Goal: Ask a question: Seek information or help from site administrators or community

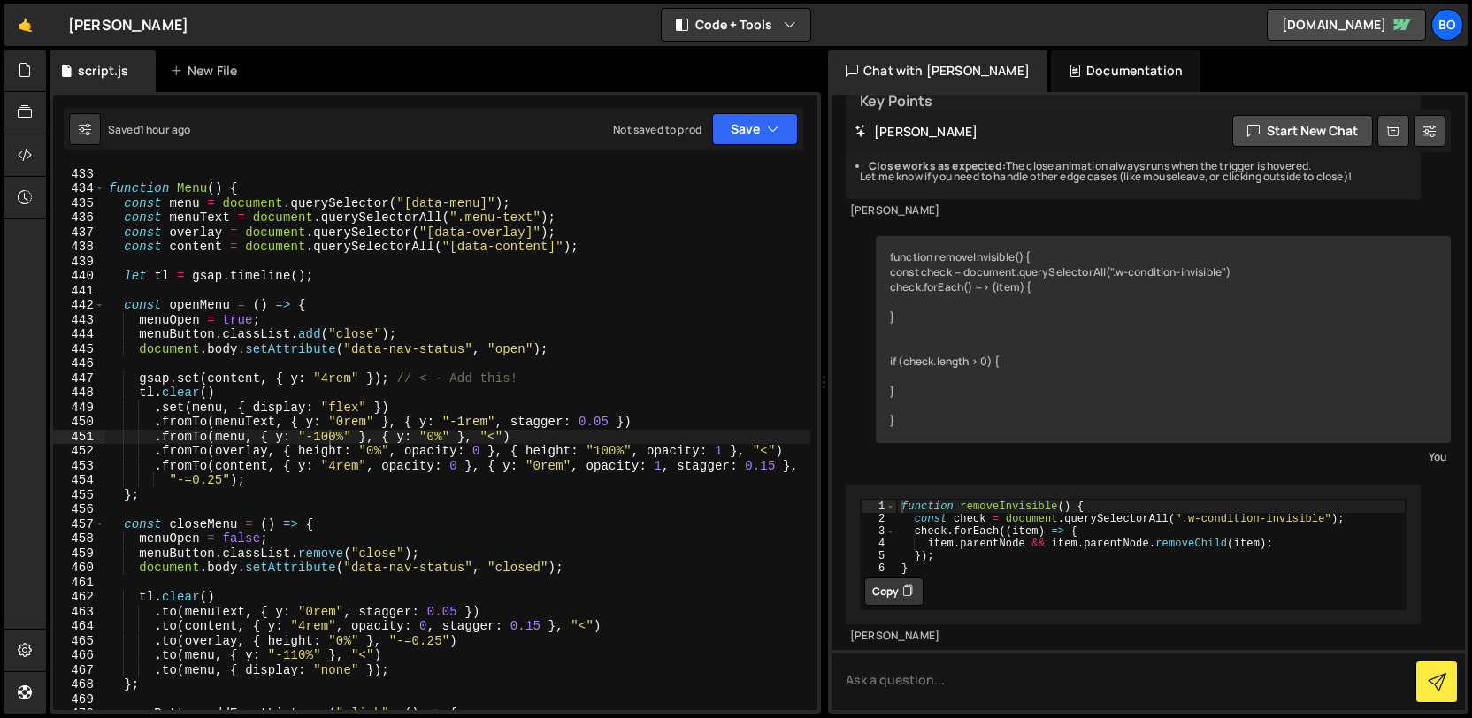
scroll to position [6439, 0]
click at [612, 426] on div "function Menu ( ) { const menu = document . querySelector ( "[data-menu]" ) ; c…" at bounding box center [457, 451] width 705 height 573
click at [459, 610] on div "function Menu ( ) { const menu = document . querySelector ( "[data-menu]" ) ; c…" at bounding box center [457, 451] width 705 height 573
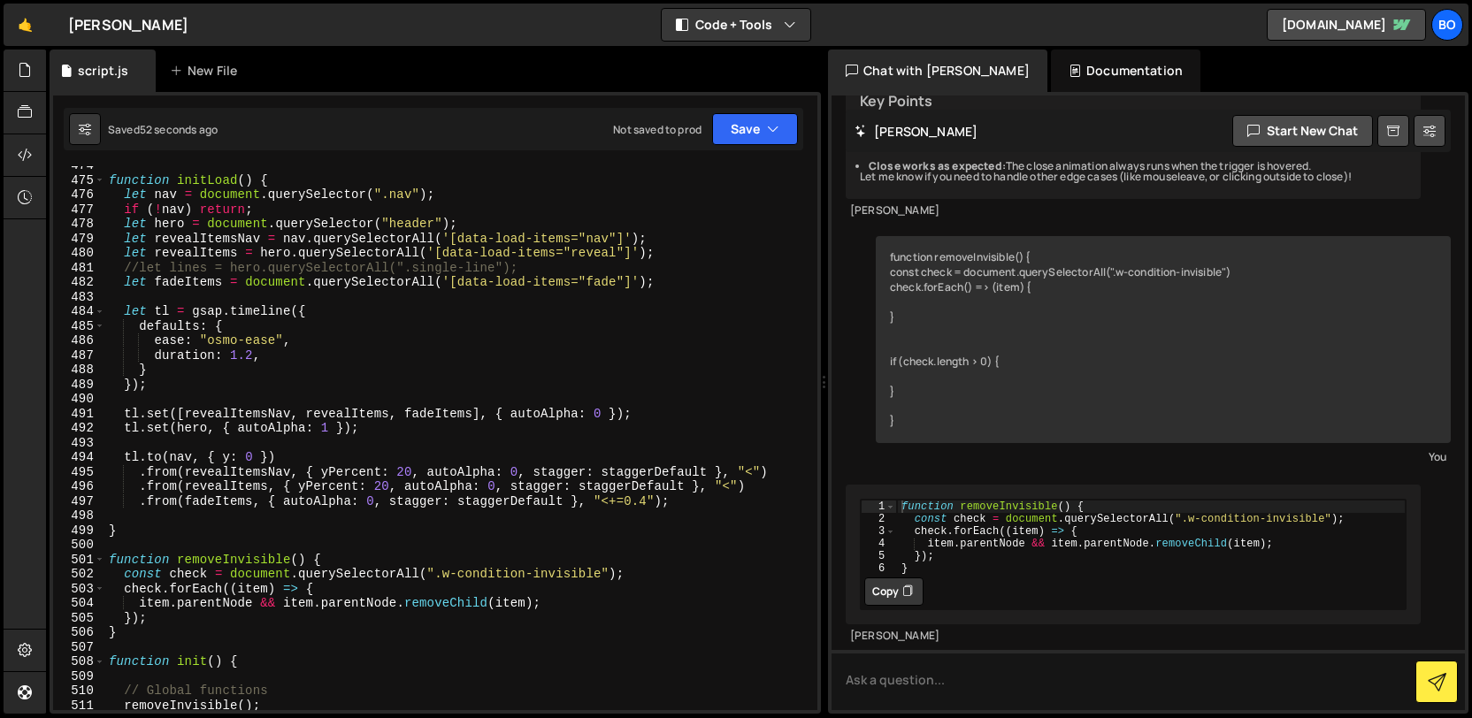
scroll to position [7044, 0]
click at [10, 73] on div at bounding box center [25, 71] width 43 height 42
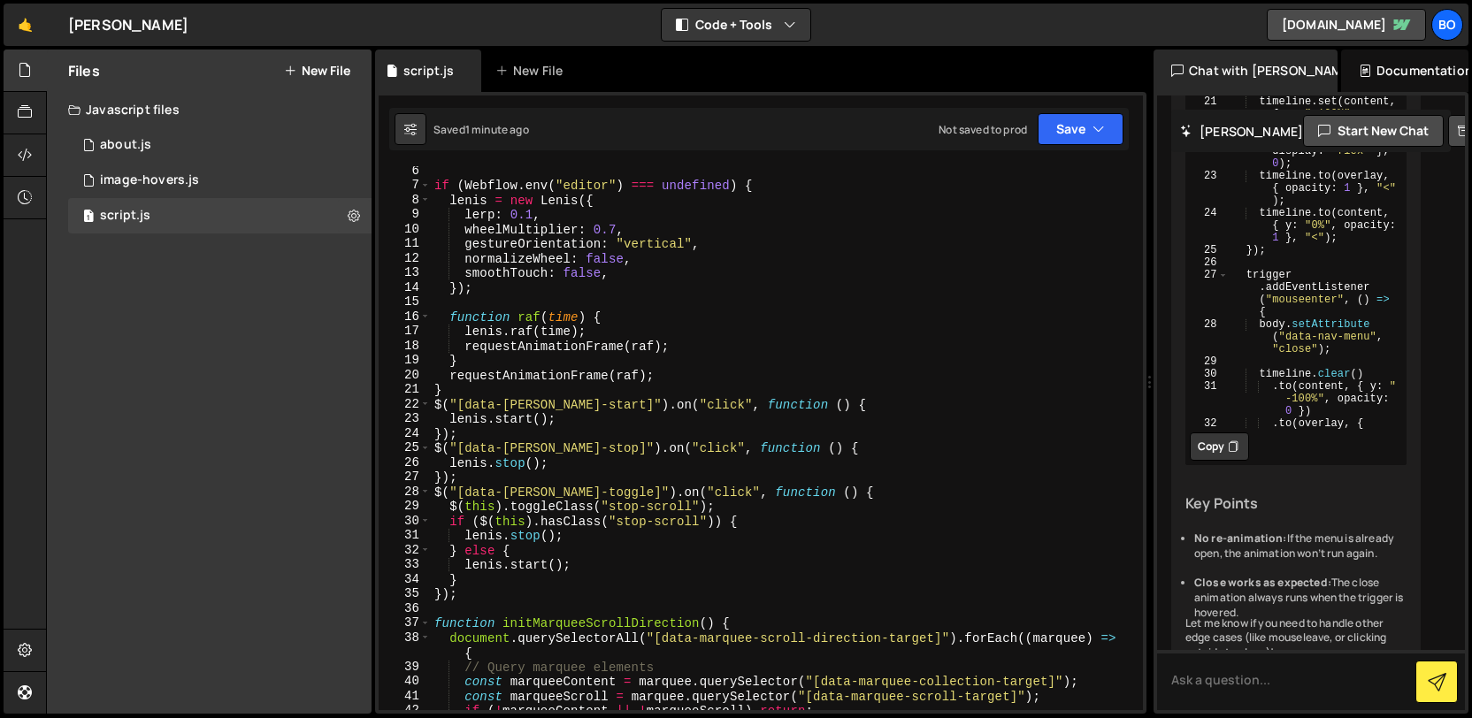
scroll to position [0, 0]
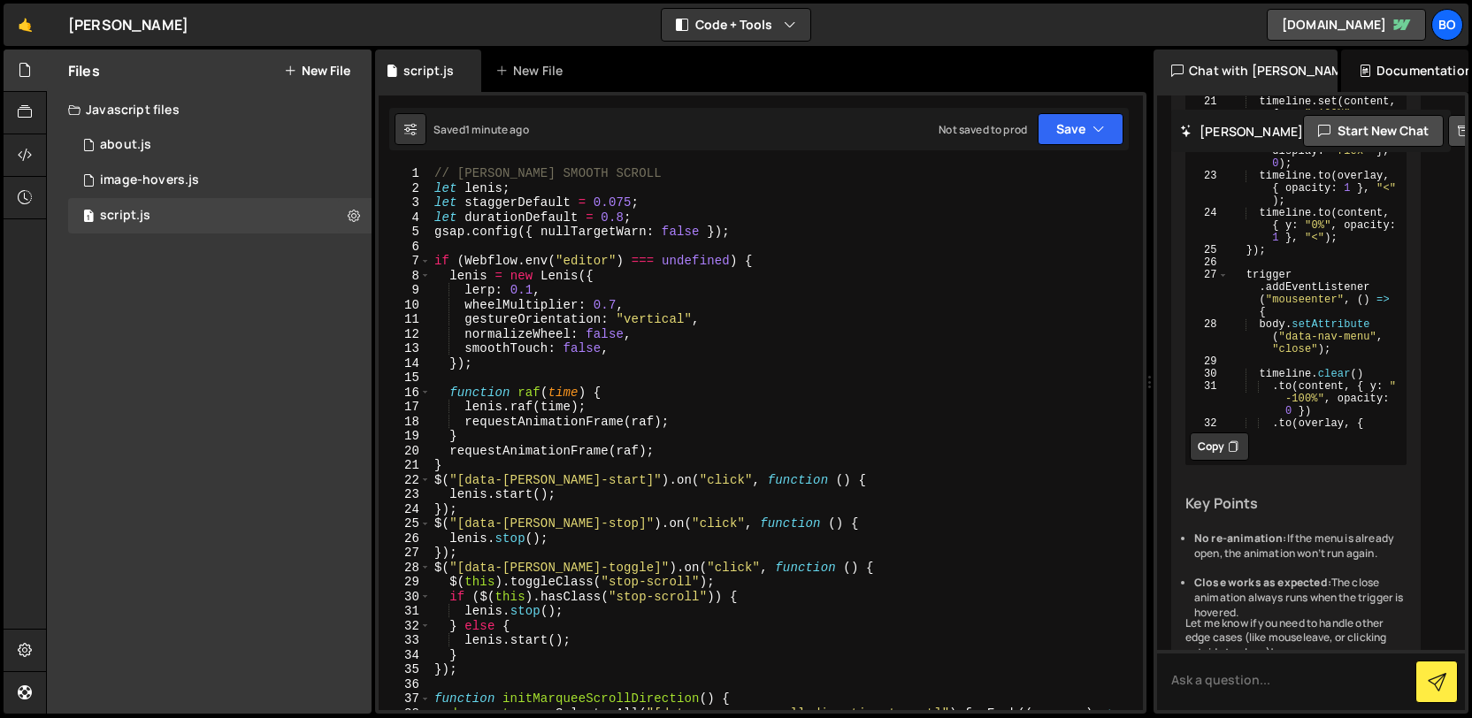
click at [623, 215] on div "// [PERSON_NAME] SMOOTH SCROLL let [PERSON_NAME] ; let staggerDefault = 0.075 ;…" at bounding box center [783, 460] width 705 height 588
click at [20, 88] on div at bounding box center [25, 71] width 43 height 42
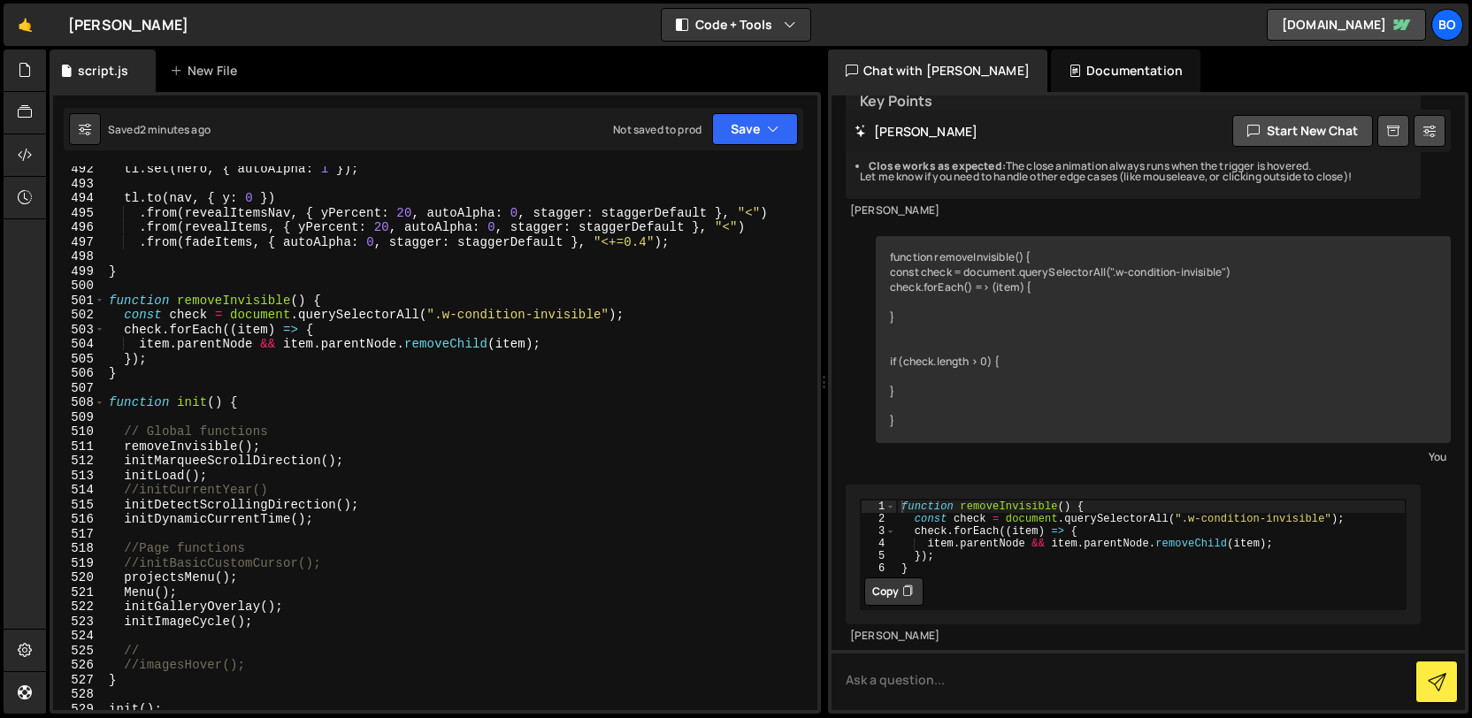
scroll to position [7304, 0]
click at [641, 303] on div "tl . set ( hero , { autoAlpha : 1 }) ; tl . to ( nav , { y : 0 }) . from ( reve…" at bounding box center [457, 447] width 705 height 573
paste textarea "cs-overlay-solid"
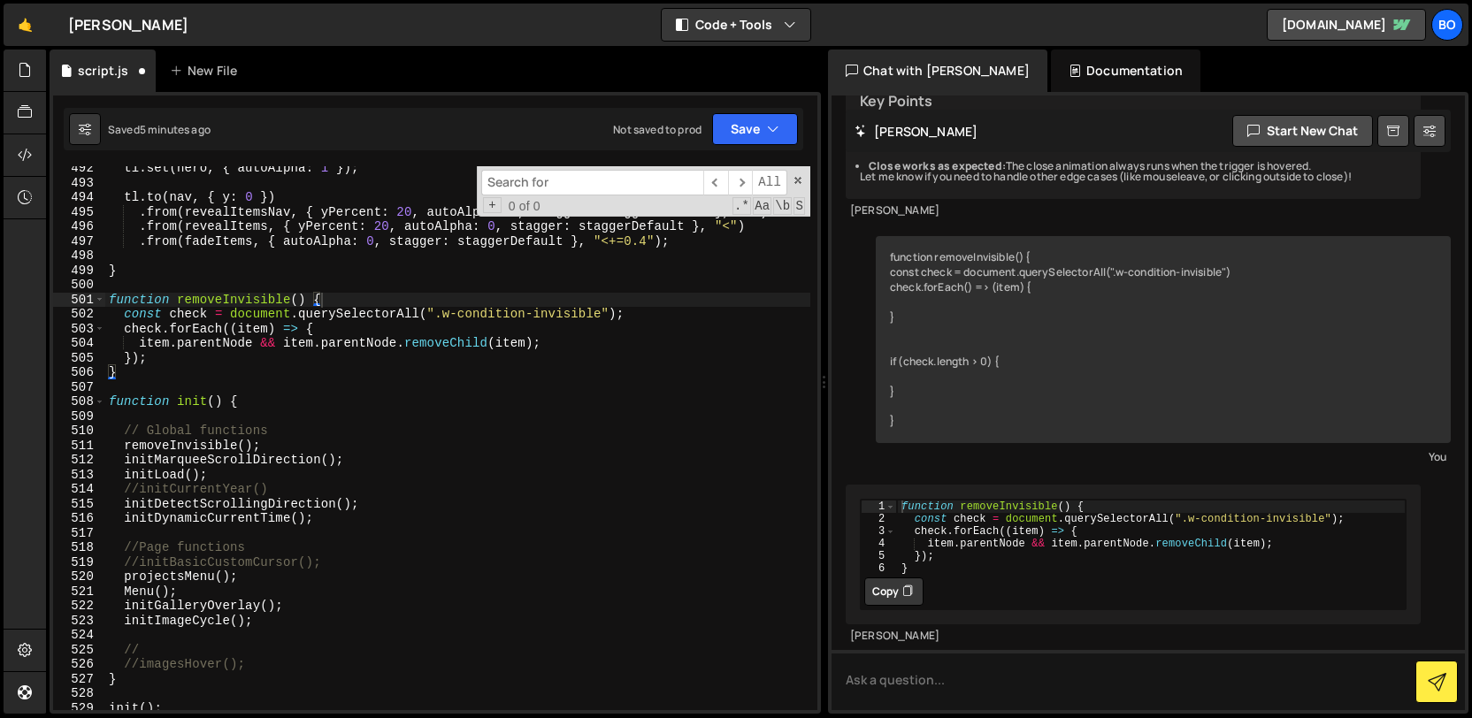
type textarea "}"
click at [587, 375] on div "tl . set ( hero , { autoAlpha : 1 }) ; tl . to ( nav , { y : 0 }) . from ( reve…" at bounding box center [457, 447] width 705 height 573
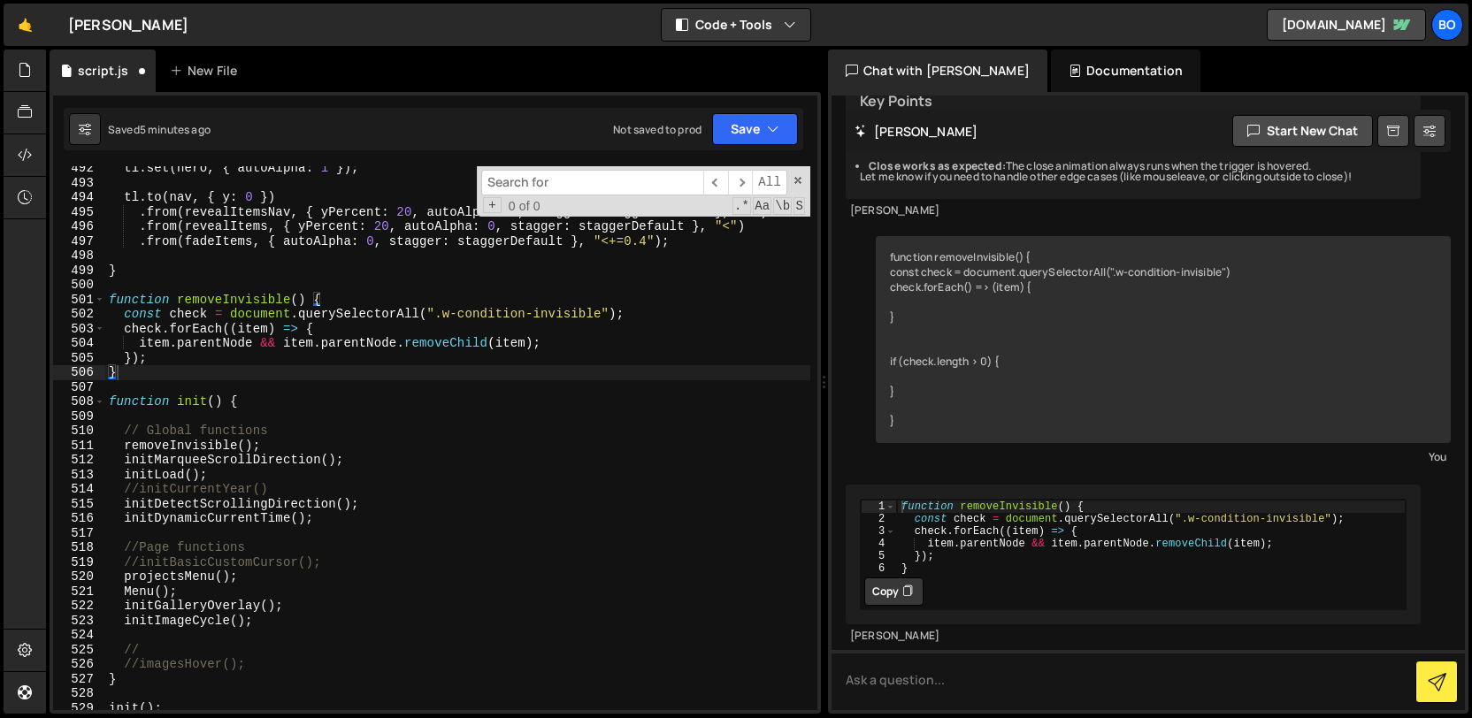
paste input "data-gsap-slider-item"
type input "data-gsap-slider-item"
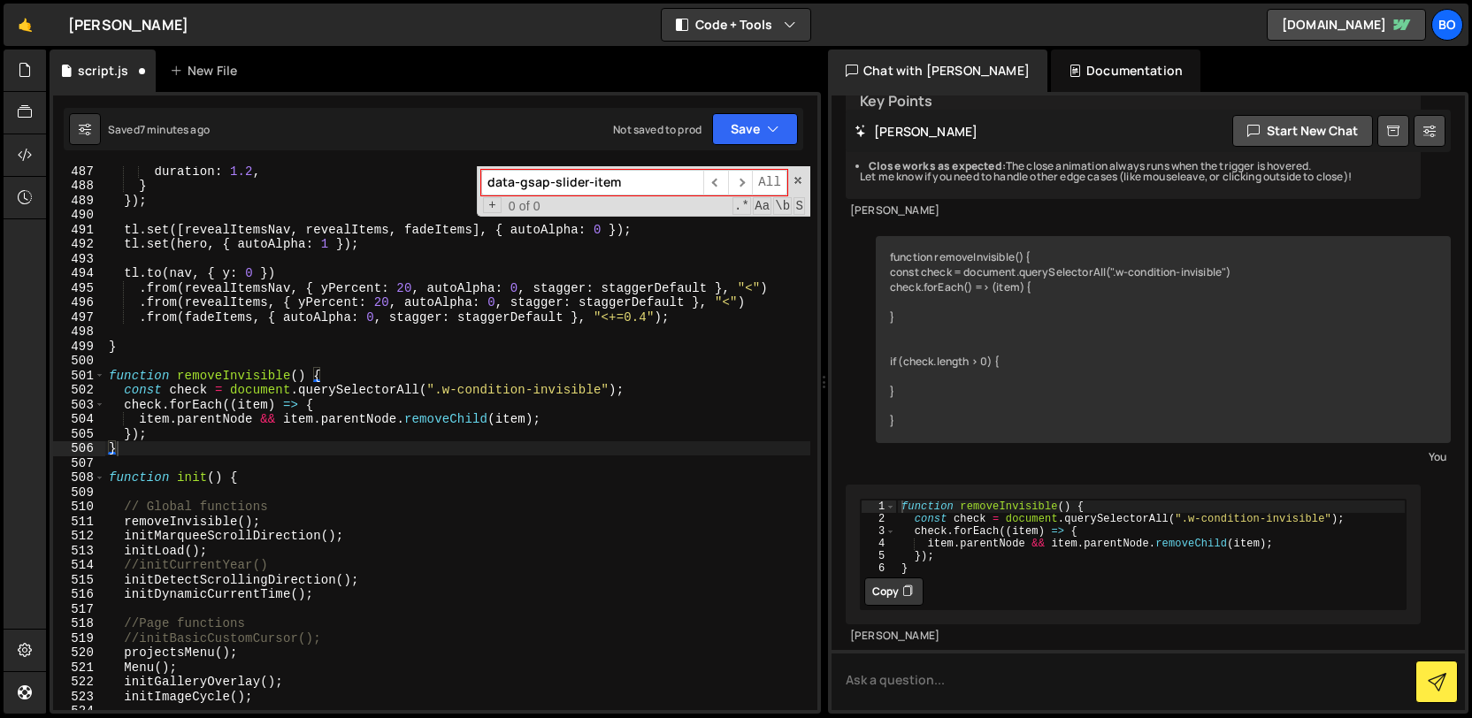
scroll to position [7372, 0]
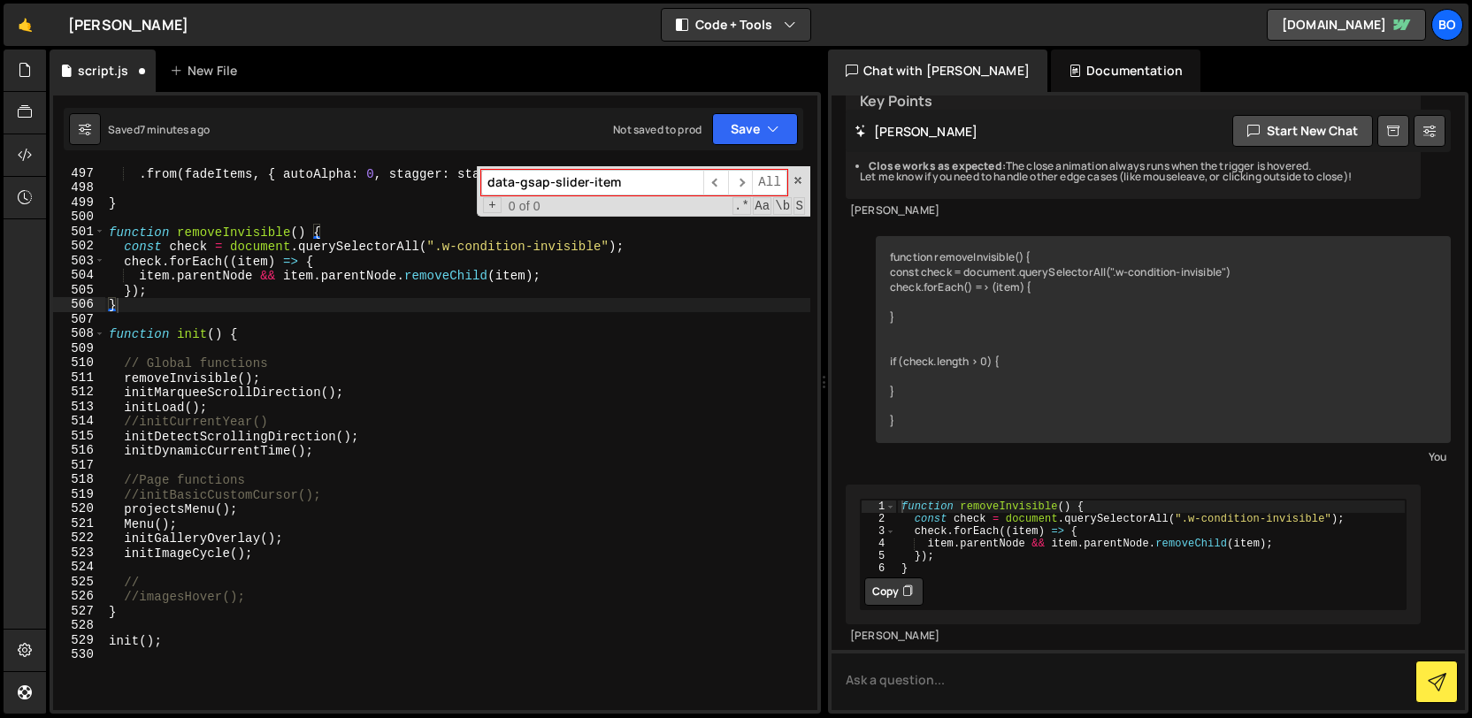
type textarea "initImageCycle();"
click at [178, 556] on div ". from ( fadeItems , { autoAlpha : 0 , stagger : staggerDefault } , "<+=0.4" ) …" at bounding box center [457, 452] width 705 height 573
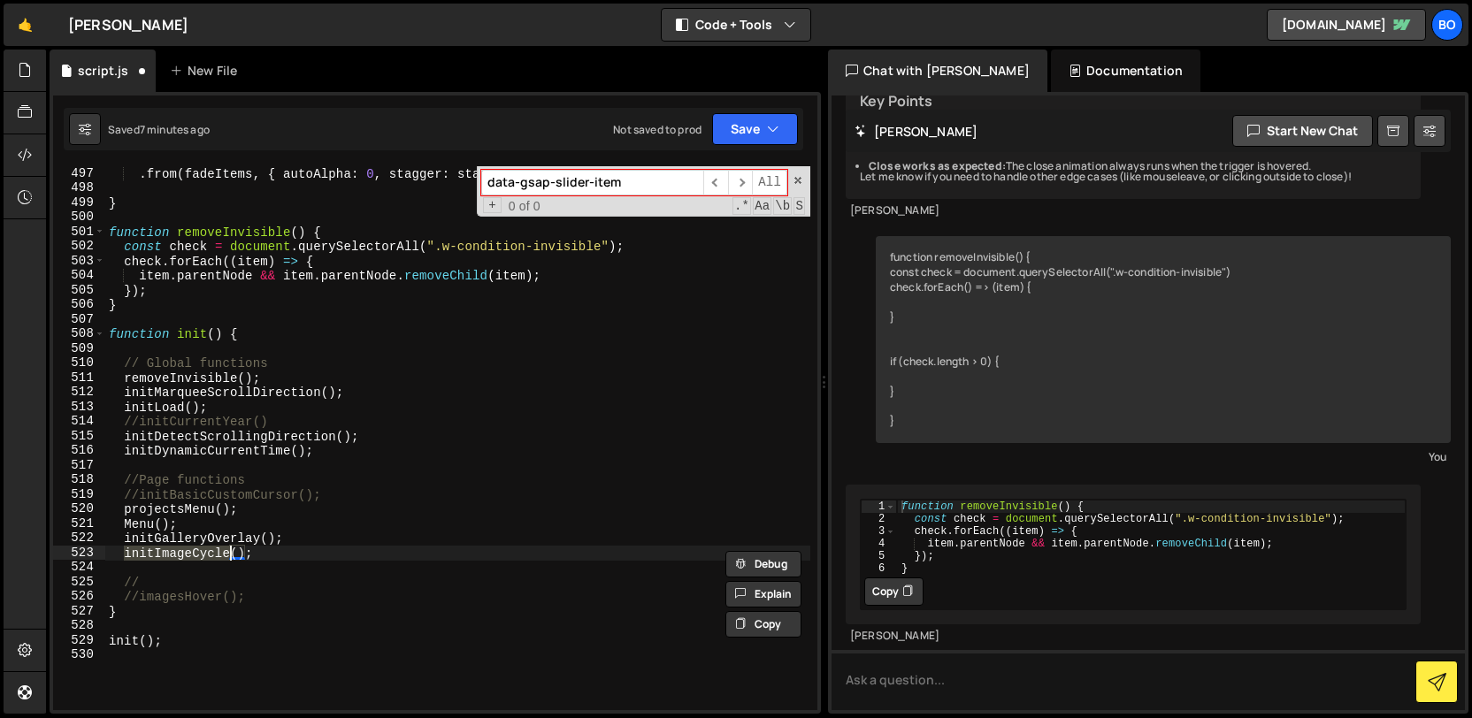
type input "initImageCycle"
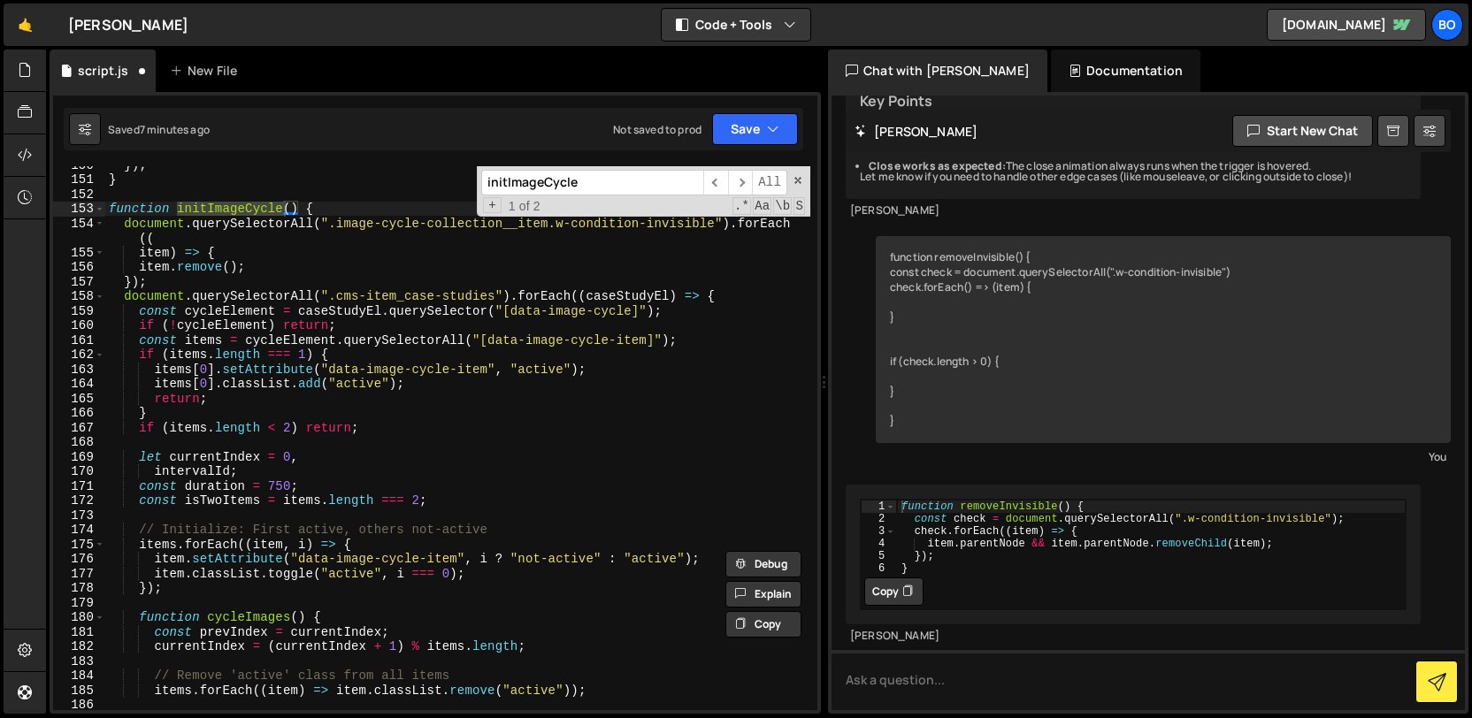
scroll to position [2272, 0]
click at [302, 255] on div "}) ; } function initImageCycle ( ) { document . querySelectorAll ( ".image-cycl…" at bounding box center [457, 443] width 705 height 573
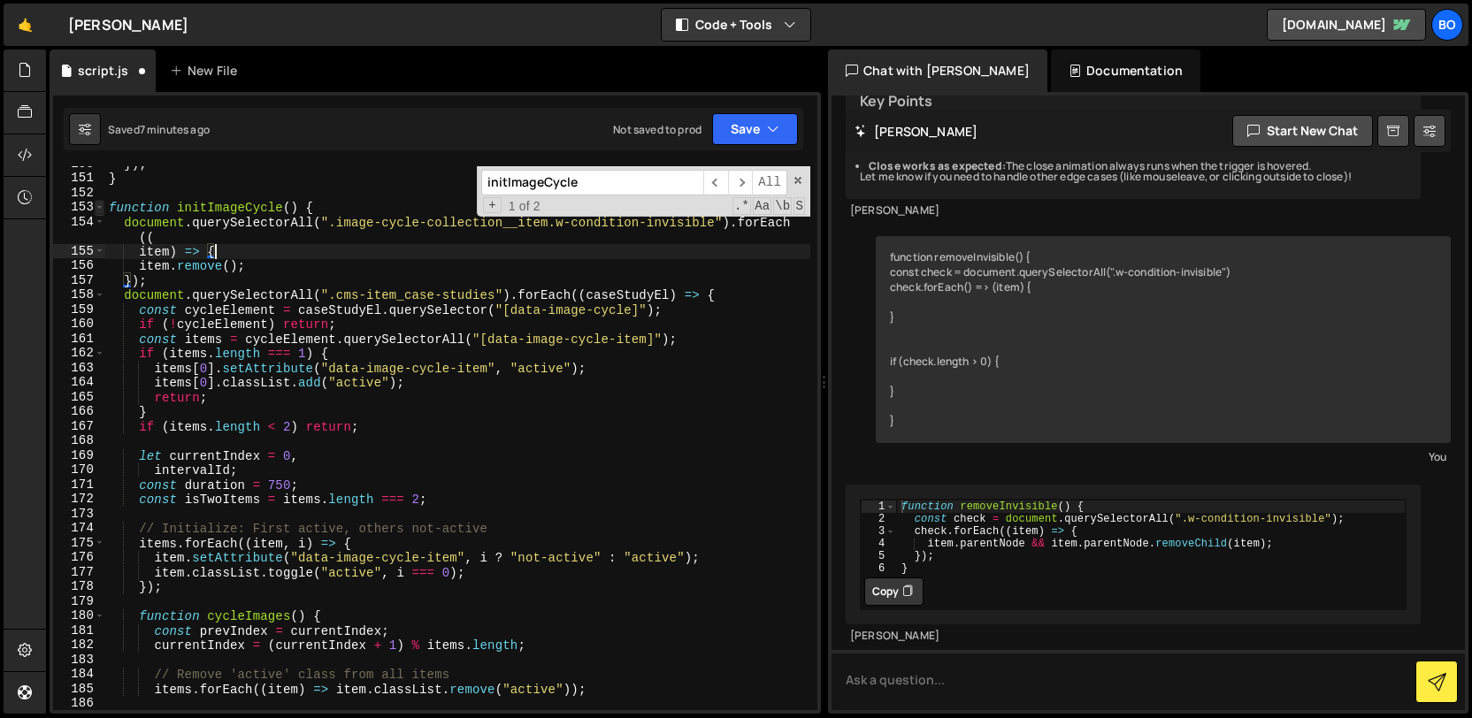
click at [95, 206] on span at bounding box center [100, 207] width 10 height 15
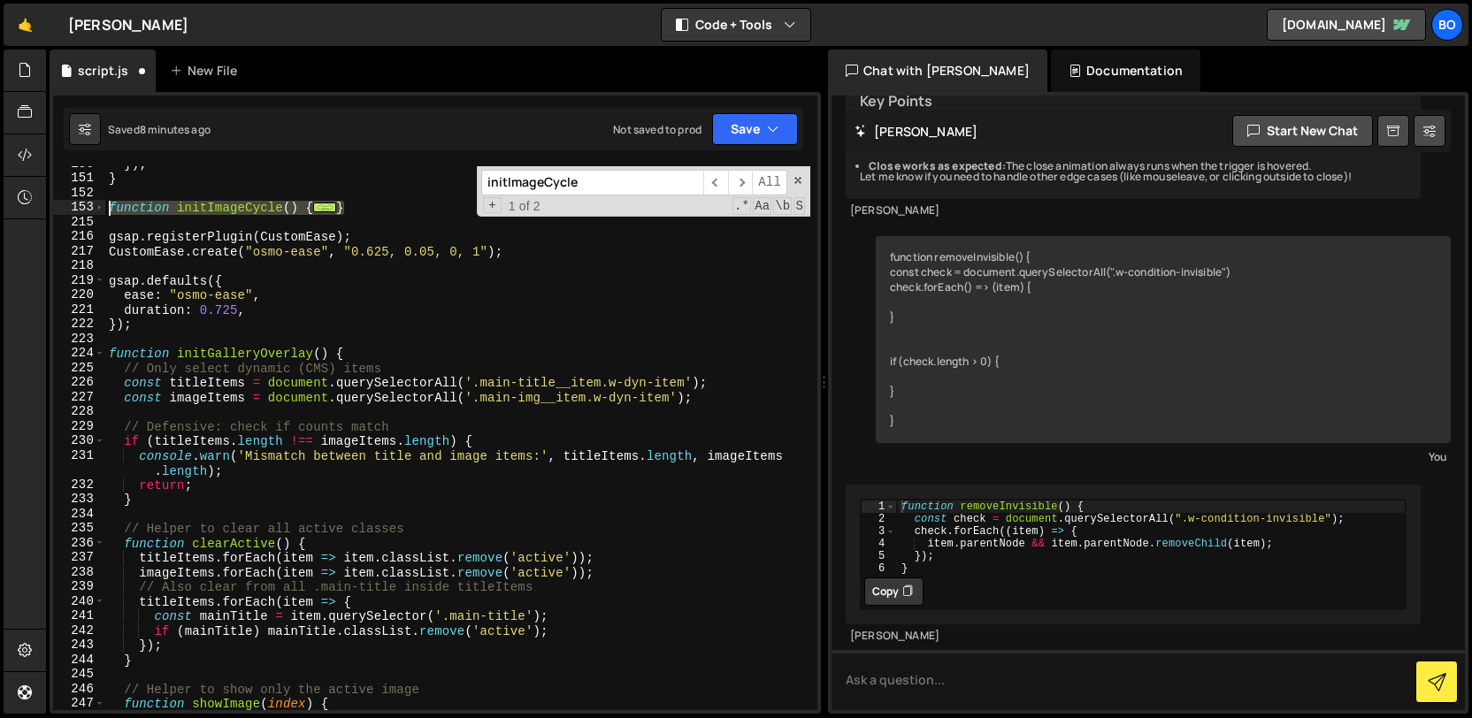
drag, startPoint x: 373, startPoint y: 211, endPoint x: 60, endPoint y: 211, distance: 313.2
click at [60, 211] on div "item) => { 150 151 152 153 215 216 217 218 219 220 221 222 223 224 225 226 227 …" at bounding box center [435, 438] width 764 height 544
type textarea "function initImageCycle() { document.querySelectorAll(".image-cycle-collection_…"
click at [1008, 672] on textarea at bounding box center [1148, 680] width 633 height 60
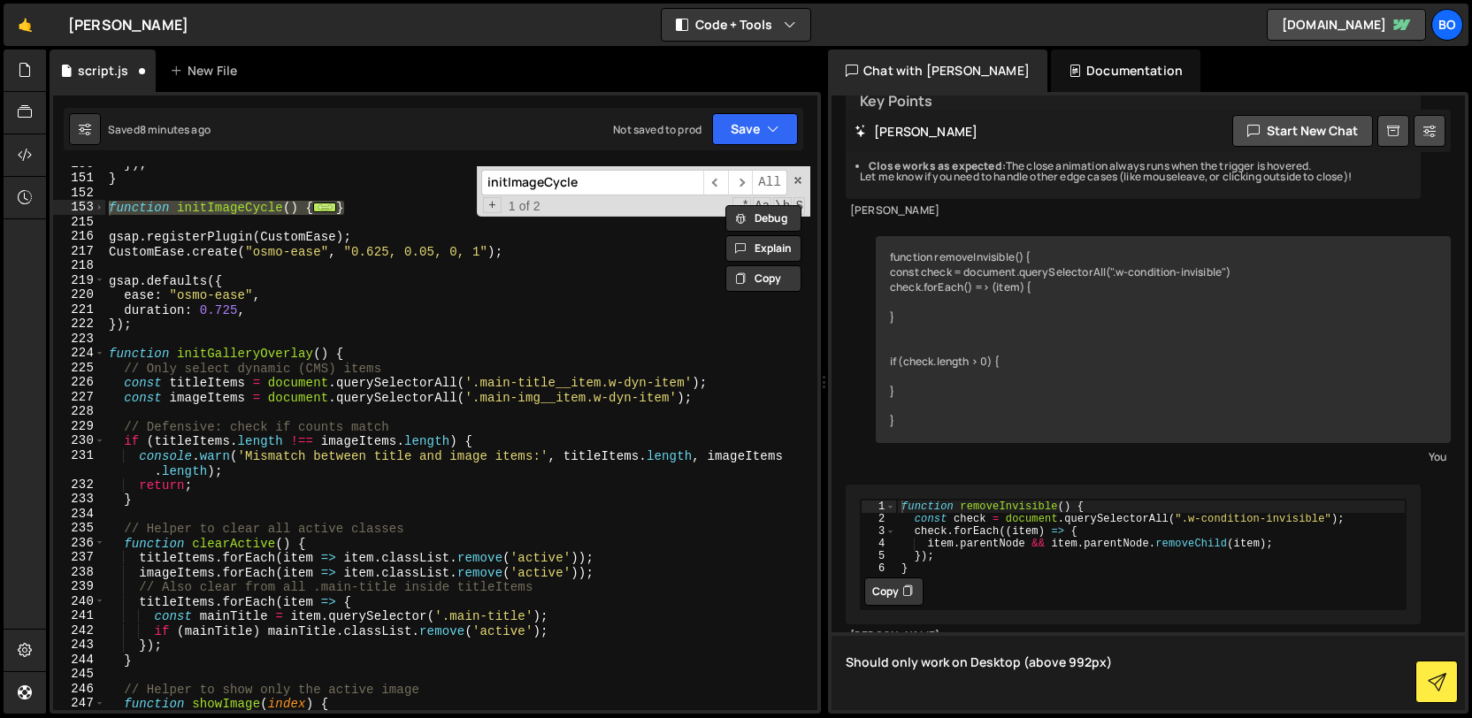
paste textarea "function initImageCycle() { document.querySelectorAll(".image-cycle-collection_…"
type textarea "Should only work on Desktop (above 992px) function initImageCycle() { document.…"
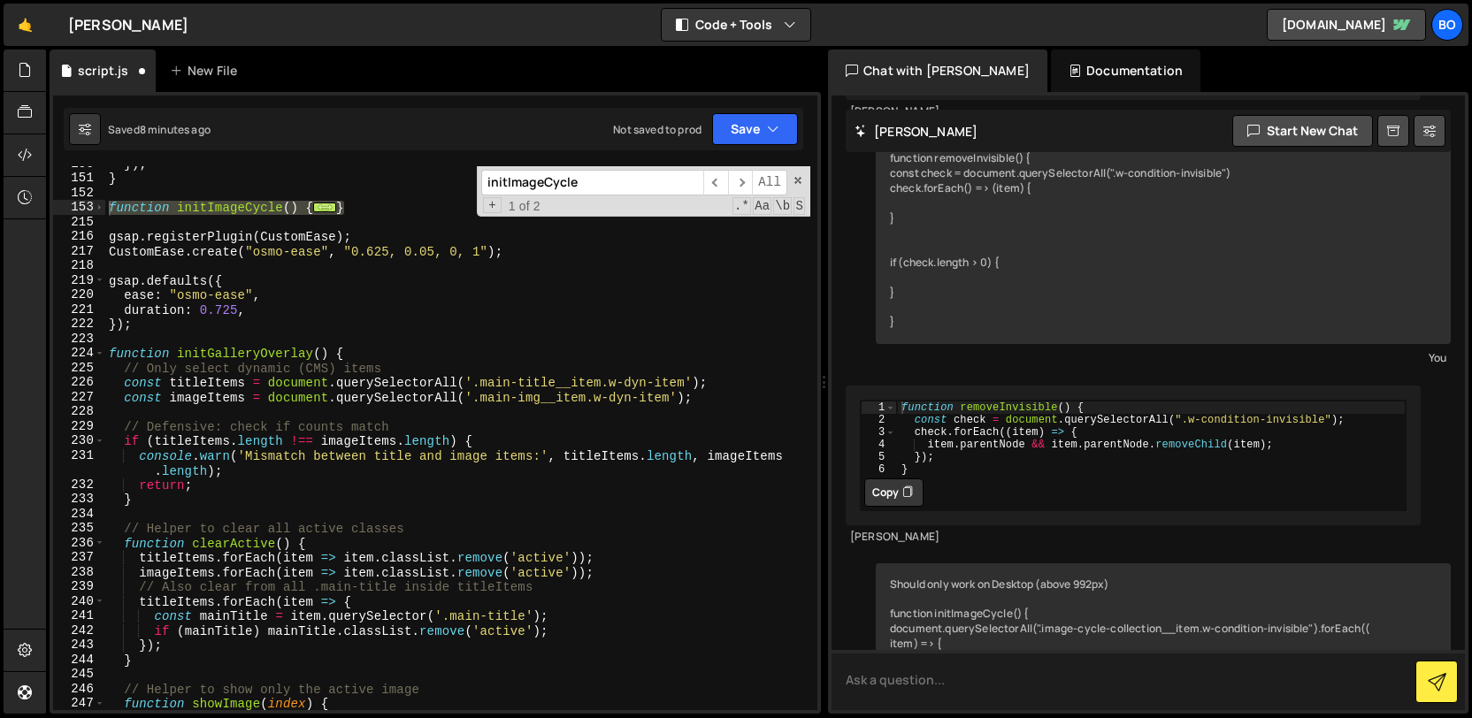
scroll to position [0, 0]
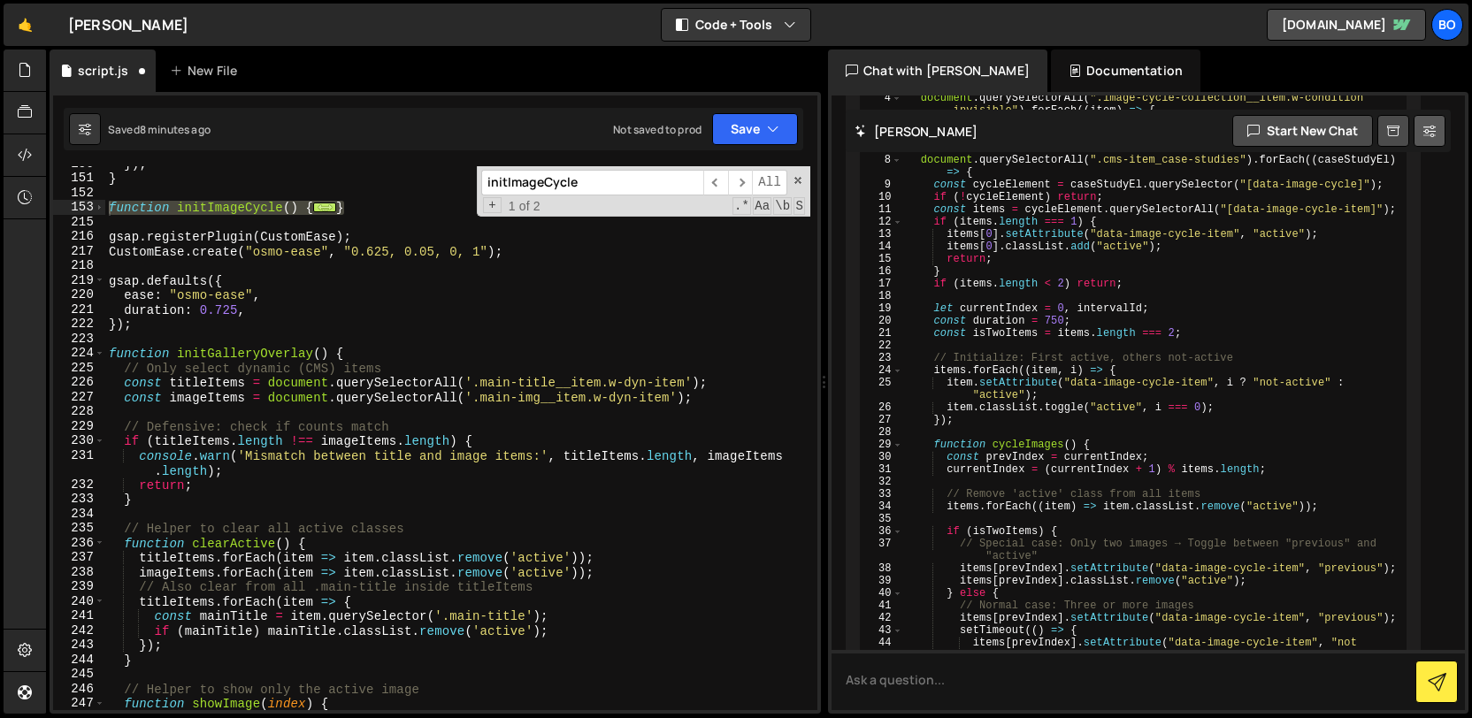
click at [1430, 142] on button at bounding box center [1430, 131] width 32 height 32
select select "chat"
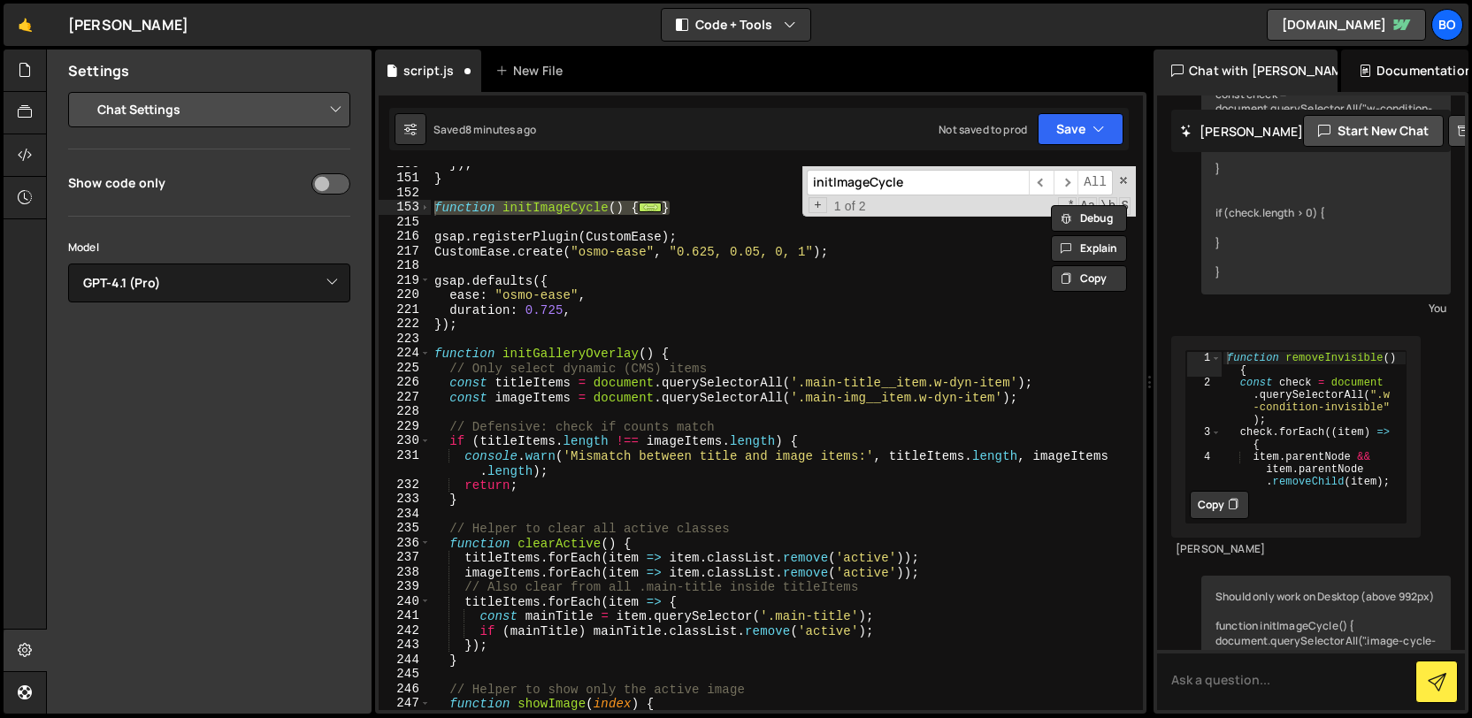
scroll to position [6402, 0]
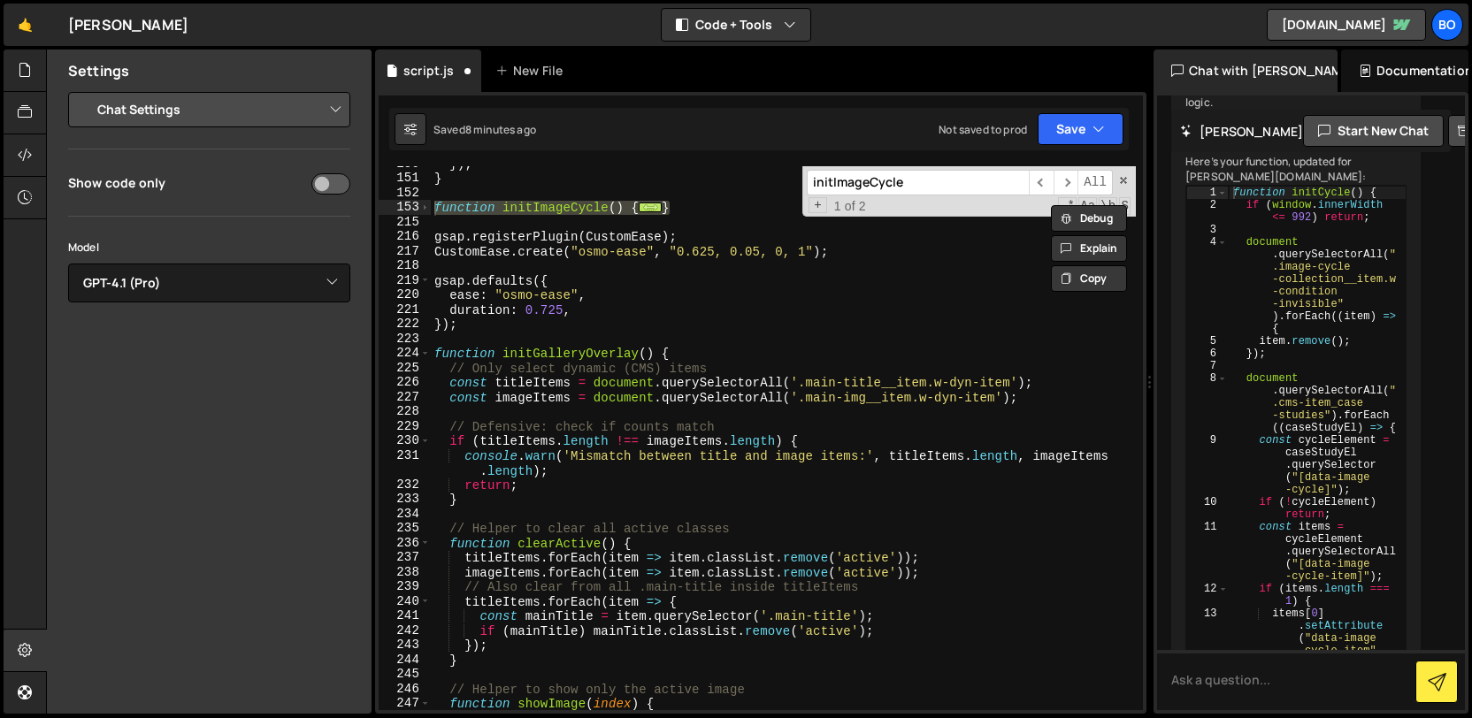
click at [1471, 134] on icon at bounding box center [1500, 131] width 12 height 18
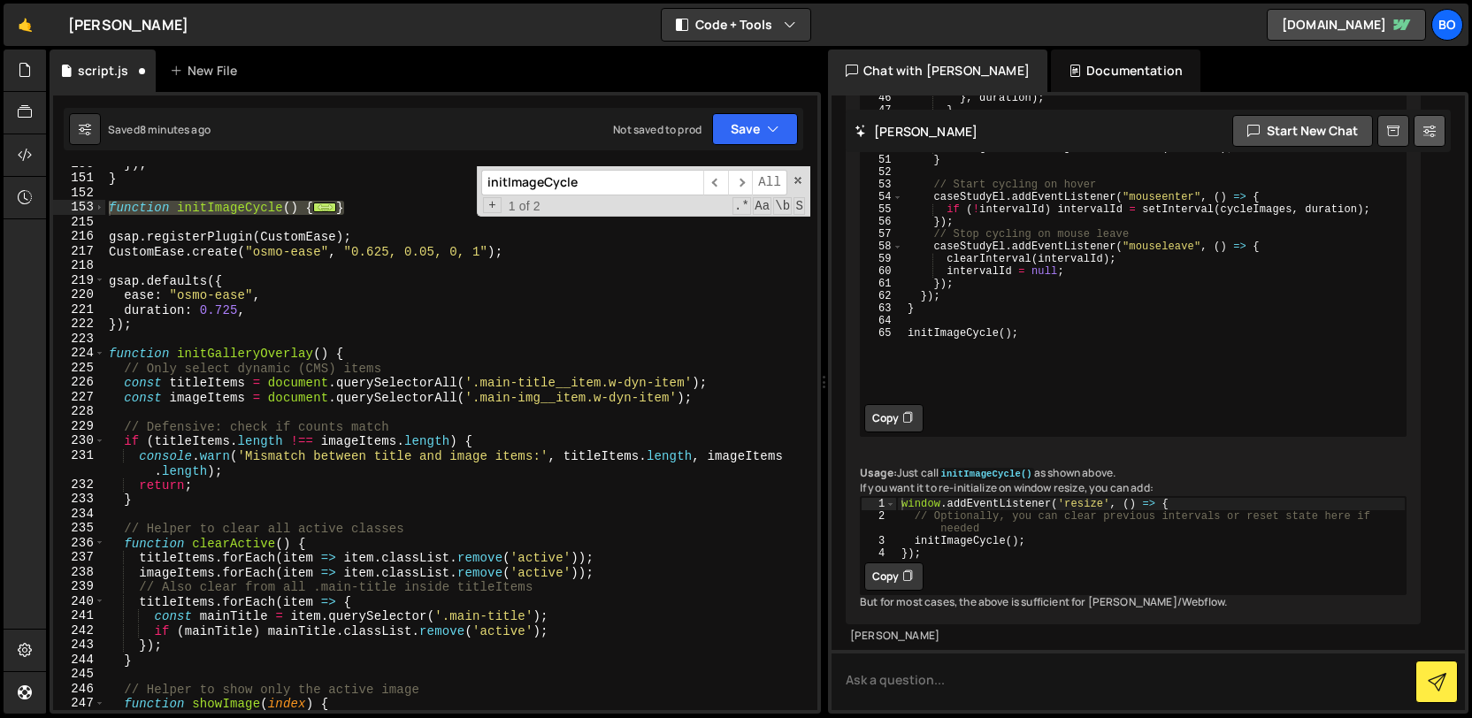
scroll to position [5444, 0]
click at [887, 404] on button "Copy" at bounding box center [893, 418] width 59 height 28
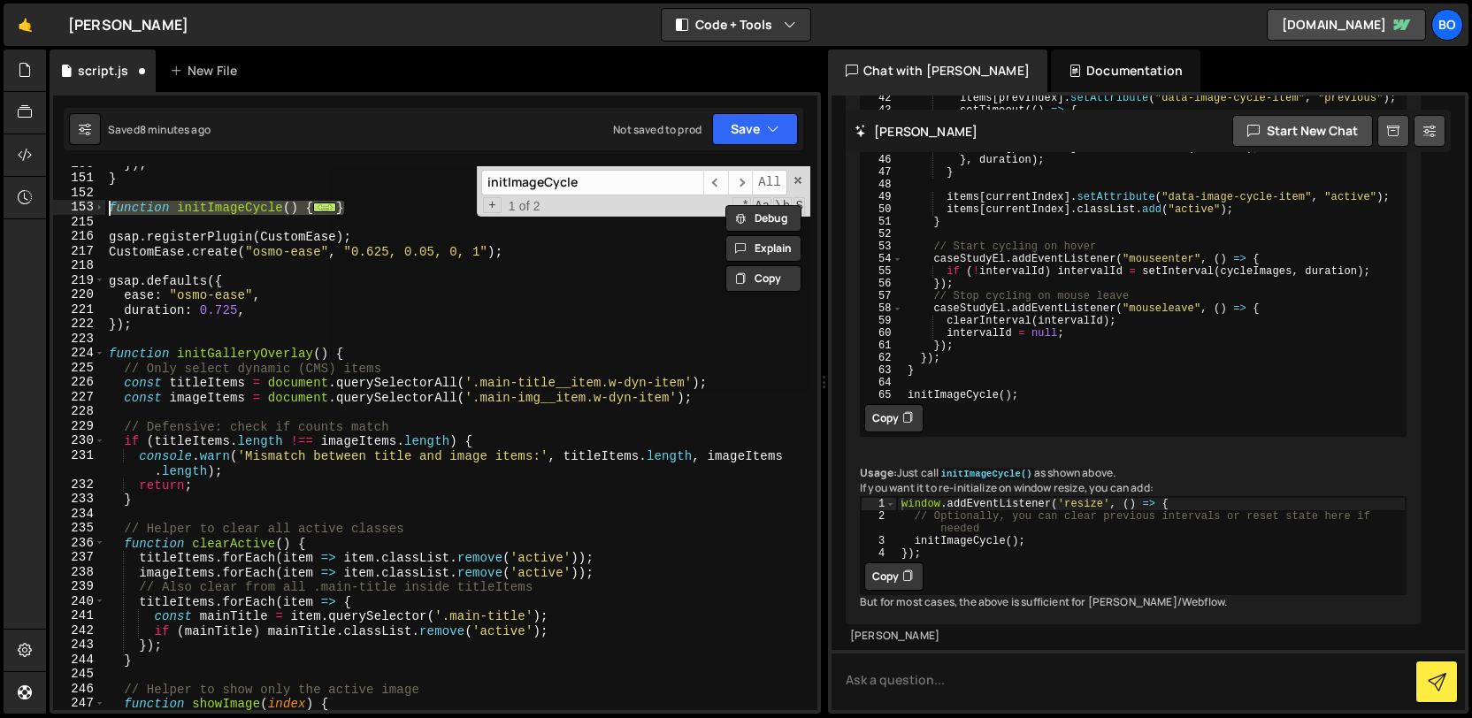
click at [354, 205] on div "}) ; } function initImageCycle ( ) { ... } gsap . registerPlugin ( CustomEase )…" at bounding box center [457, 438] width 705 height 544
drag, startPoint x: 354, startPoint y: 205, endPoint x: 109, endPoint y: 204, distance: 245.1
click at [107, 204] on div "}) ; } function initImageCycle ( ) { ... } gsap . registerPlugin ( CustomEase )…" at bounding box center [457, 443] width 705 height 573
paste textarea "initImageCycle();"
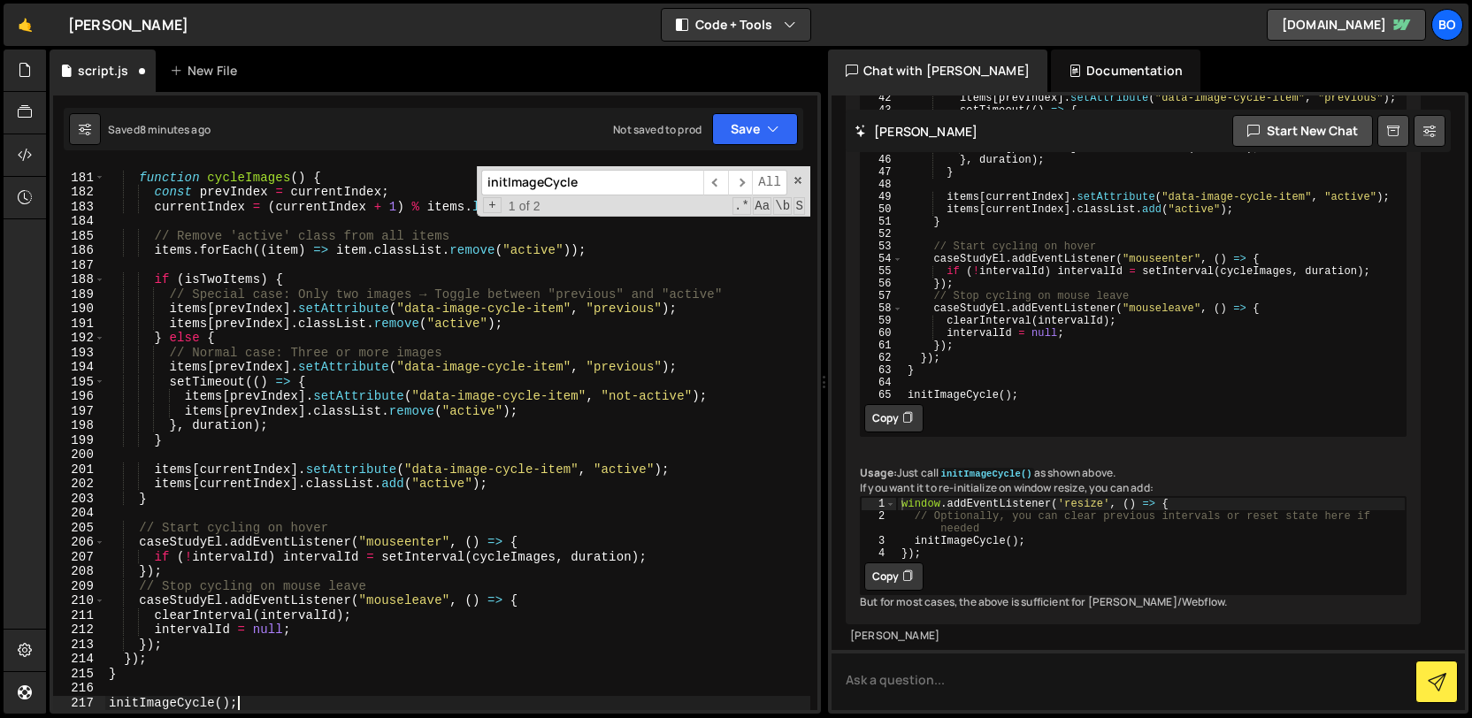
scroll to position [2726, 0]
type textarea "}"
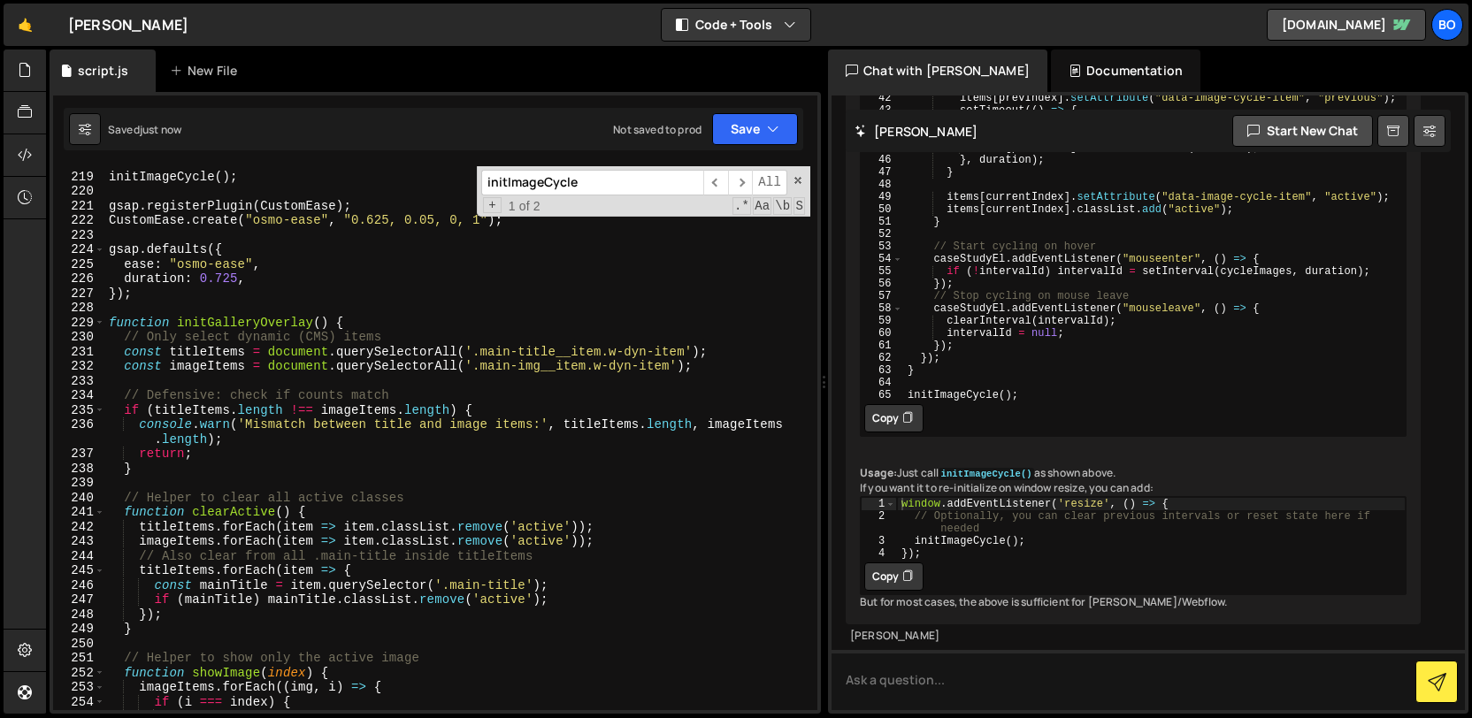
scroll to position [3281, 0]
type textarea "window.addEventListener('resize', () => {"
click at [1080, 497] on div "window . addEventListener ( 'resize' , ( ) => { // Optionally, you can clear pr…" at bounding box center [1151, 540] width 509 height 87
click at [586, 383] on div "initImageCycle ( ) ; gsap . registerPlugin ( CustomEase ) ; CustomEase . create…" at bounding box center [457, 441] width 705 height 573
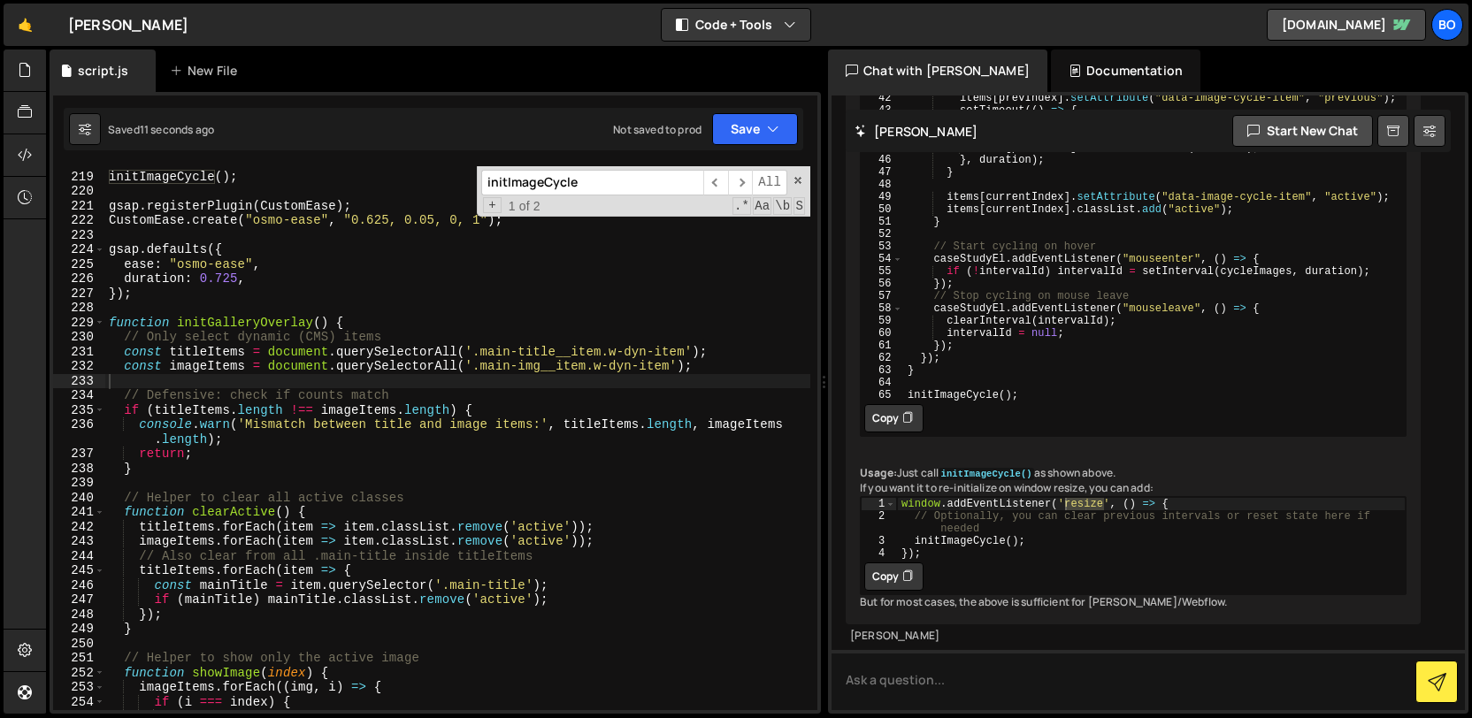
paste input "resiz"
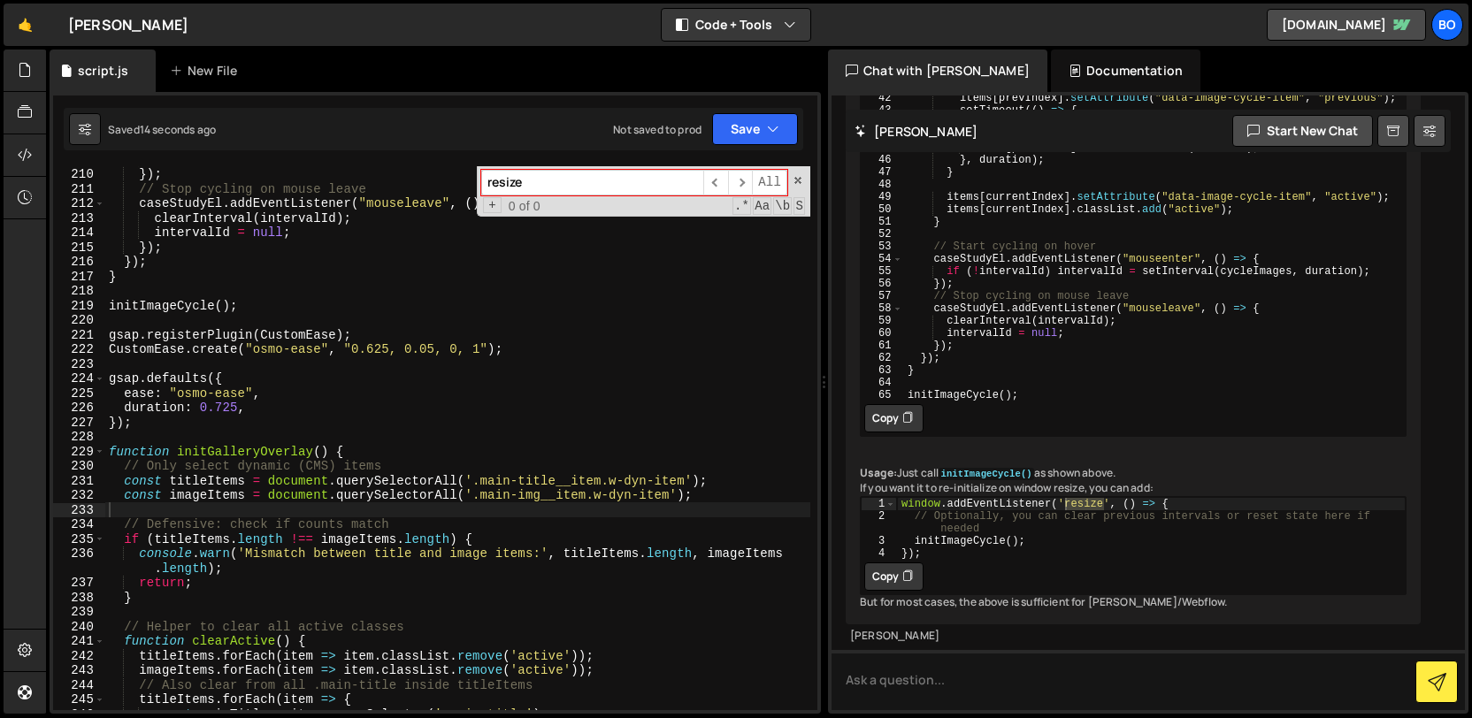
scroll to position [3152, 0]
type input "resize"
type textarea "initImageCycle();"
click at [269, 304] on div "if ( ! intervalId ) intervalId = setInterval ( cycleImages , duration ) ; }) ; …" at bounding box center [457, 438] width 705 height 573
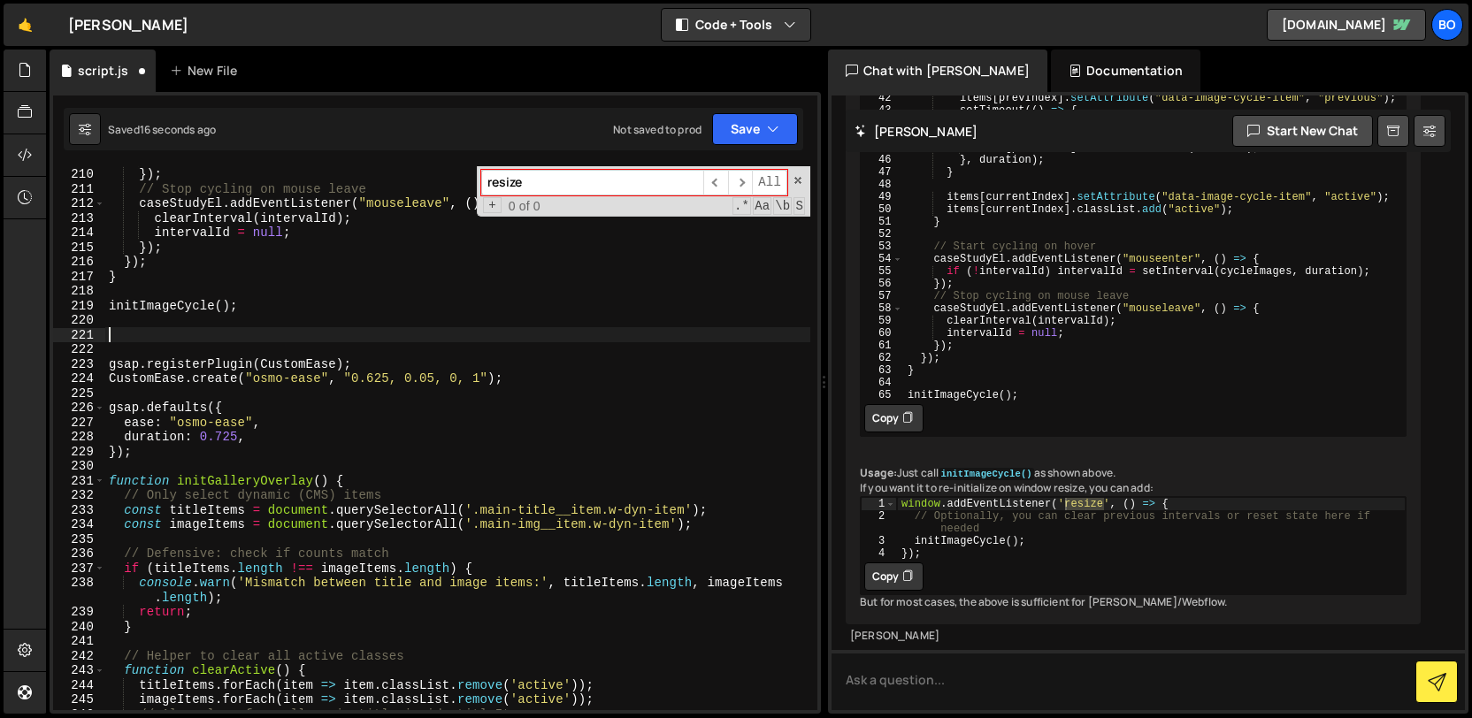
click at [894, 563] on button "Copy" at bounding box center [893, 577] width 59 height 28
click at [177, 344] on div "if ( ! intervalId ) intervalId = setInterval ( cycleImages , duration ) ; }) ; …" at bounding box center [457, 438] width 705 height 573
click at [148, 334] on div "if ( ! intervalId ) intervalId = setInterval ( cycleImages , duration ) ; }) ; …" at bounding box center [457, 438] width 705 height 573
paste textarea "});"
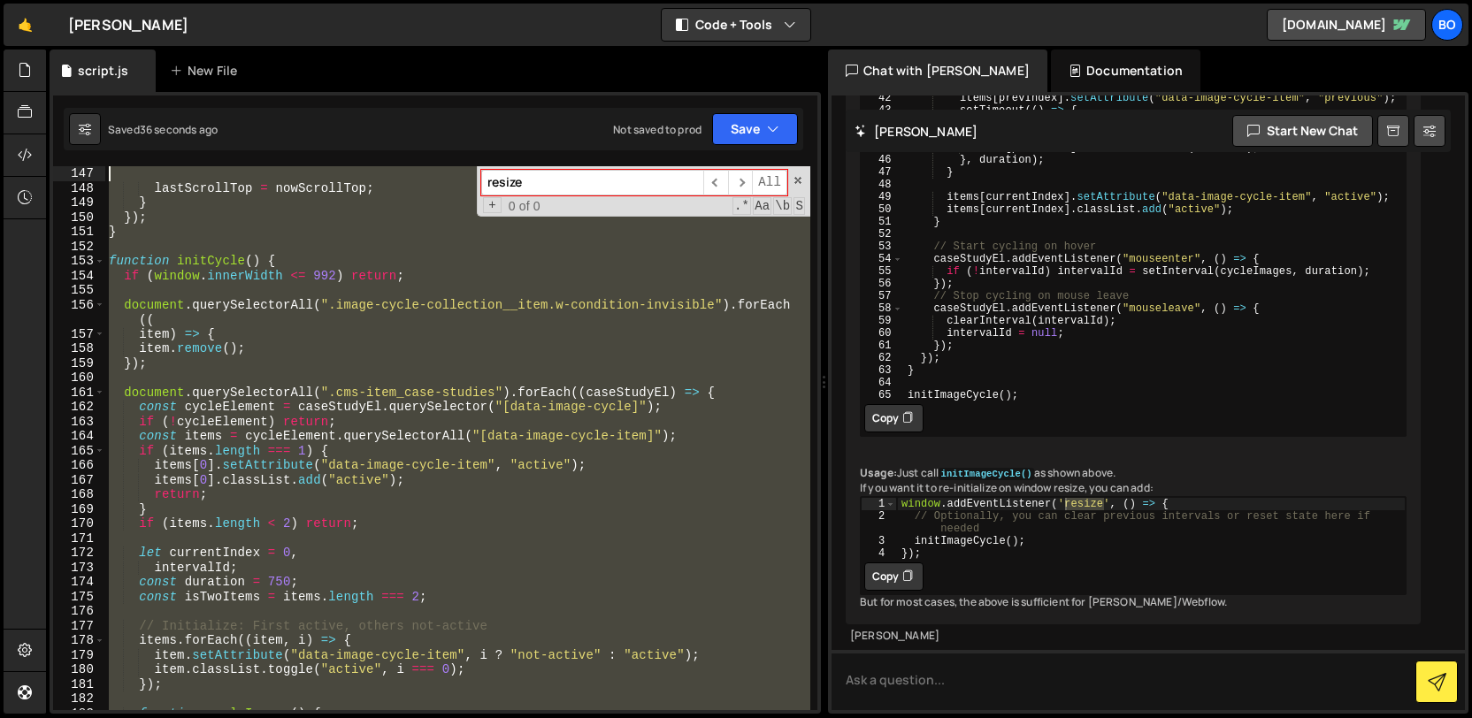
scroll to position [2102, 0]
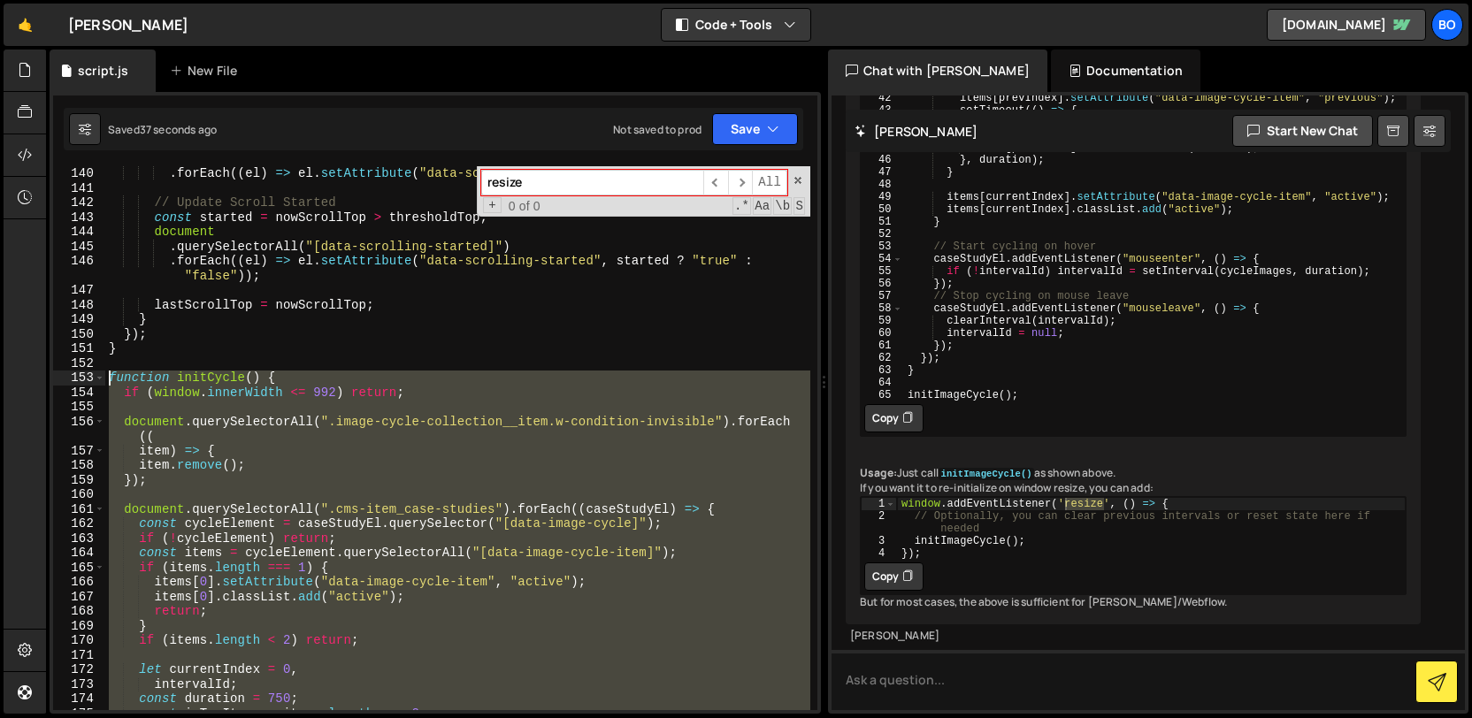
drag, startPoint x: 144, startPoint y: 445, endPoint x: 71, endPoint y: 383, distance: 96.1
click at [71, 383] on div "}); 140 141 142 143 144 145 146 147 148 149 150 151 152 153 154 155 156 157 158…" at bounding box center [435, 438] width 764 height 544
type textarea "function initCycle() { if (window.innerWidth <= 992) return;"
click at [910, 683] on textarea at bounding box center [1148, 680] width 633 height 60
paste textarea "function initCycle() { if (window.innerWidth <= 992) return; document.querySele…"
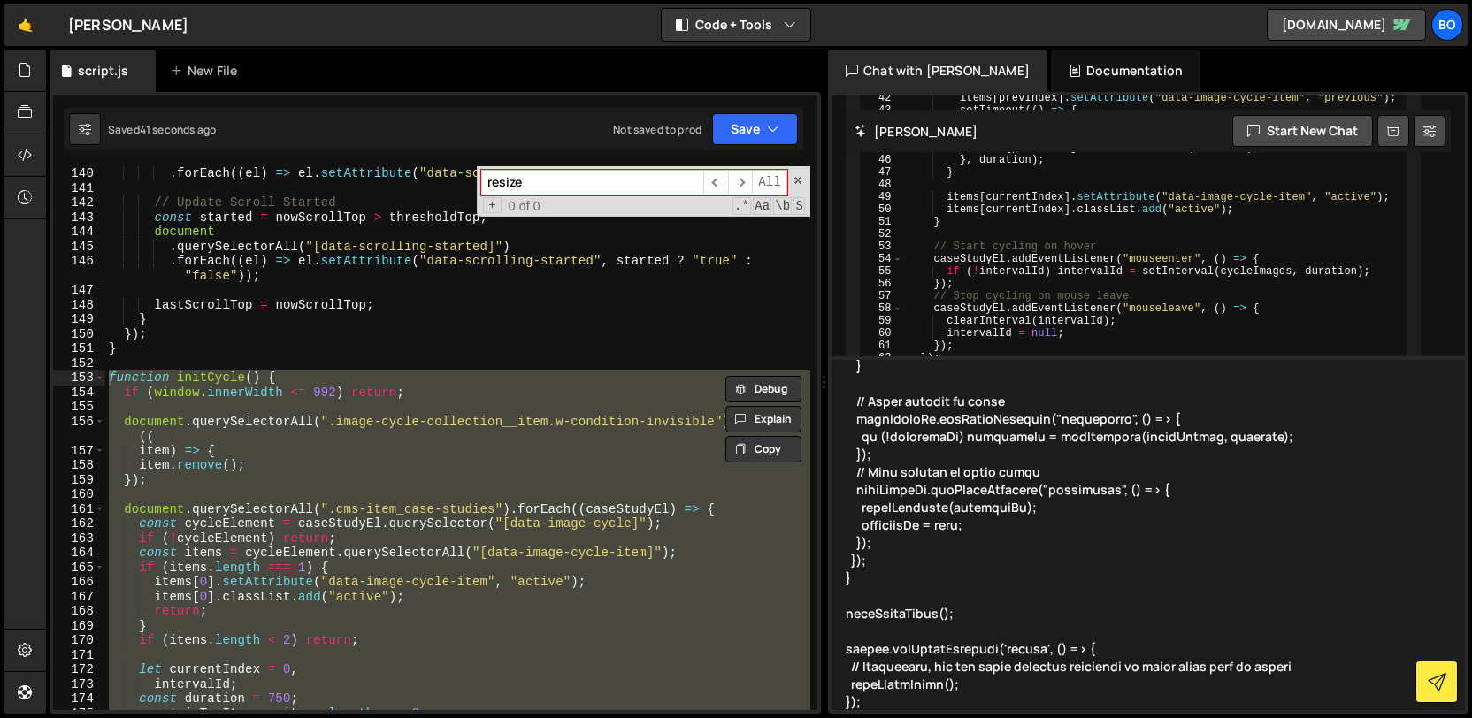
scroll to position [976, 0]
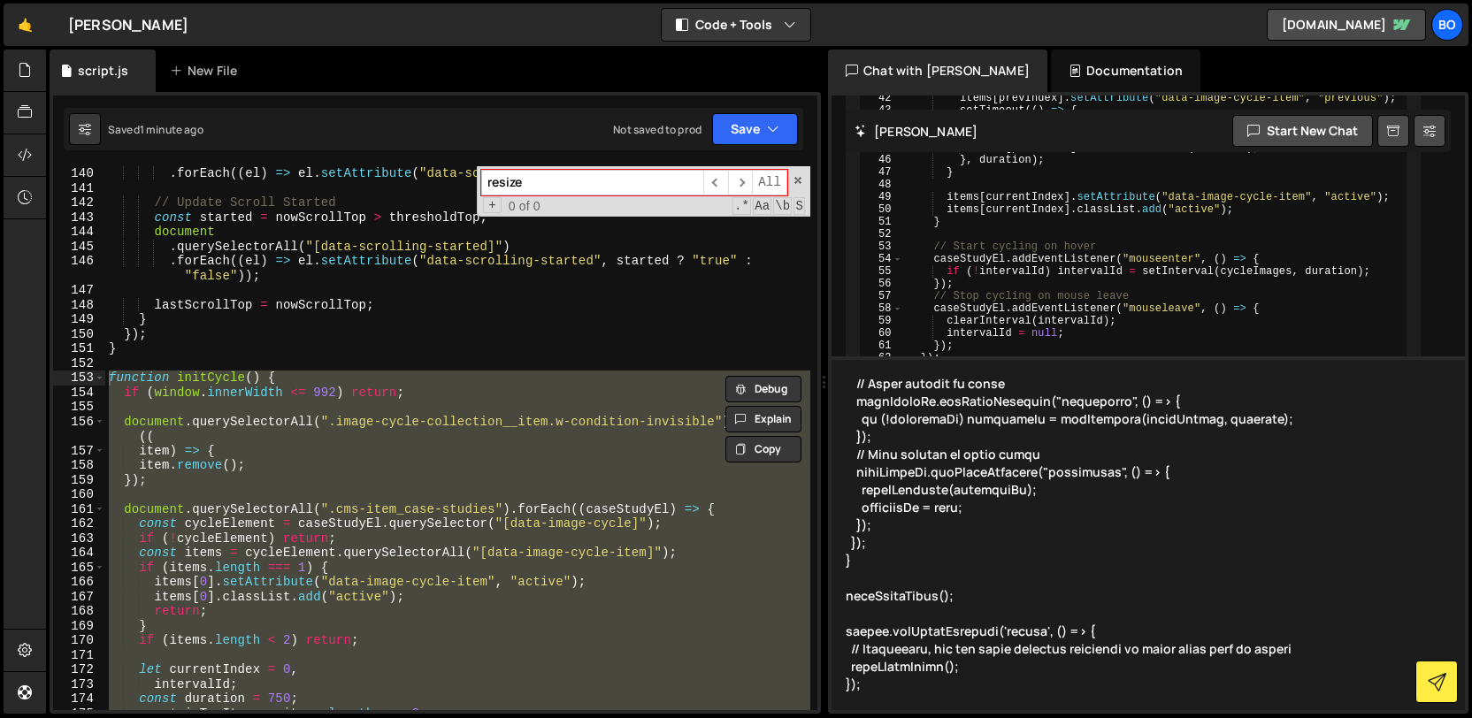
type textarea "function initCycle() { if (window.innerWidth <= 992) return; document.querySele…"
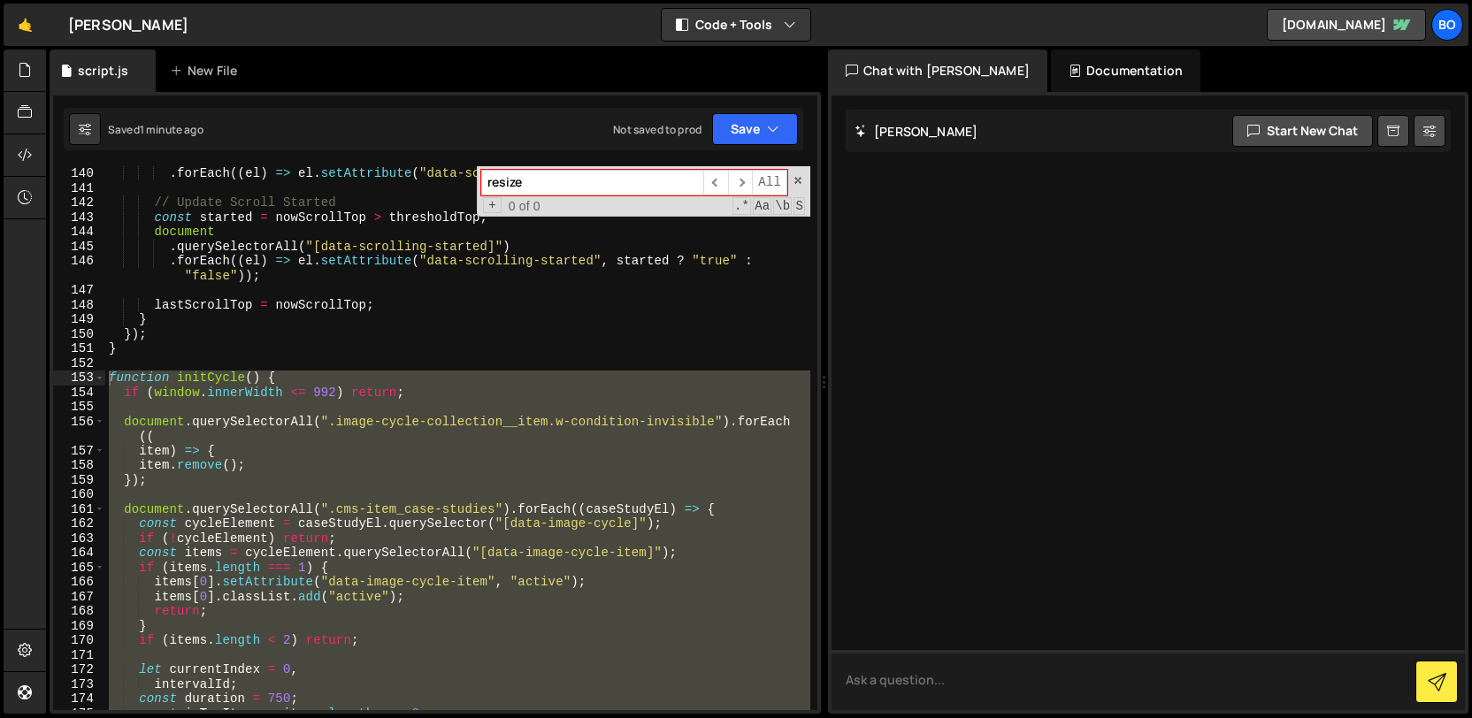
scroll to position [7223, 0]
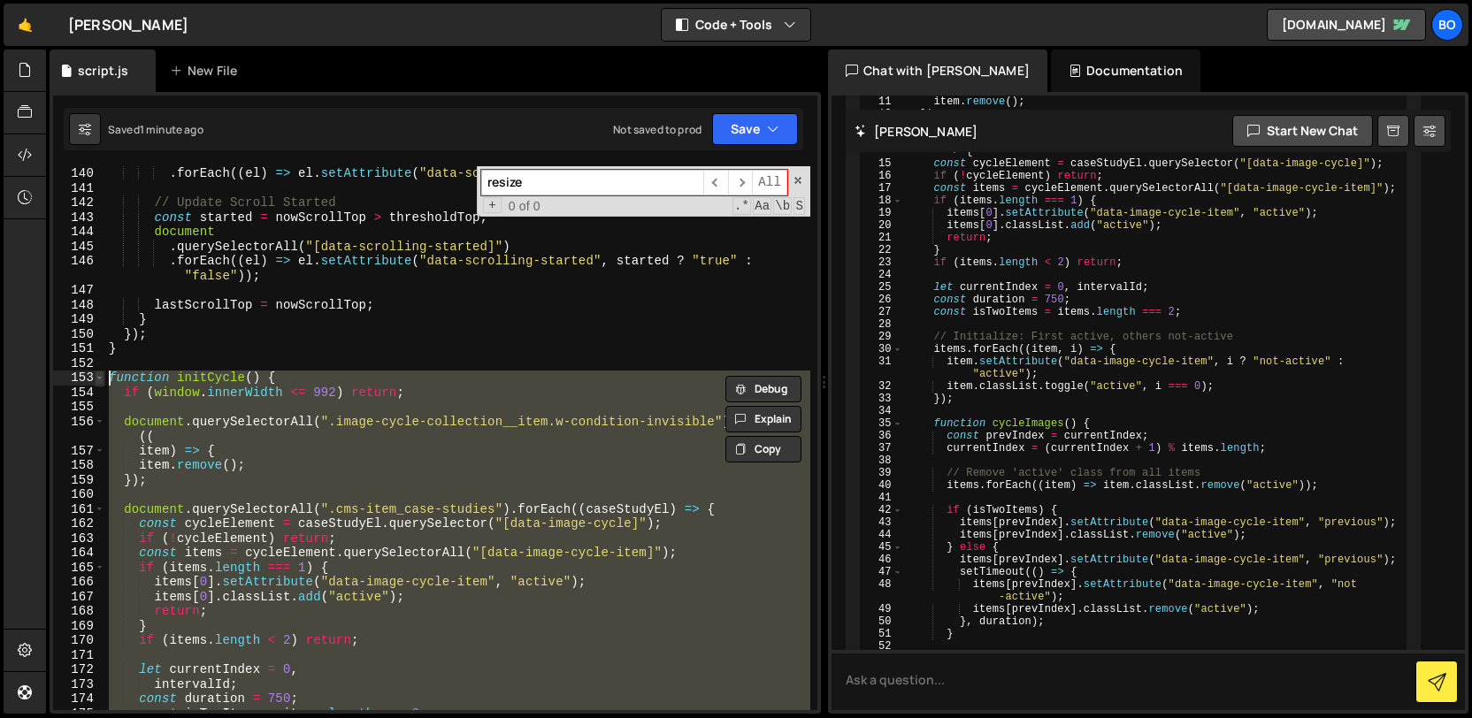
click at [104, 380] on span at bounding box center [100, 378] width 10 height 15
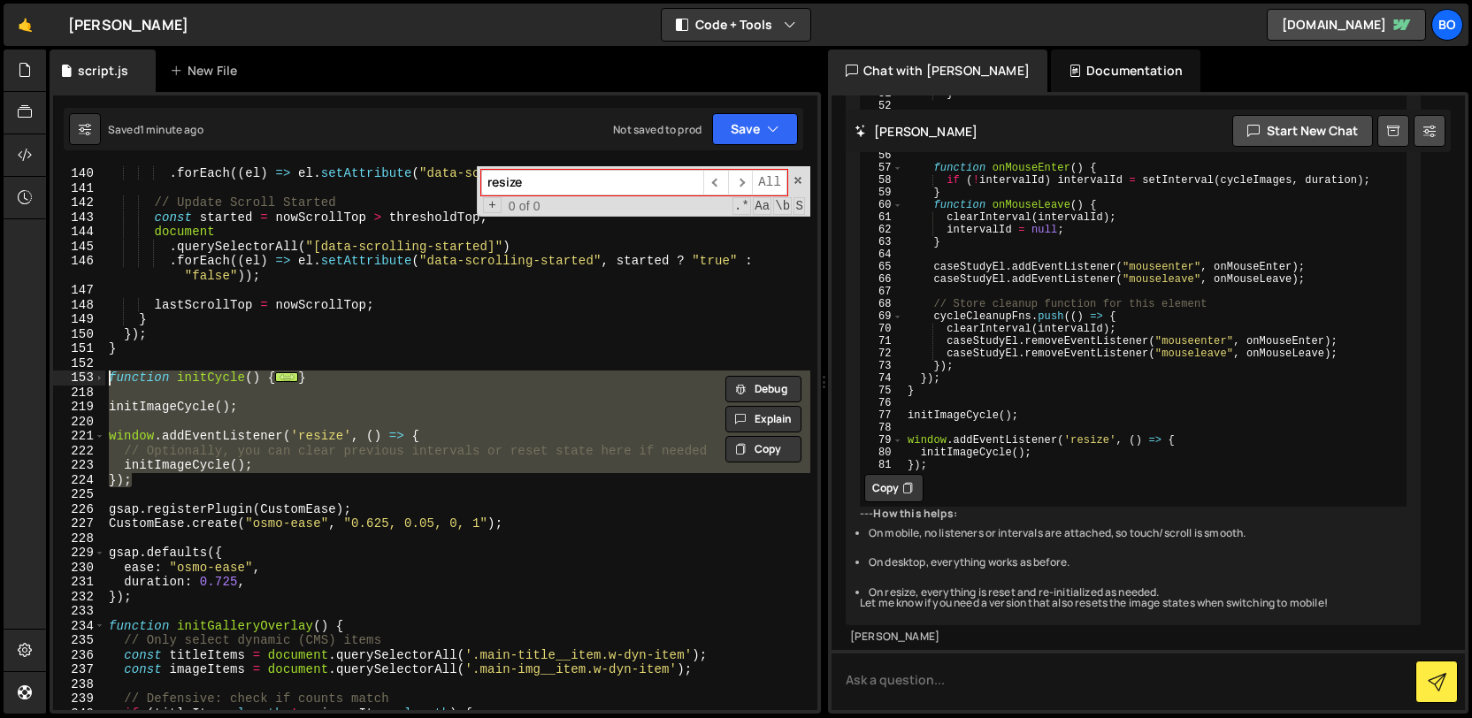
scroll to position [8168, 0]
click at [884, 483] on button "Copy" at bounding box center [893, 488] width 59 height 28
click at [237, 492] on div ". forEach (( el ) => el . setAttribute ( "data-scrolling-direction" , direction…" at bounding box center [457, 460] width 705 height 588
drag, startPoint x: 143, startPoint y: 482, endPoint x: 73, endPoint y: 372, distance: 130.1
click at [73, 372] on div "140 141 142 143 144 145 146 147 148 149 150 151 152 153 218 219 220 221 222 223…" at bounding box center [435, 438] width 764 height 544
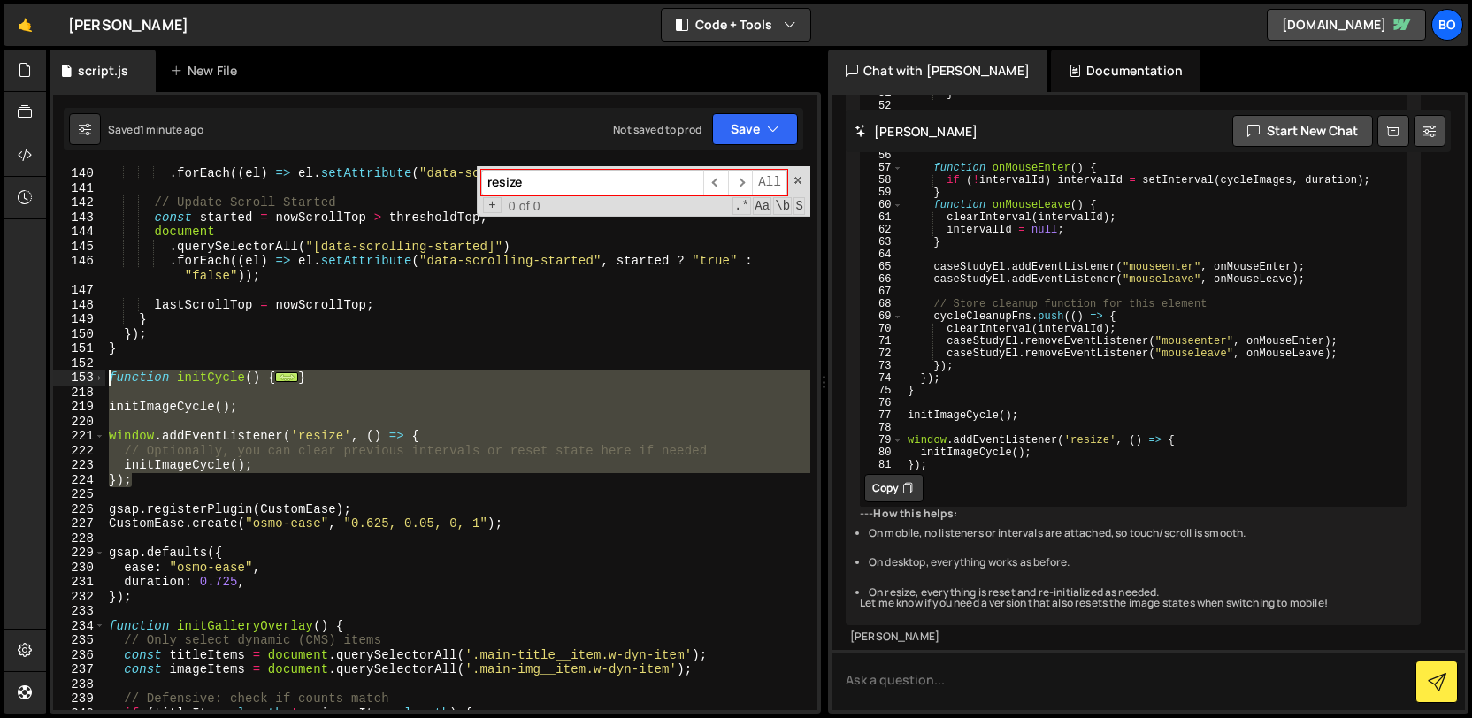
paste textarea "})"
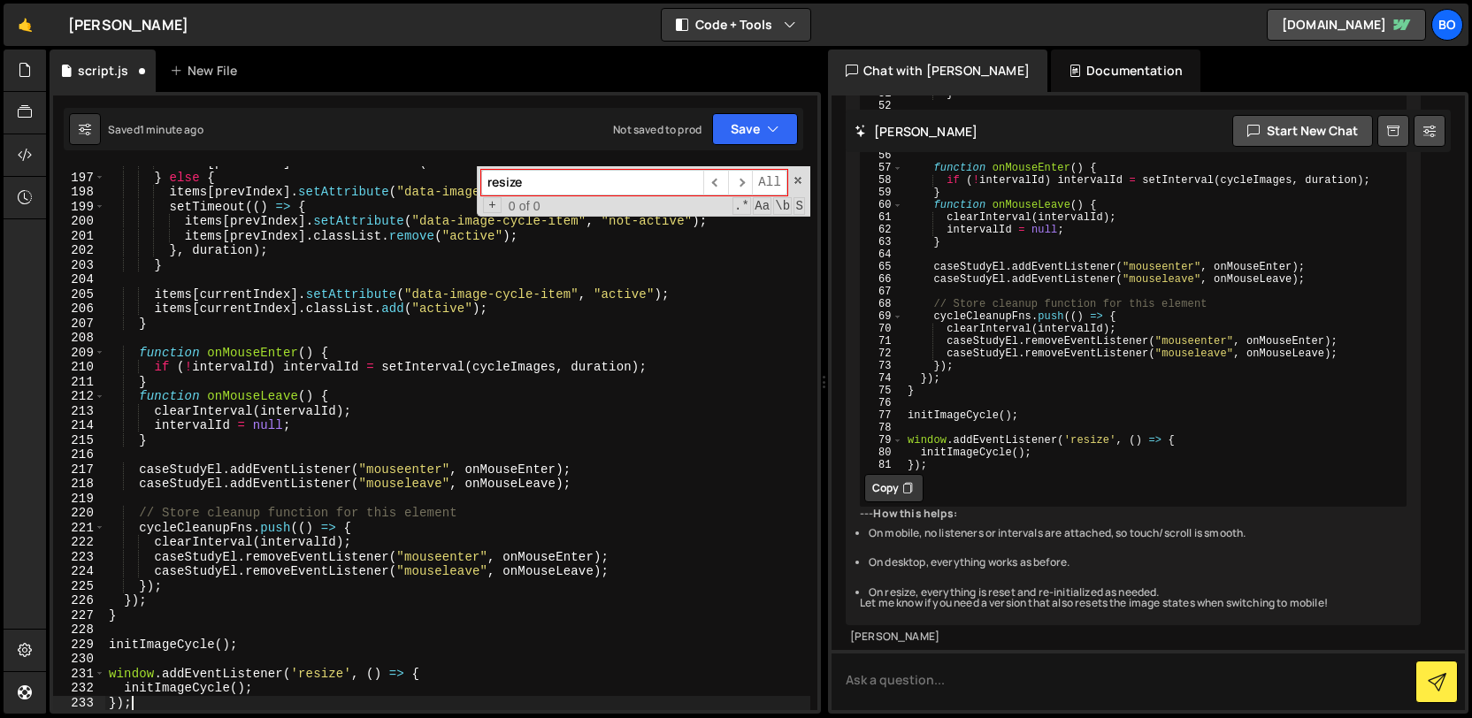
scroll to position [2959, 0]
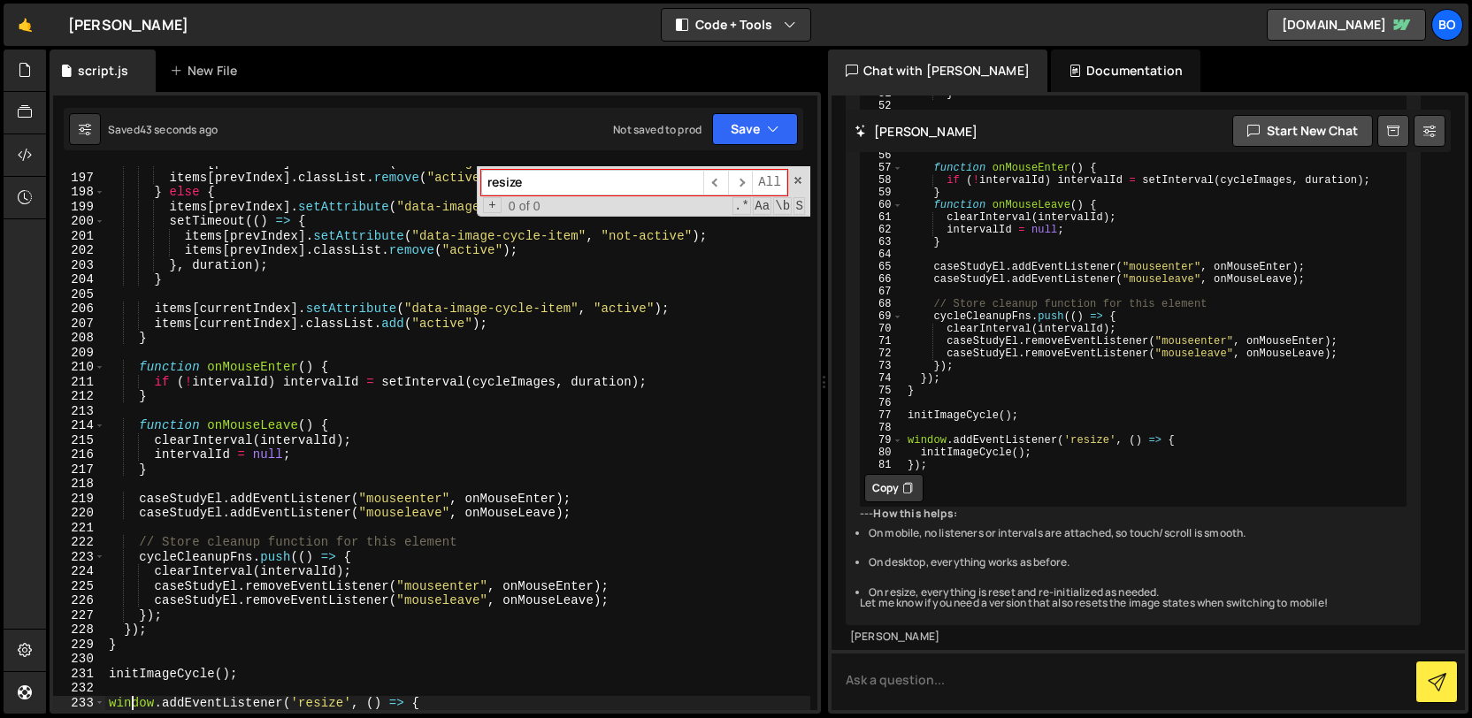
click at [449, 470] on div "items [ prevIndex ] . setAttribute ( "data-image-cycle-item" , "previous" ) ; i…" at bounding box center [457, 442] width 705 height 573
type textarea "}"
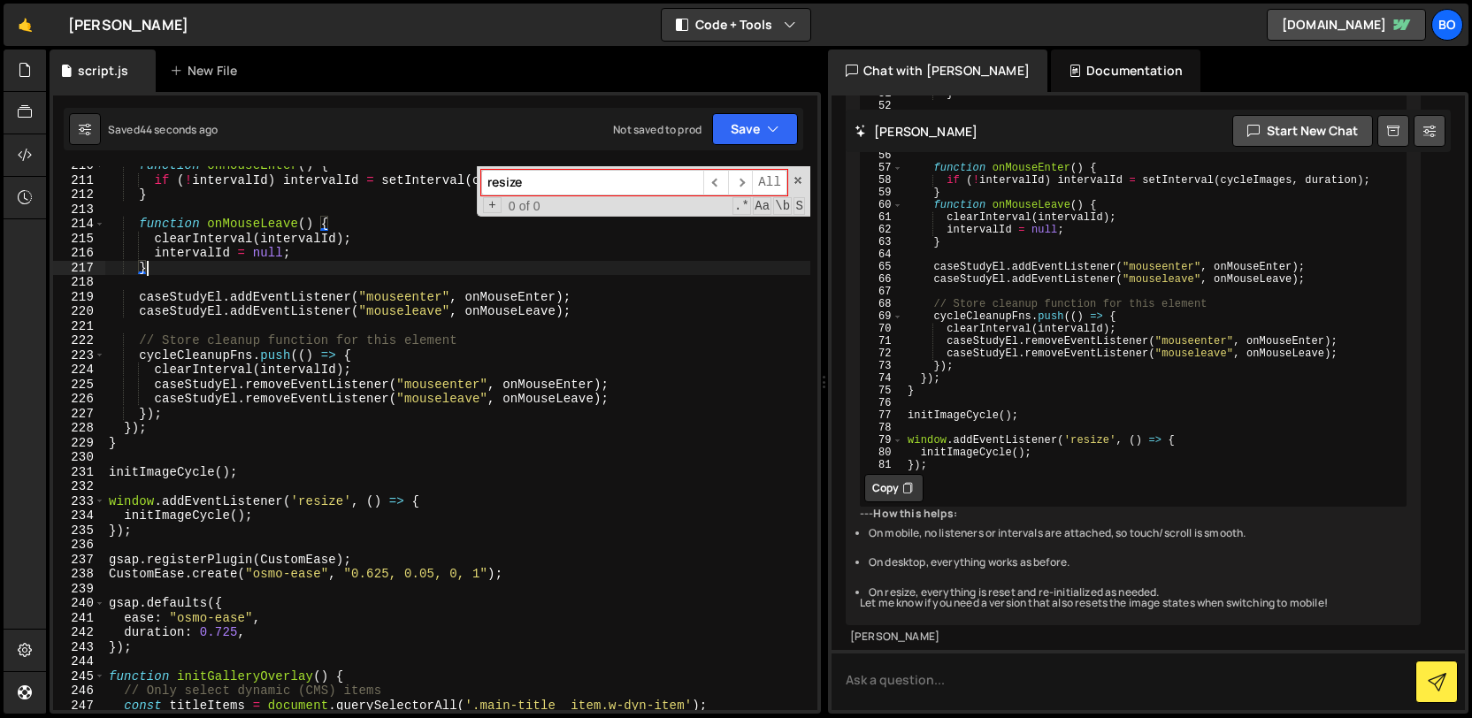
scroll to position [3159, 0]
click at [802, 178] on span at bounding box center [798, 180] width 12 height 12
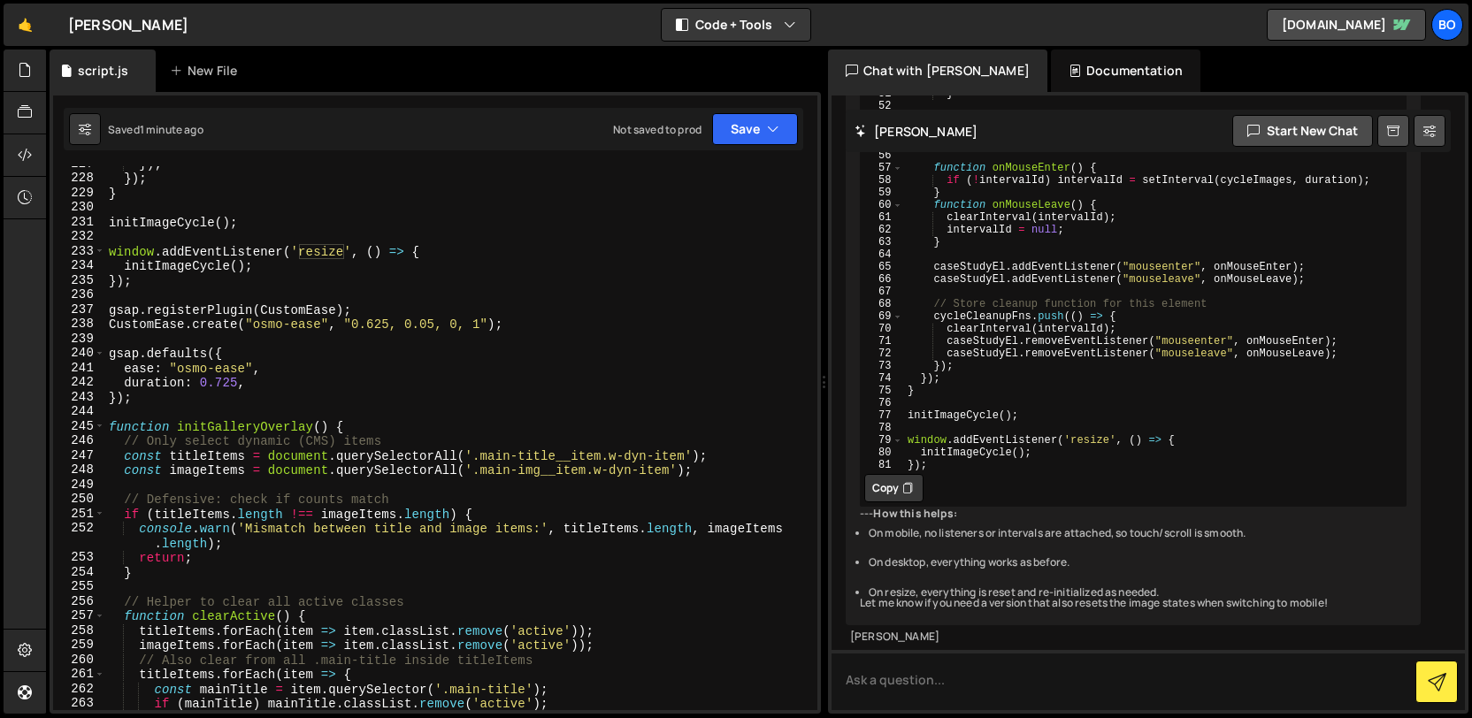
scroll to position [3412, 0]
click at [603, 339] on div "}) ; }) ; } initImageCycle ( ) ; window . addEventListener ( 'resize' , ( ) => …" at bounding box center [457, 442] width 705 height 573
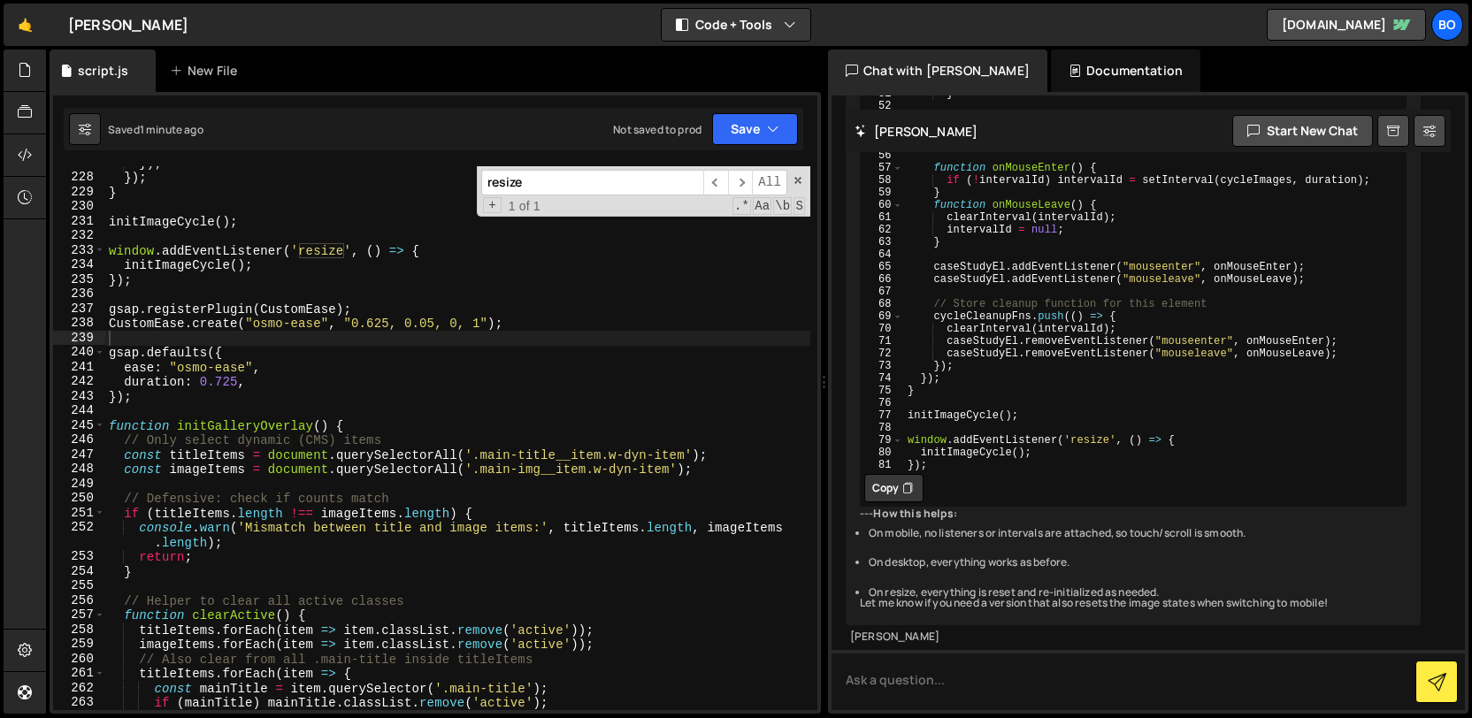
paste input "data-gsap-slider-collection"
type input "data-gsap-slider-collection"
type textarea "});"
click at [618, 276] on div "}) ; }) ; } initImageCycle ( ) ; window . addEventListener ( 'resize' , ( ) => …" at bounding box center [457, 442] width 705 height 573
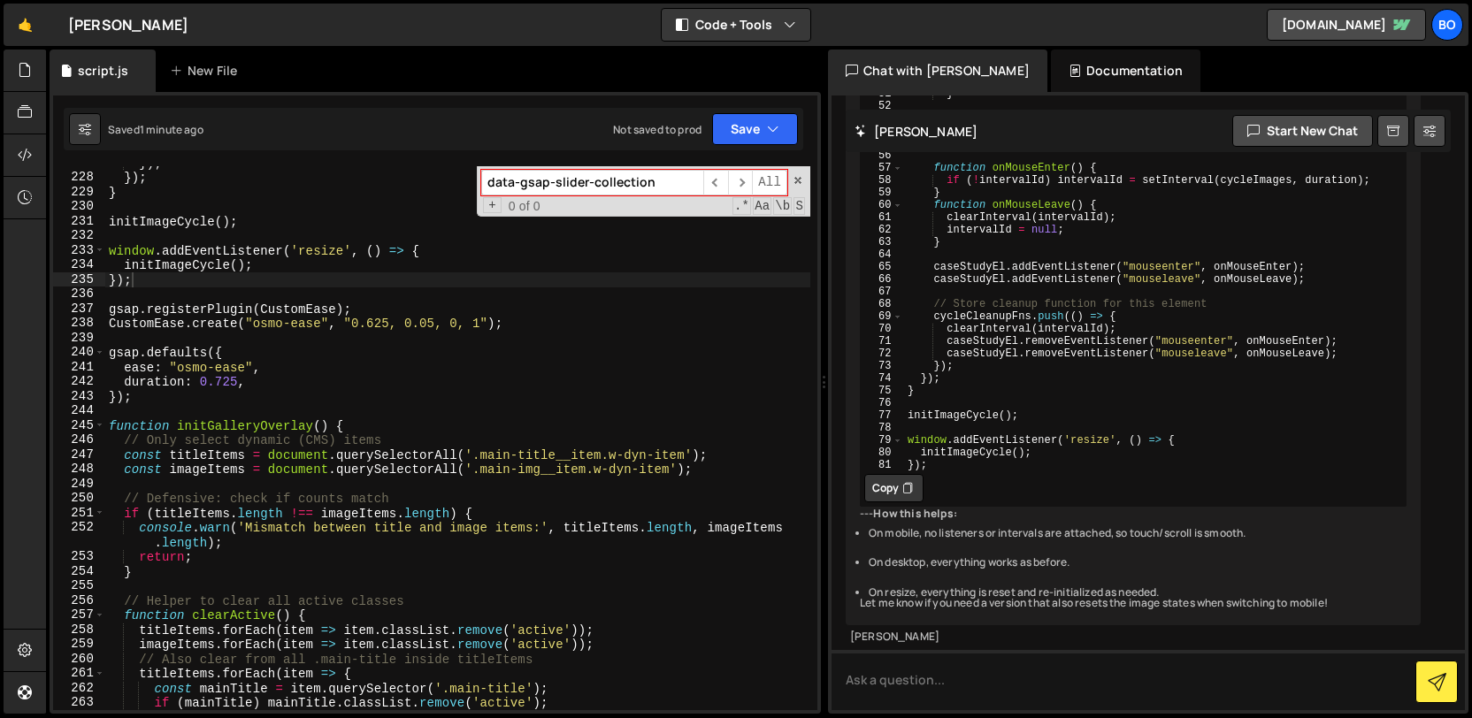
paste input "list"
click at [626, 174] on input "data-gsap-slider-list" at bounding box center [592, 183] width 222 height 26
paste input "item-status"
type input "data-gsap-slider-item-status"
click at [789, 183] on div "data-gsap-slider-item-status ​ ​ All Replace All + 0 of 0 .* Aa \b S" at bounding box center [644, 191] width 334 height 50
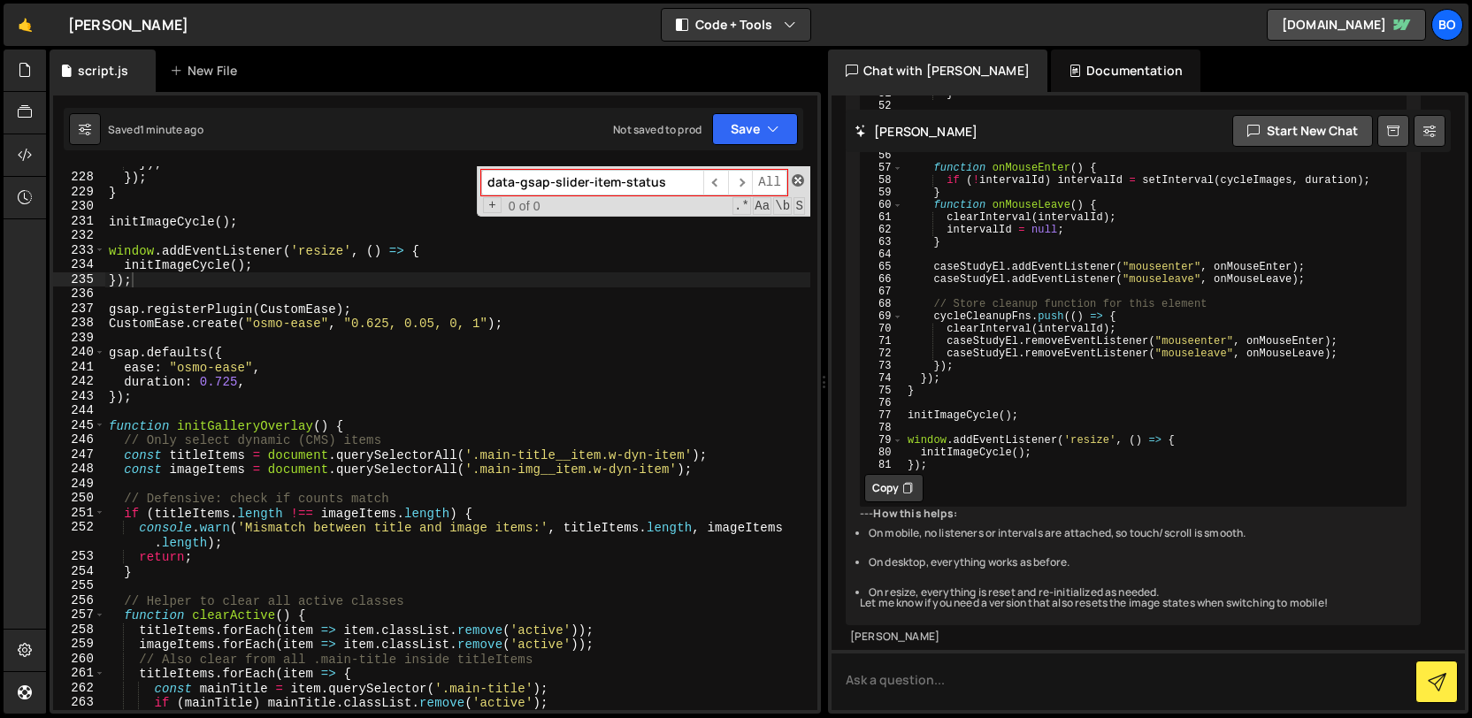
click at [799, 185] on span at bounding box center [798, 180] width 12 height 12
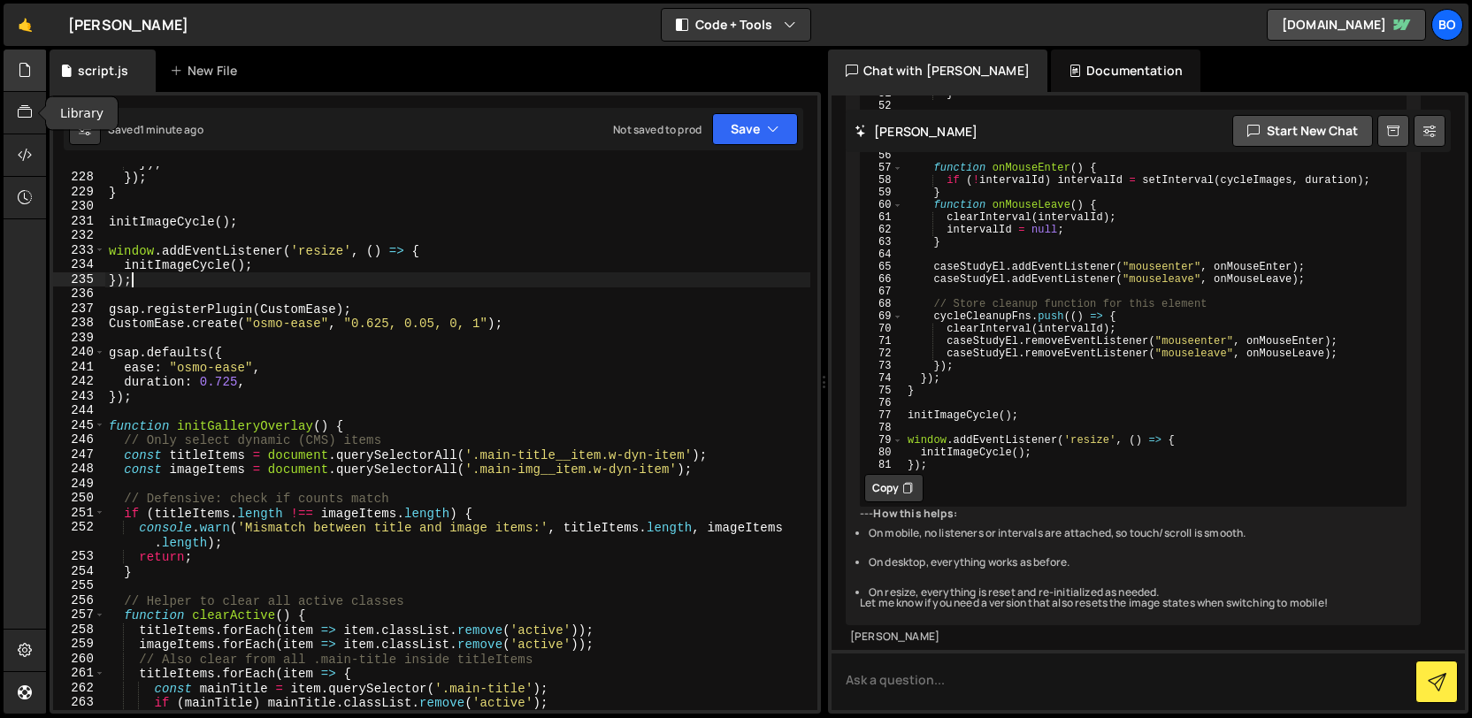
click at [18, 69] on icon at bounding box center [25, 69] width 14 height 19
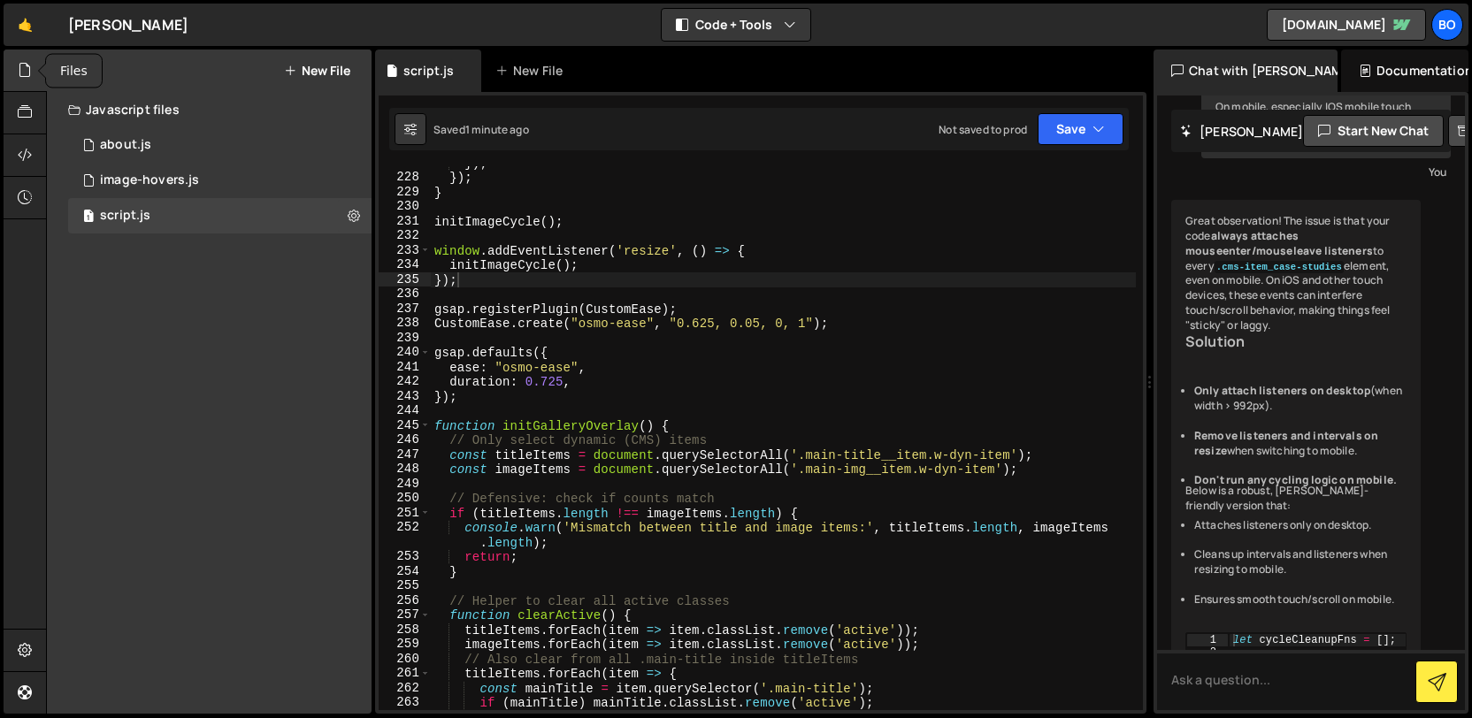
scroll to position [11804, 0]
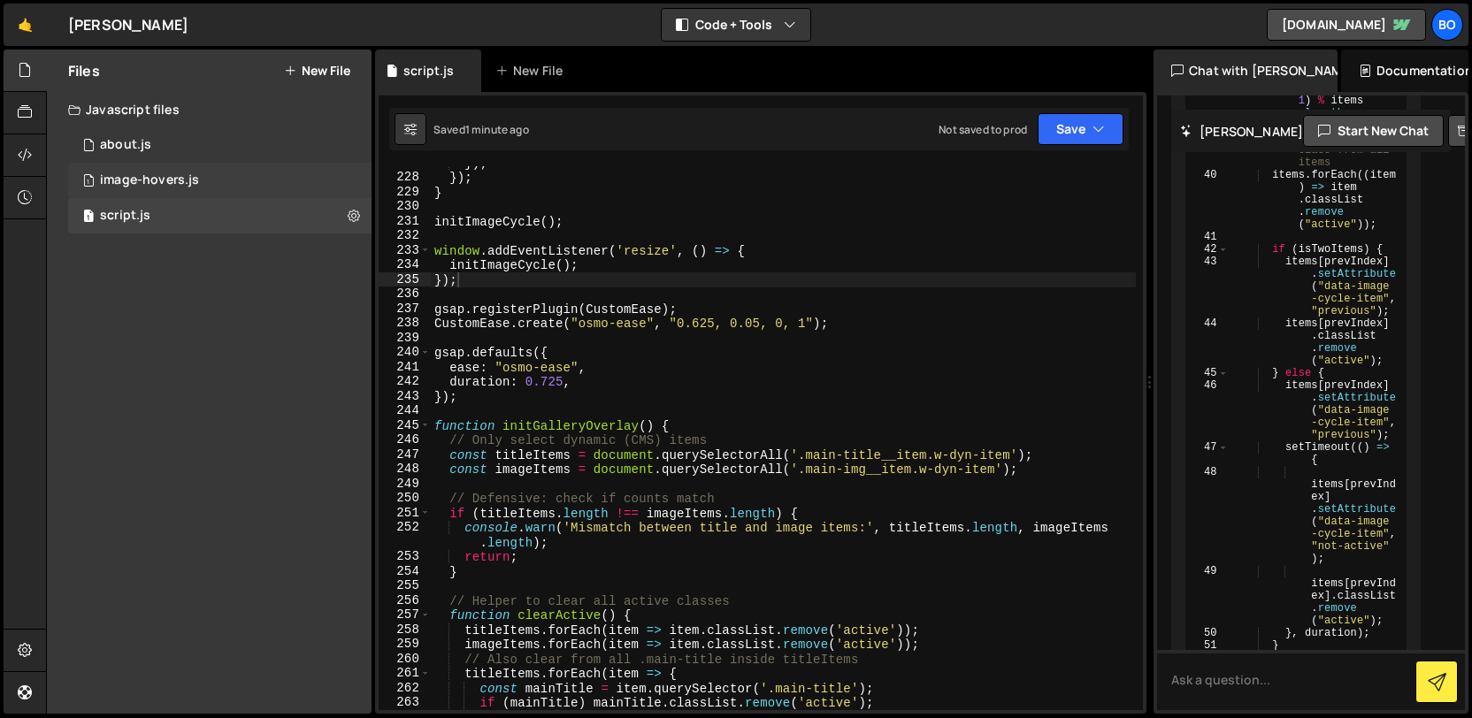
click at [136, 179] on div "image-hovers.js" at bounding box center [149, 181] width 99 height 16
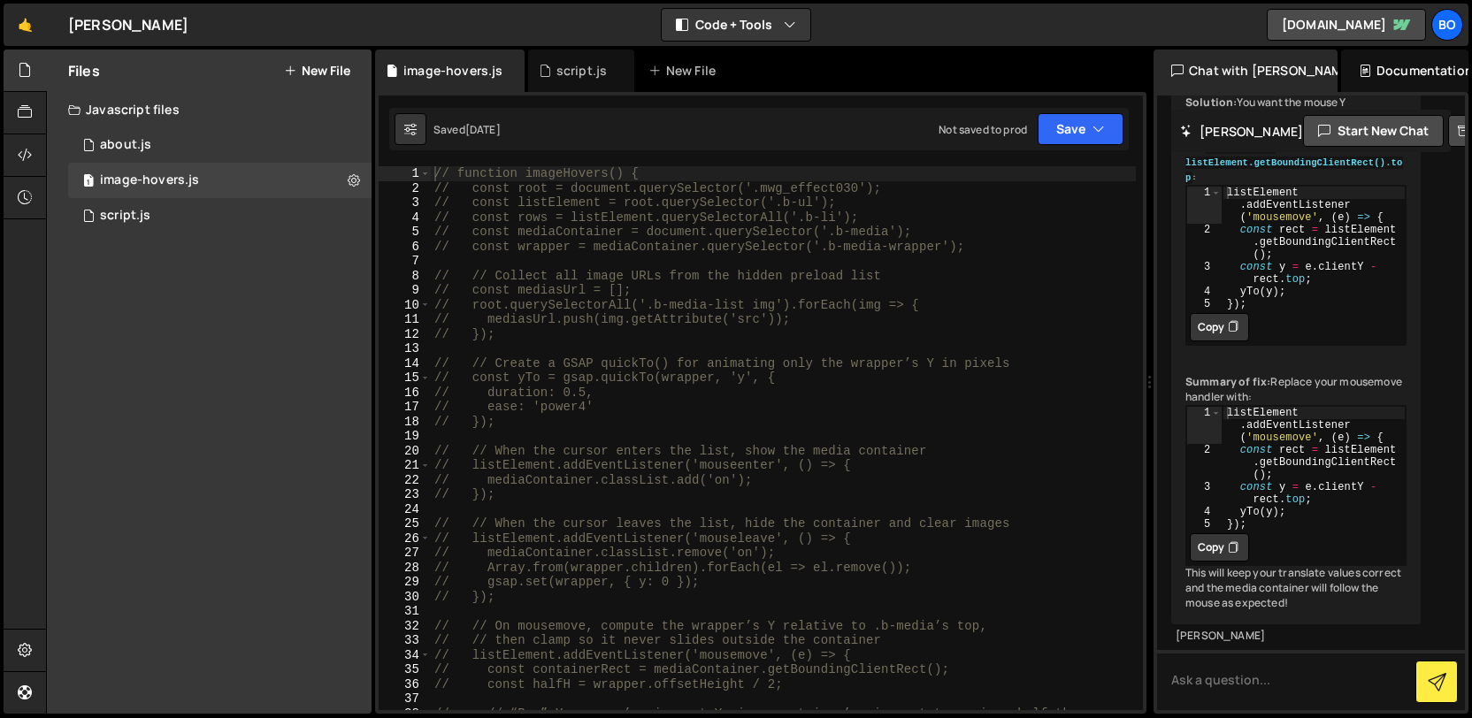
scroll to position [0, 0]
click at [276, 150] on div "2 about.js 0" at bounding box center [219, 144] width 303 height 35
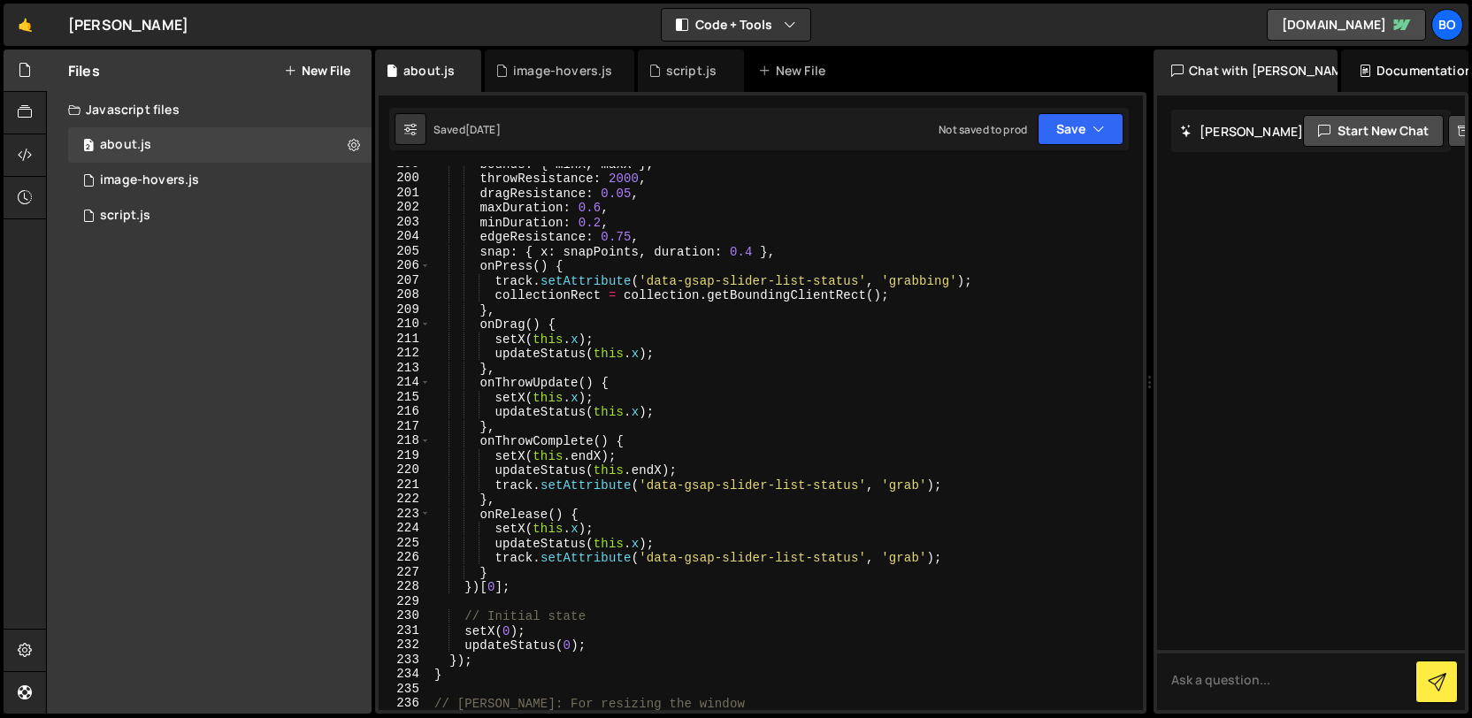
scroll to position [2923, 0]
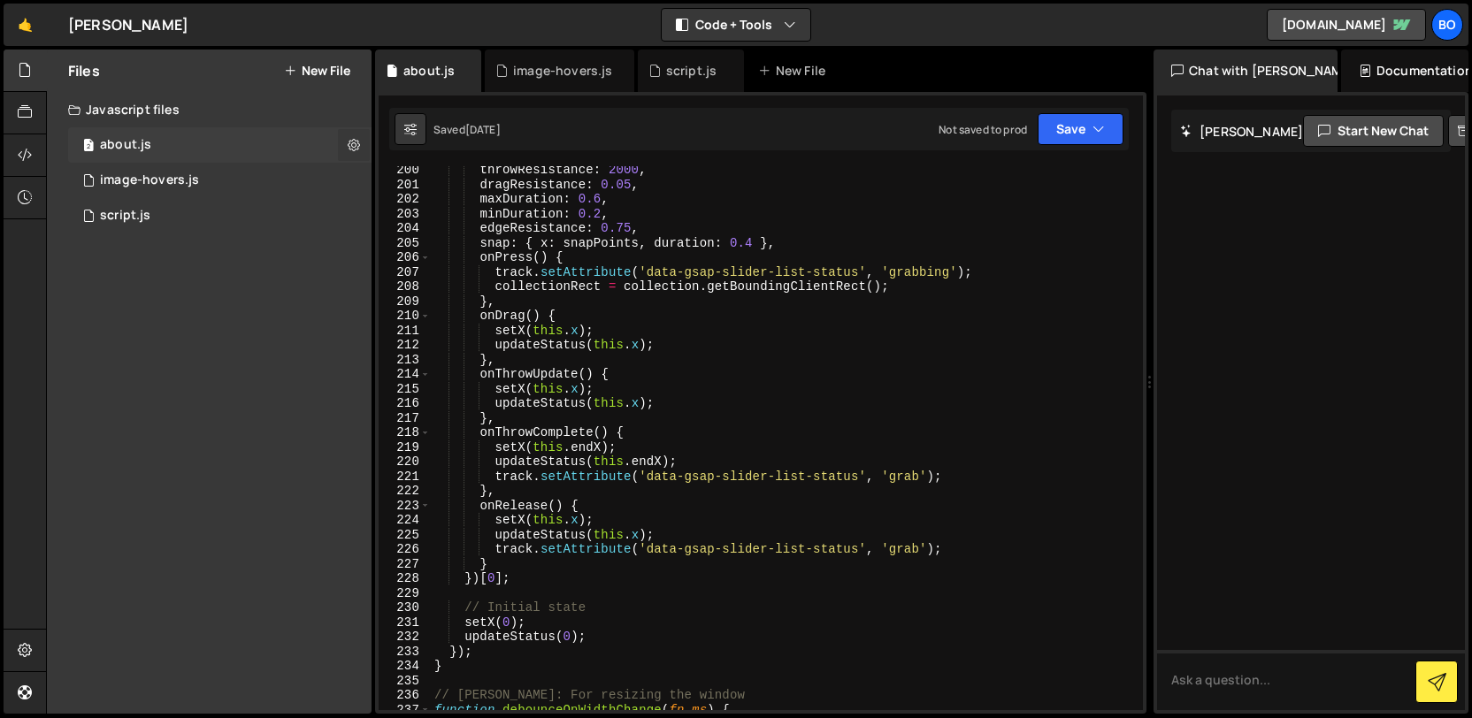
click at [352, 149] on icon at bounding box center [354, 144] width 12 height 17
type input "about"
radio input "true"
checkbox input "true"
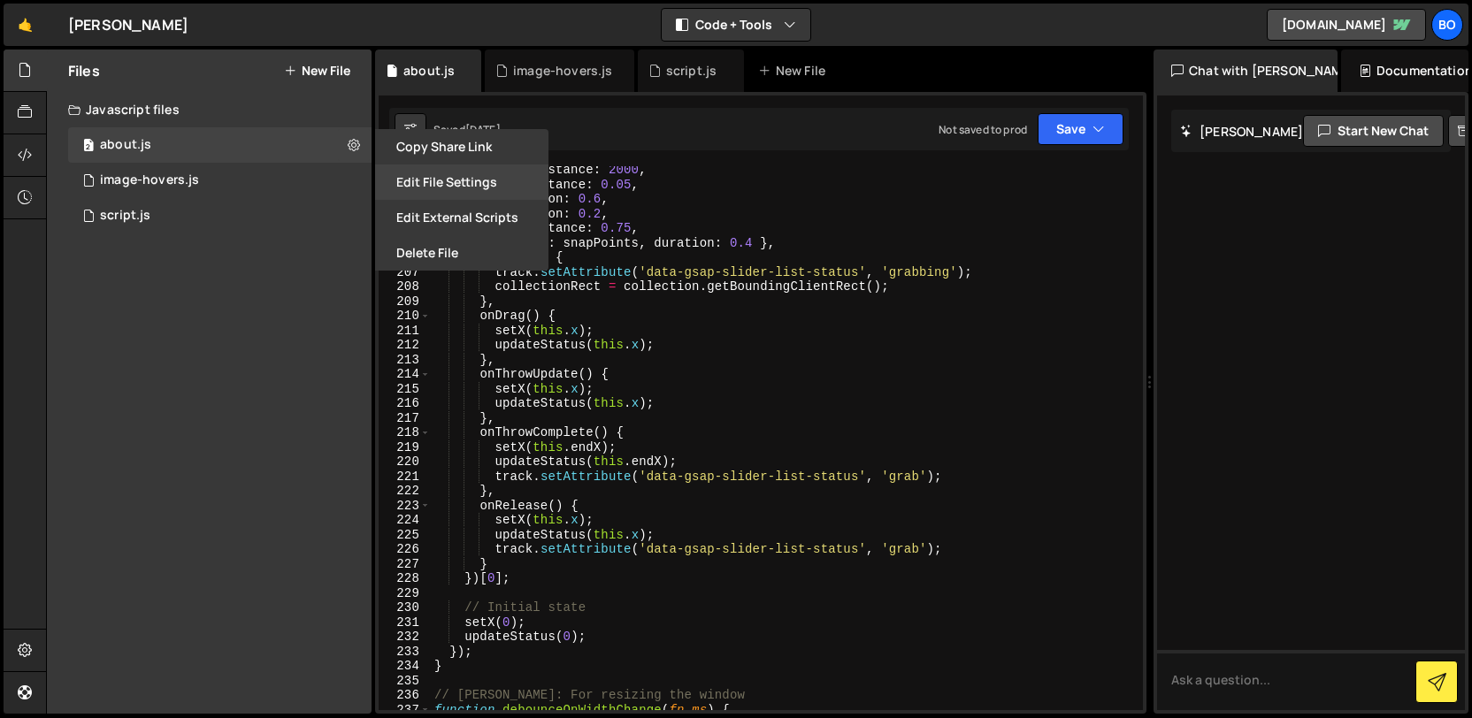
click at [418, 185] on button "Edit File Settings" at bounding box center [461, 182] width 173 height 35
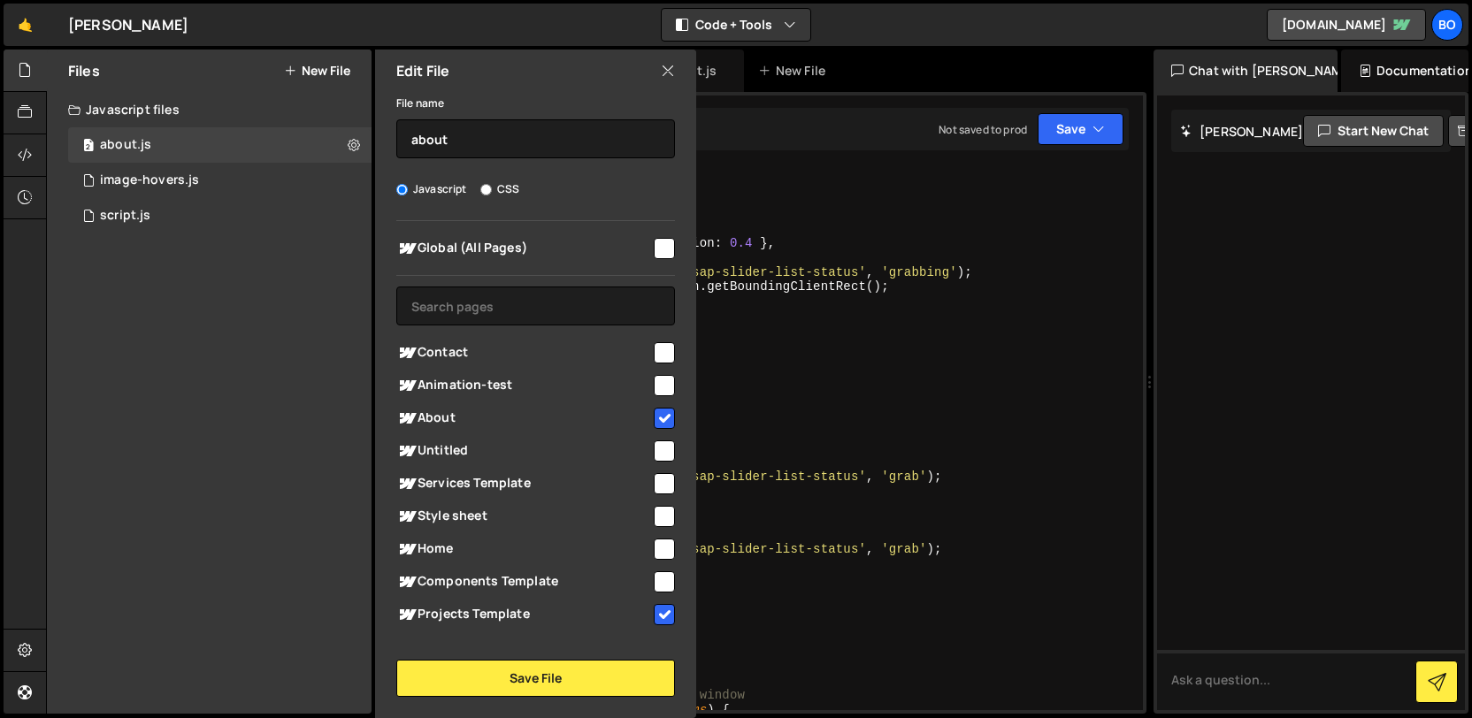
click at [669, 75] on icon at bounding box center [668, 70] width 14 height 19
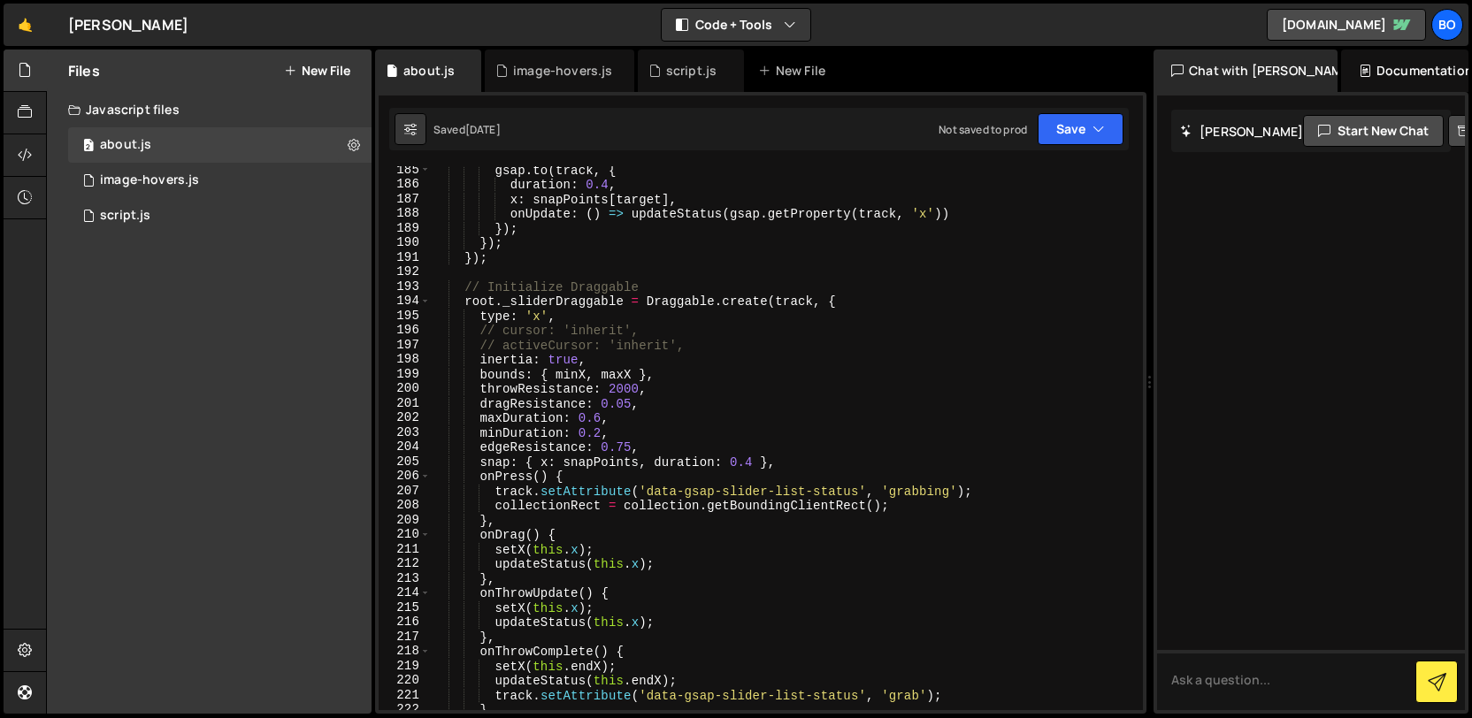
scroll to position [2705, 0]
click at [32, 76] on icon at bounding box center [25, 69] width 14 height 19
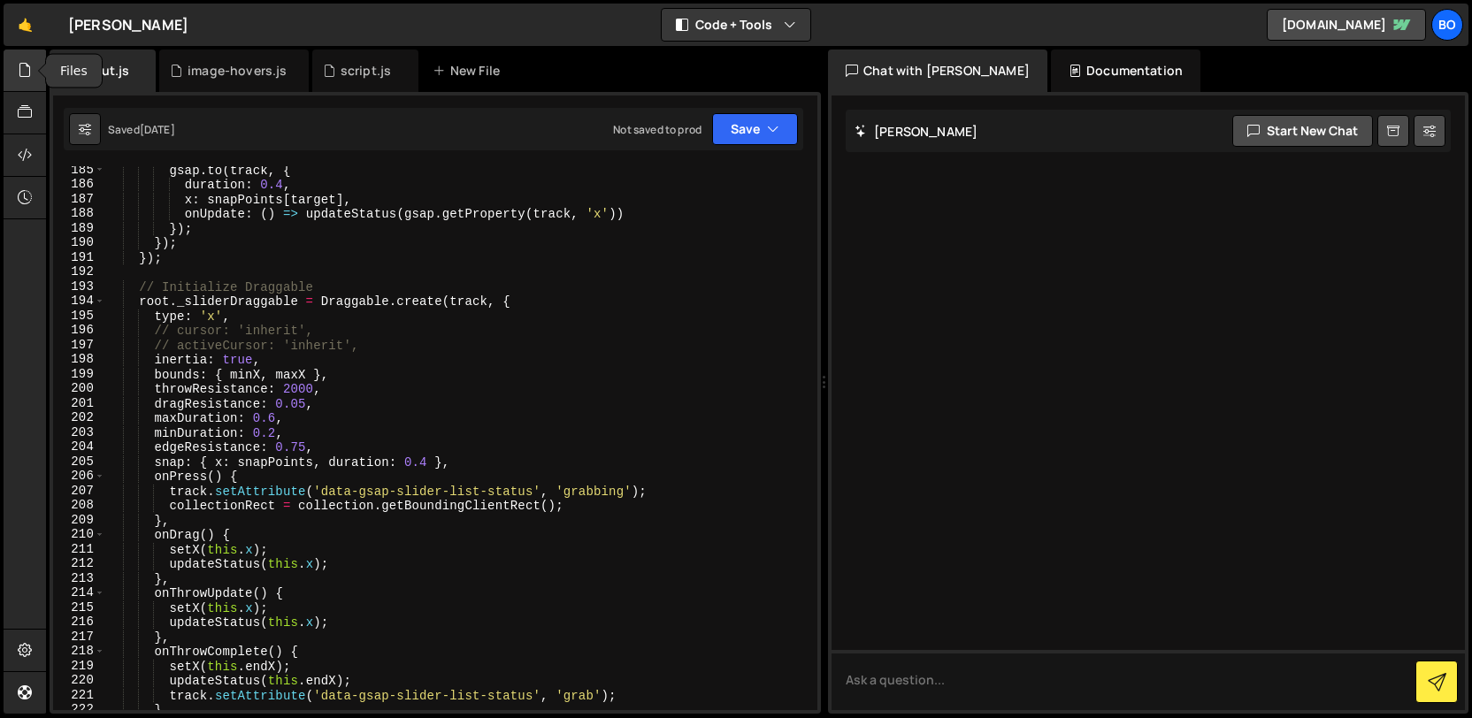
click at [31, 80] on icon at bounding box center [25, 69] width 14 height 19
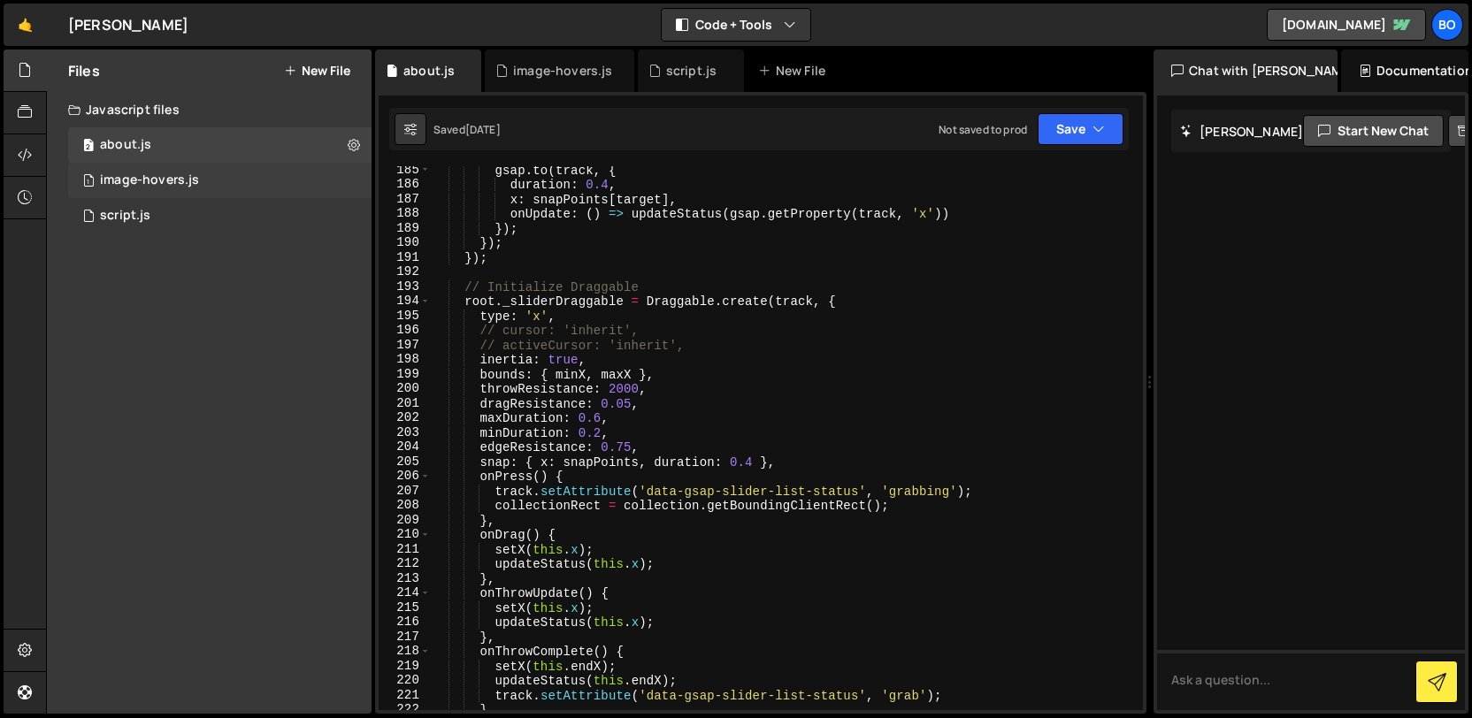
click at [155, 180] on div "image-hovers.js" at bounding box center [149, 181] width 99 height 16
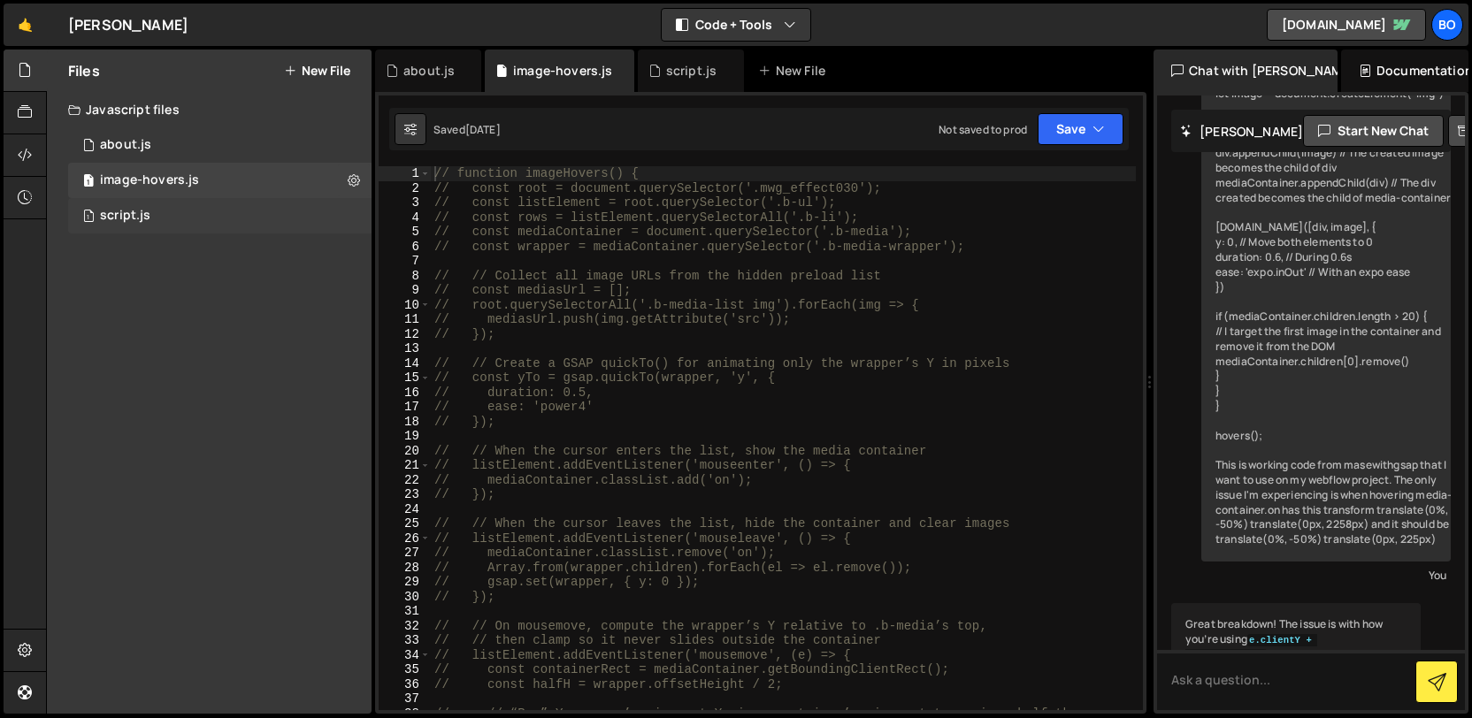
scroll to position [1963, 0]
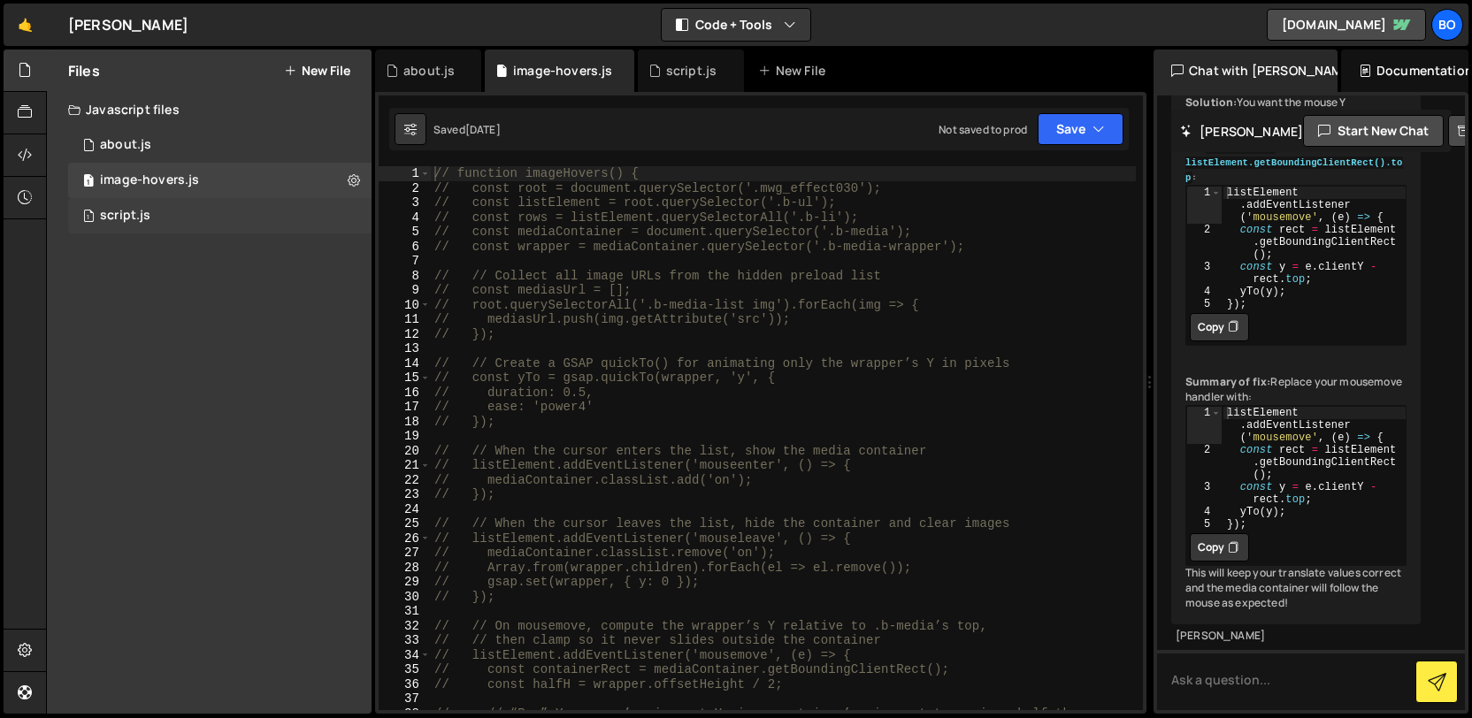
click at [113, 211] on div "script.js" at bounding box center [125, 216] width 50 height 16
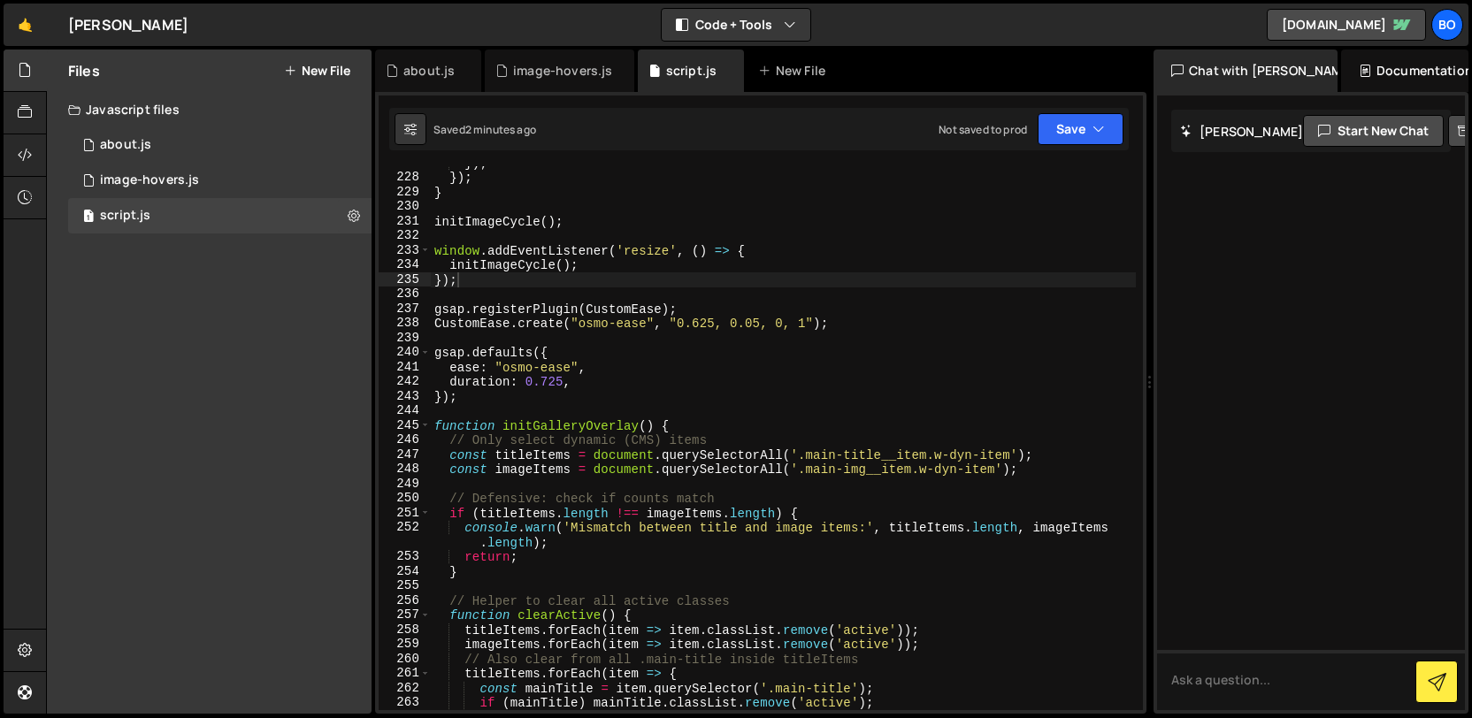
scroll to position [0, 0]
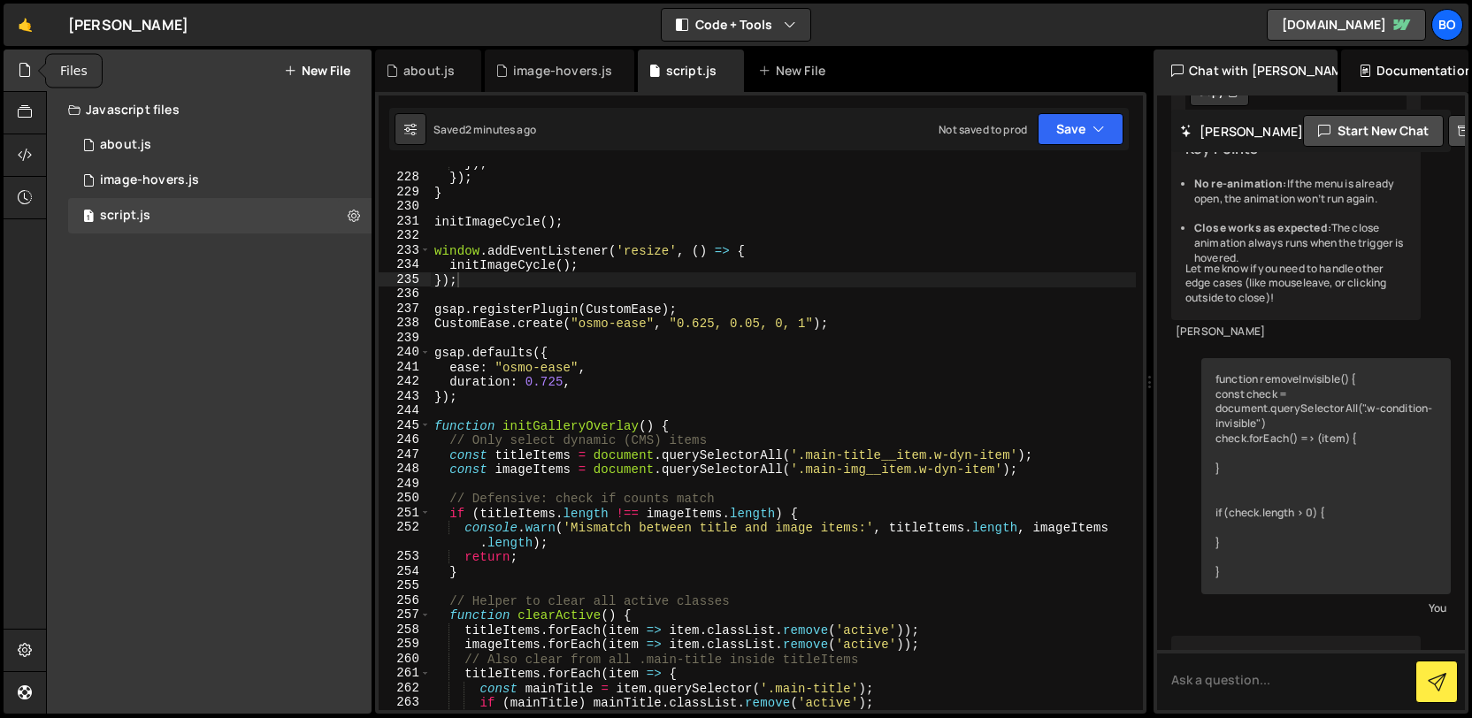
click at [24, 77] on icon at bounding box center [25, 69] width 14 height 19
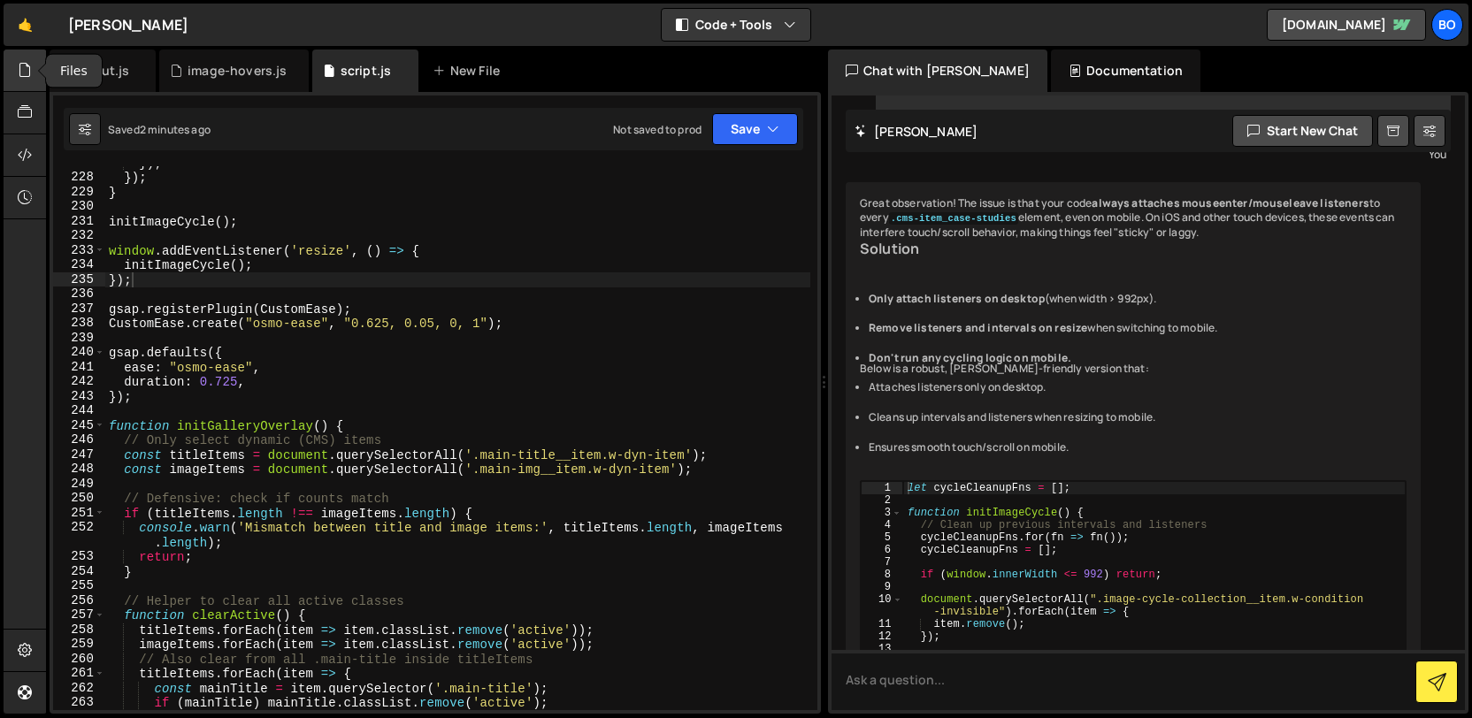
scroll to position [7823, 0]
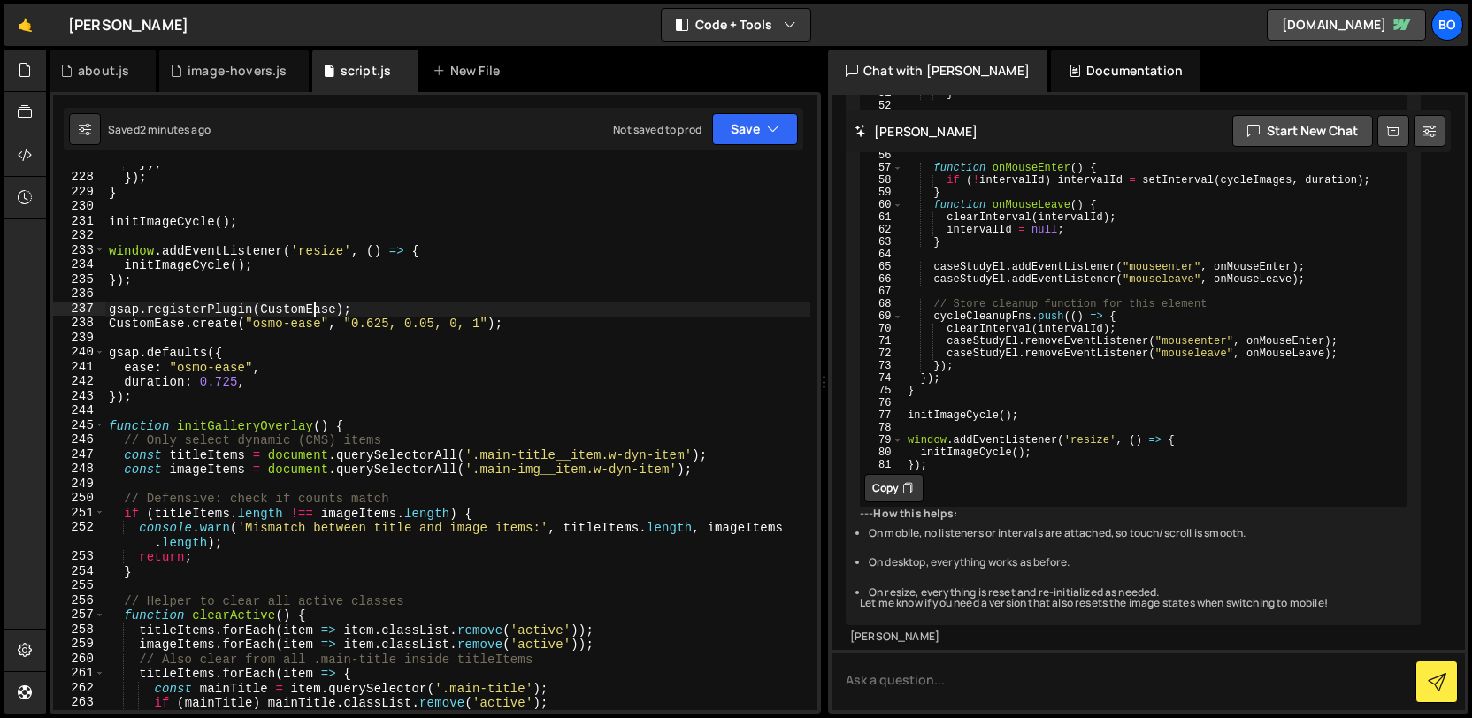
click at [314, 306] on div "}) ; }) ; } initImageCycle ( ) ; window . addEventListener ( 'resize' , ( ) => …" at bounding box center [457, 442] width 705 height 573
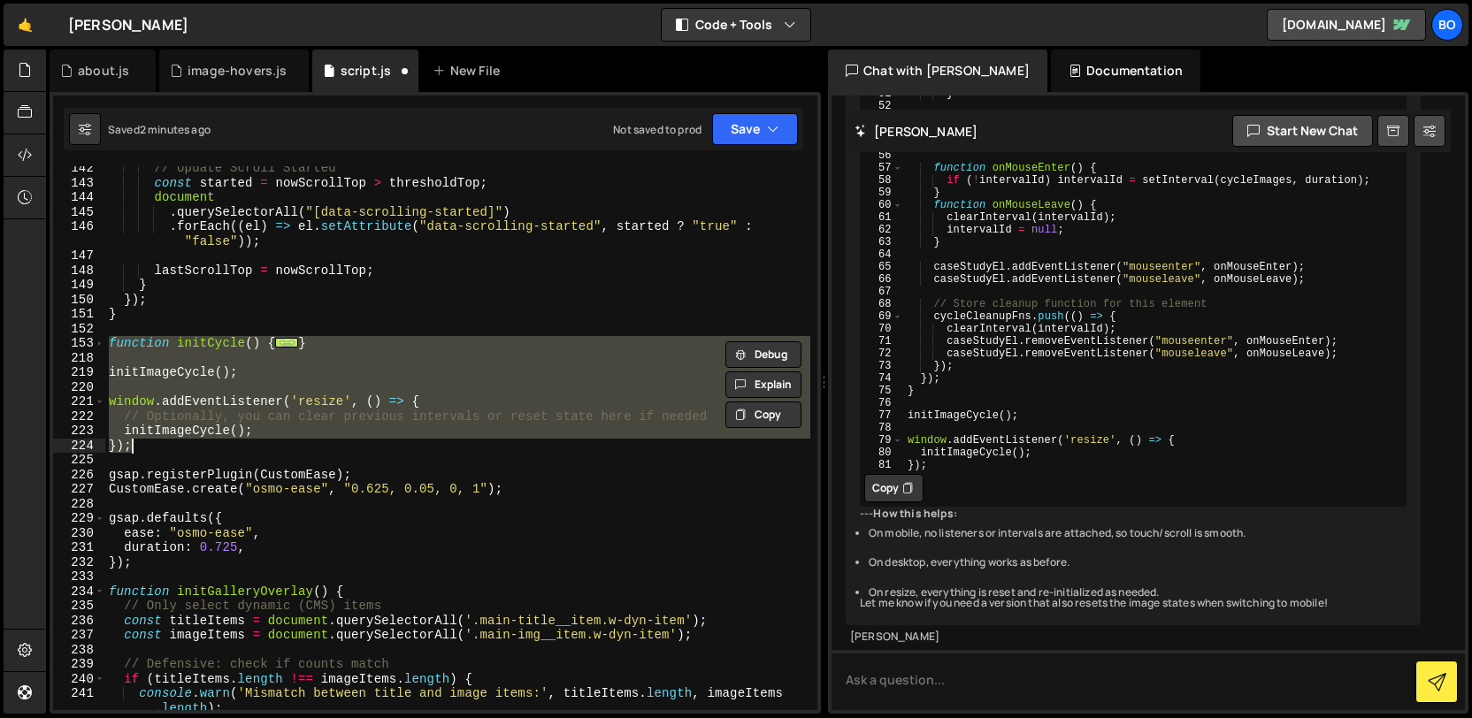
scroll to position [2137, 0]
type textarea "init();"
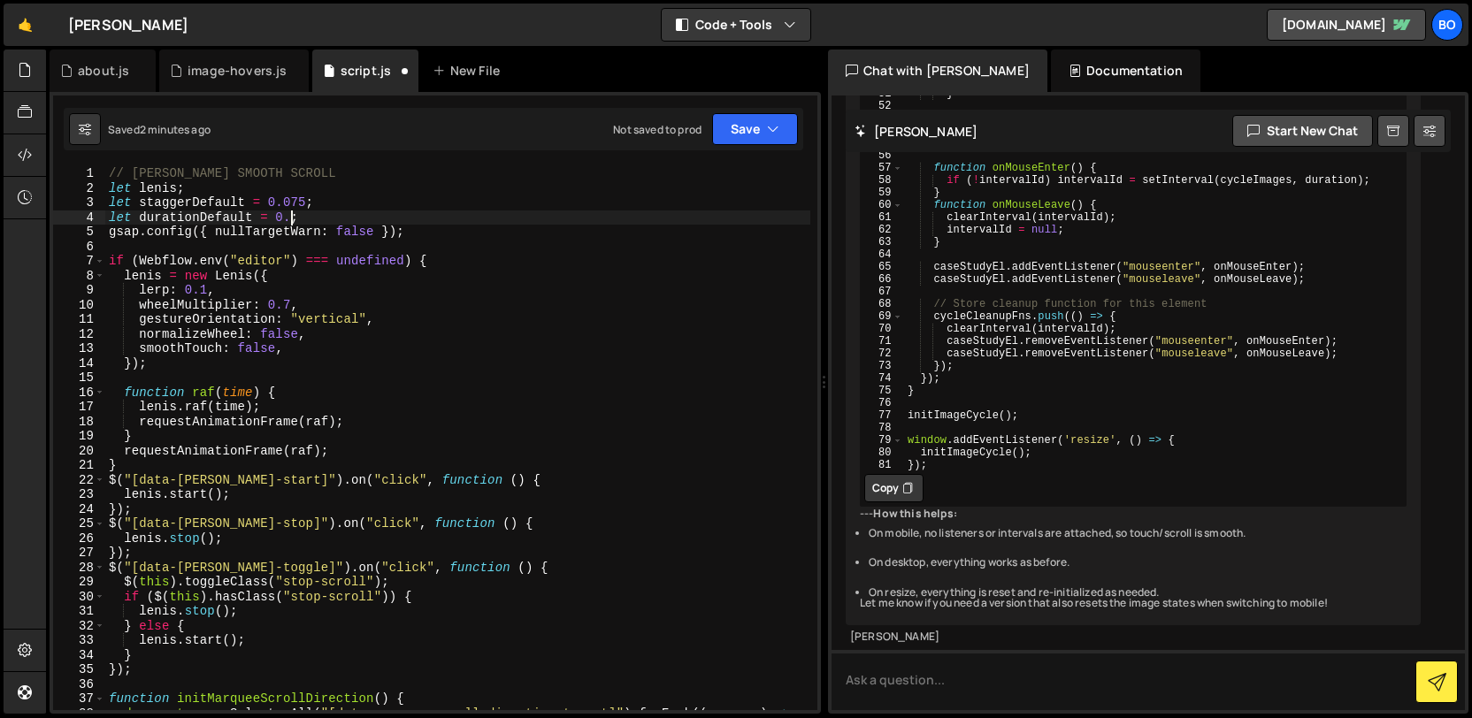
scroll to position [0, 12]
type textarea "let durationDefault = 0.8;"
click at [27, 86] on div at bounding box center [25, 71] width 43 height 42
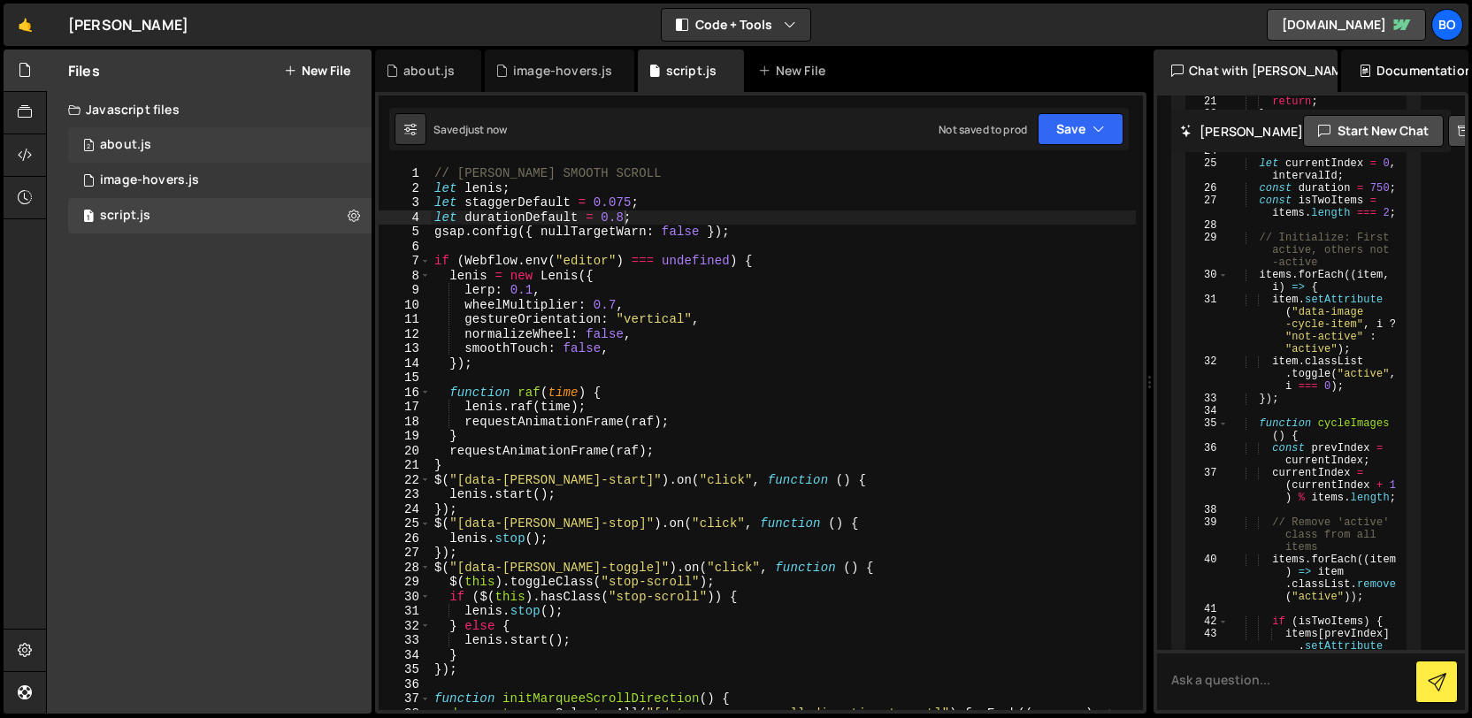
click at [177, 150] on div "2 about.js 0" at bounding box center [219, 144] width 303 height 35
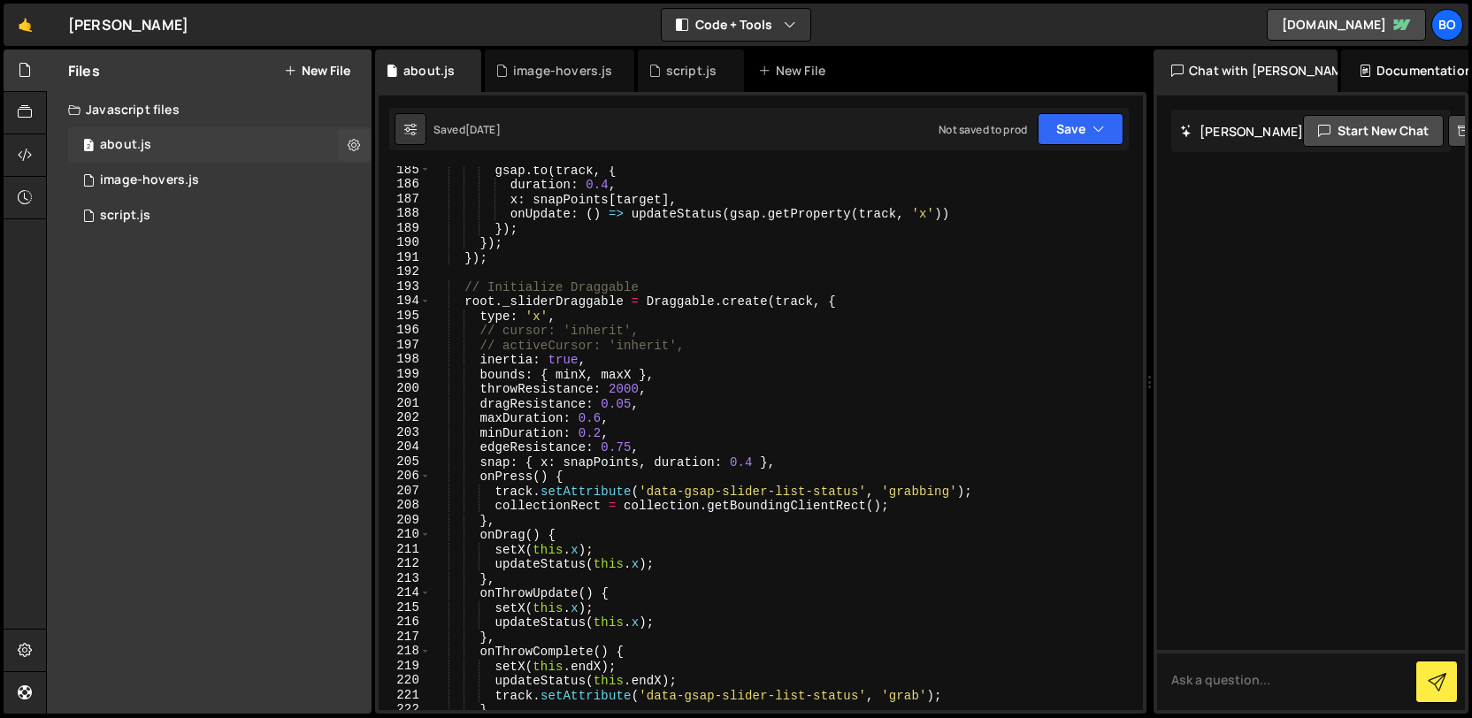
scroll to position [0, 0]
click at [641, 353] on div "gsap . to ( track , { duration : 0.4 , x : snapPoints [ target ] , onUpdate : (…" at bounding box center [783, 449] width 705 height 573
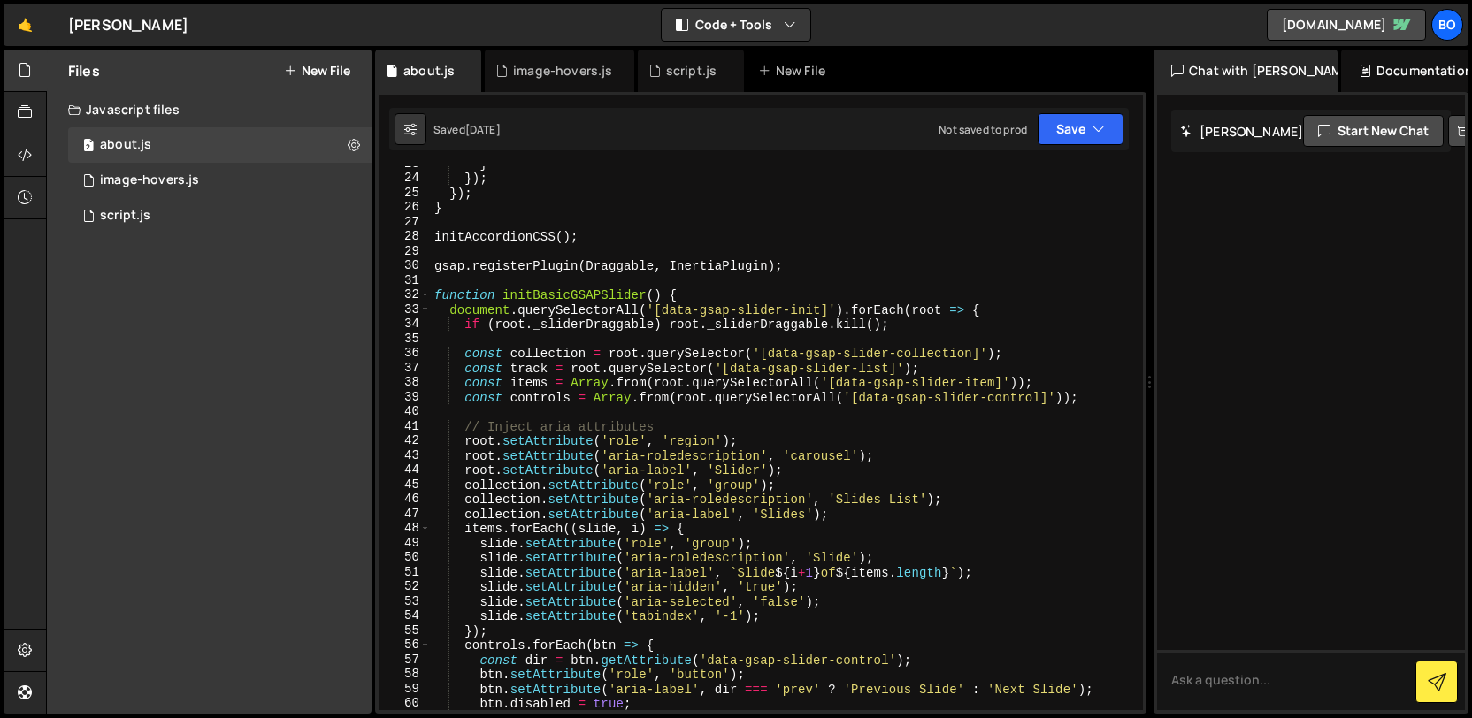
scroll to position [345, 0]
click at [599, 268] on div "} }) ; }) ; } initAccordionCSS ( ) ; gsap . registerPlugin ( Draggable , Inerti…" at bounding box center [783, 443] width 705 height 573
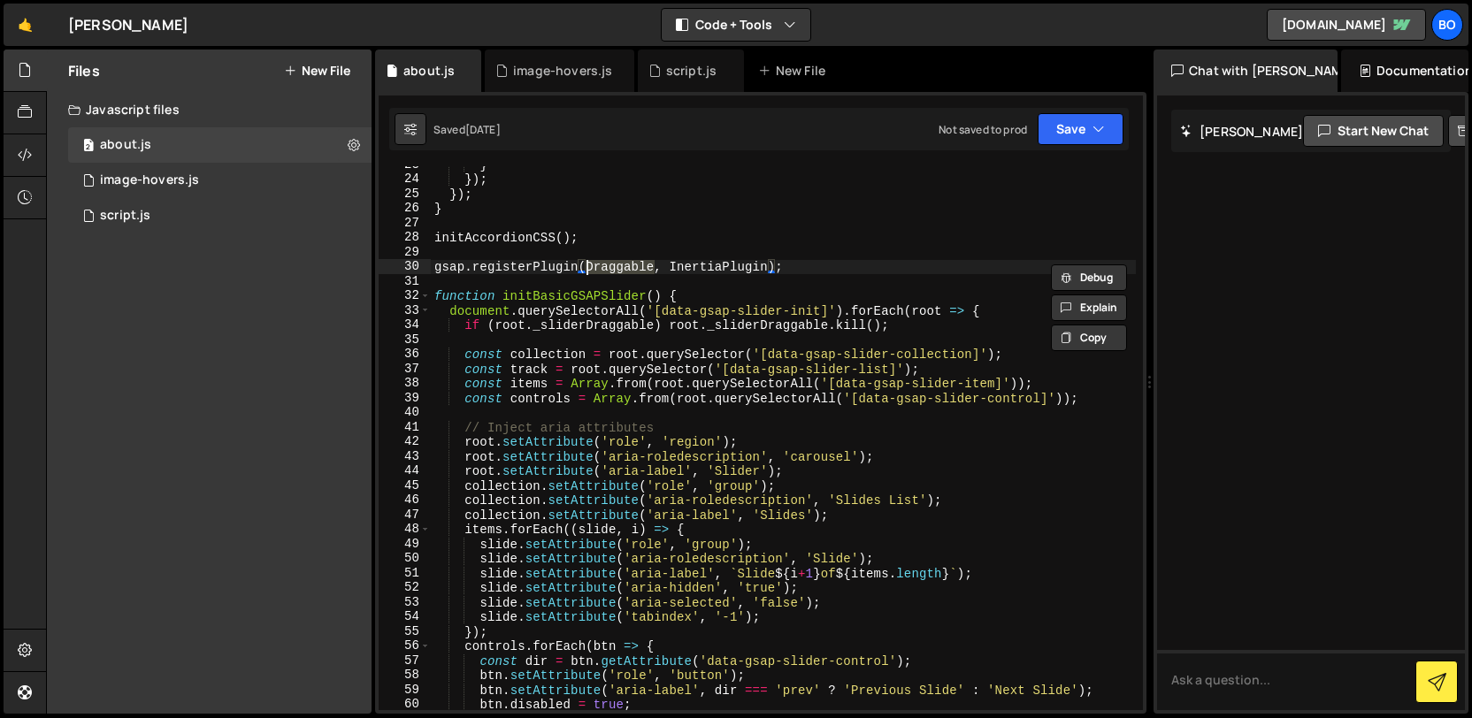
click at [581, 329] on div "} }) ; }) ; } initAccordionCSS ( ) ; gsap . registerPlugin ( Draggable , Inerti…" at bounding box center [783, 443] width 705 height 573
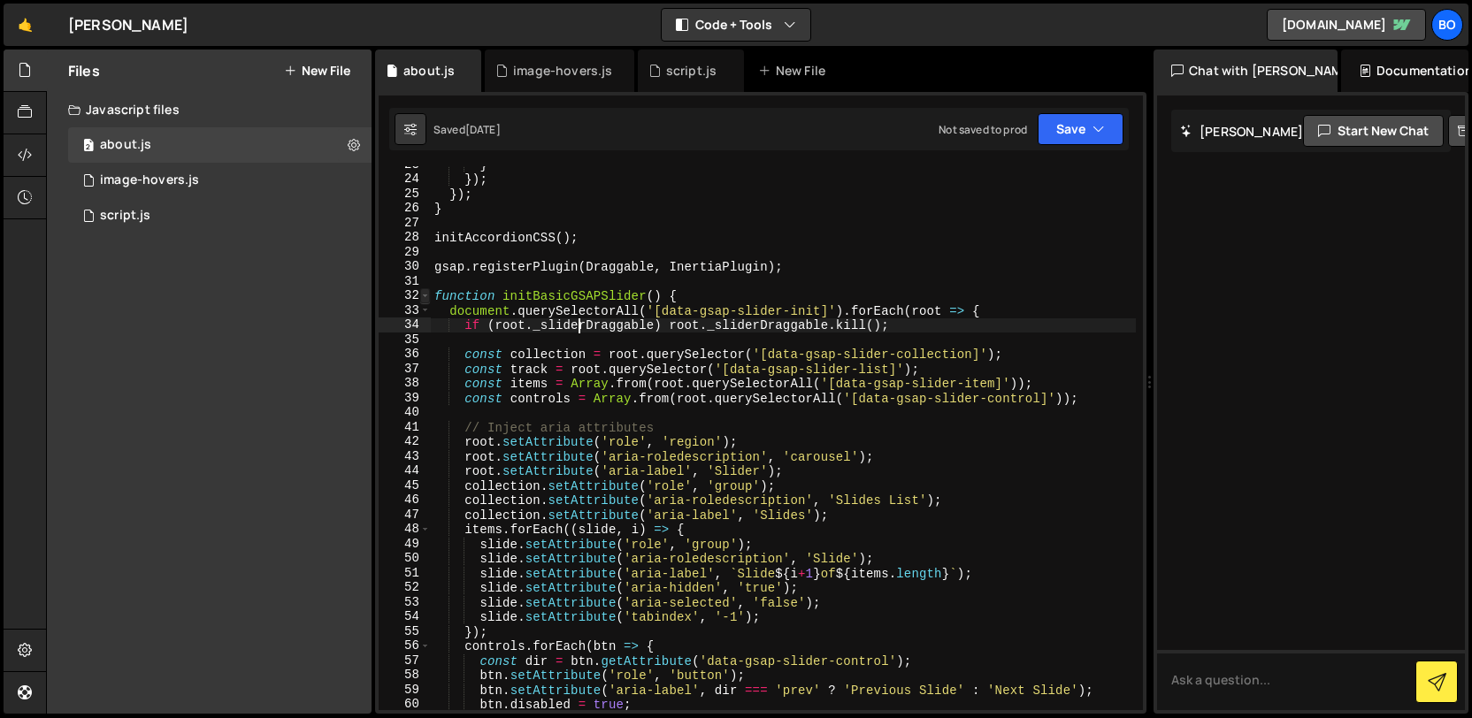
click at [428, 297] on span at bounding box center [425, 295] width 10 height 15
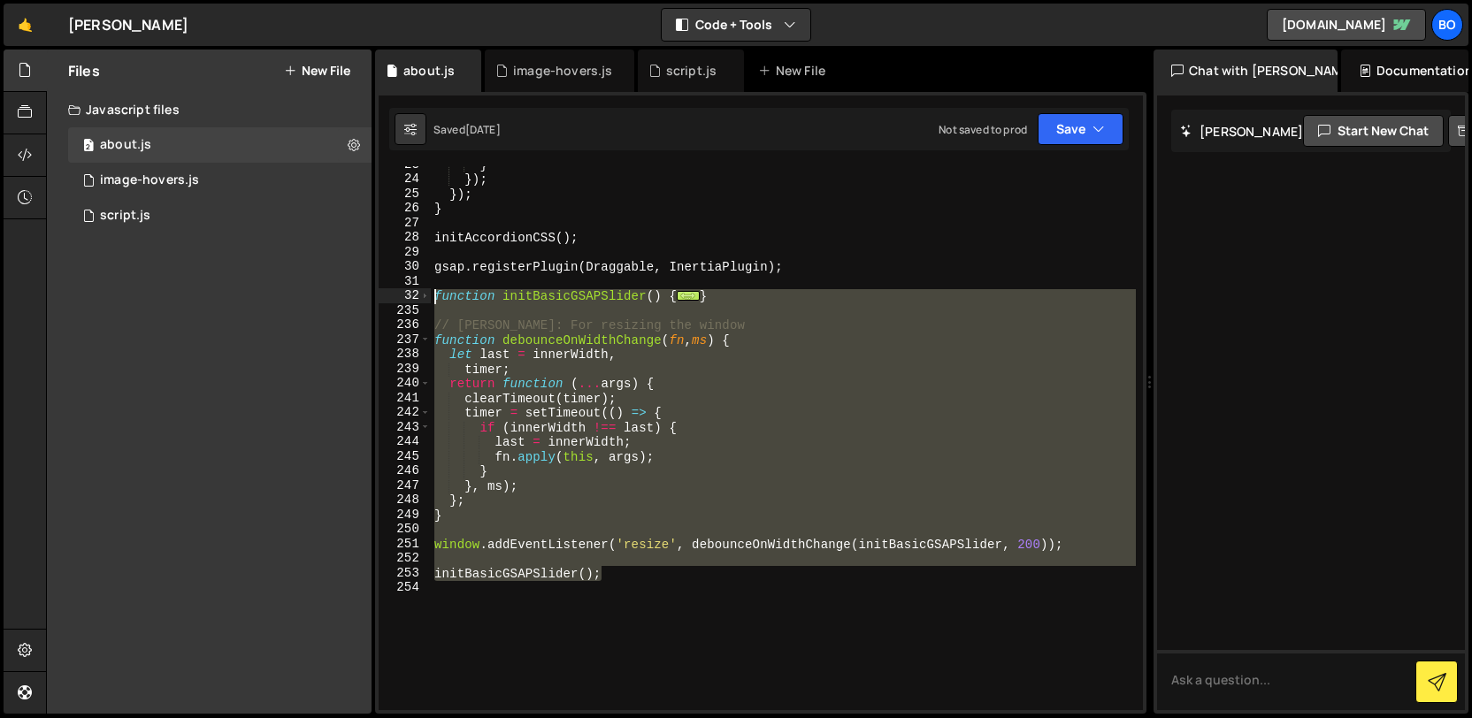
drag, startPoint x: 635, startPoint y: 572, endPoint x: 418, endPoint y: 295, distance: 351.7
click at [418, 294] on div "if (root._sliderDraggable) root._sliderDraggable.kill(); 23 24 25 26 27 28 29 3…" at bounding box center [761, 438] width 764 height 544
click at [517, 408] on div "} }) ; }) ; } initAccordionCSS ( ) ; gsap . registerPlugin ( Draggable , Inerti…" at bounding box center [783, 438] width 705 height 544
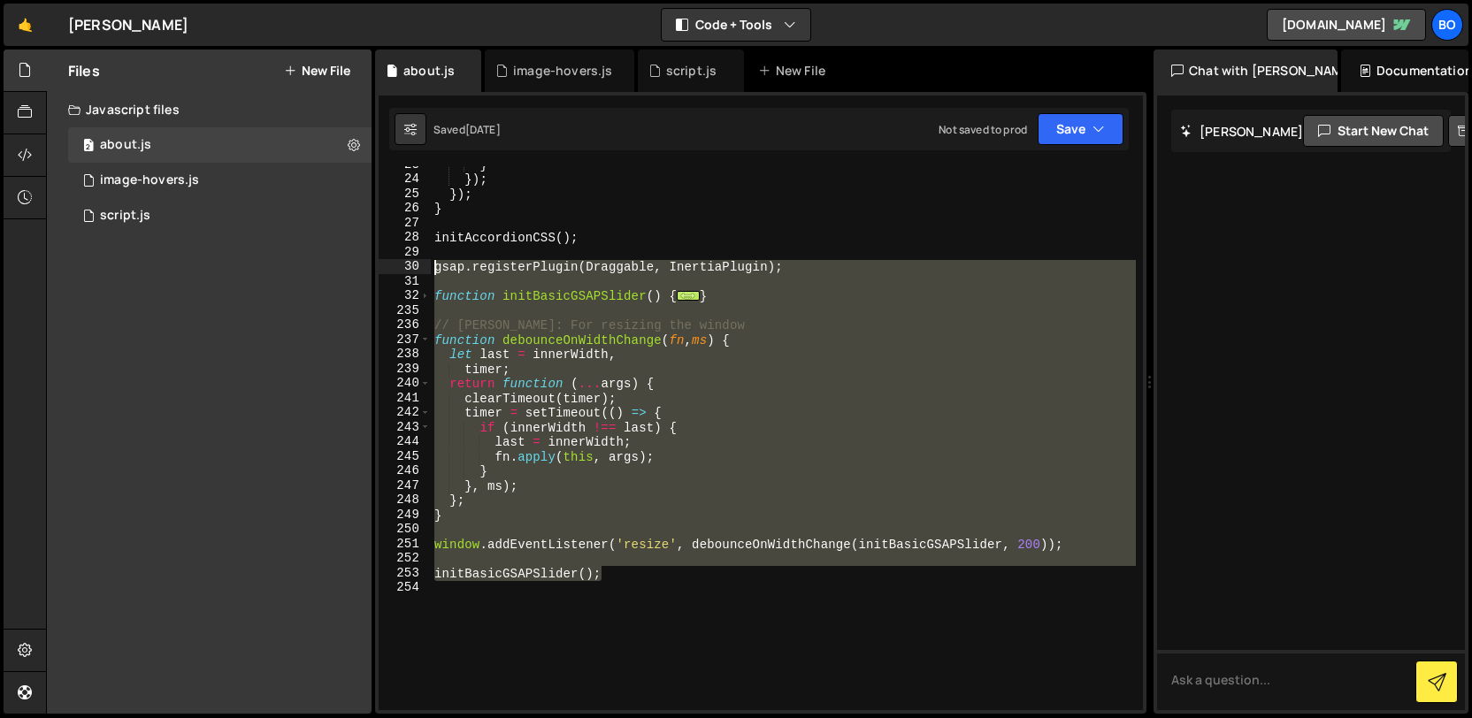
drag, startPoint x: 610, startPoint y: 574, endPoint x: 420, endPoint y: 266, distance: 361.4
click at [420, 266] on div "timer = setTimeout(() => { 23 24 25 26 27 28 29 30 31 32 235 236 237 238 239 24…" at bounding box center [761, 438] width 764 height 544
type textarea "gsap.registerPlugin(Draggable, InertiaPlugin);"
click at [20, 68] on icon at bounding box center [25, 69] width 14 height 19
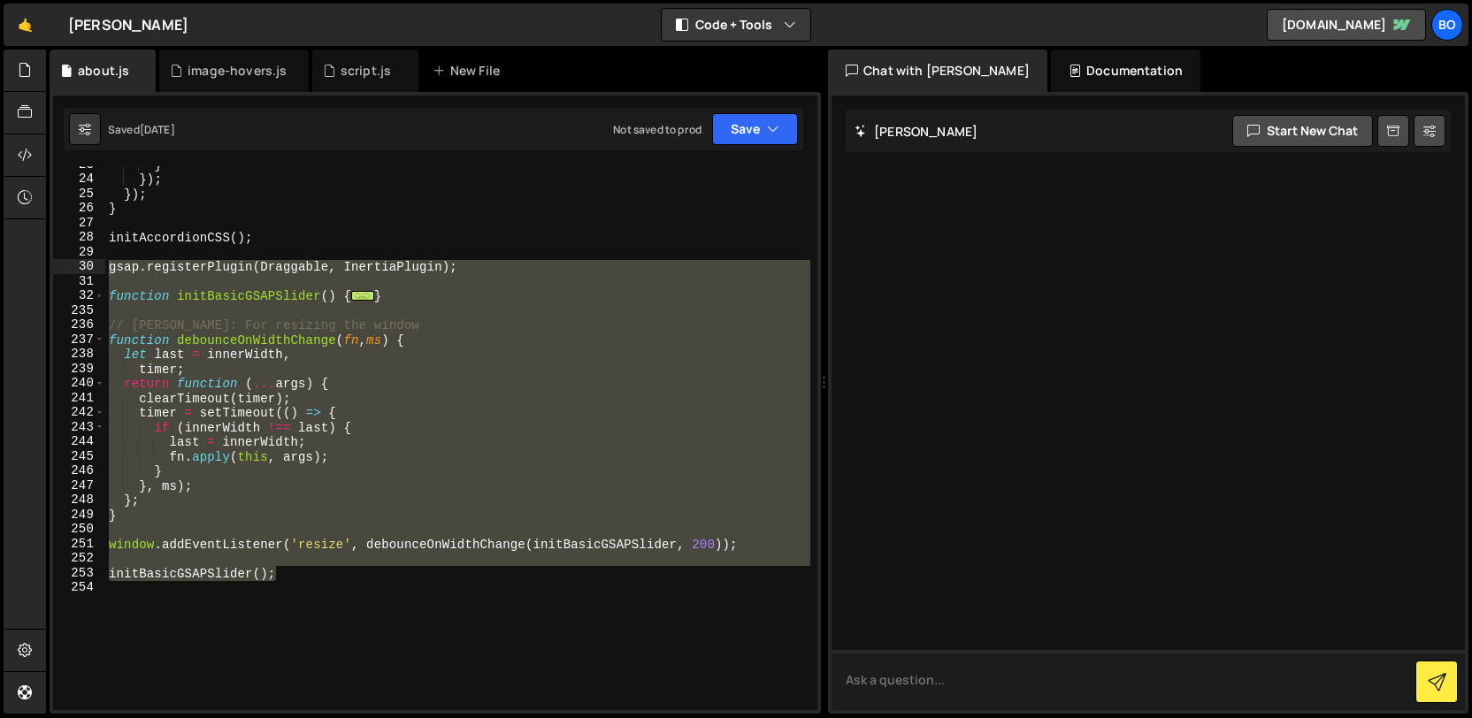
click at [1032, 690] on textarea at bounding box center [1148, 680] width 633 height 60
paste textarea "gsap.registerPlugin(Draggable, InertiaPlugin); function initBasicGSAPSlider() {…"
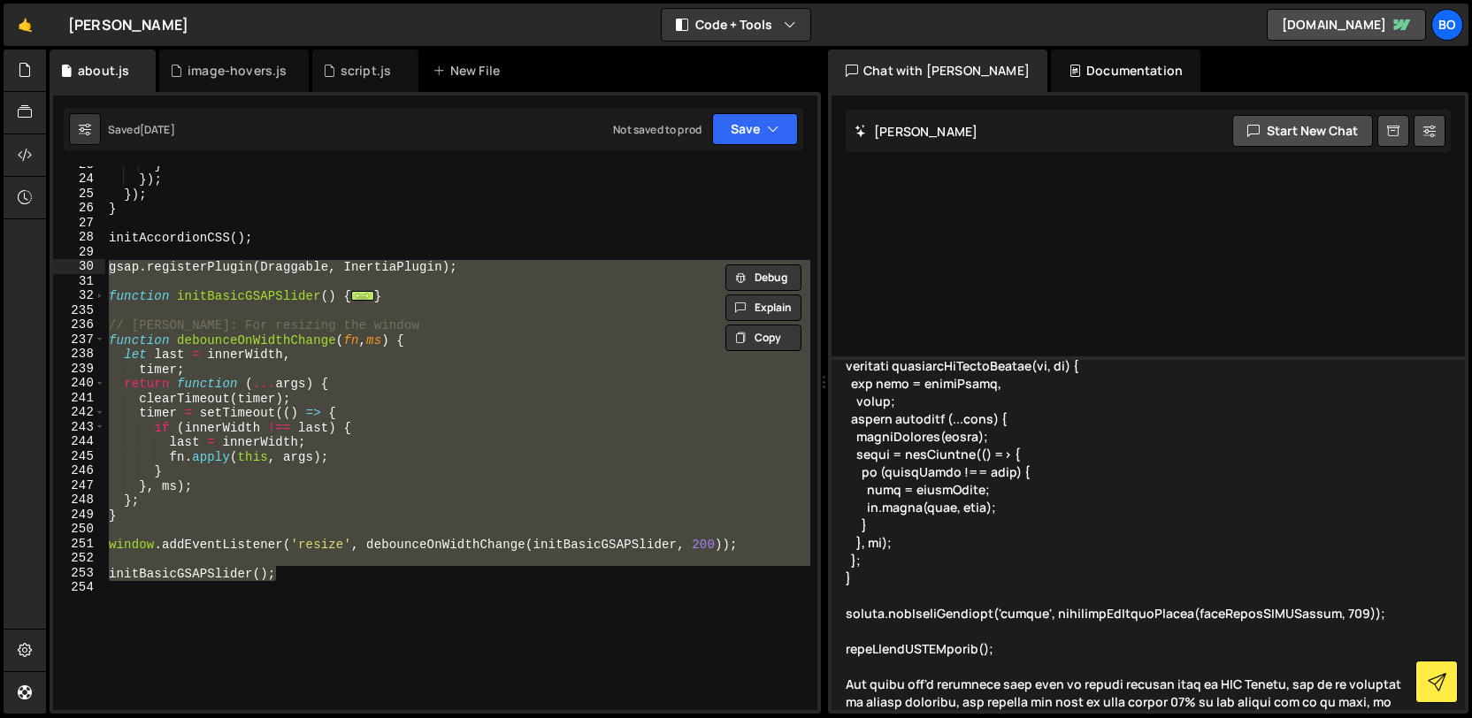
scroll to position [3701, 0]
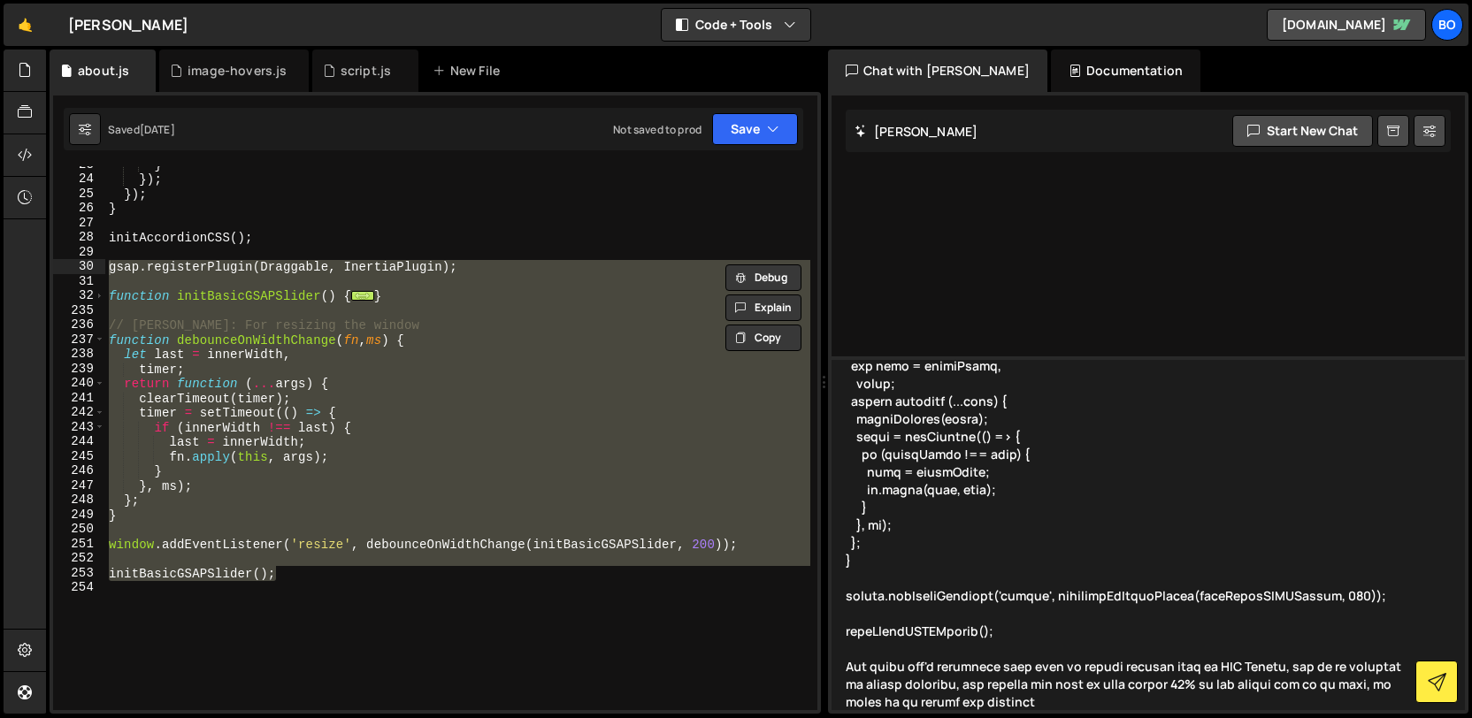
type textarea "gsap.registerPlugin(Draggable, InertiaPlugin); function initBasicGSAPSlider() {…"
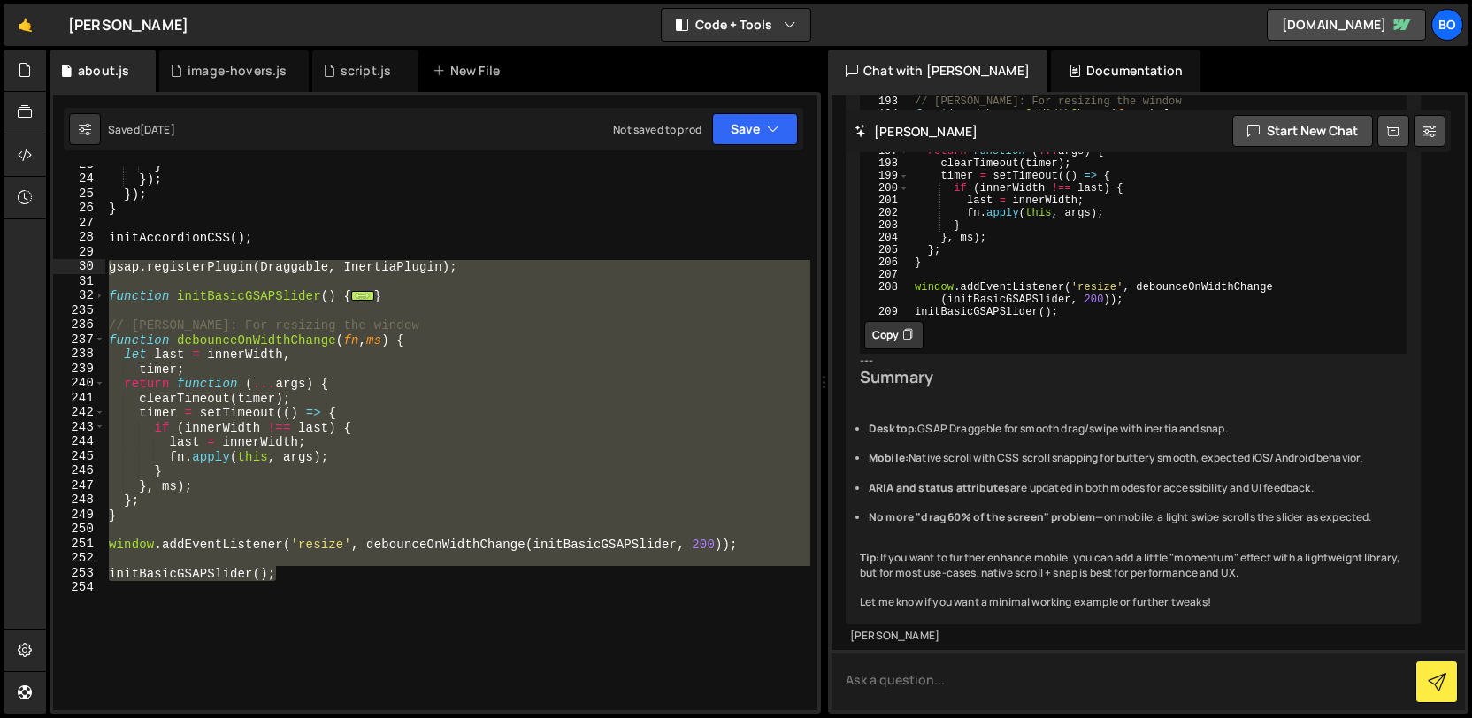
scroll to position [6893, 0]
click at [885, 333] on button "Copy" at bounding box center [893, 335] width 59 height 28
click at [408, 575] on div "} }) ; }) ; } initAccordionCSS ( ) ; gsap . registerPlugin ( Draggable , Inerti…" at bounding box center [457, 443] width 705 height 573
drag, startPoint x: 334, startPoint y: 574, endPoint x: 58, endPoint y: 264, distance: 415.5
click at [58, 264] on div "initBasicGSAPSlider(); 23 24 25 26 27 28 29 30 31 32 235 236 237 238 239 240 24…" at bounding box center [435, 438] width 764 height 544
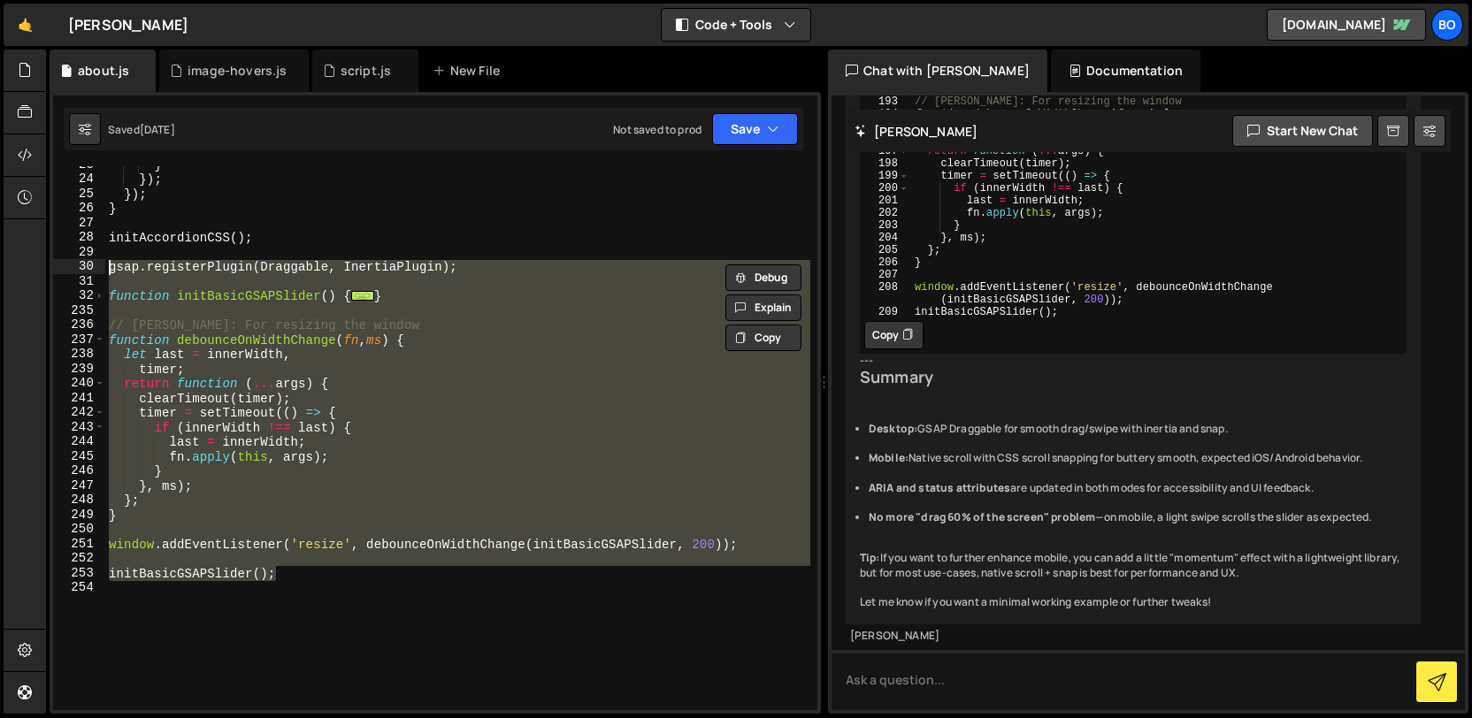
paste textarea "initBasicGSAPSlider();"
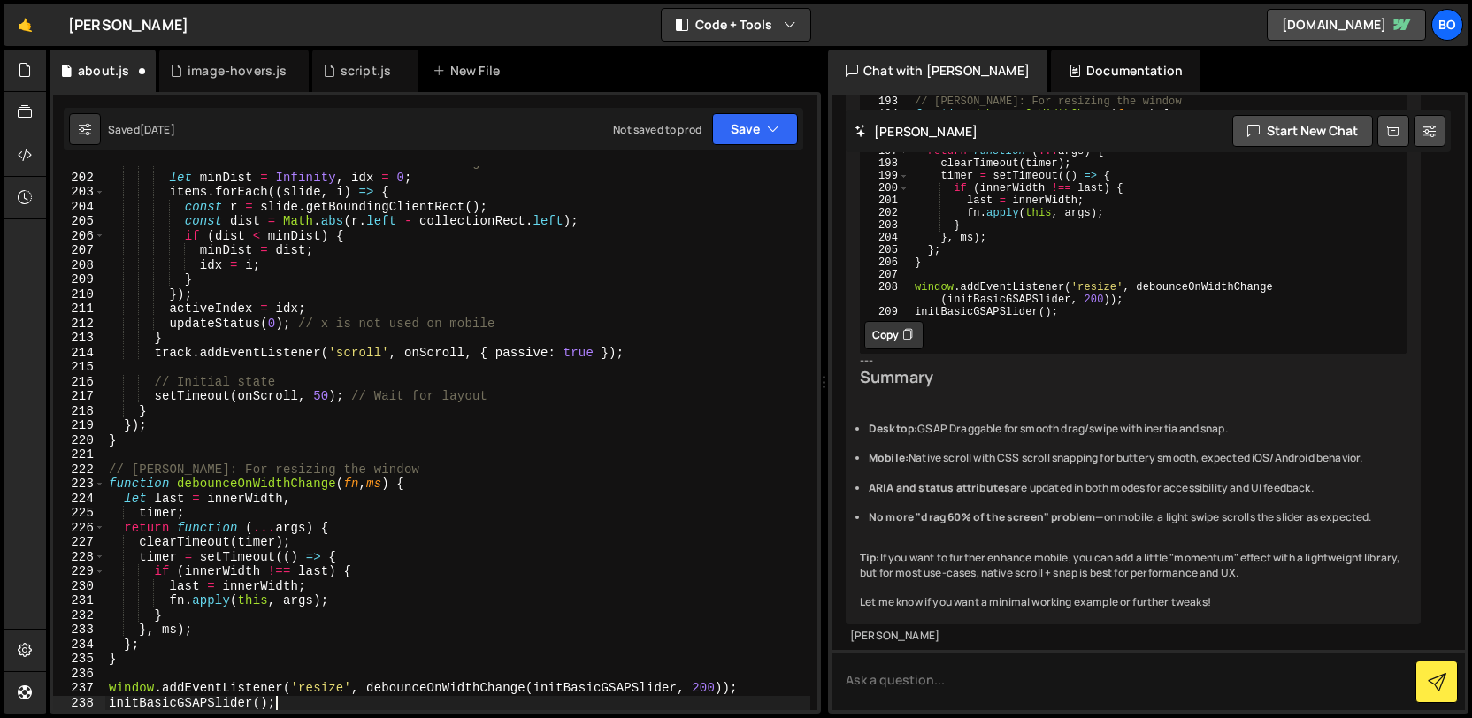
type textarea "window.addEventListener('resize', debounceOnWidthChange(initBasicGSAPSlider, 20…"
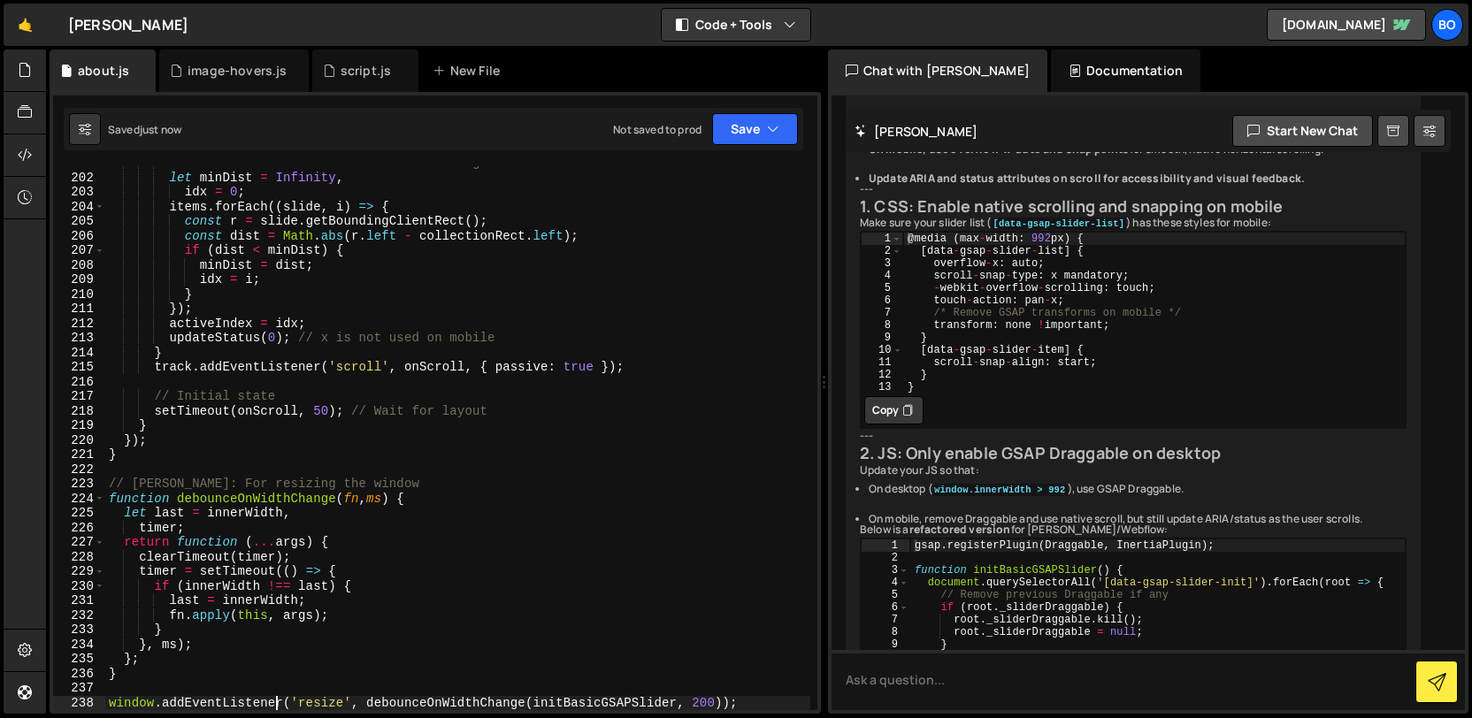
scroll to position [3673, 0]
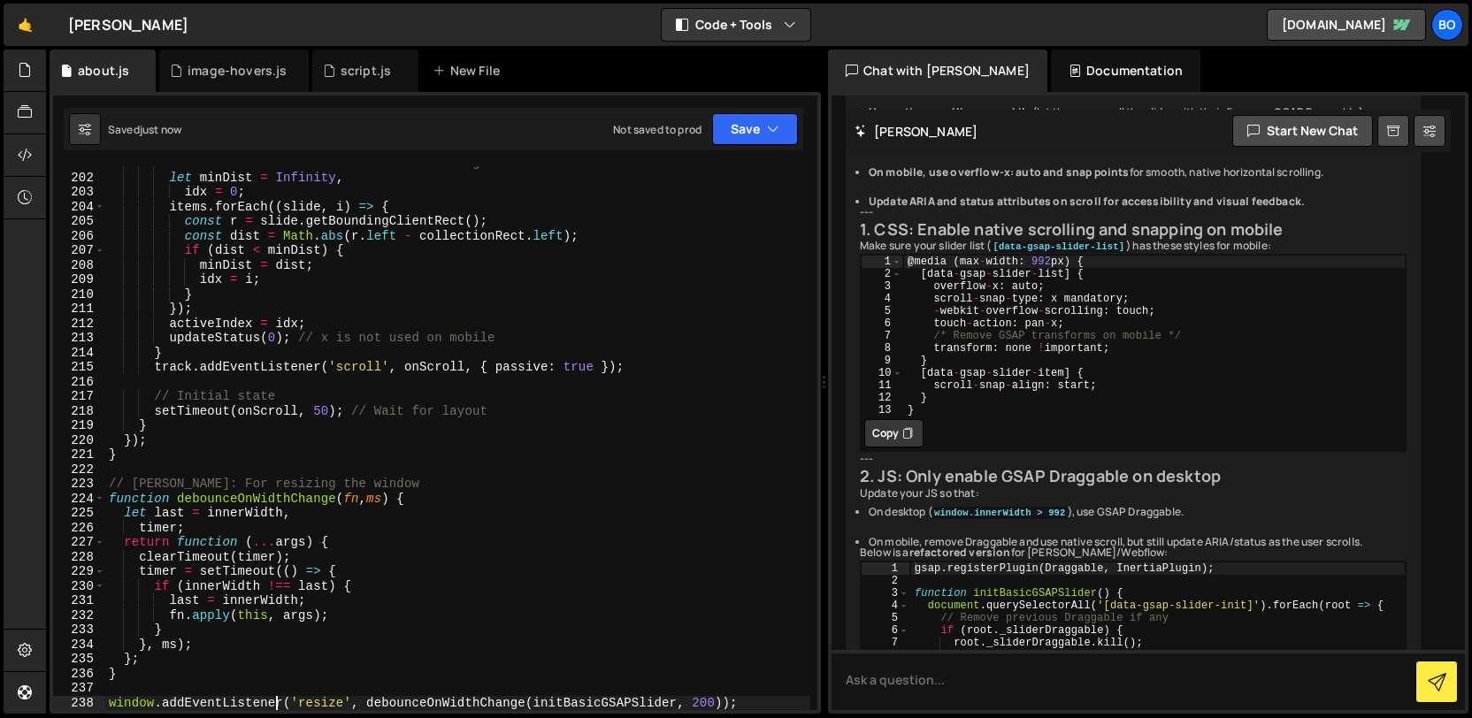
click at [894, 452] on div "1 2 3 4 5 6 7 8 9 10 11 12 13 @ media ( max - width : 992 px ) { [ data - gsap …" at bounding box center [1133, 353] width 547 height 198
click at [891, 448] on button "Copy" at bounding box center [893, 433] width 59 height 28
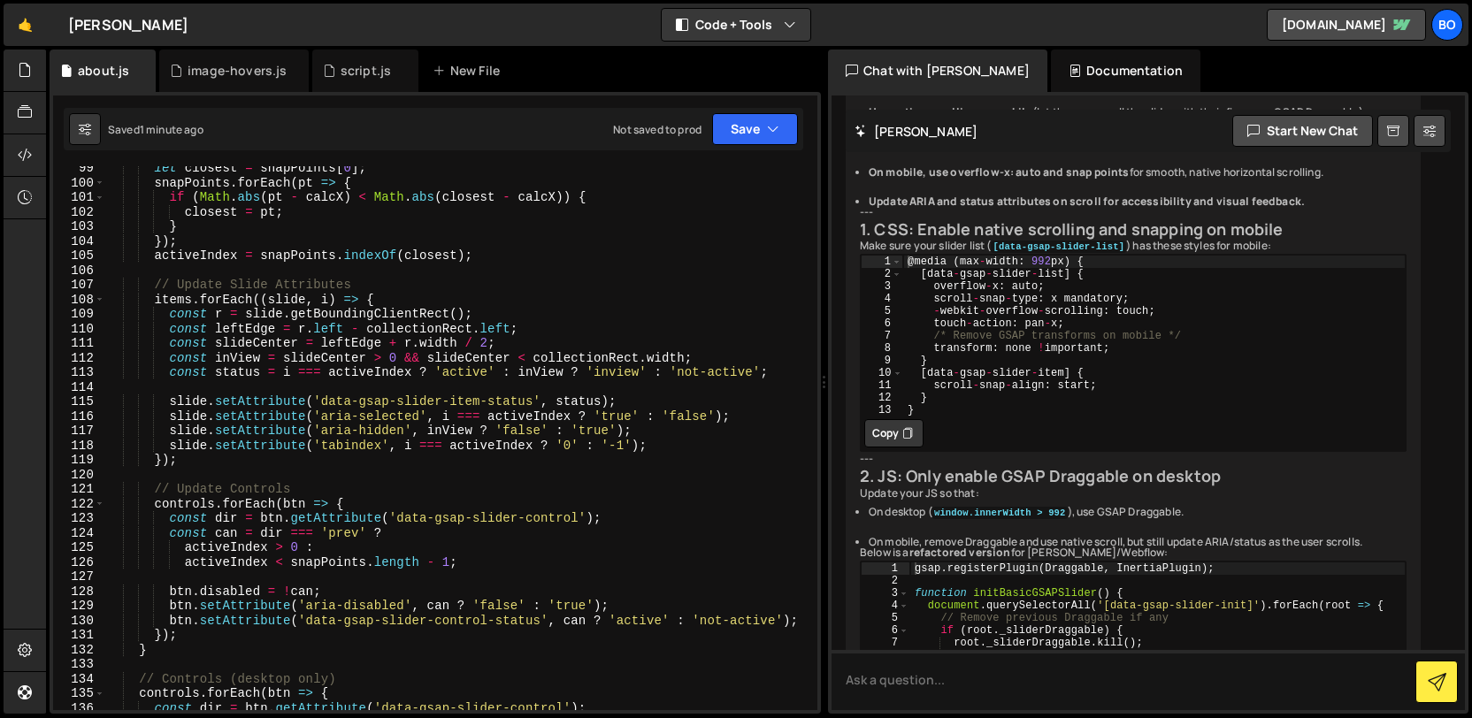
scroll to position [1465, 0]
click at [952, 668] on textarea at bounding box center [1148, 680] width 633 height 60
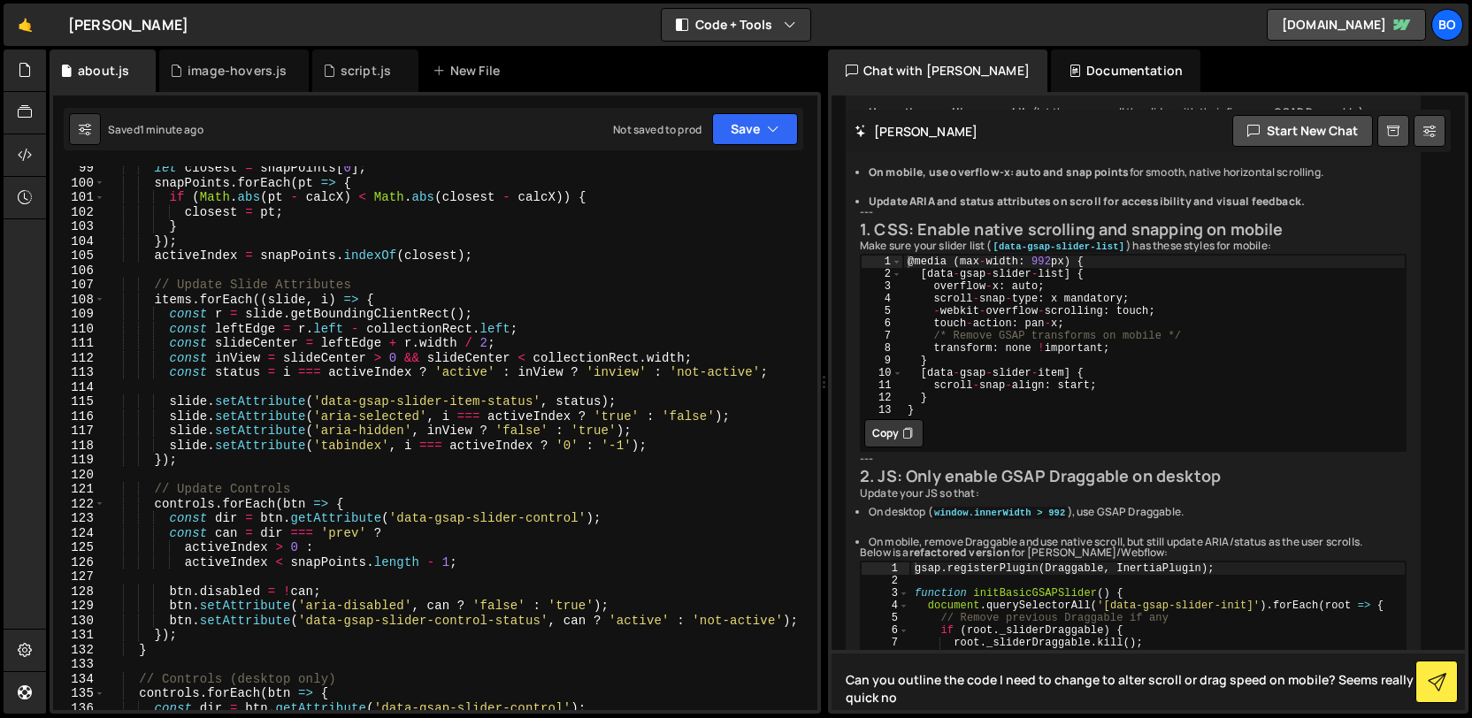
type textarea "Can you outline the code I need to change to alter scroll or drag speed on mobi…"
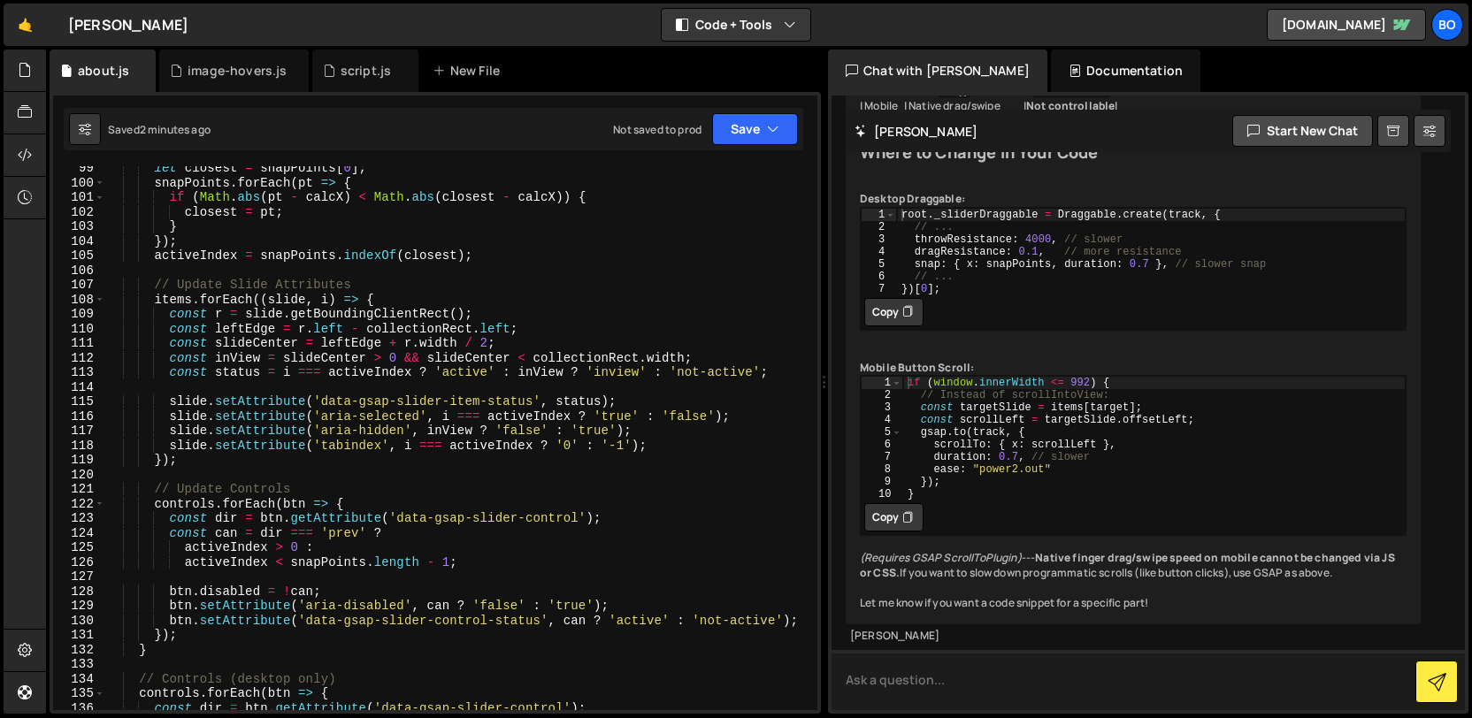
scroll to position [8825, 0]
type textarea "if (window.innerWidth <= 992) {"
drag, startPoint x: 1091, startPoint y: 372, endPoint x: 933, endPoint y: 373, distance: 158.4
click at [932, 376] on div "if ( window . innerWidth <= 992 ) { // Instead of scrollIntoView: const targetS…" at bounding box center [1154, 450] width 503 height 149
type textarea "const leftEdge = r.left - collectionRect.left;"
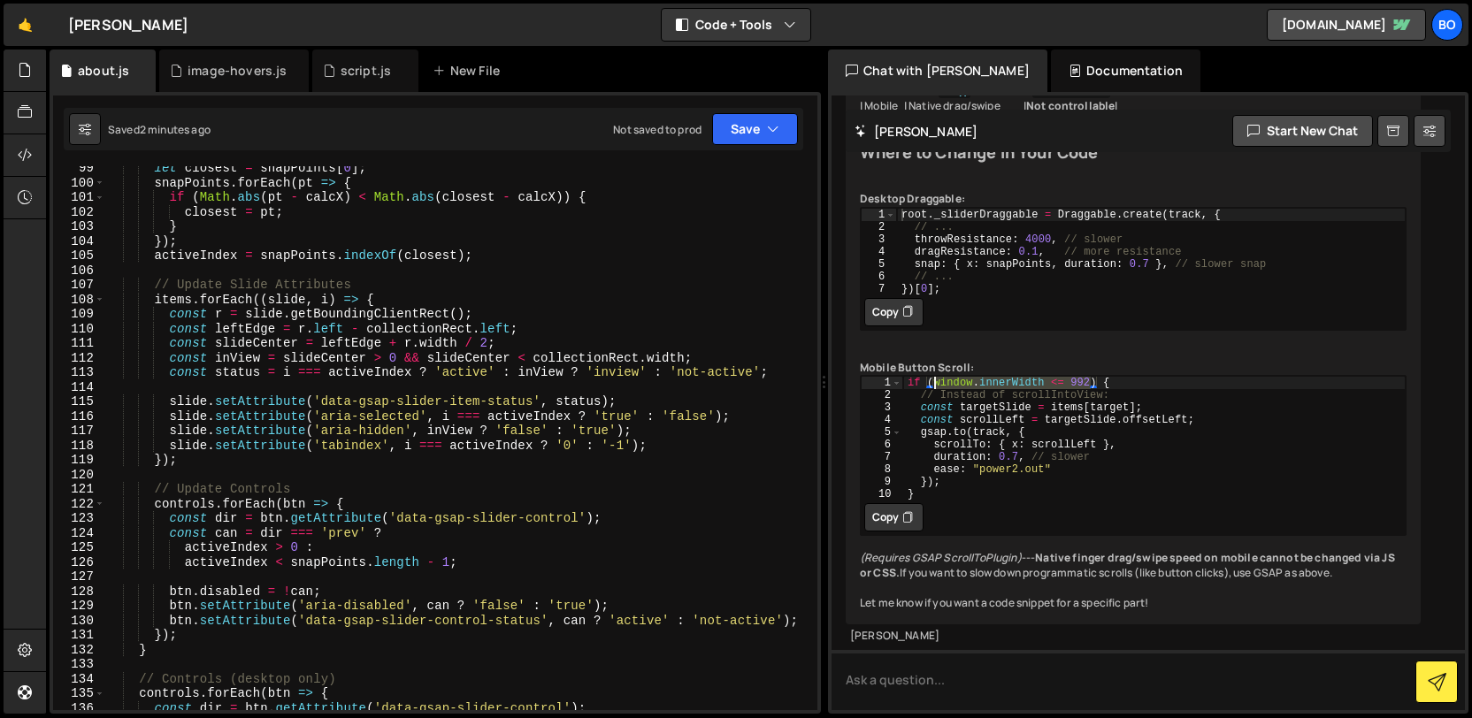
click at [528, 334] on div "let closest = snapPoints [ 0 ] ; snapPoints . forEach ( pt => { if ( Math . abs…" at bounding box center [457, 447] width 705 height 573
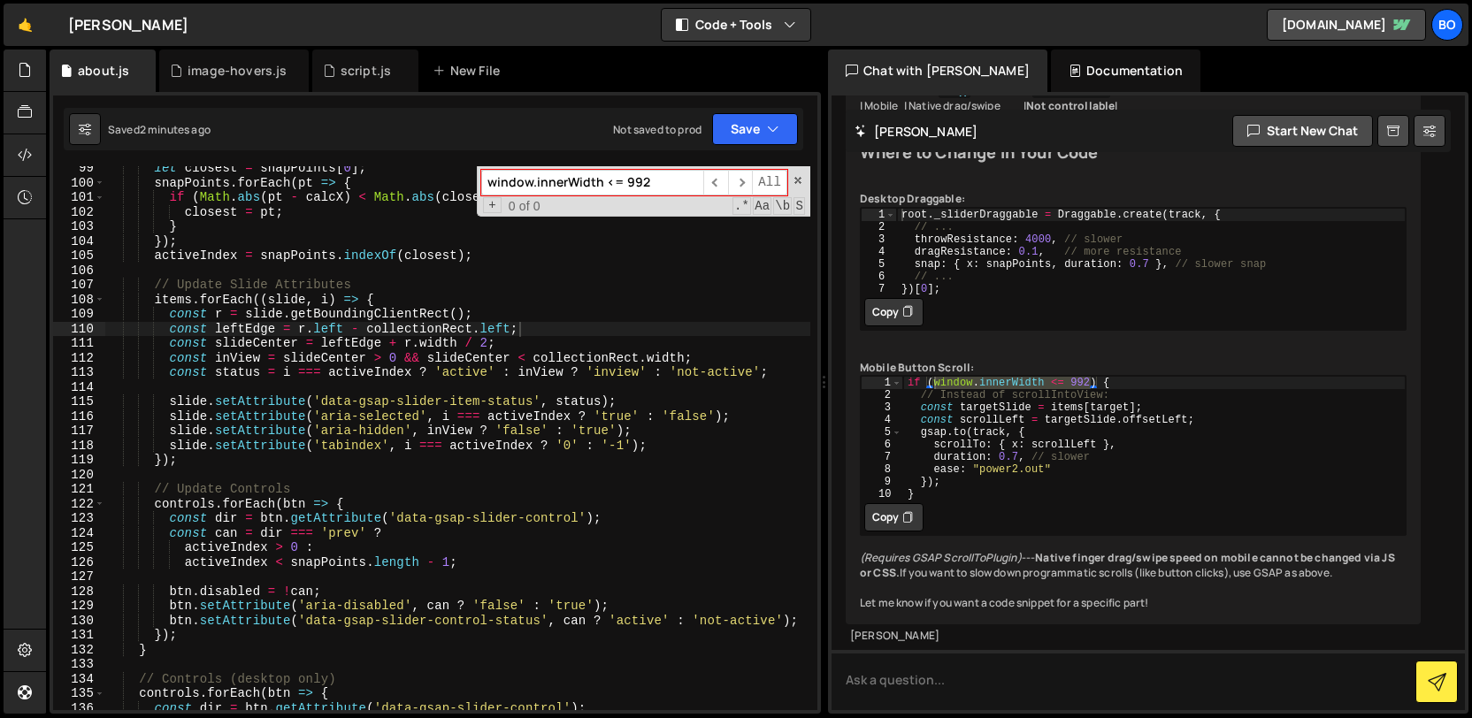
type input "window.innerWidth <= 992"
type textarea "}"
click at [1088, 474] on div "if ( window . innerWidth <= 992 ) { // Instead of scrollIntoView: const targetS…" at bounding box center [1154, 450] width 503 height 149
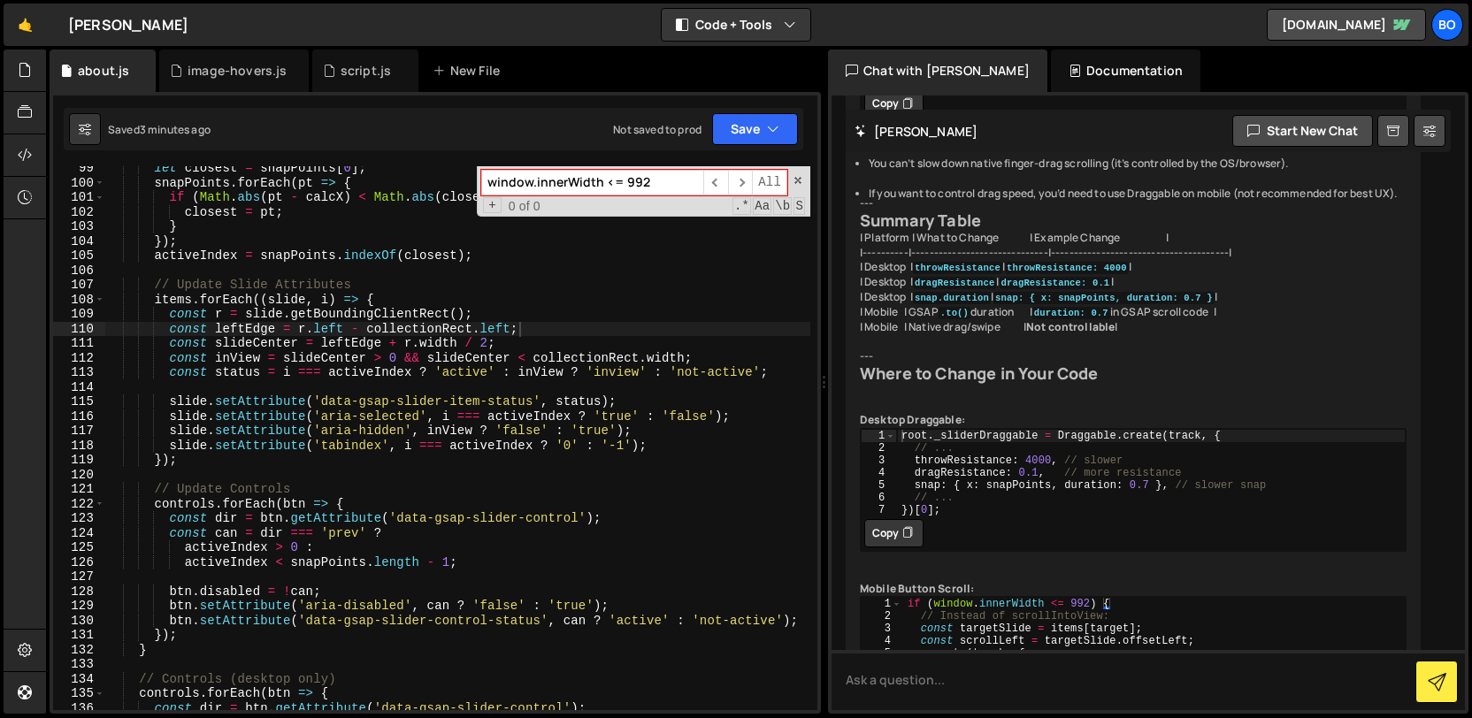
scroll to position [8068, 0]
type textarea "// Instead of items[target].scrollIntoView({ behavior: 'smooth' });"
drag, startPoint x: 987, startPoint y: 370, endPoint x: 1179, endPoint y: 365, distance: 192.0
click at [1179, 107] on div "// Instead of items[target].scrollIntoView({ behavior: 'smooth' }); const targe…" at bounding box center [1151, 45] width 509 height 124
click at [512, 317] on div "let closest = snapPoints [ 0 ] ; snapPoints . forEach ( pt => { if ( Math . abs…" at bounding box center [457, 447] width 705 height 573
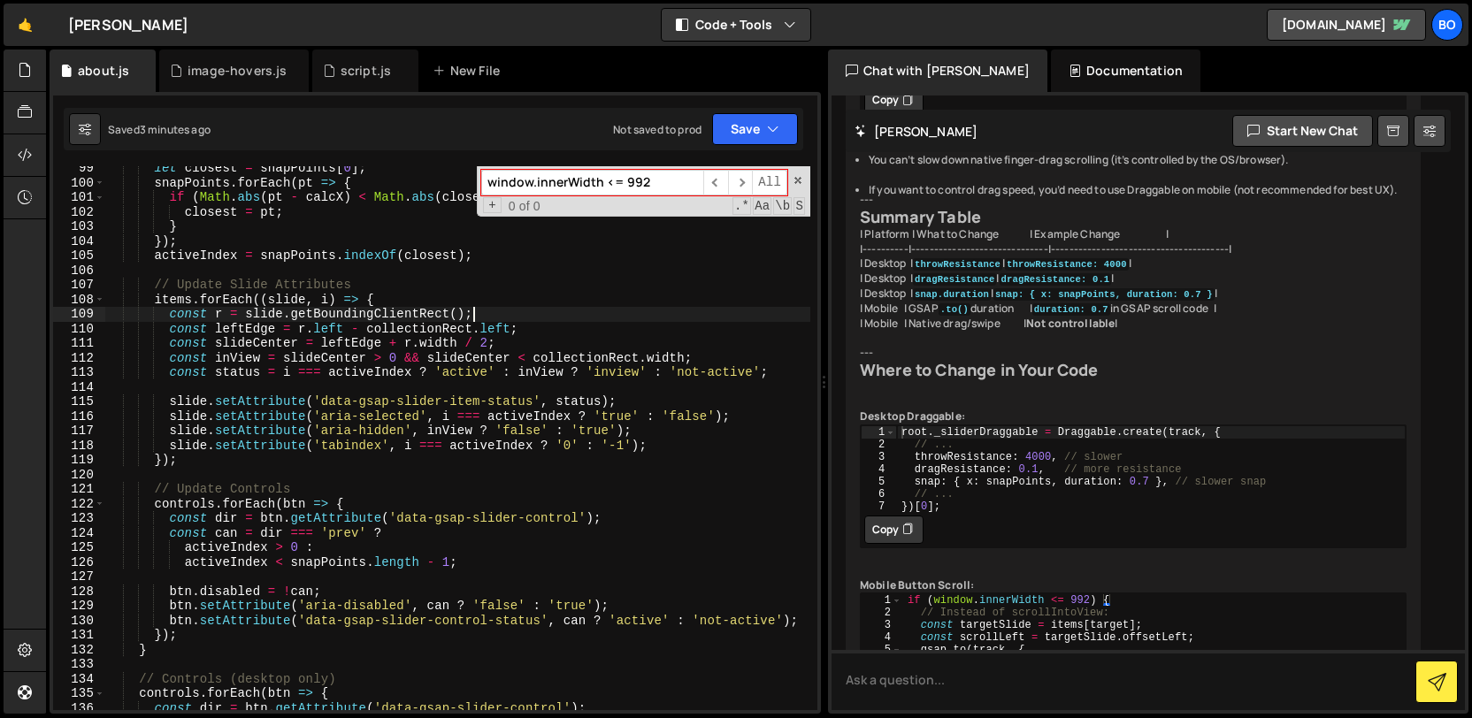
paste textarea "items[target].scrollIntoView("
type textarea "const r = slide.getBoundingClientRect();"
paste input "items[target].scrollIntoView("
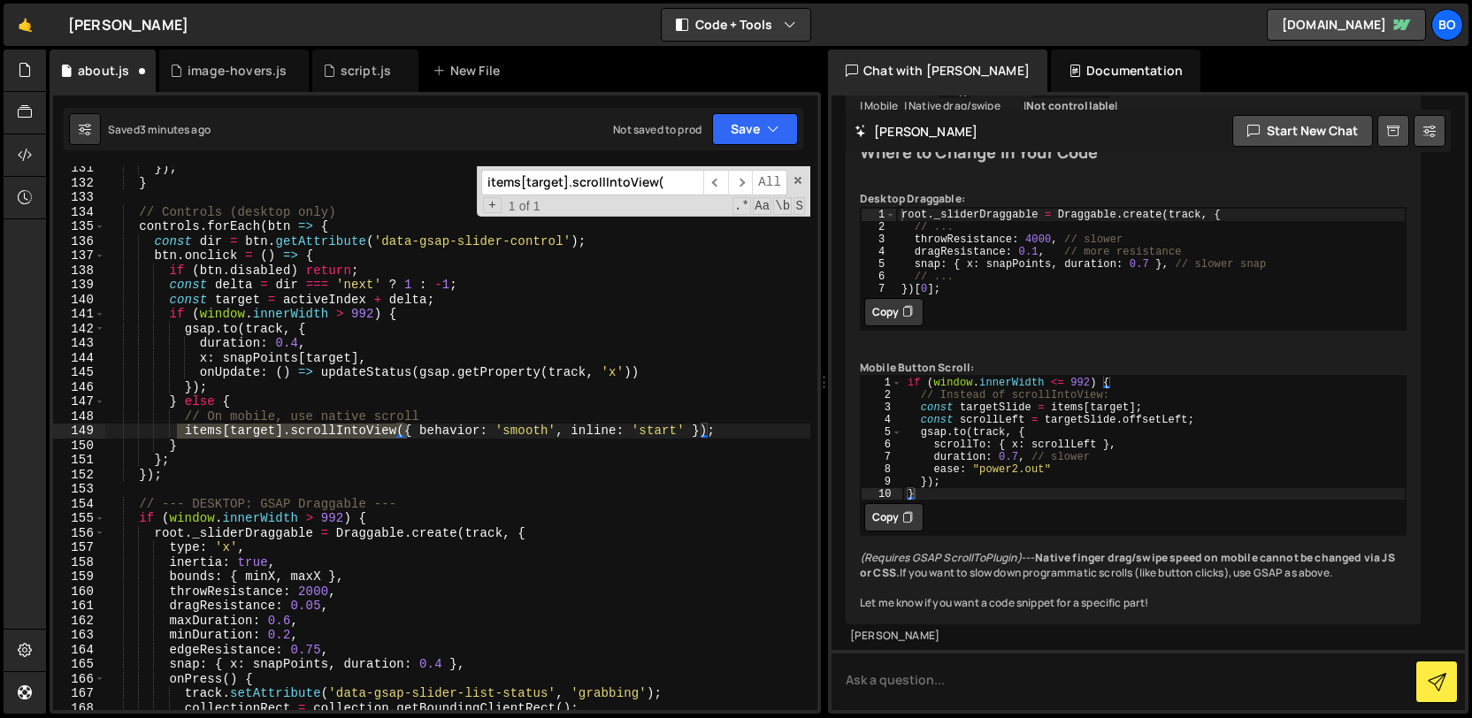
scroll to position [8752, 0]
type input "items[target].scrollIntoView("
click at [890, 532] on button "Copy" at bounding box center [893, 517] width 59 height 28
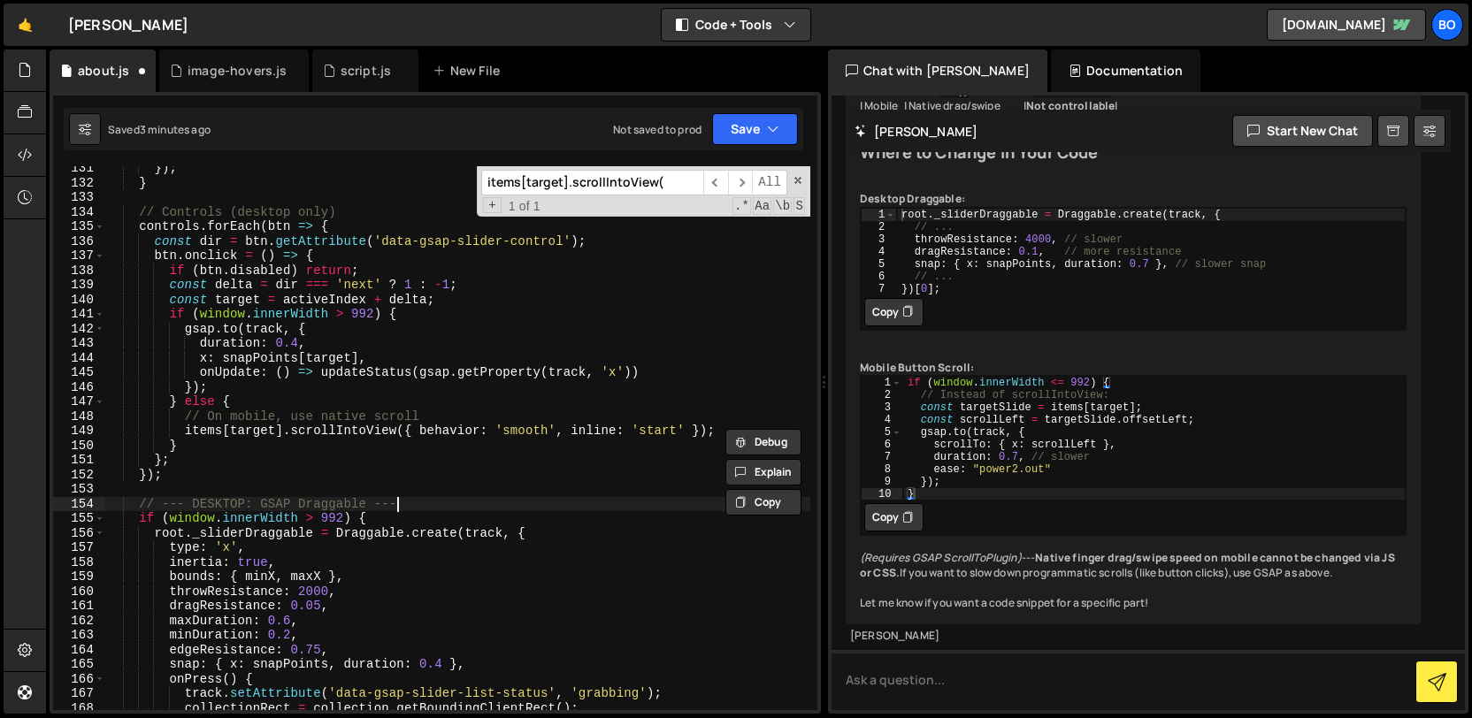
click at [545, 500] on div "}) ; } // Controls (desktop only) controls . forEach ( btn => { const dir = btn…" at bounding box center [457, 447] width 705 height 573
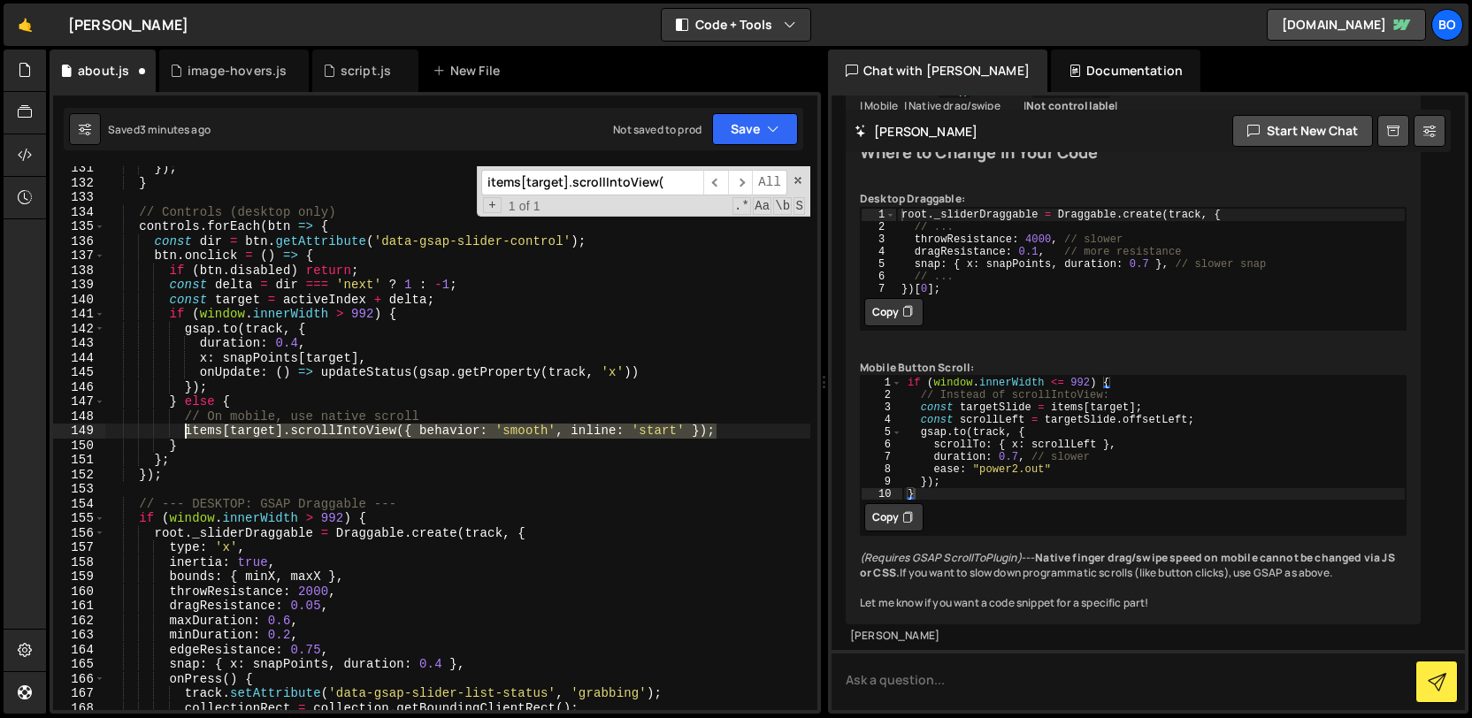
drag, startPoint x: 723, startPoint y: 428, endPoint x: 187, endPoint y: 427, distance: 536.2
click at [187, 426] on div "}) ; } // Controls (desktop only) controls . forEach ( btn => { const dir = btn…" at bounding box center [457, 447] width 705 height 573
paste textarea "}"
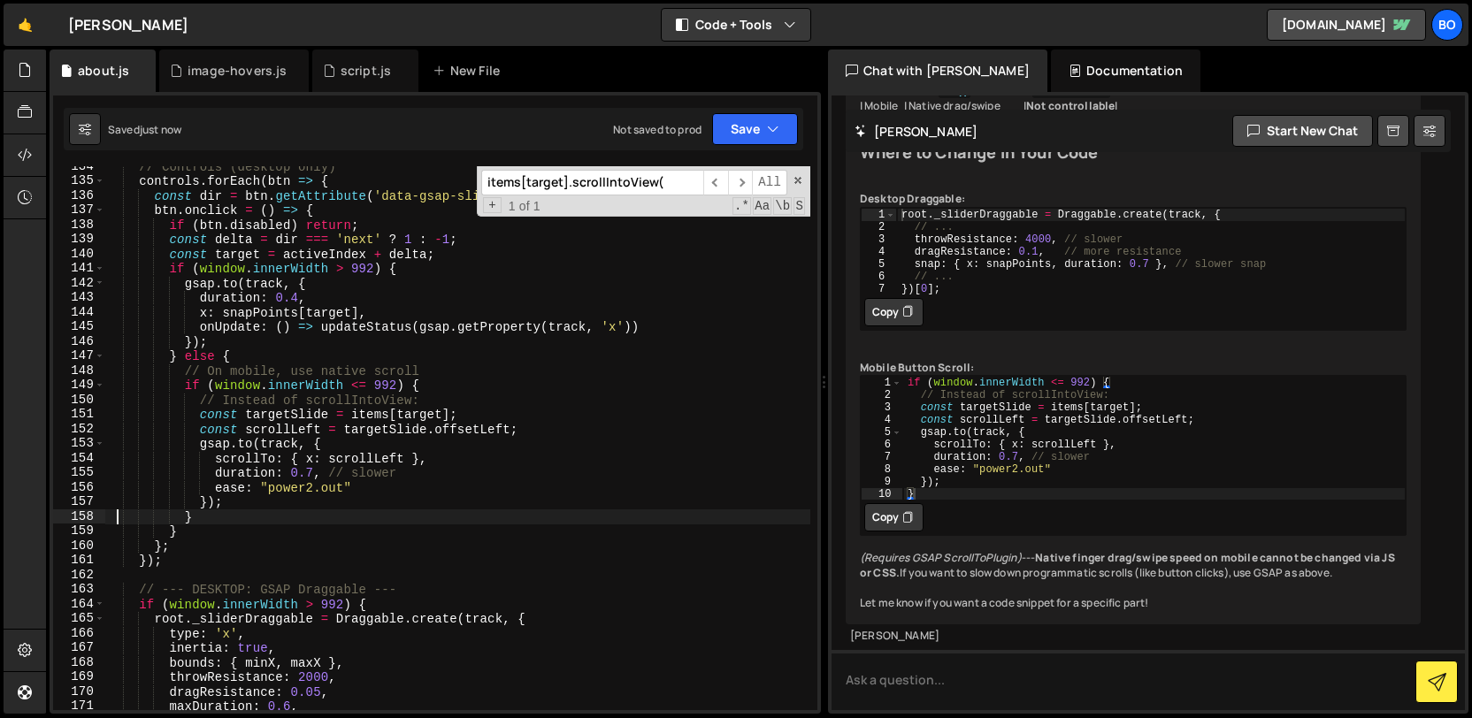
scroll to position [1980, 0]
click at [315, 467] on div "// Controls (desktop only) controls . forEach ( btn => { const dir = btn . getA…" at bounding box center [457, 443] width 705 height 573
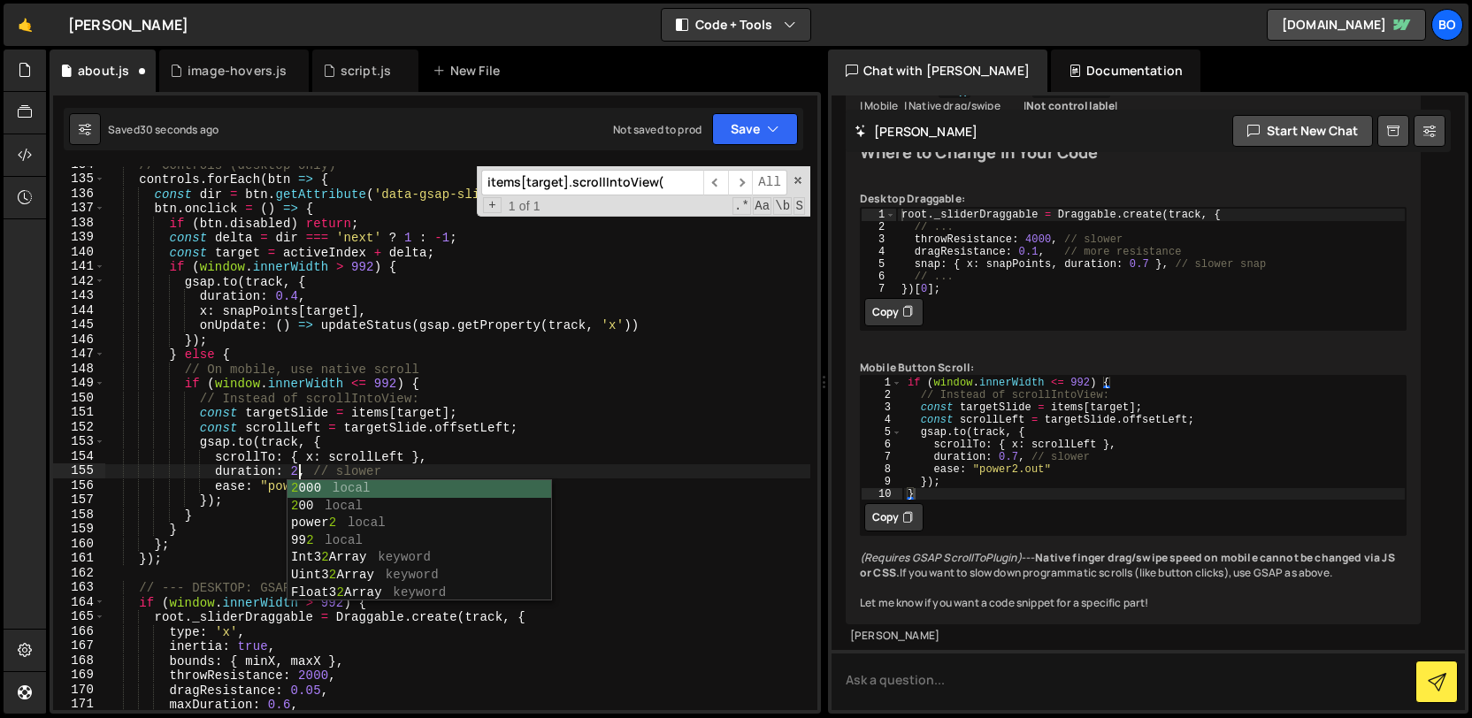
scroll to position [0, 12]
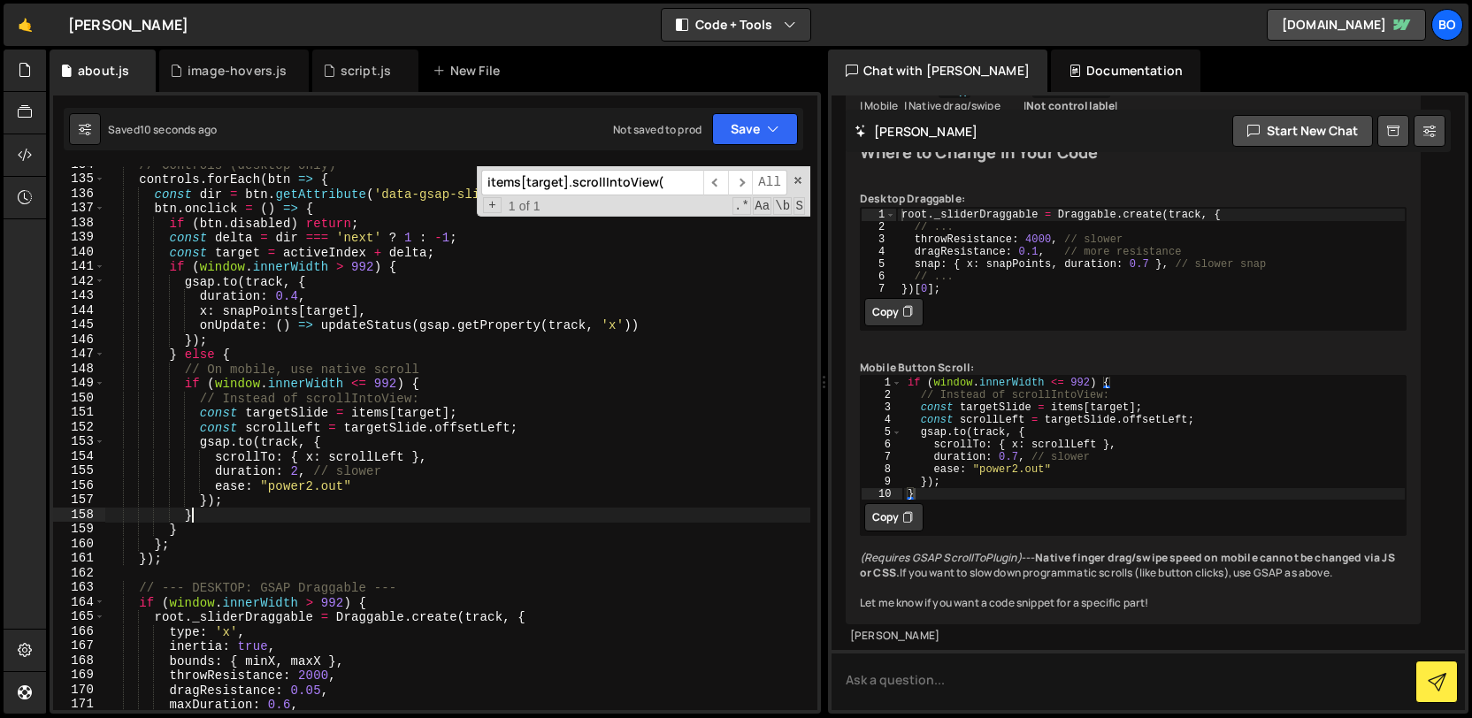
click at [396, 521] on div "// Controls (desktop only) controls . forEach ( btn => { const dir = btn . getA…" at bounding box center [457, 443] width 705 height 573
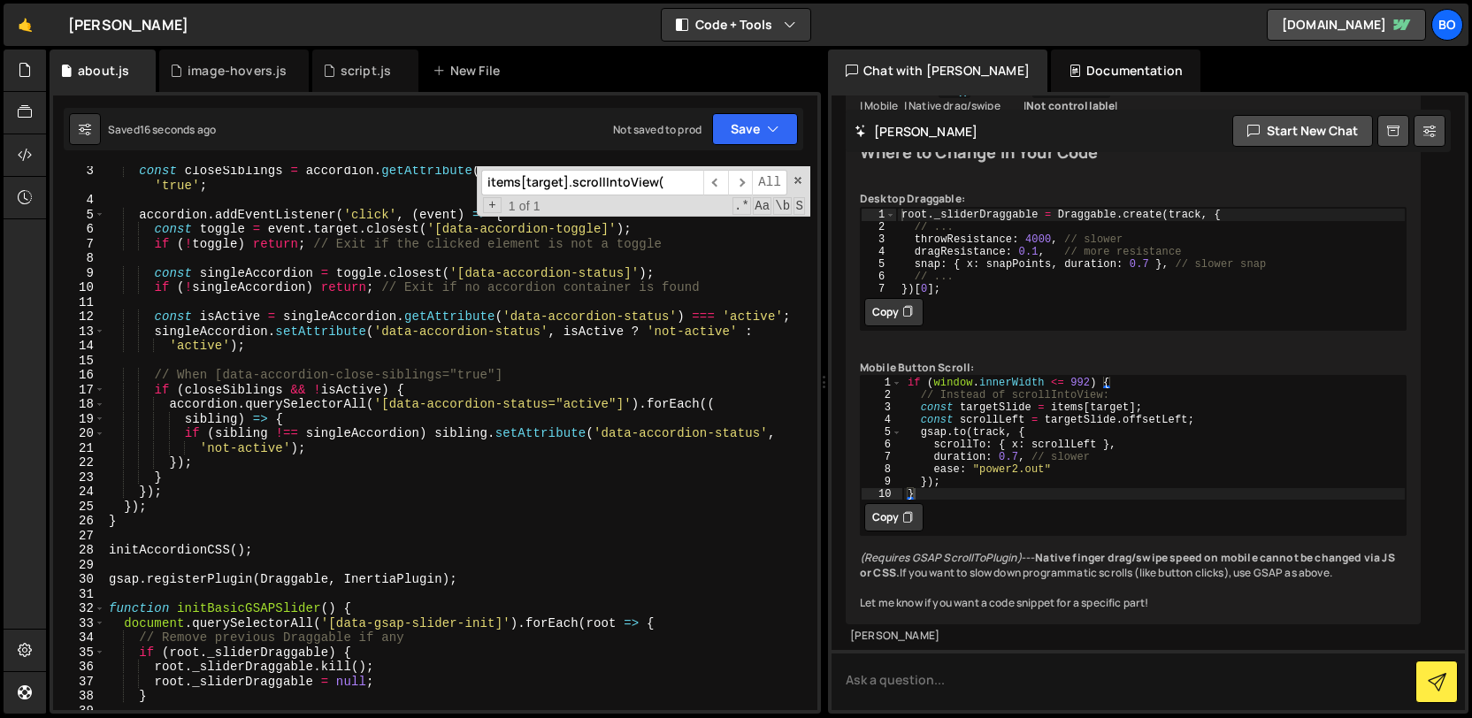
scroll to position [32, 0]
click at [104, 611] on span at bounding box center [100, 609] width 10 height 15
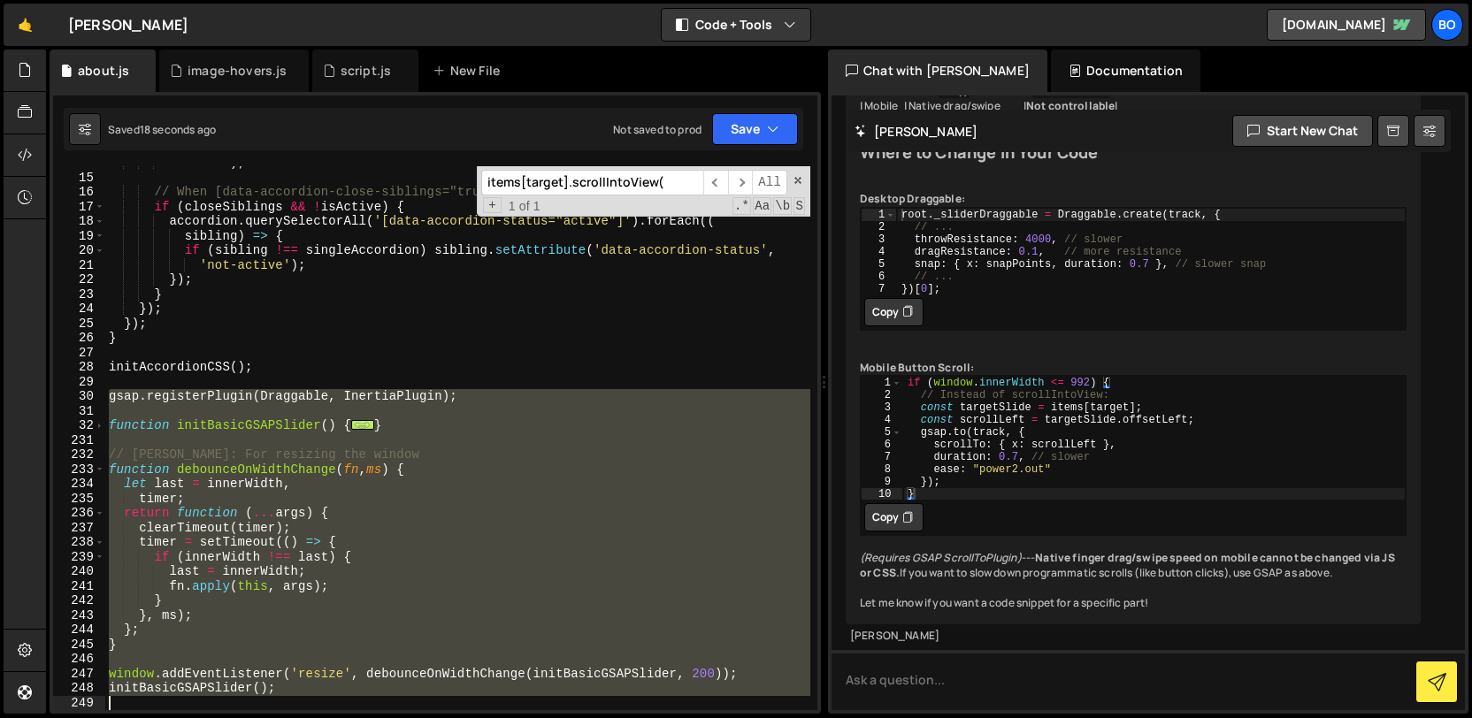
scroll to position [215, 0]
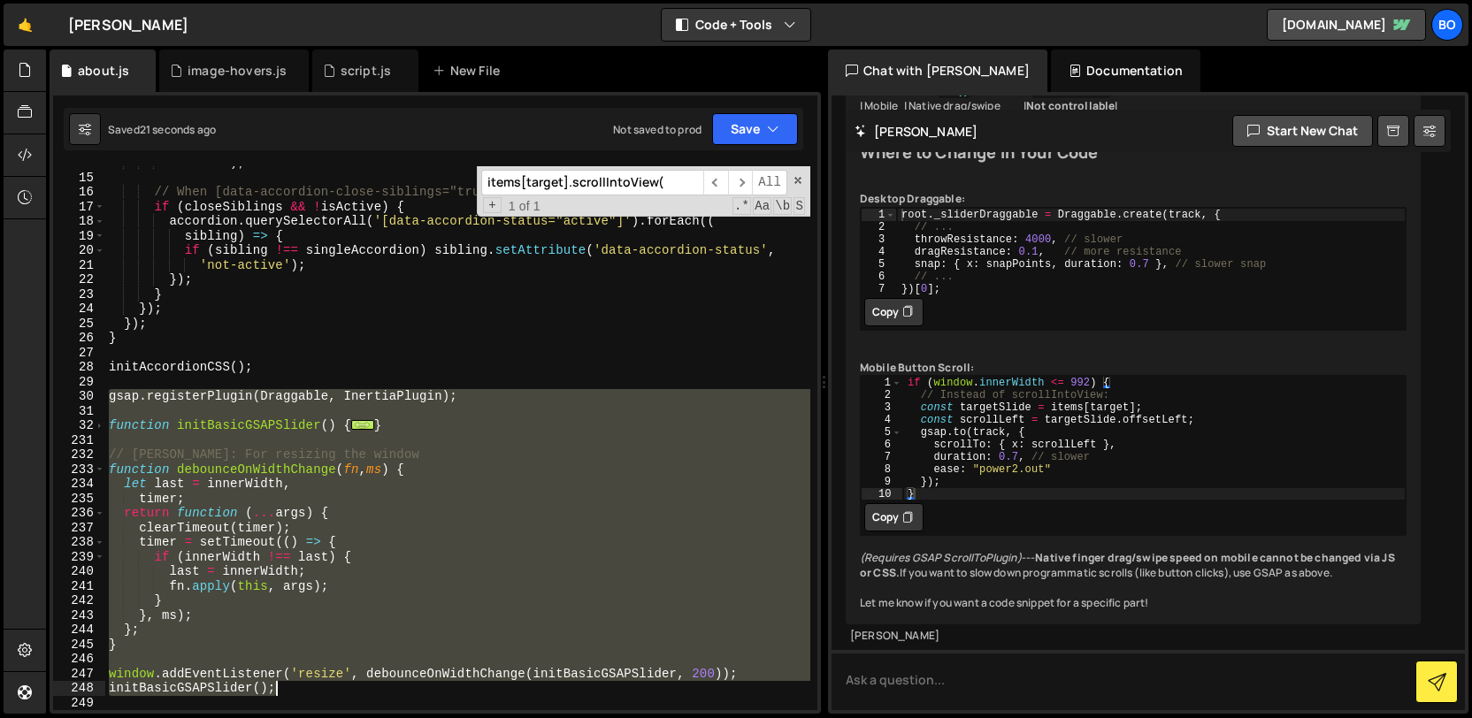
drag, startPoint x: 105, startPoint y: 575, endPoint x: 403, endPoint y: 695, distance: 320.4
click at [403, 695] on div "'active' ) ; // When [data-accordion-close-siblings="true"] if ( closeSiblings …" at bounding box center [457, 442] width 705 height 573
type textarea "window.addEventListener('resize', debounceOnWidthChange(initBasicGSAPSlider, 20…"
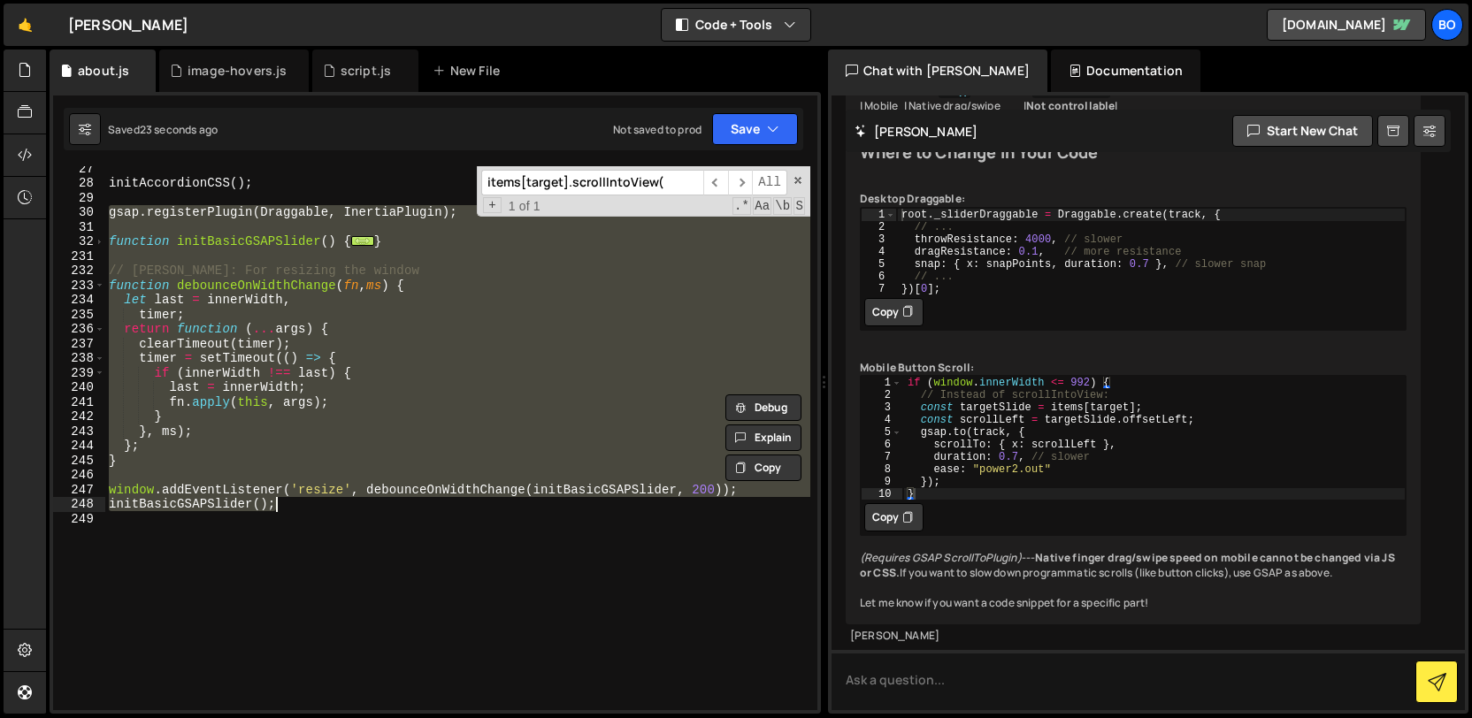
scroll to position [408, 0]
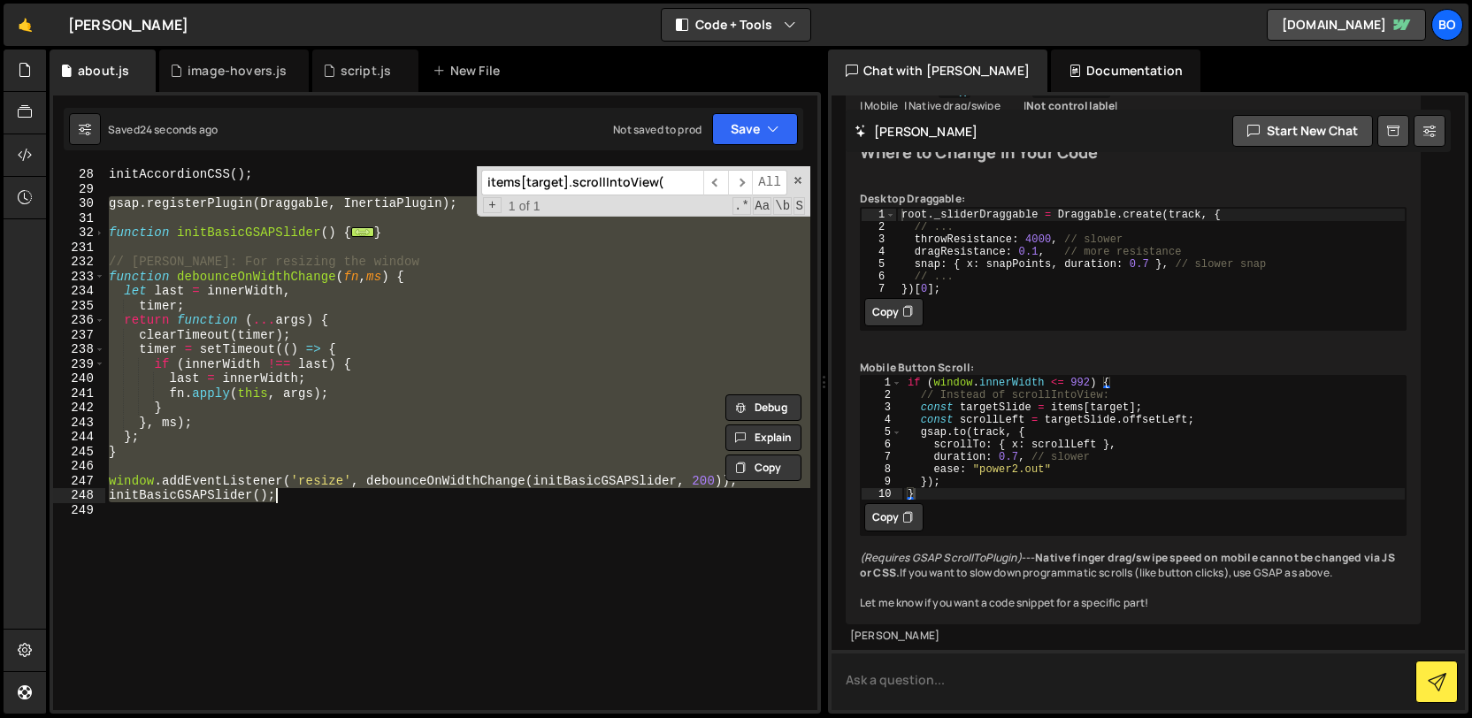
click at [912, 676] on textarea at bounding box center [1148, 680] width 633 height 60
paste textarea "gsap.registerPlugin(Draggable, InertiaPlugin); function initBasicGSAPSlider() {…"
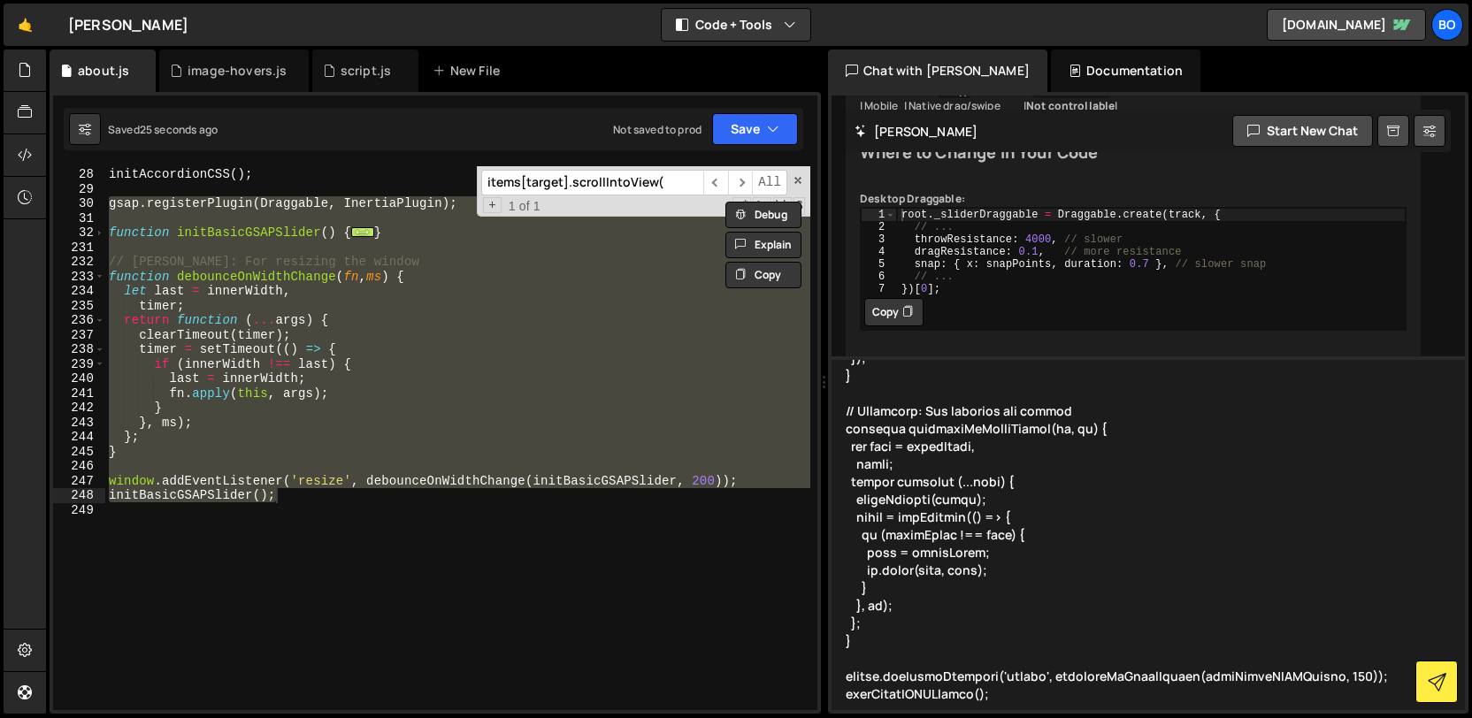
scroll to position [3577, 0]
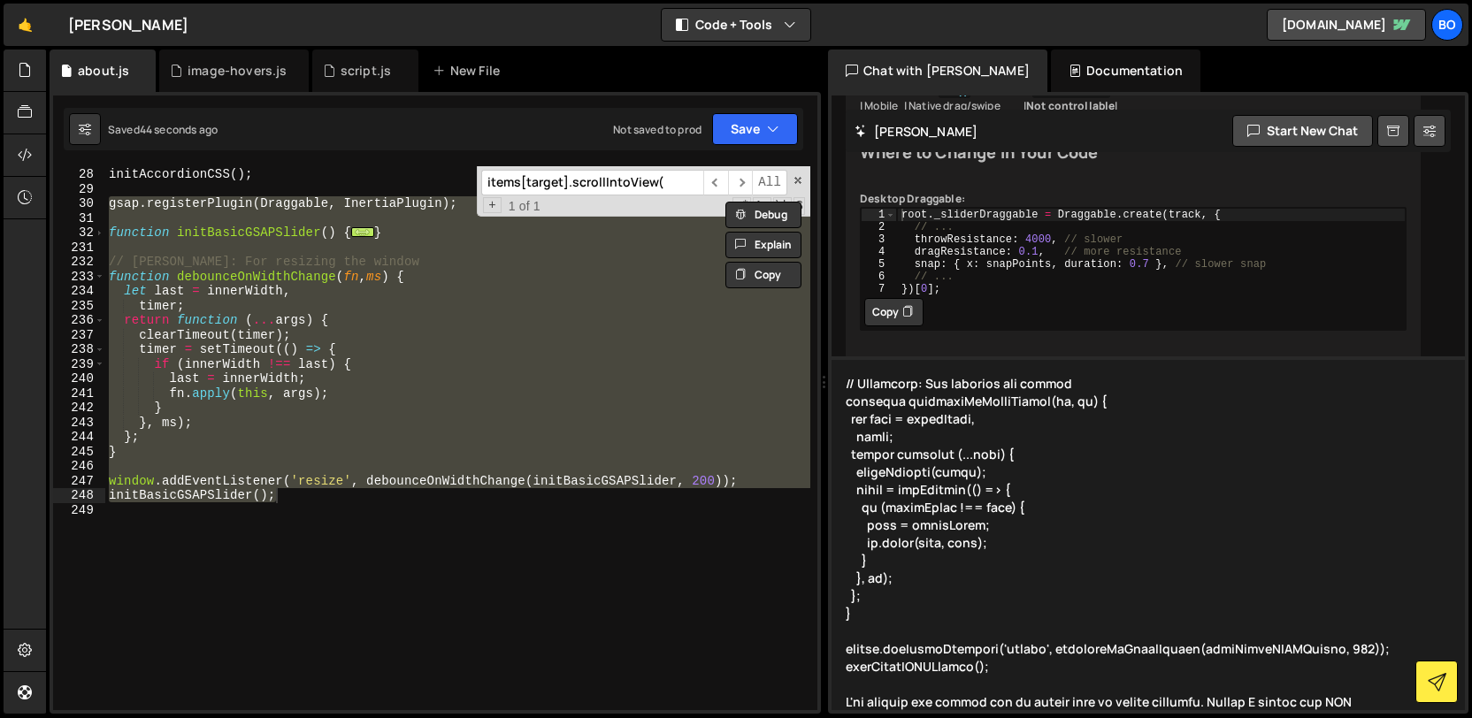
type textarea "gsap.registerPlugin(Draggable, InertiaPlugin); function initBasicGSAPSlider() {…"
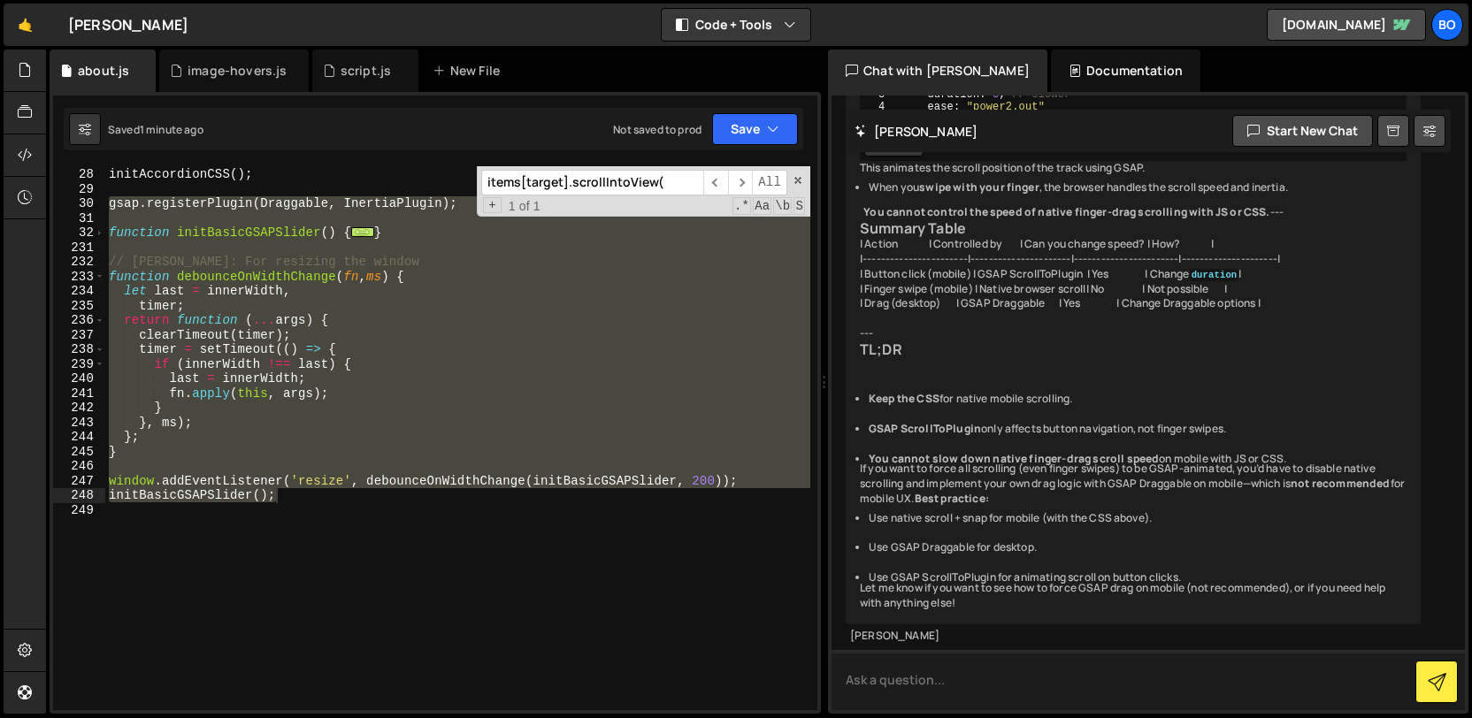
scroll to position [13625, 0]
drag, startPoint x: 1186, startPoint y: 530, endPoint x: 1179, endPoint y: 515, distance: 16.3
click at [1180, 523] on ul "This enables smooth, native finger-drag scrolling and snapping on mobile. GSAP …" at bounding box center [1133, 250] width 547 height 670
click at [617, 457] on div "initAccordionCSS ( ) ; gsap . registerPlugin ( Draggable , InertiaPlugin ) ; fu…" at bounding box center [457, 438] width 705 height 544
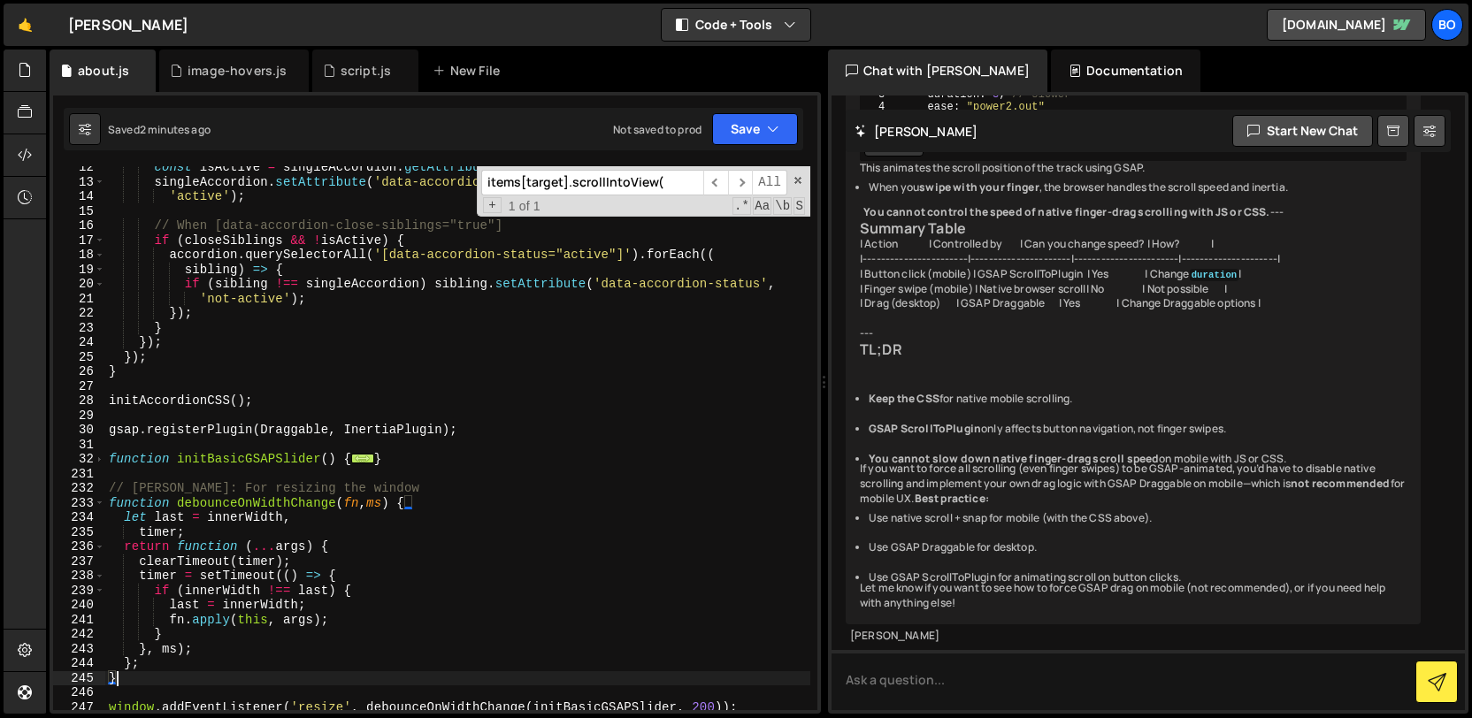
scroll to position [181, 0]
click at [98, 457] on span at bounding box center [100, 459] width 10 height 15
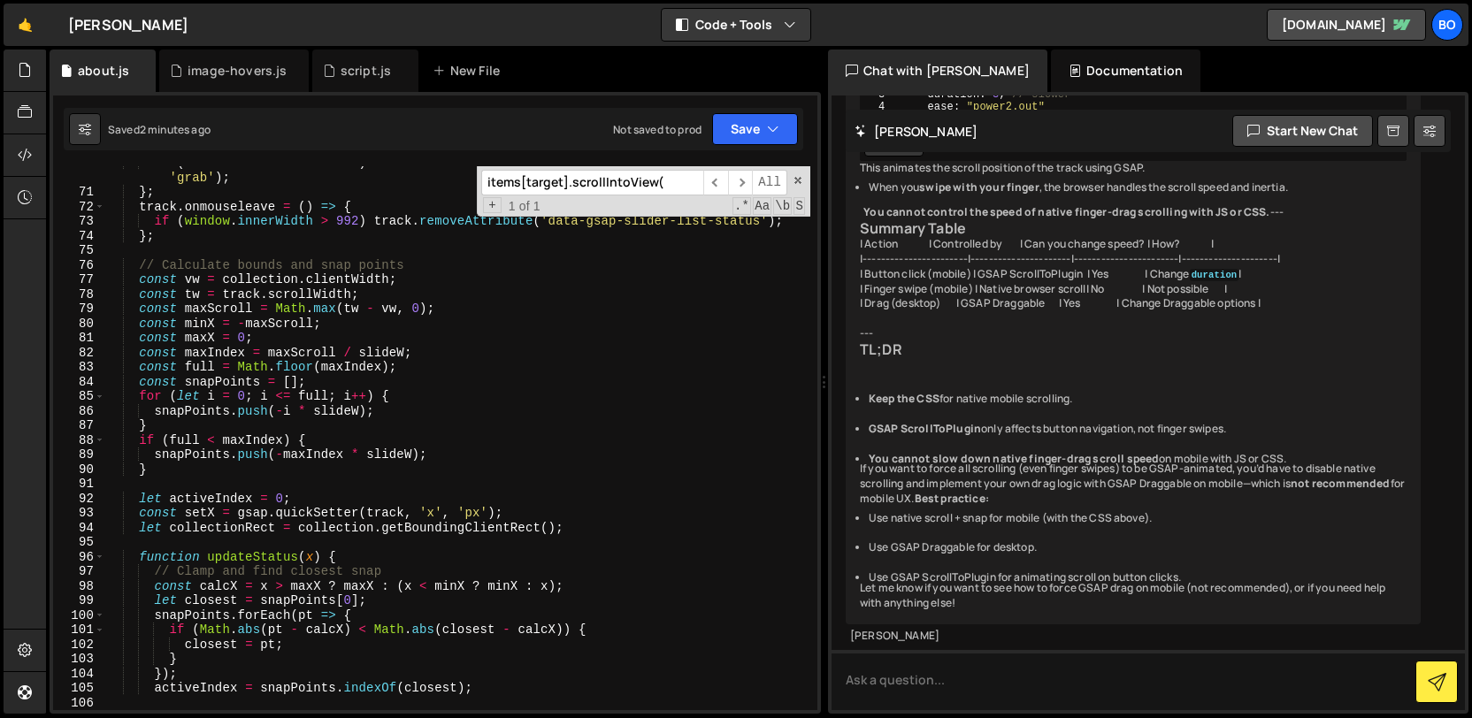
scroll to position [1032, 0]
click at [205, 457] on div "if ( window . innerWidth > 992 ) track . setAttribute ( 'data-gsap-slider-list-…" at bounding box center [457, 450] width 705 height 588
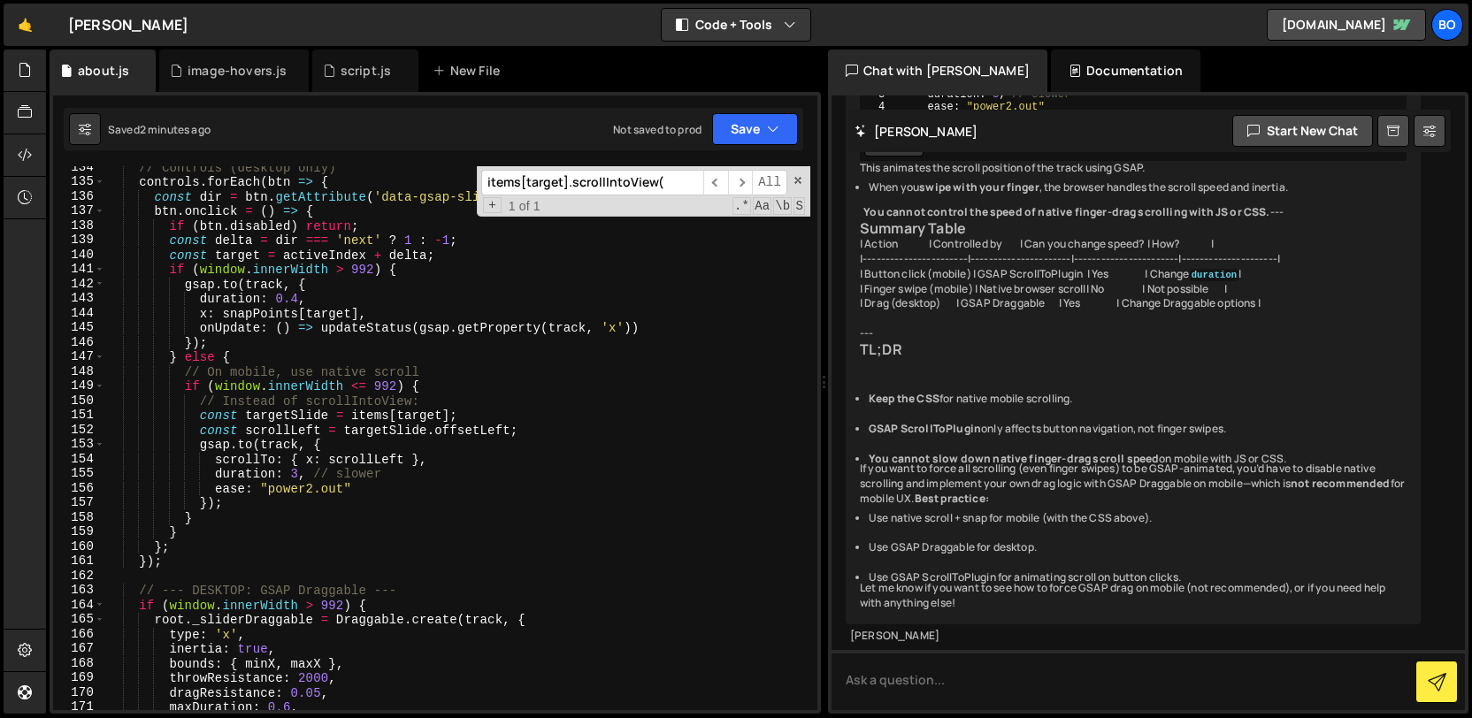
scroll to position [1977, 0]
click at [299, 479] on div "// Controls (desktop only) controls . forEach ( btn => { const dir = btn . getA…" at bounding box center [457, 446] width 705 height 573
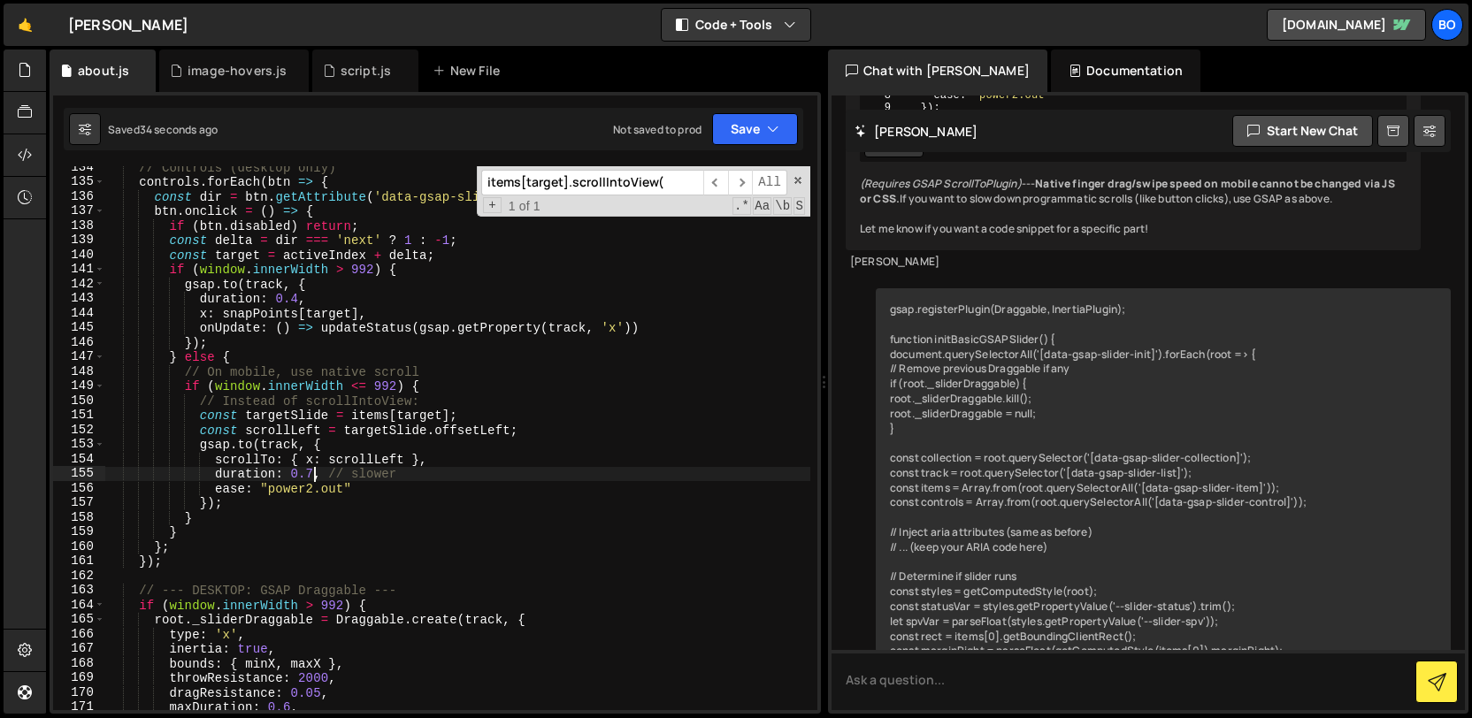
scroll to position [8684, 0]
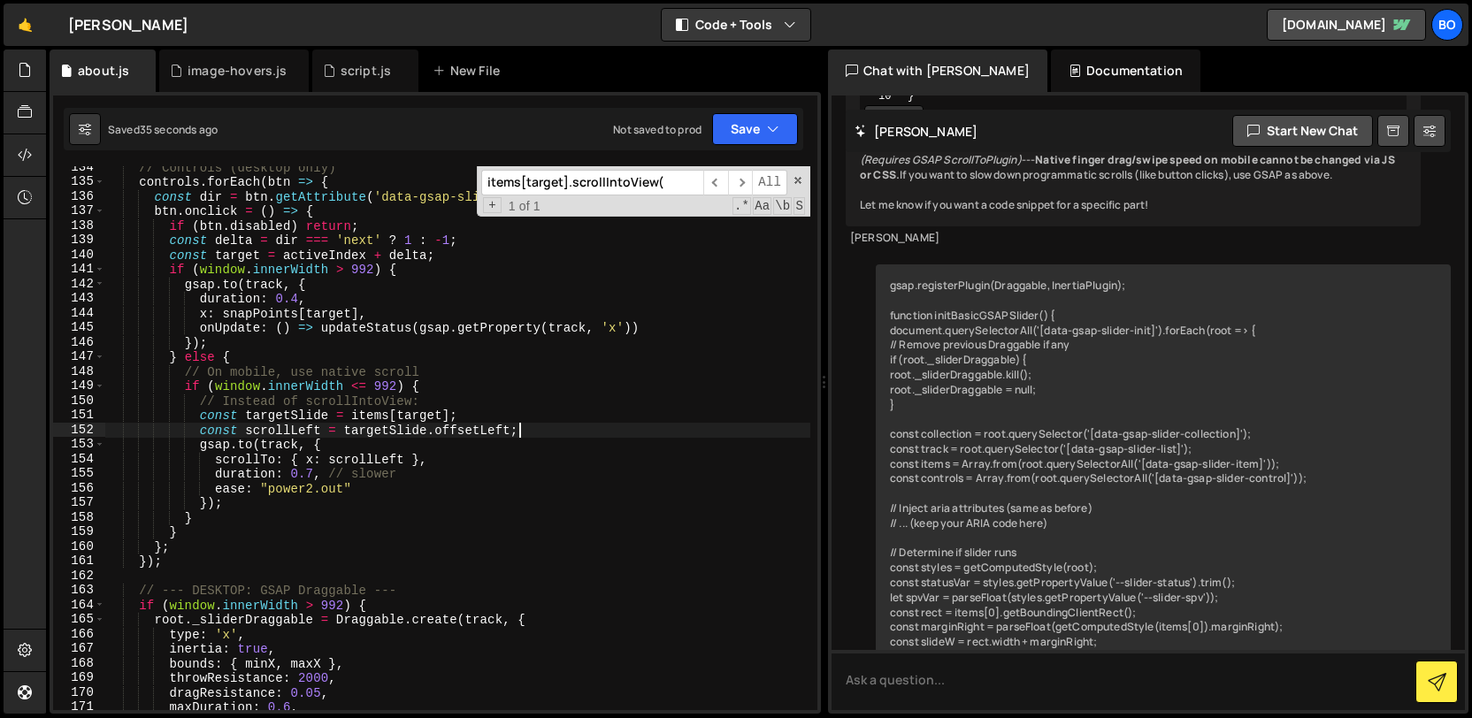
click at [520, 433] on div "// Controls (desktop only) controls . forEach ( btn => { const dir = btn . getA…" at bounding box center [457, 446] width 705 height 573
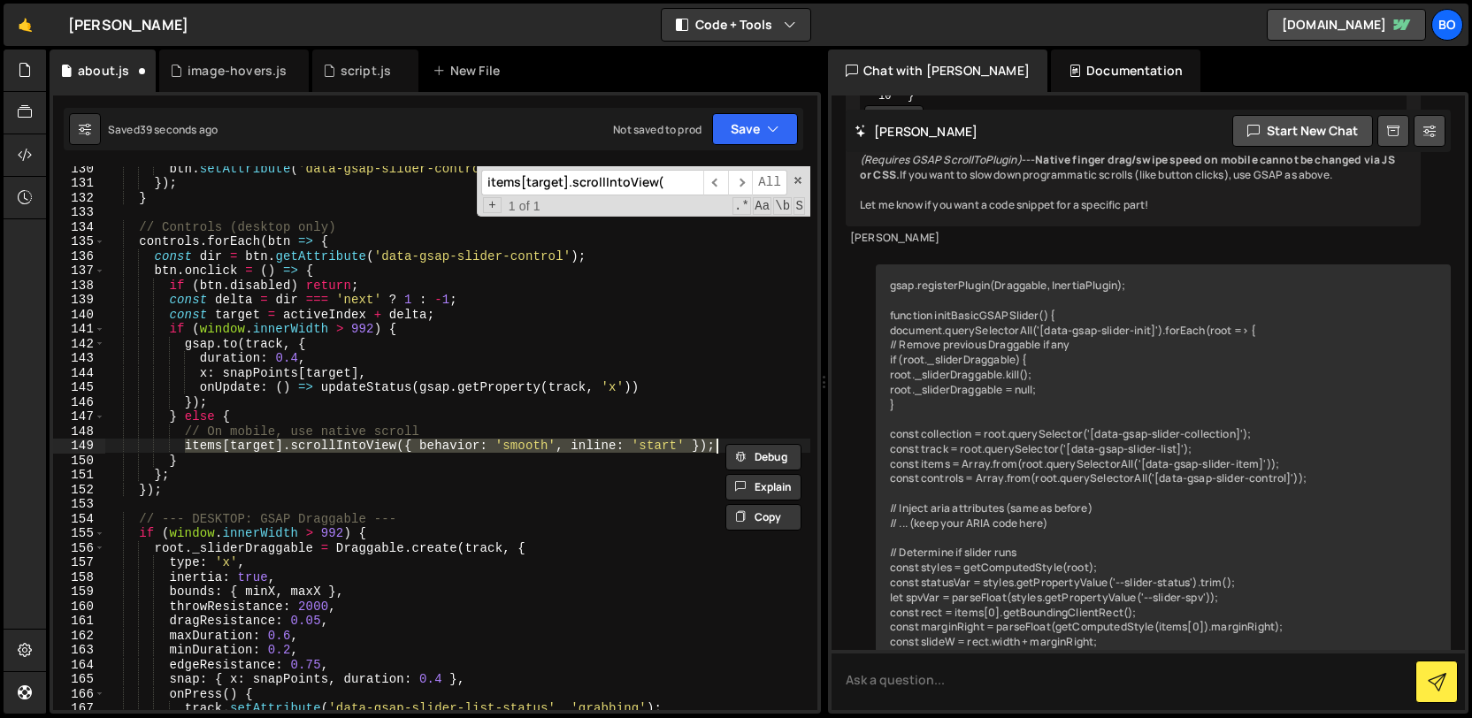
scroll to position [1917, 0]
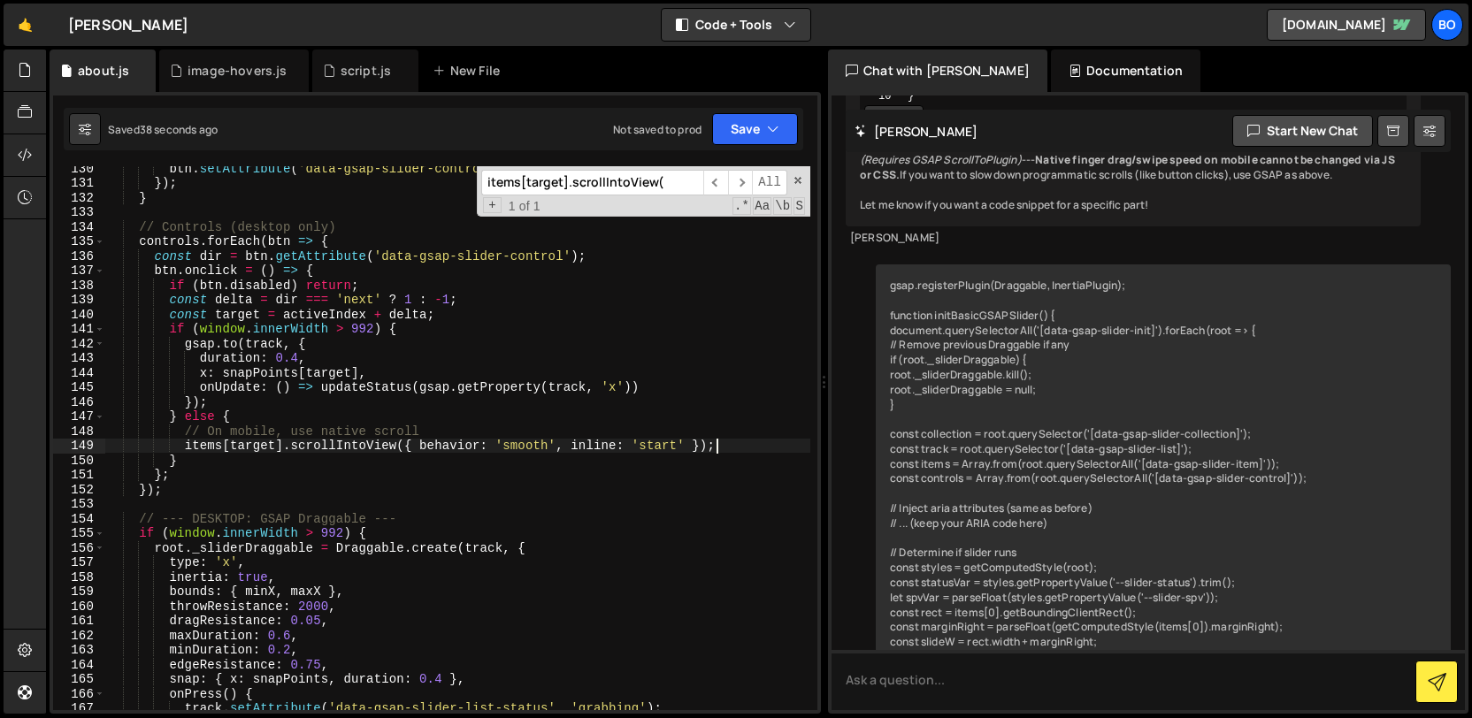
click at [403, 459] on div "btn . setAttribute ( 'data-gsap-slider-control-status' , can ? 'active' : 'not-…" at bounding box center [457, 447] width 705 height 573
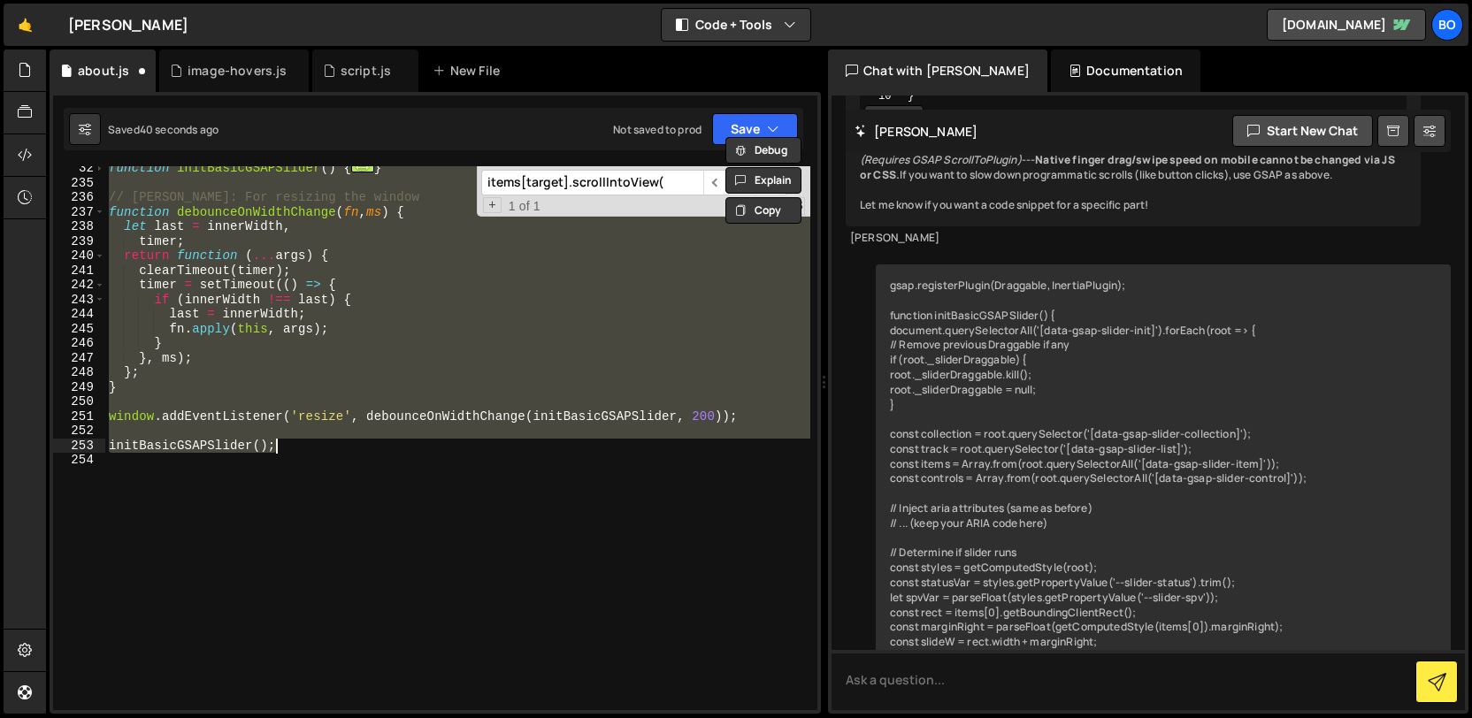
scroll to position [472, 0]
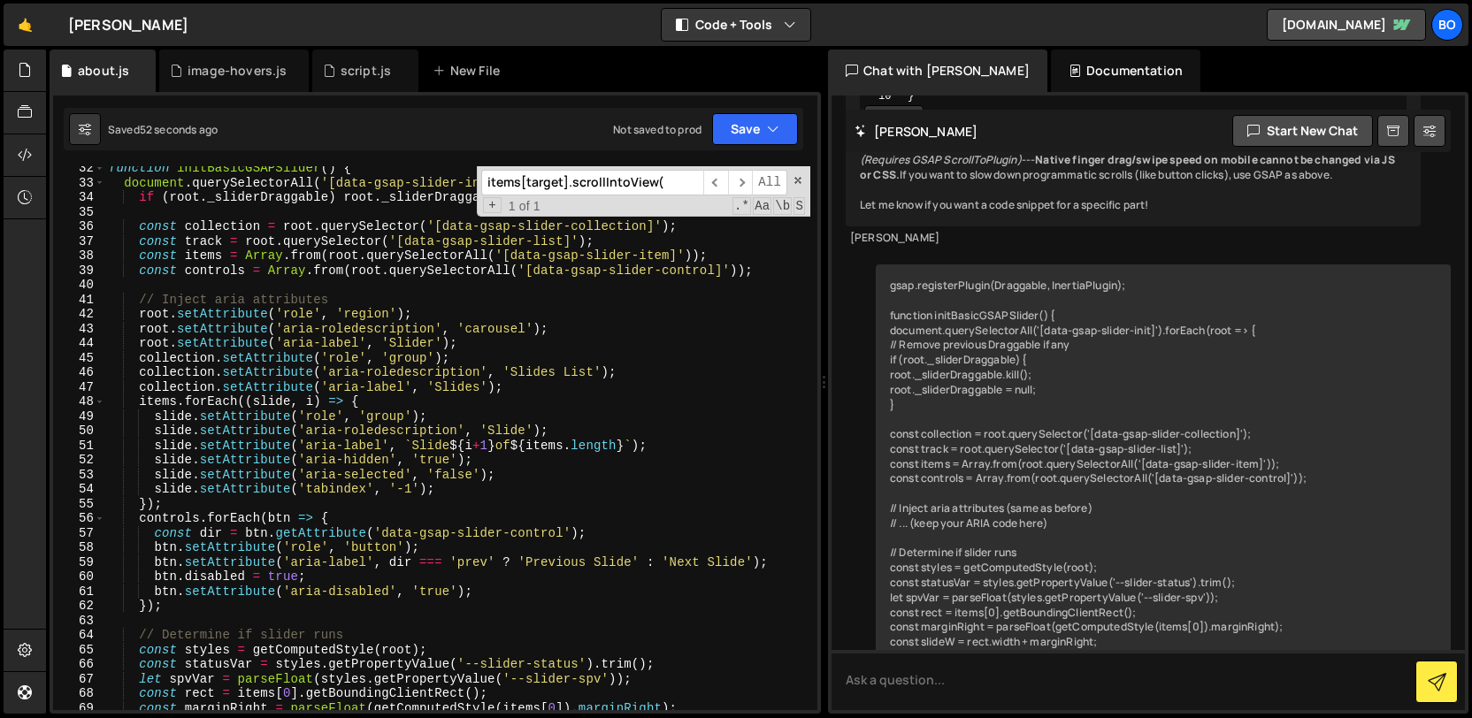
click at [366, 343] on div "function initBasicGSAPSlider ( ) { document . querySelectorAll ( '[data-gsap-sl…" at bounding box center [457, 447] width 705 height 573
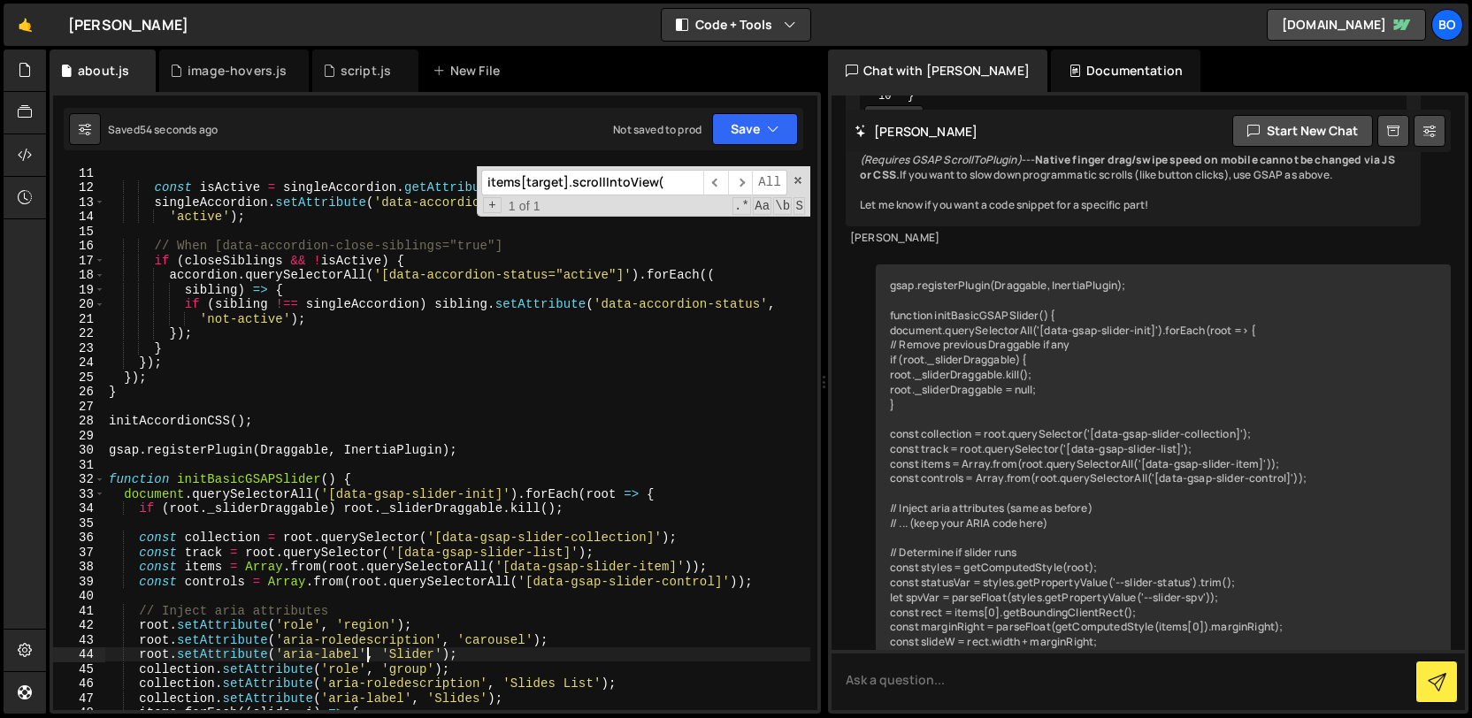
scroll to position [165, 0]
click at [376, 366] on div "const isActive = singleAccordion . getAttribute ( 'data-accordion-status' ) ===…" at bounding box center [457, 448] width 705 height 573
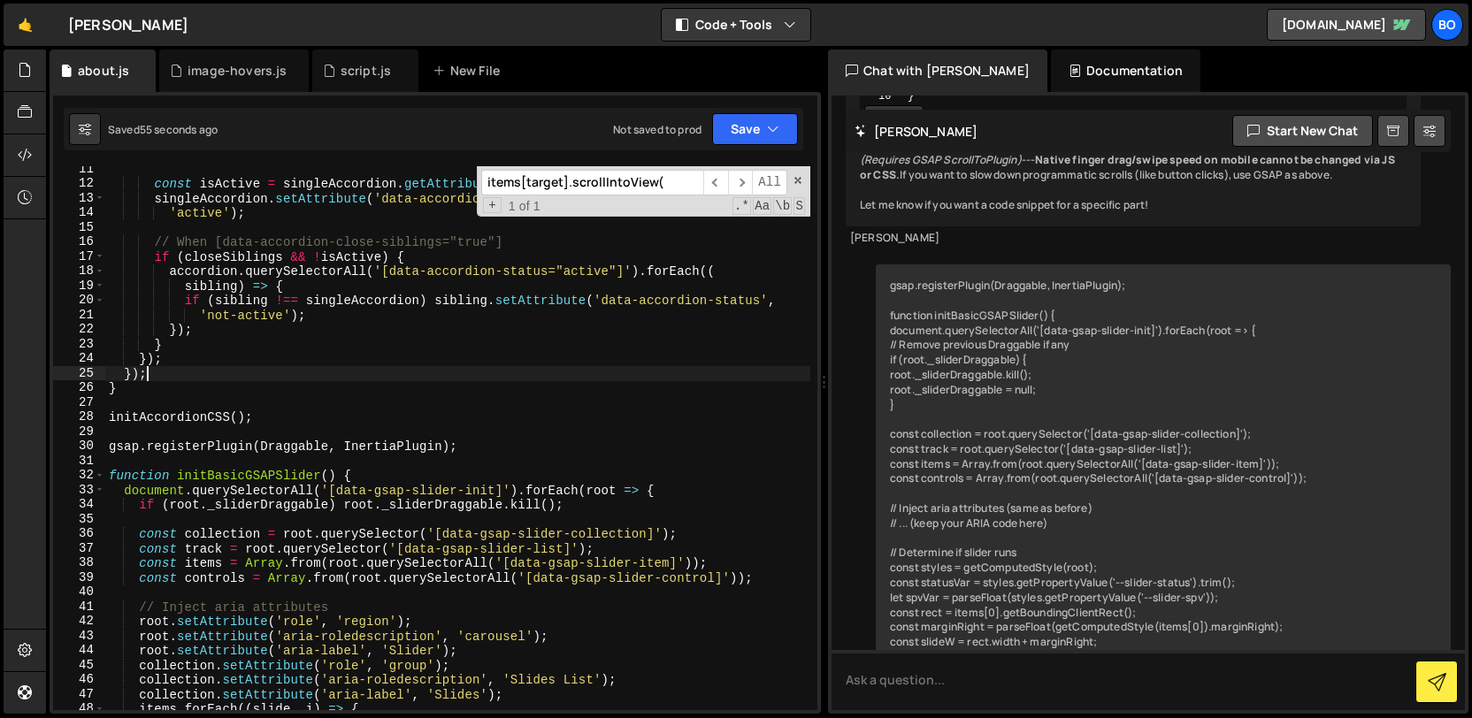
scroll to position [0, 2]
click at [794, 176] on span at bounding box center [798, 180] width 12 height 12
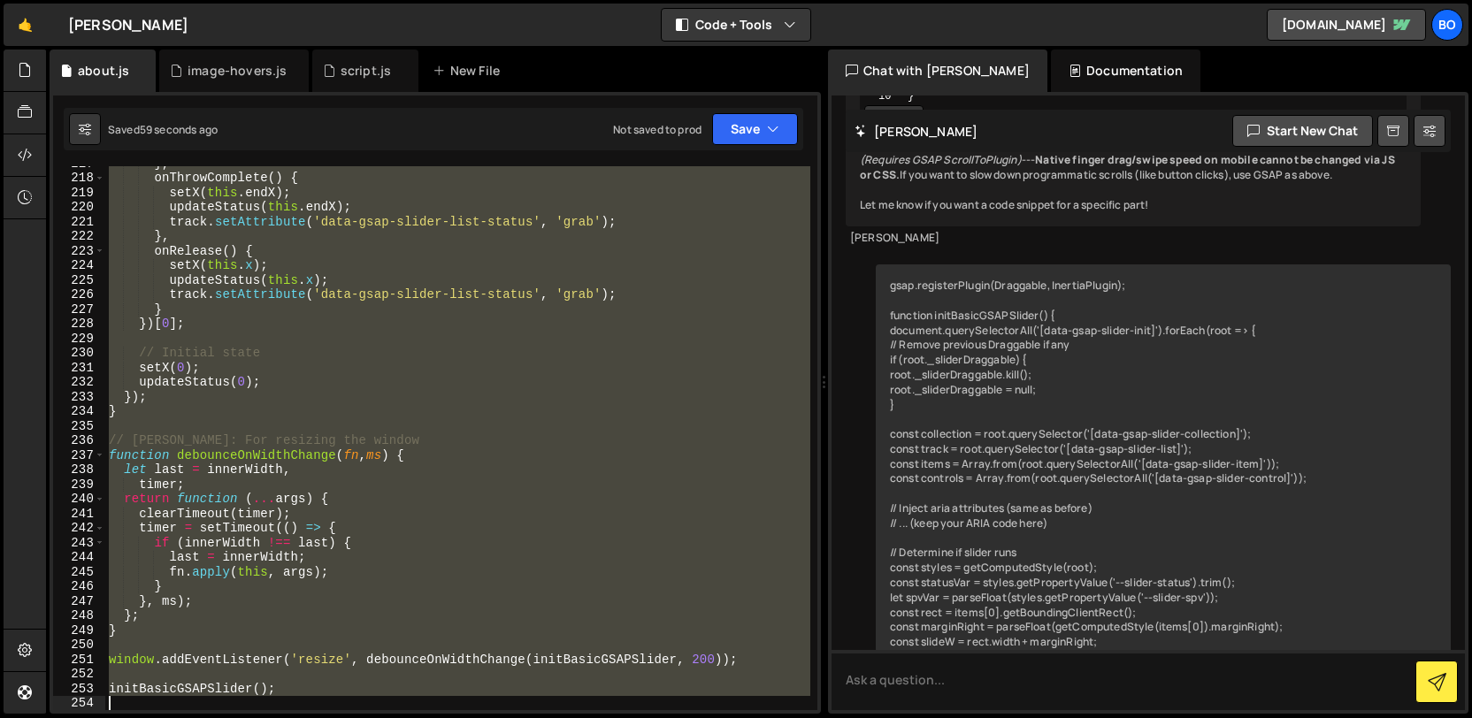
scroll to position [3178, 0]
drag, startPoint x: 109, startPoint y: 451, endPoint x: 119, endPoint y: 792, distance: 340.8
click at [119, 718] on html "Projects [GEOGRAPHIC_DATA] Blog Bo Projects Your Teams Invite team member Accou…" at bounding box center [736, 359] width 1472 height 718
type textarea "initBasicGSAPSlider();"
click at [1089, 672] on textarea at bounding box center [1148, 680] width 633 height 60
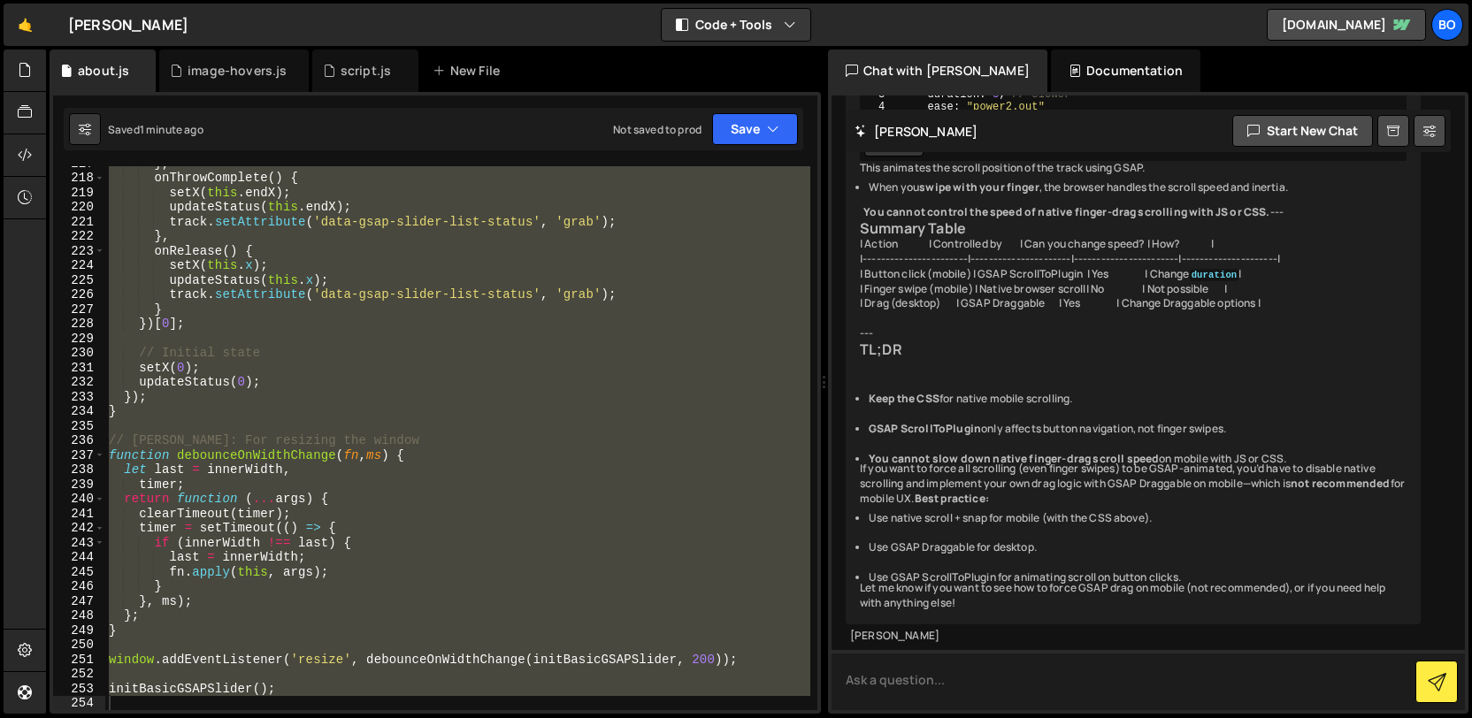
scroll to position [13625, 0]
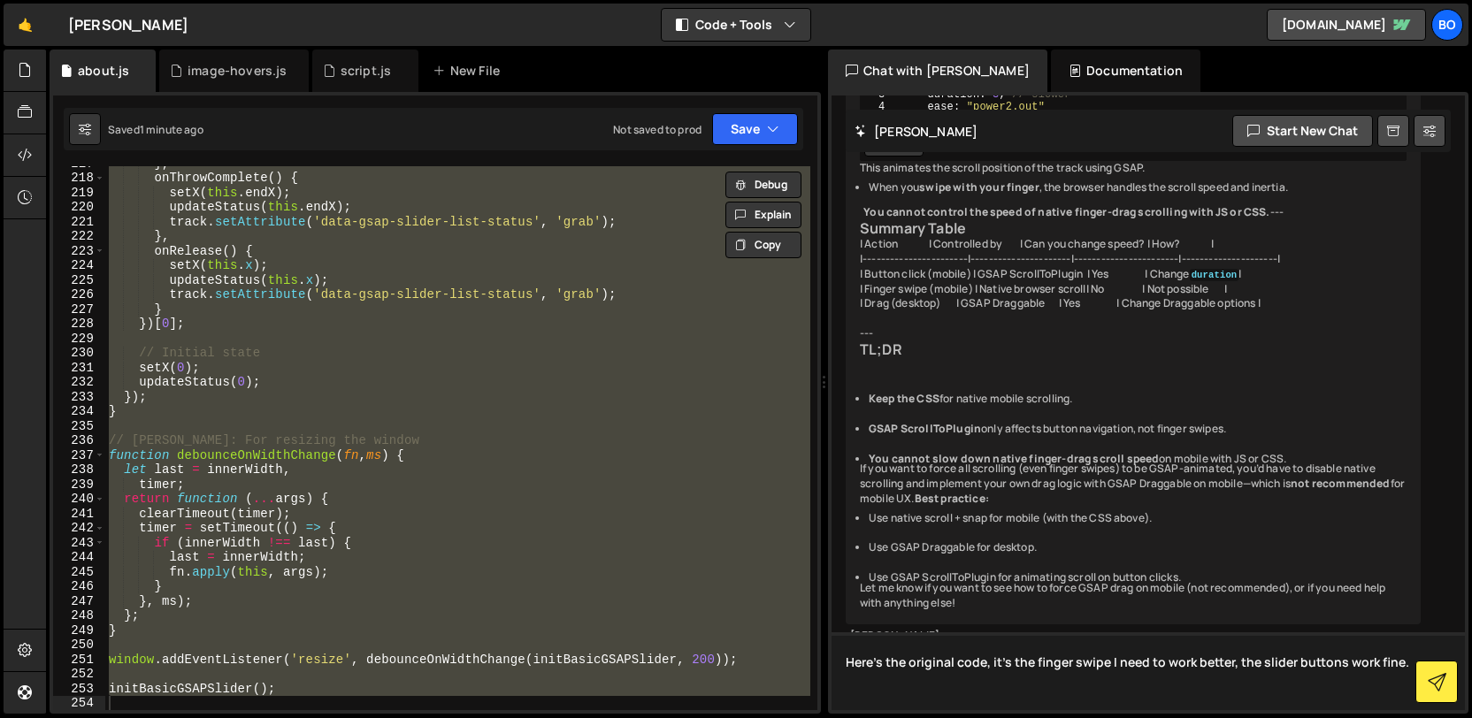
paste textarea "gsap.registerPlugin(Draggable, InertiaPlugin); function initBasicGSAPSlider() {…"
type textarea "Here's the original code, it's the finger swipe I need to work better, the slid…"
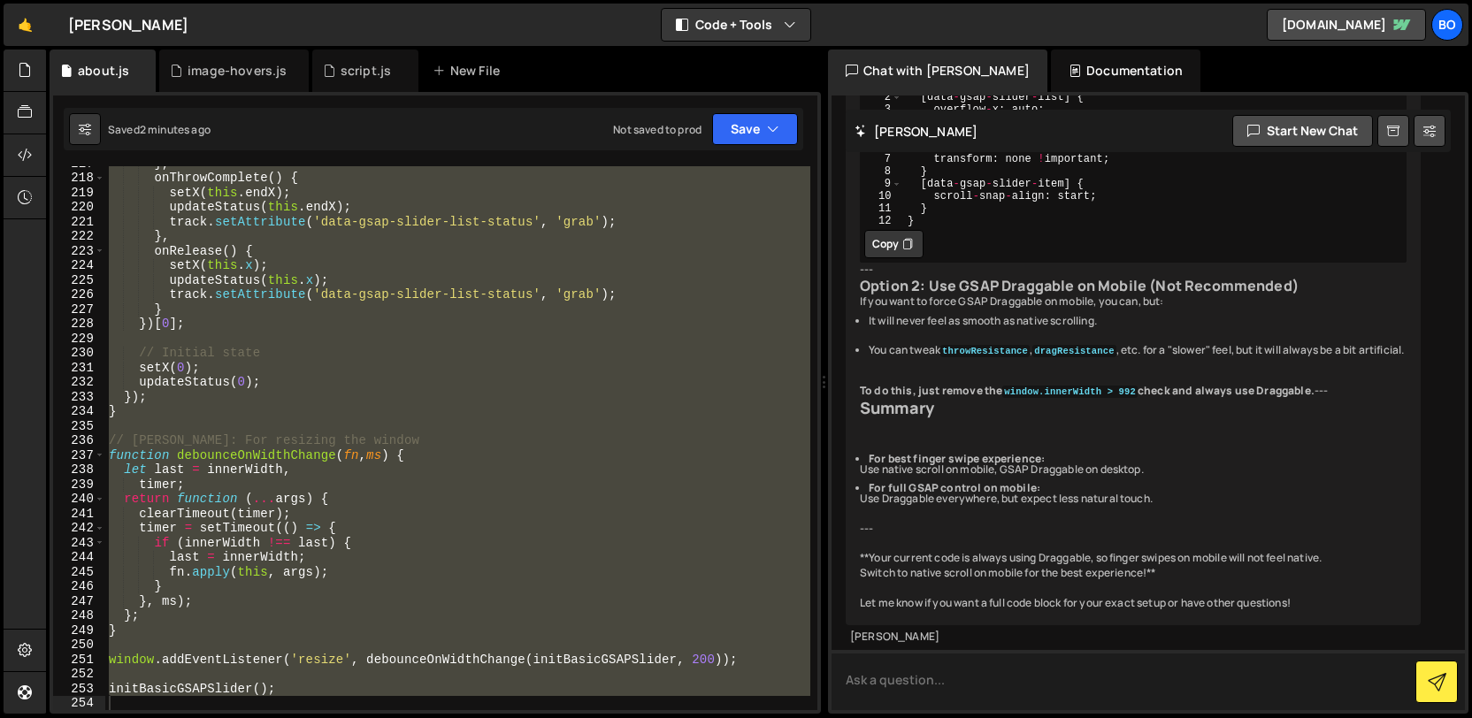
scroll to position [19106, 0]
click at [879, 28] on button "Copy" at bounding box center [893, 14] width 59 height 28
click at [228, 651] on div "} , onThrowComplete ( ) { setX ( this . endX ) ; updateStatus ( this . endX ) ;…" at bounding box center [457, 438] width 705 height 544
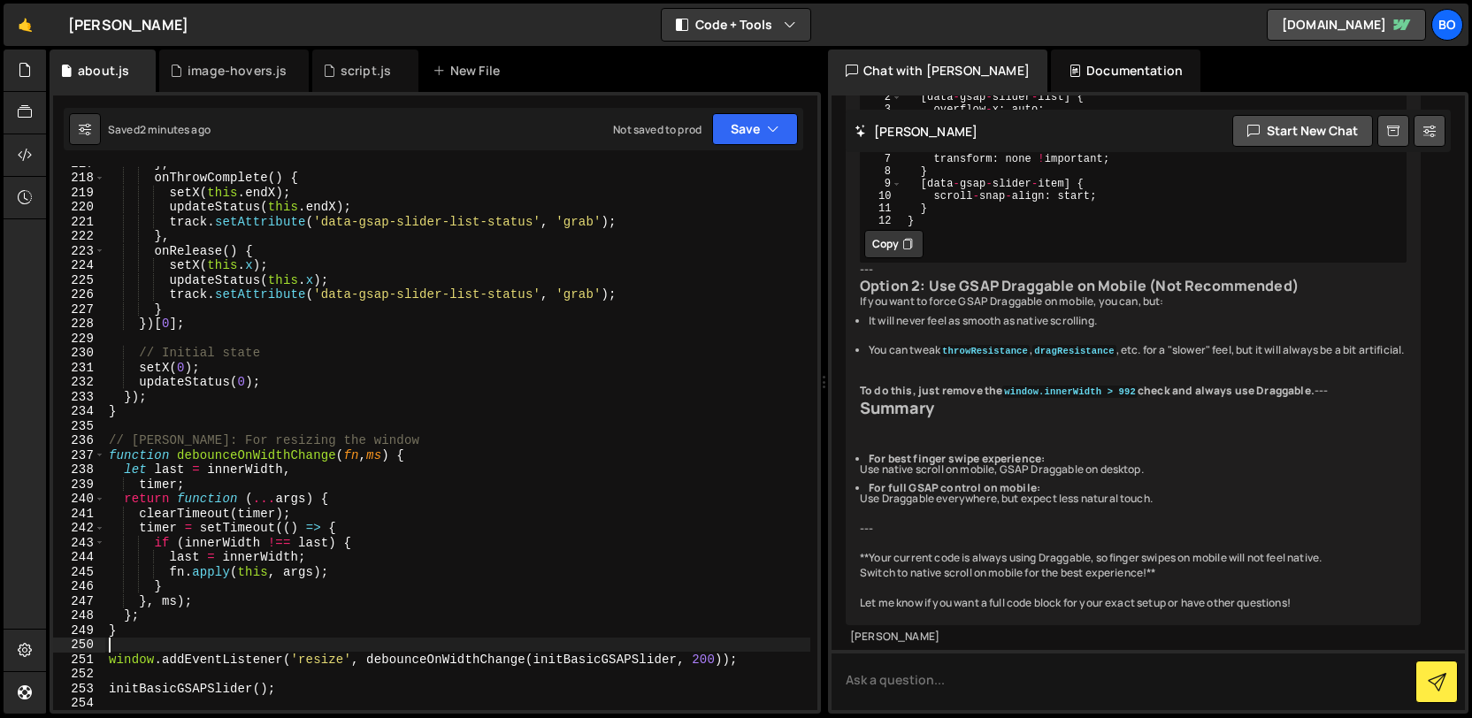
scroll to position [0, 0]
click at [744, 664] on div "} , onThrowComplete ( ) { setX ( this . endX ) ; updateStatus ( this . endX ) ;…" at bounding box center [457, 442] width 705 height 573
type textarea "window.addEventListener('resize', debounceOnWidthChange(initBasicGSAPSlider, 20…"
click at [374, 673] on div "} , onThrowComplete ( ) { setX ( this . endX ) ; updateStatus ( this . endX ) ;…" at bounding box center [457, 442] width 705 height 573
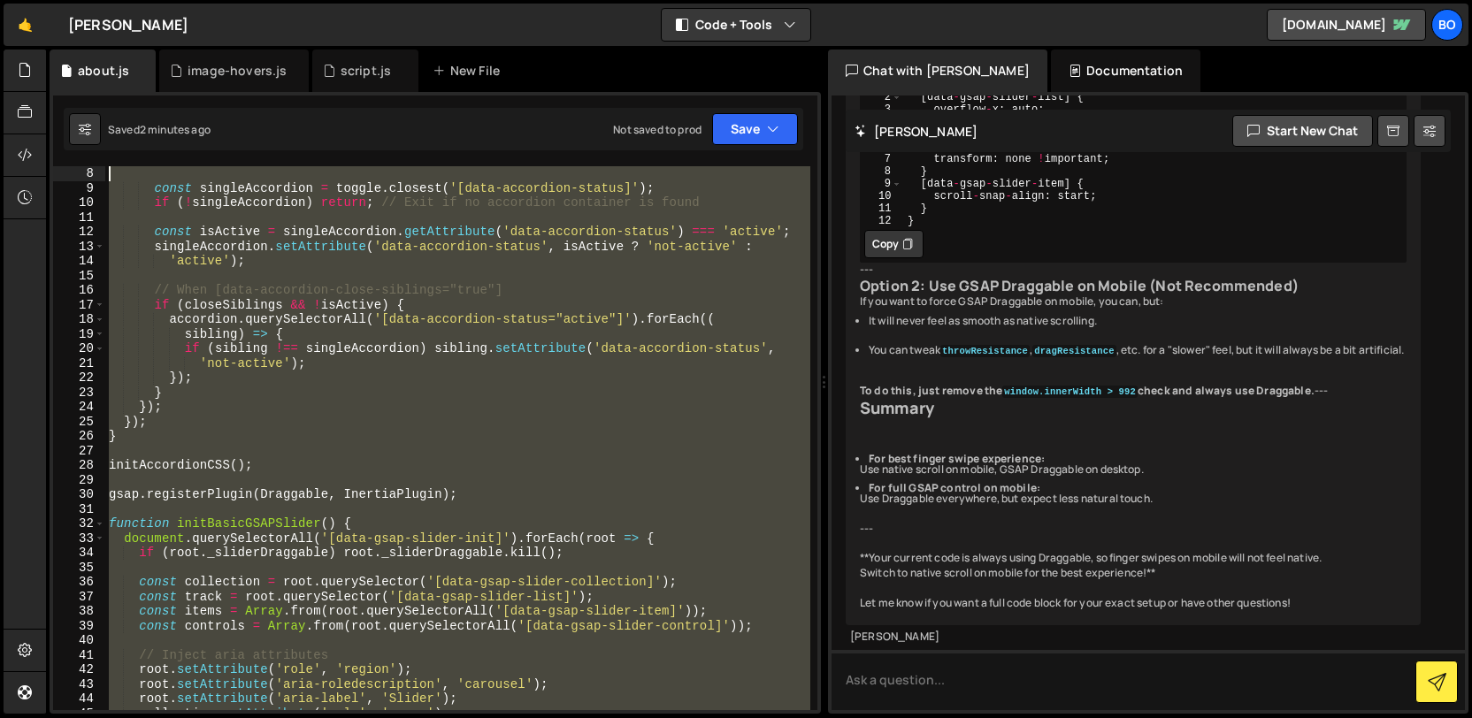
scroll to position [29, 0]
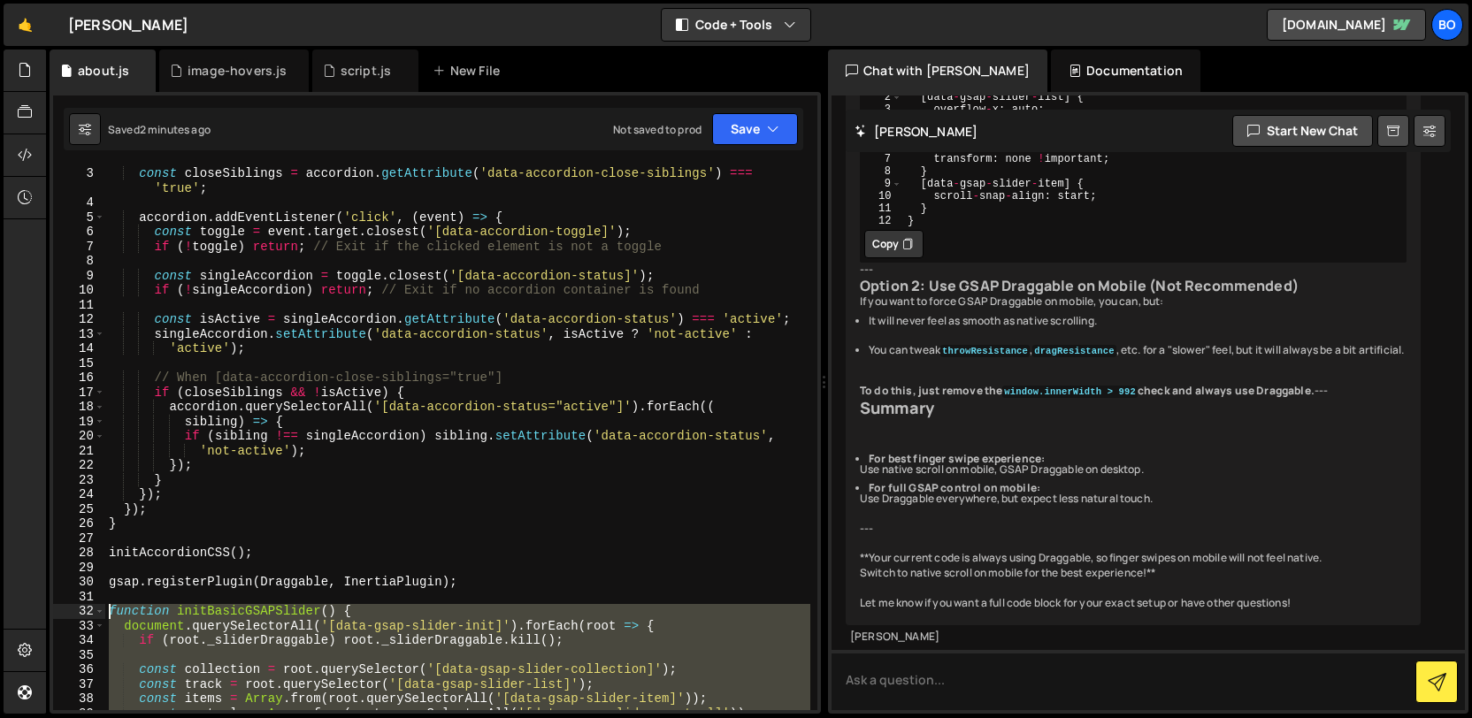
drag, startPoint x: 130, startPoint y: 542, endPoint x: 80, endPoint y: 607, distance: 81.9
click at [80, 607] on div "3 4 5 6 7 8 9 10 11 12 13 14 15 16 17 18 19 20 21 22 23 24 25 26 27 28 29 30 31…" at bounding box center [435, 438] width 764 height 544
paste textarea "}"
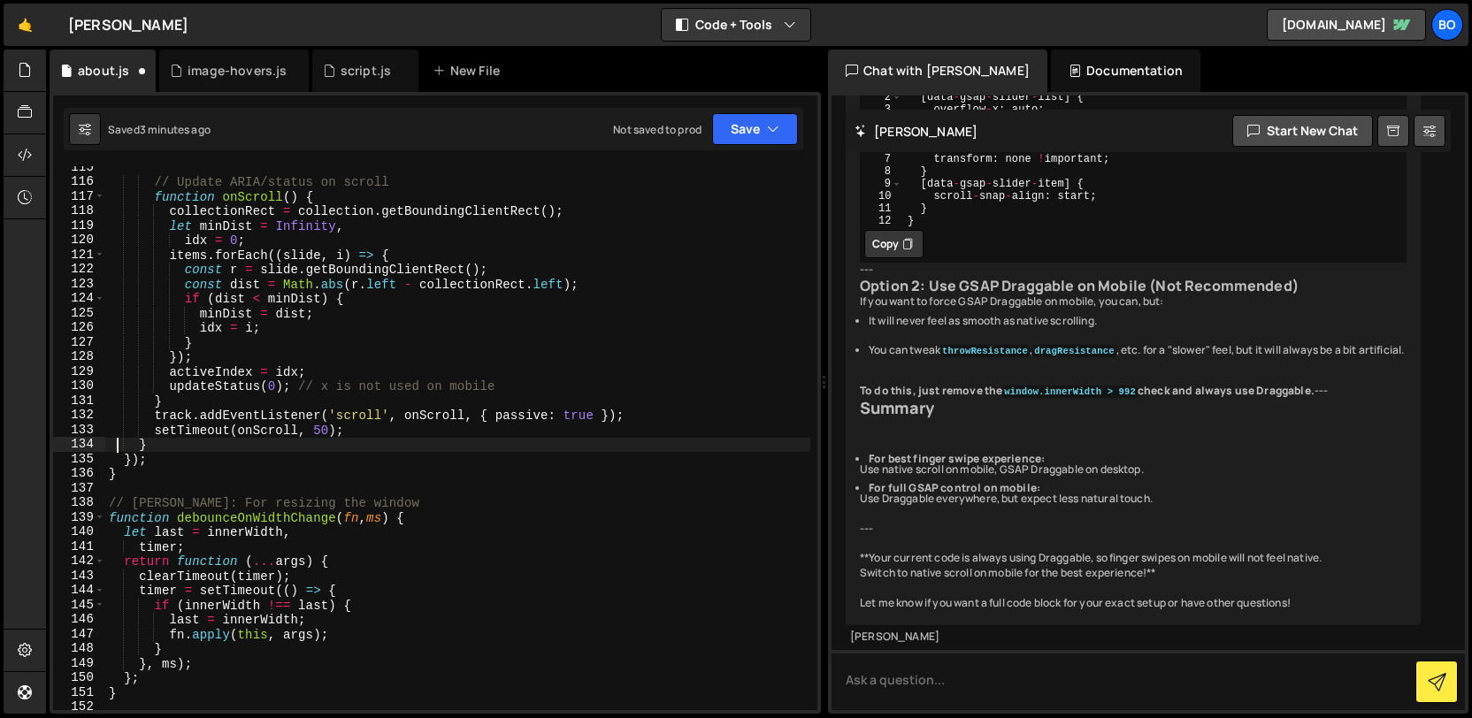
scroll to position [1685, 0]
click at [474, 501] on div "// Update ARIA/status on scroll function onScroll ( ) { collectionRect = collec…" at bounding box center [457, 446] width 705 height 573
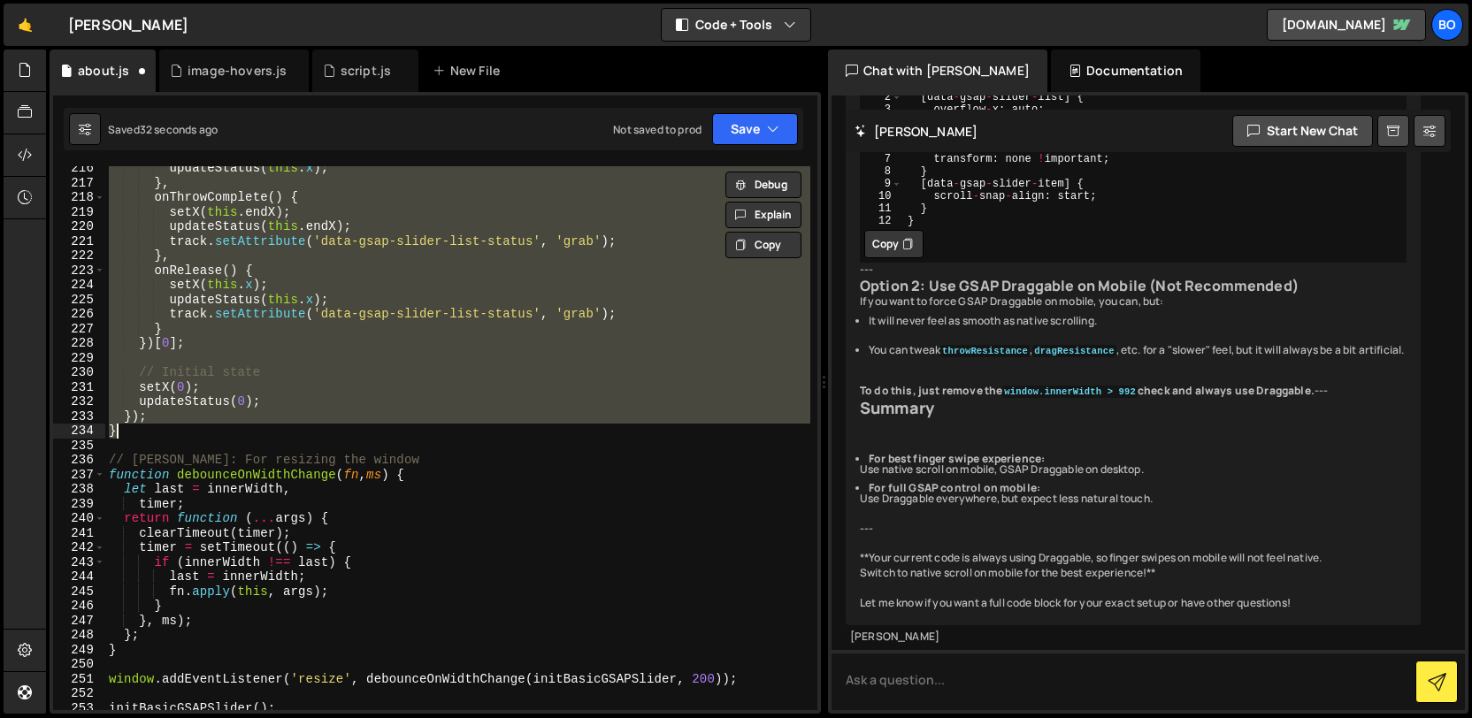
scroll to position [3159, 0]
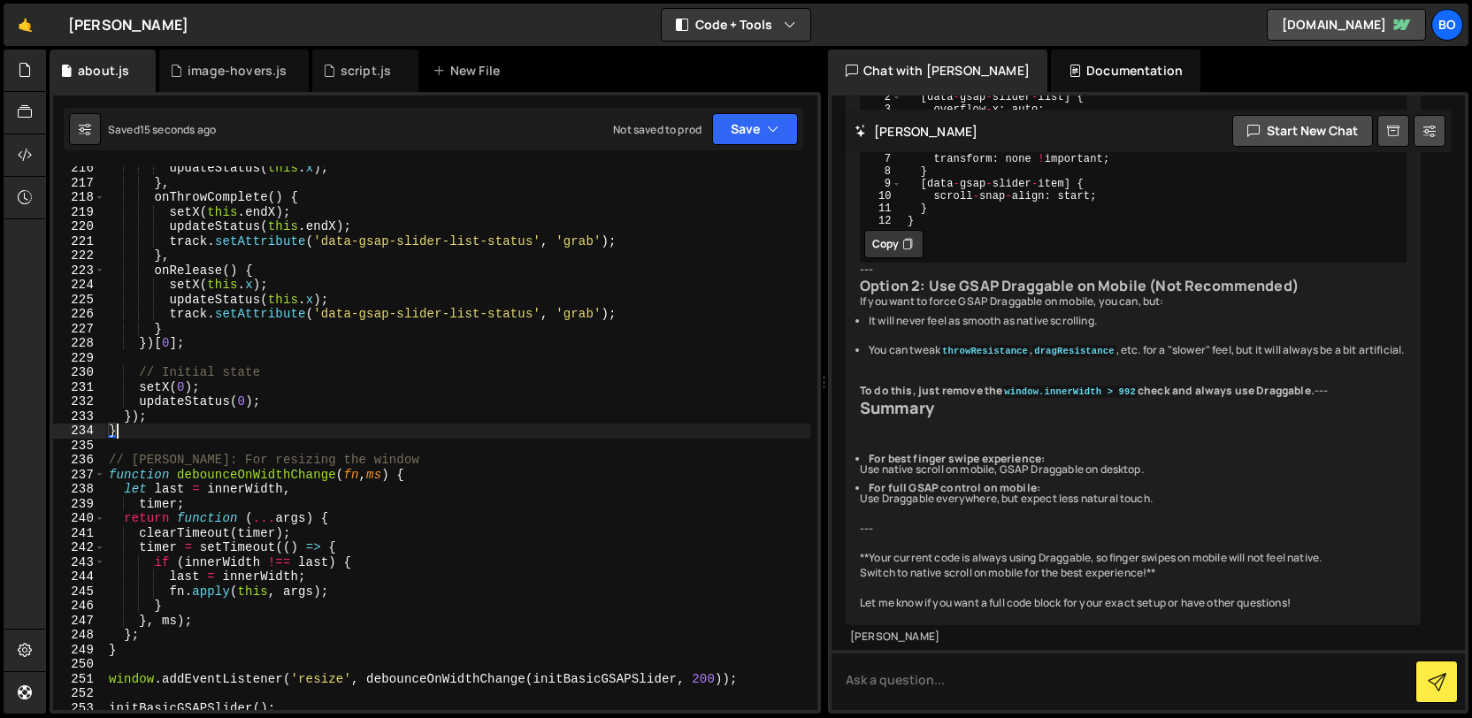
click at [903, 258] on button "Copy" at bounding box center [893, 244] width 59 height 28
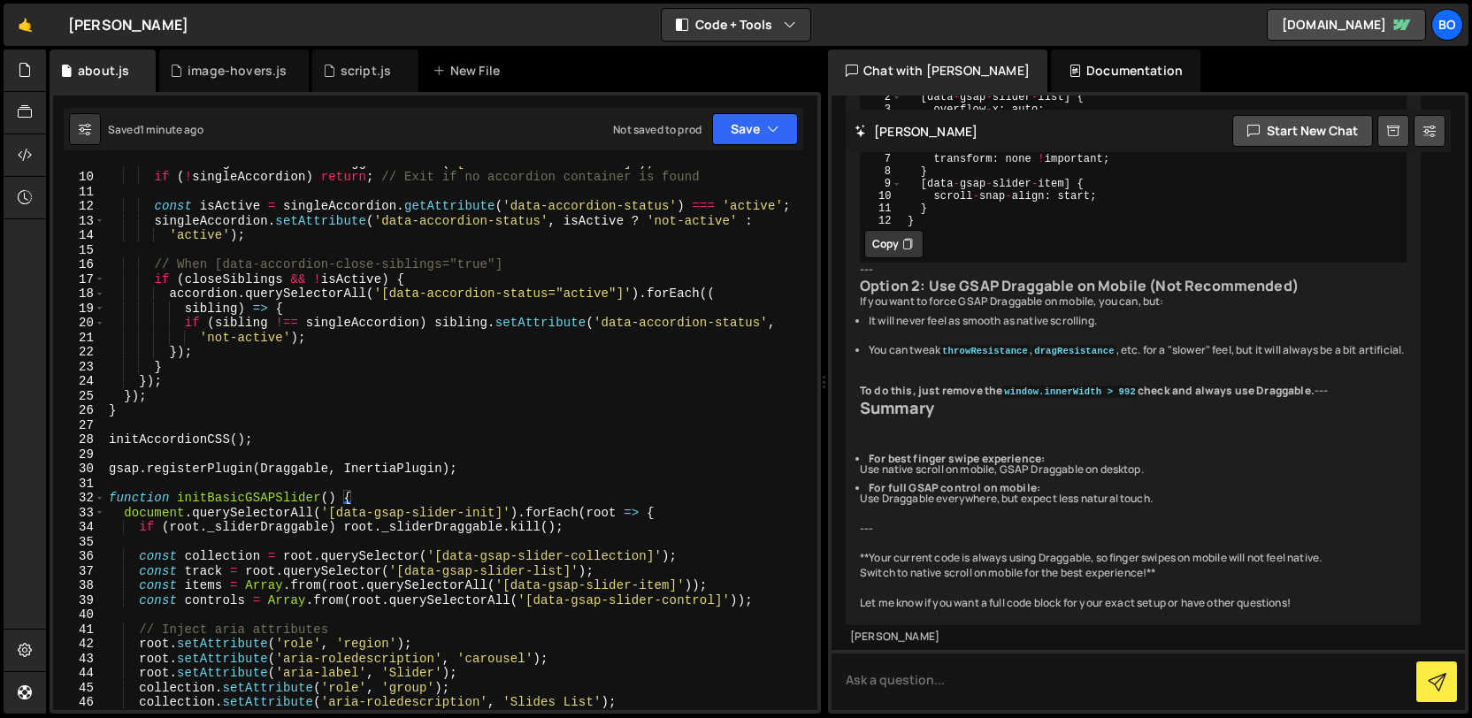
scroll to position [142, 0]
click at [109, 469] on div "const singleAccordion = toggle . closest ( '[data-accordion-status]' ) ; if ( !…" at bounding box center [457, 442] width 705 height 573
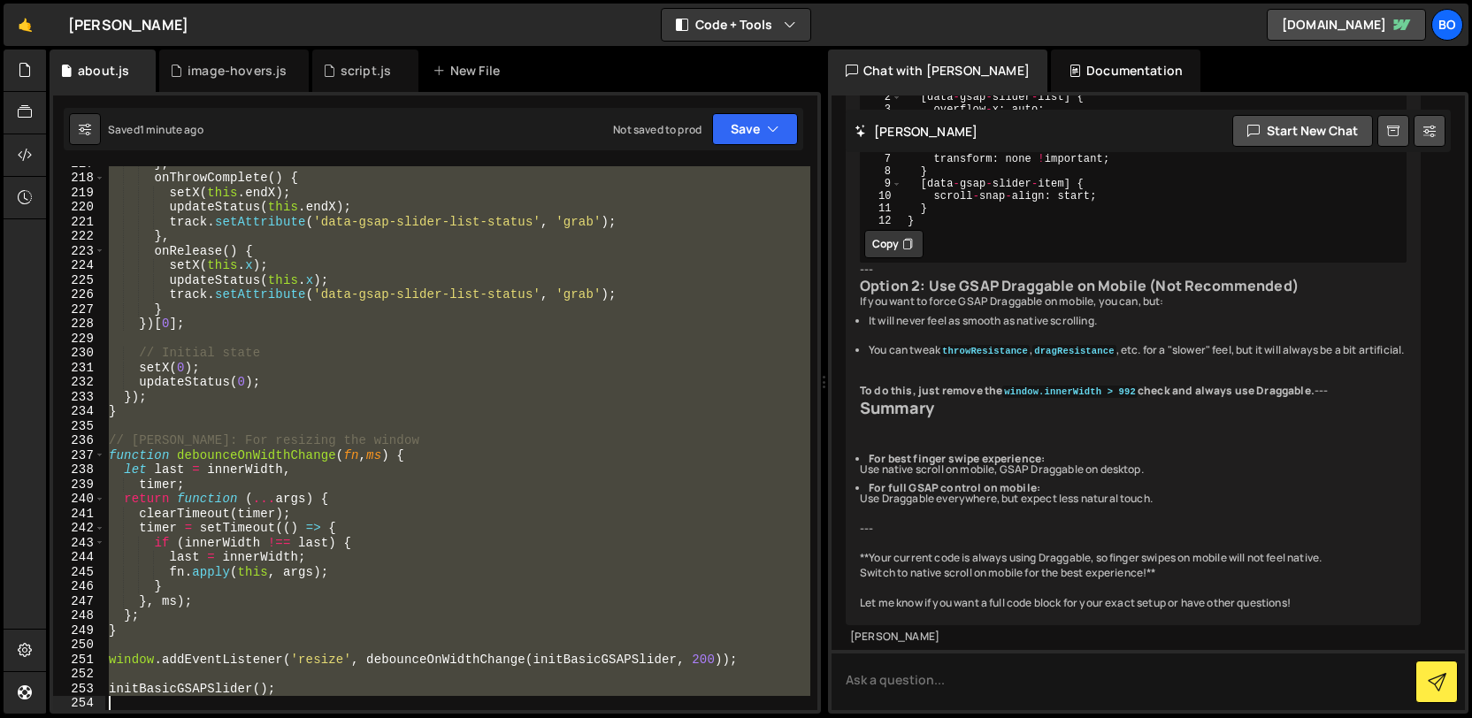
scroll to position [3178, 0]
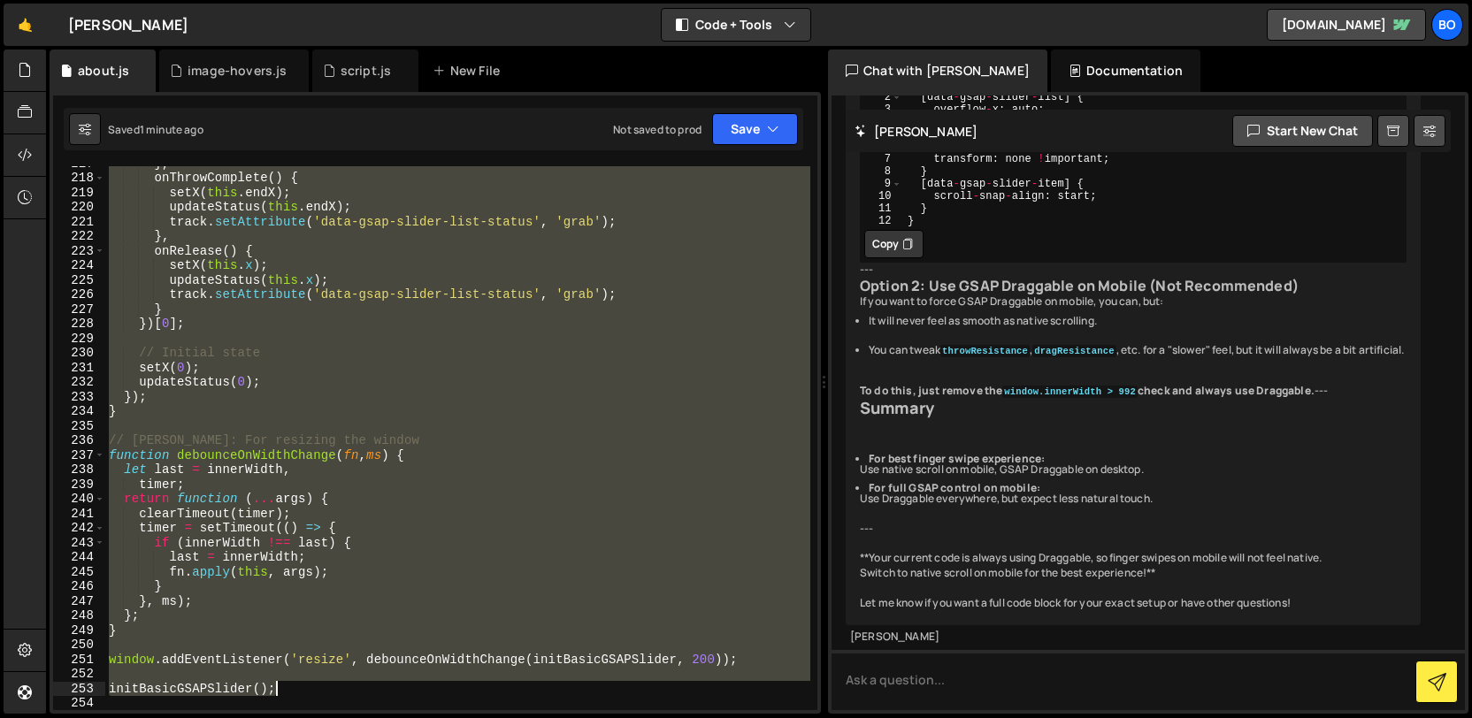
drag, startPoint x: 109, startPoint y: 469, endPoint x: 315, endPoint y: 693, distance: 304.3
click at [315, 693] on div "} , onThrowComplete ( ) { setX ( this . endX ) ; updateStatus ( this . endX ) ;…" at bounding box center [457, 442] width 705 height 573
click at [512, 296] on div "} , onThrowComplete ( ) { setX ( this . endX ) ; updateStatus ( this . endX ) ;…" at bounding box center [457, 438] width 705 height 544
type textarea "track.setAttribute('data-gsap-slider-list-status', 'grab');"
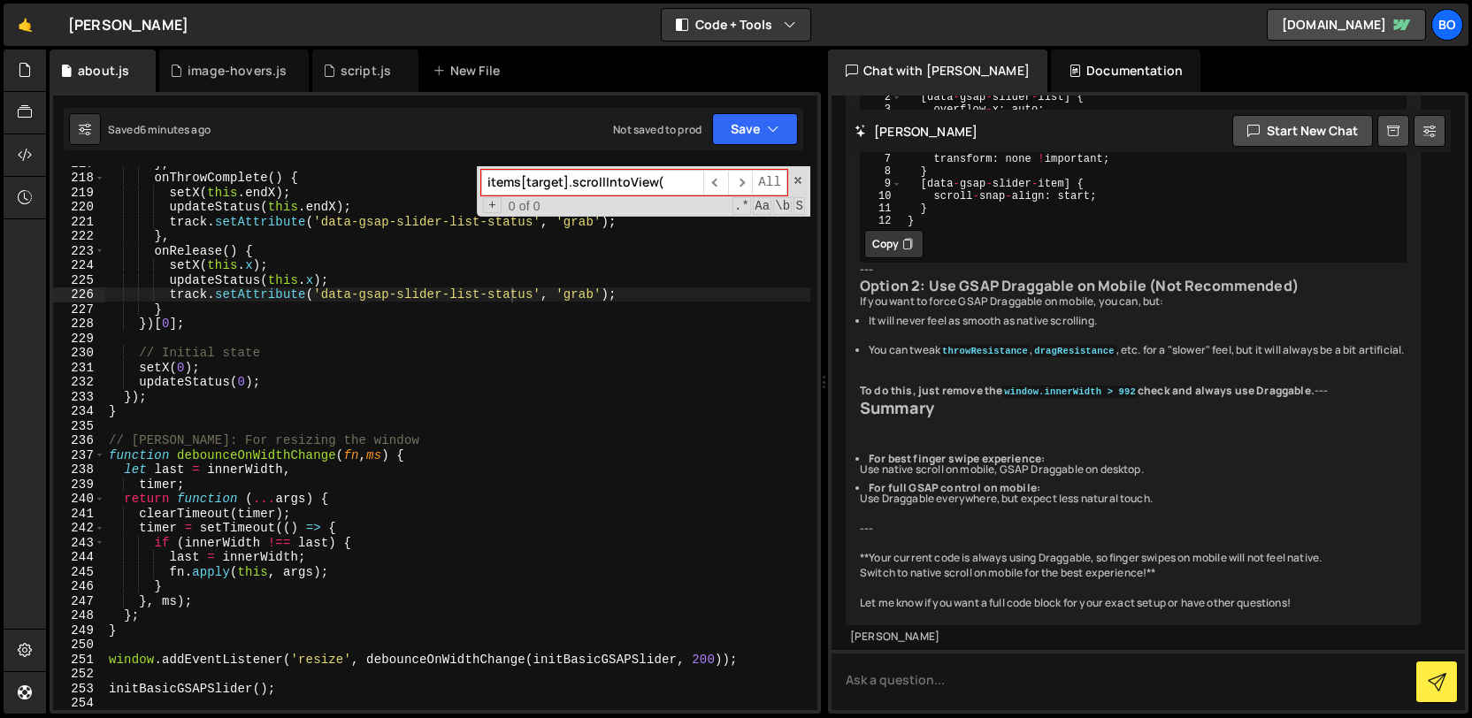
paste input "draggableConfig"
type input "draggableConfig"
type textarea "setX(0);"
click at [584, 365] on div "} , onThrowComplete ( ) { setX ( this . endX ) ; updateStatus ( this . endX ) ;…" at bounding box center [457, 442] width 705 height 573
paste input "_sliderDraggable"
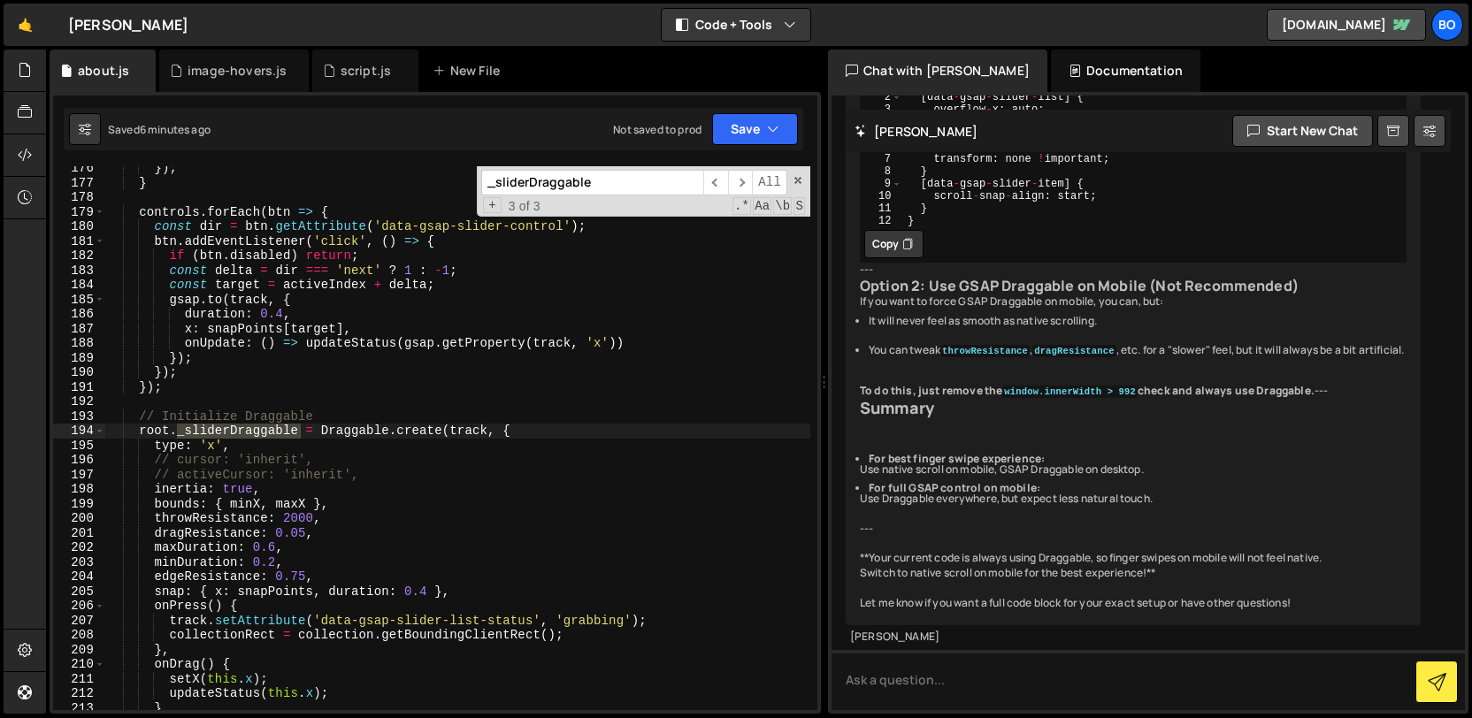
scroll to position [2575, 0]
type input "_sliderDraggable"
click at [319, 406] on div "}) ; } controls . forEach ( btn => { const dir = btn . getAttribute ( 'data-gsa…" at bounding box center [457, 447] width 705 height 573
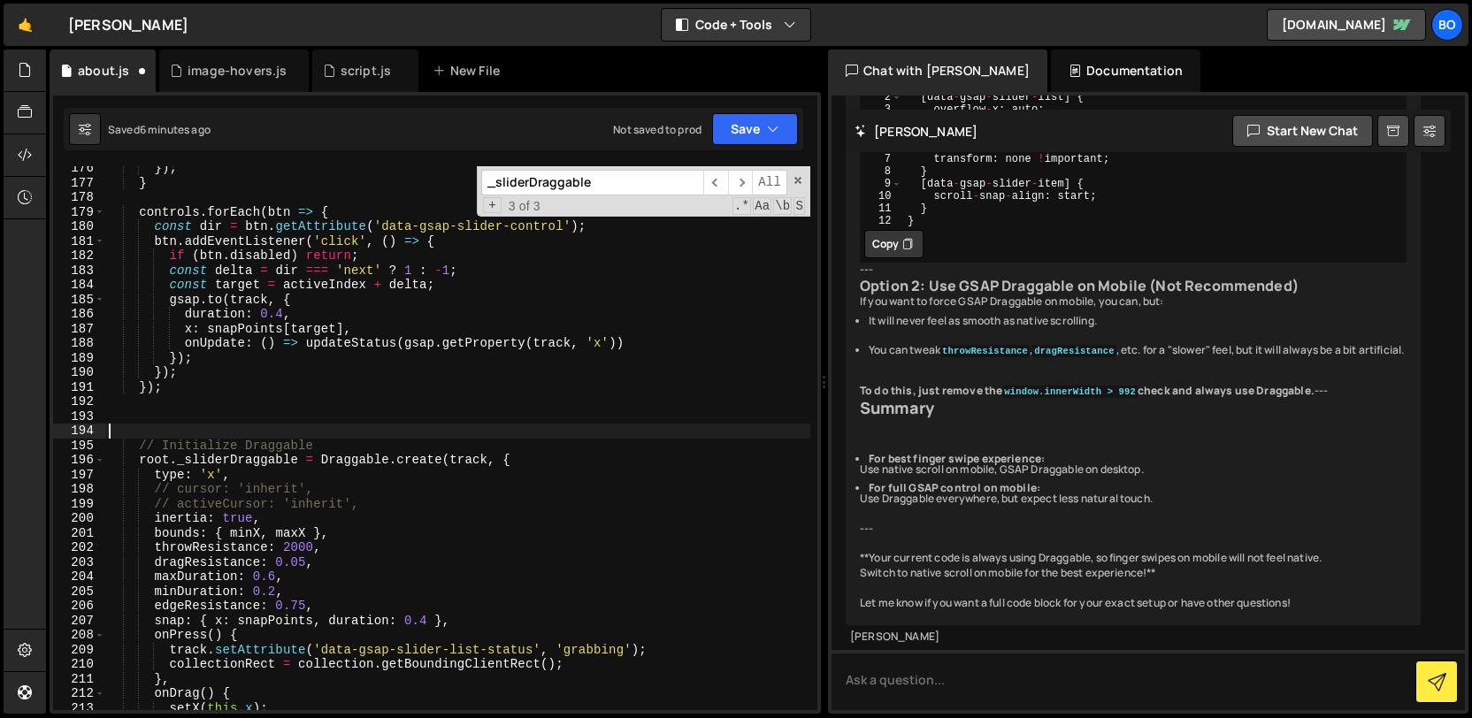
paste textarea "root._sliderDraggable = Draggable.create(track, draggableConfig)[0];"
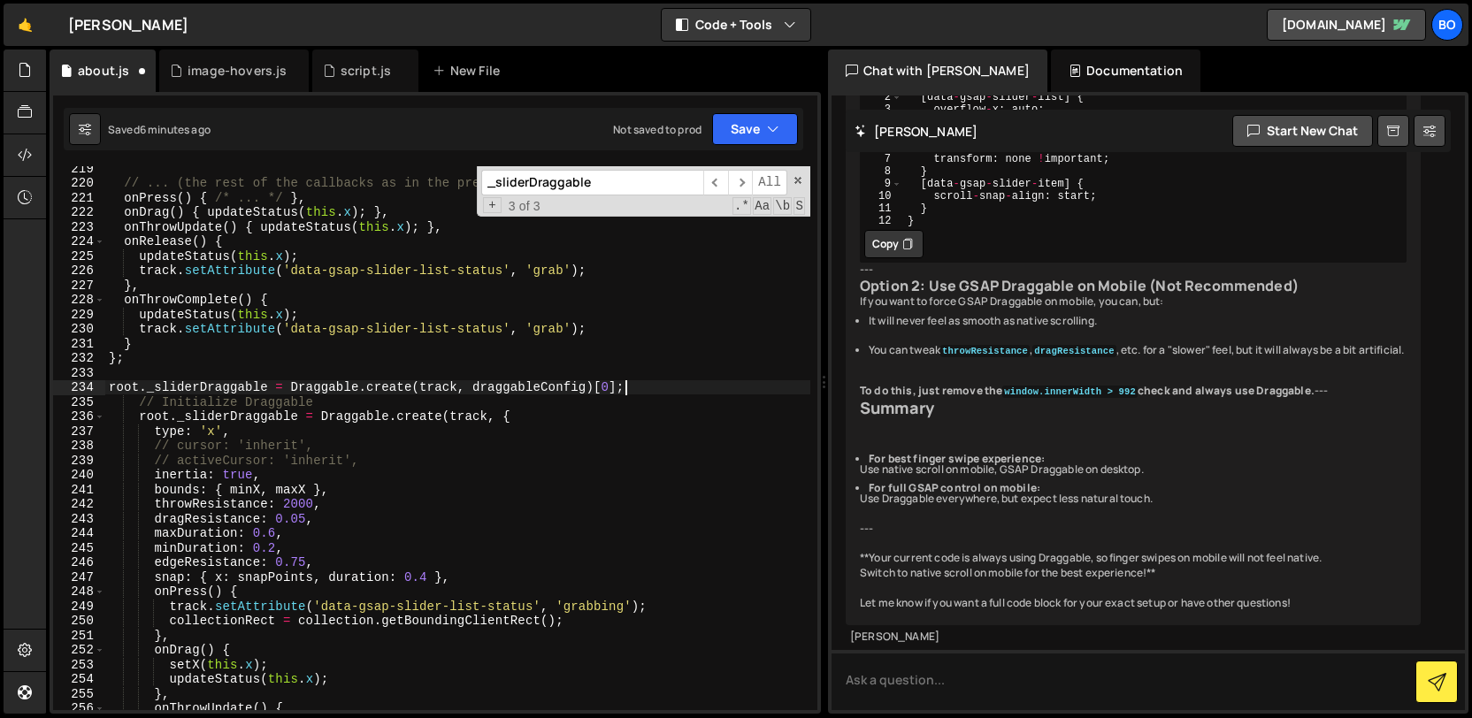
scroll to position [3202, 0]
drag, startPoint x: 461, startPoint y: 385, endPoint x: 620, endPoint y: 387, distance: 159.3
click at [620, 387] on div "// ... (the rest of the callbacks as in the previous example) onPress ( ) { /* …" at bounding box center [457, 447] width 705 height 573
click at [487, 417] on div "// ... (the rest of the callbacks as in the previous example) onPress ( ) { /* …" at bounding box center [457, 447] width 705 height 573
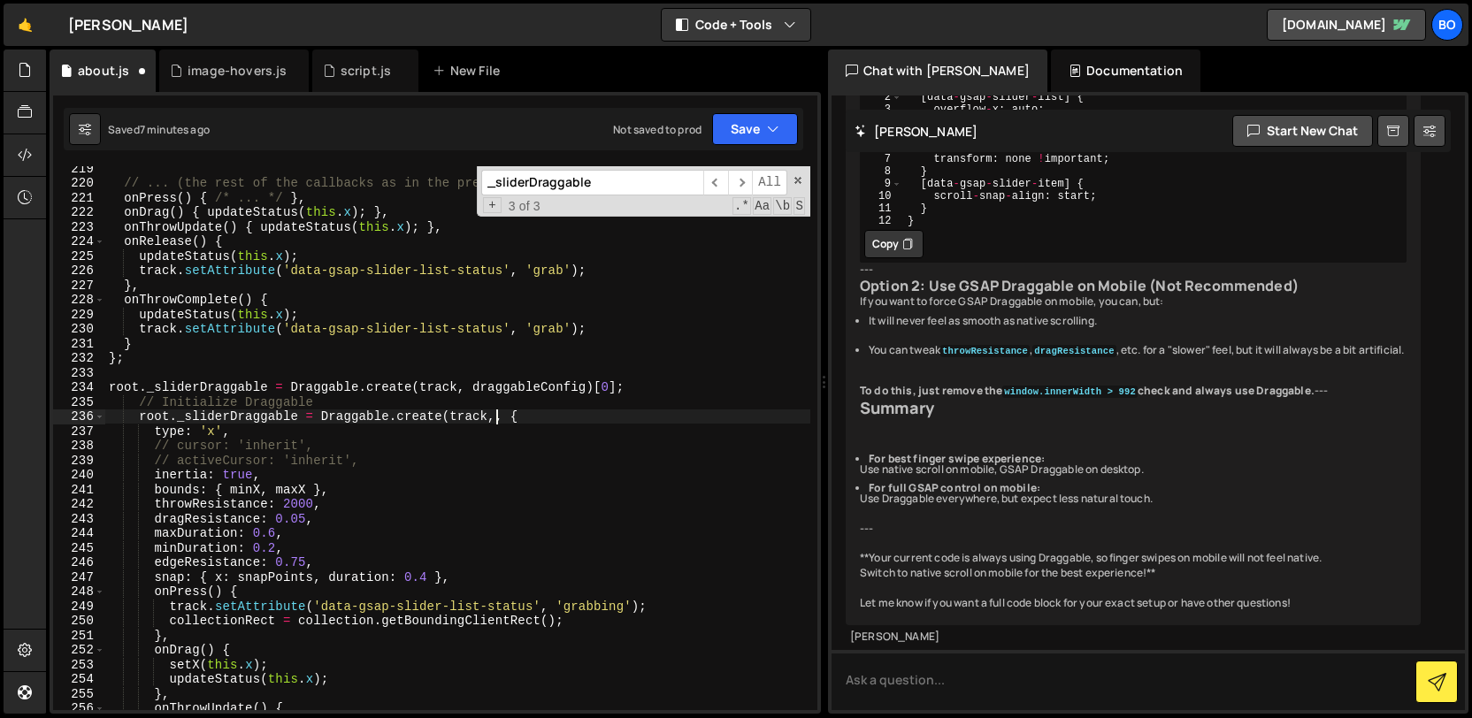
paste textarea "draggableConfig)[0],"
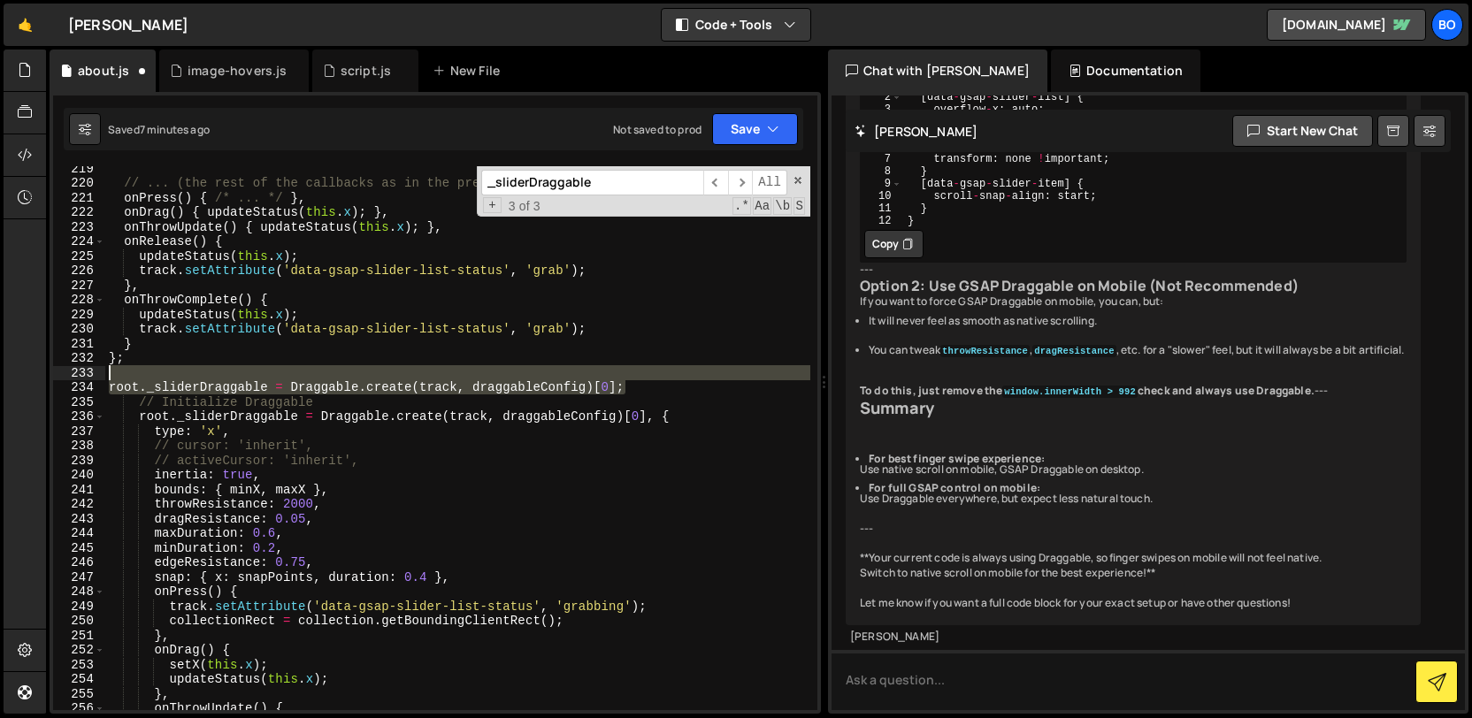
drag, startPoint x: 642, startPoint y: 387, endPoint x: 77, endPoint y: 379, distance: 565.4
click at [77, 379] on div "root._sliderDraggable = Draggable.create(track, draggableConfig)[0], { 219 220 …" at bounding box center [435, 438] width 764 height 544
type textarea "root._sliderDraggable = Draggable.create(track, draggableConfig)[0];"
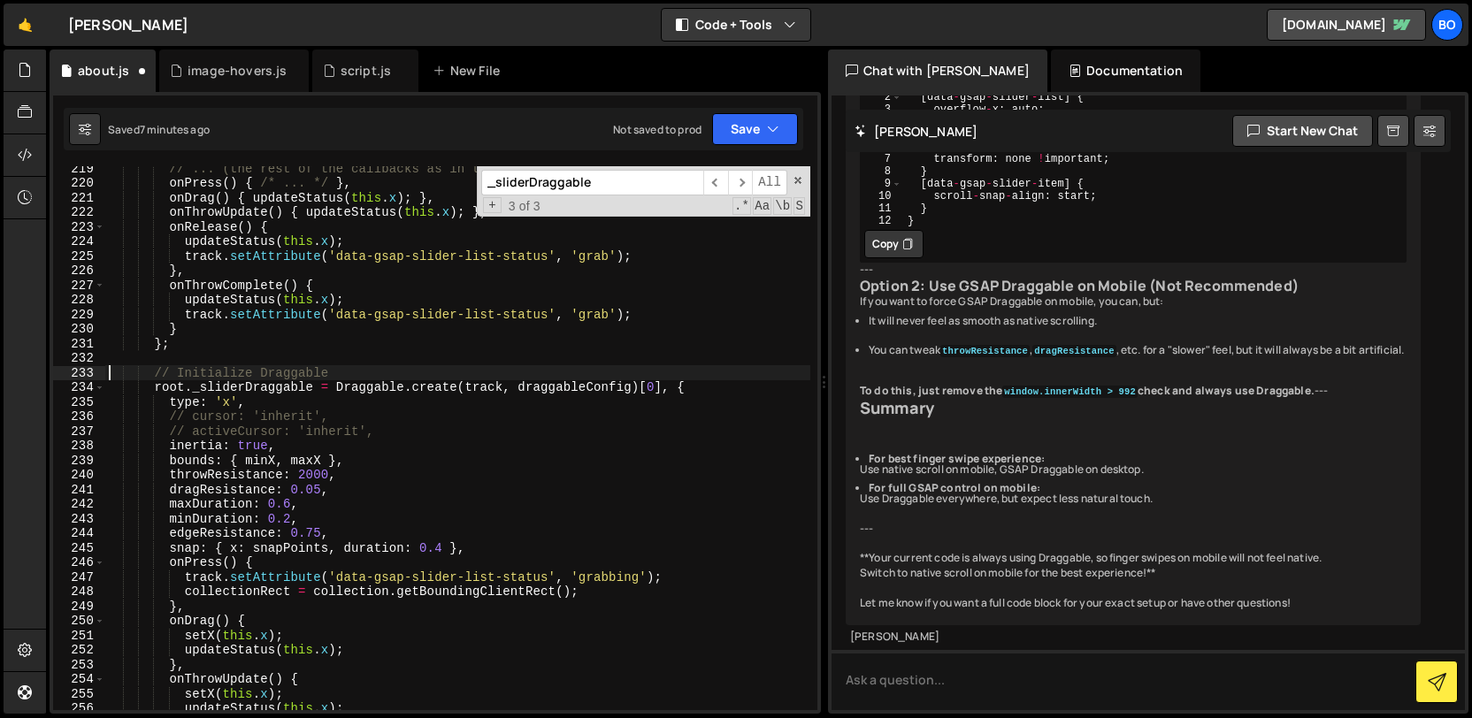
scroll to position [3231, 0]
type textarea "// Initialize Draggable"
click at [366, 363] on div "// ... (the rest of the callbacks as in the previous example) onPress ( ) { /* …" at bounding box center [457, 447] width 705 height 573
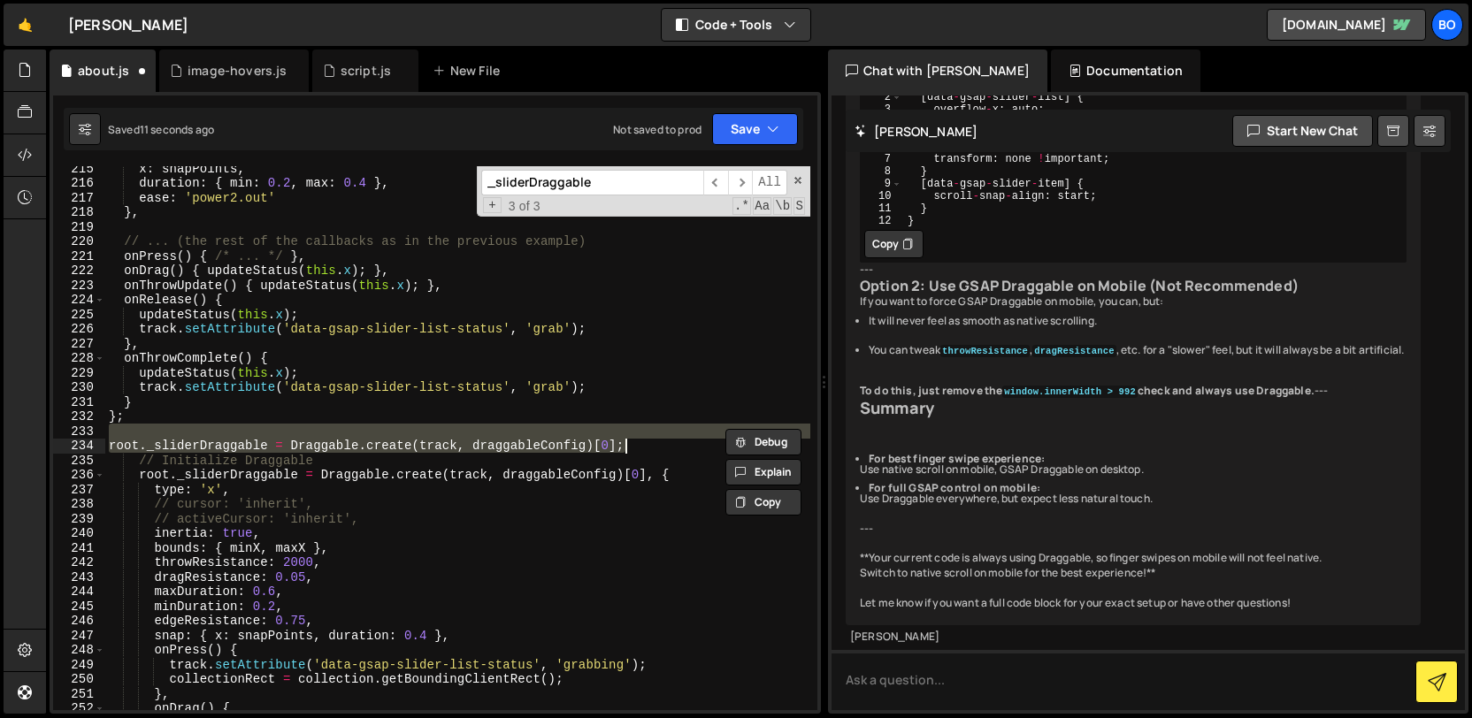
scroll to position [3143, 0]
click at [211, 376] on div "x : snapPoints , duration : { min : 0.2 , max : 0.4 } , ease : 'power2.out' } ,…" at bounding box center [457, 447] width 705 height 573
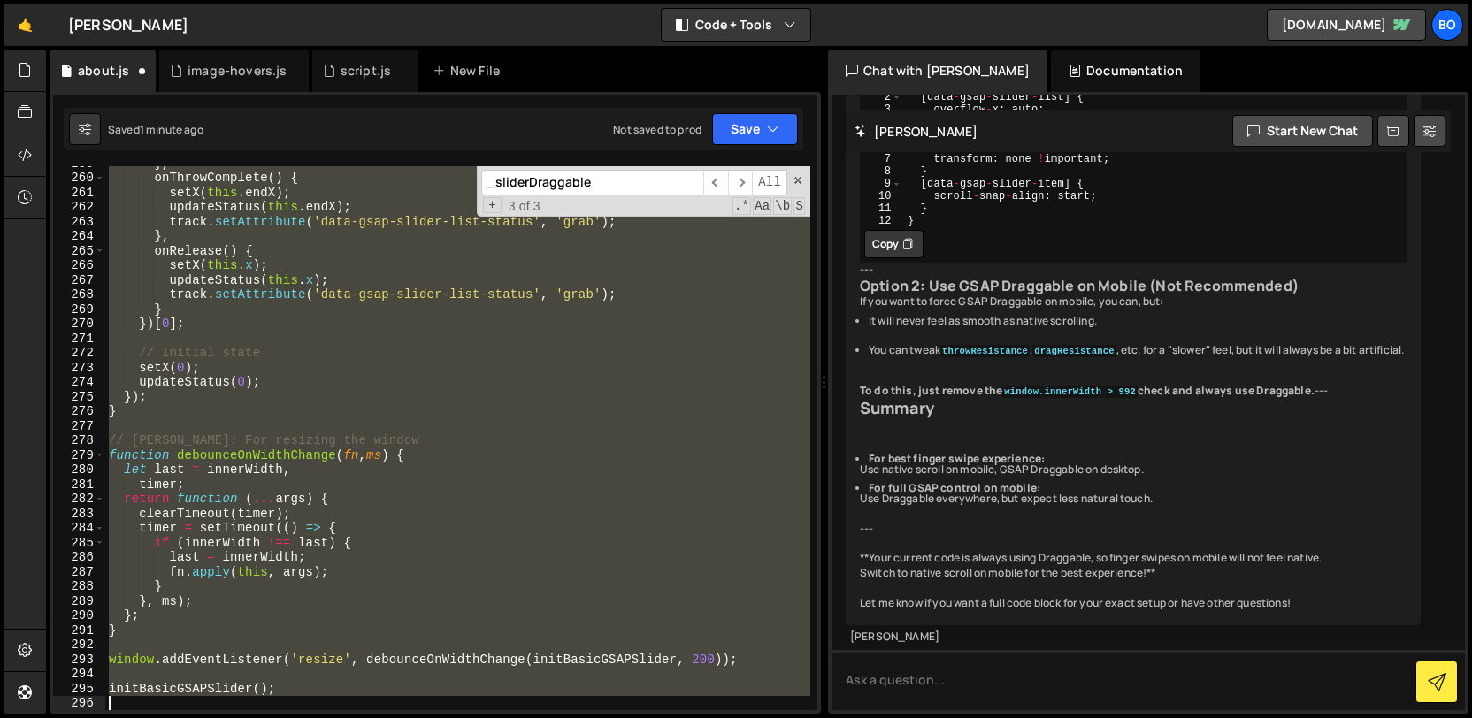
scroll to position [3791, 0]
drag, startPoint x: 109, startPoint y: 528, endPoint x: 302, endPoint y: 707, distance: 262.9
click at [302, 707] on div "} , onThrowComplete ( ) { setX ( this . endX ) ; updateStatus ( this . endX ) ;…" at bounding box center [457, 442] width 705 height 573
paste textarea
type textarea "initBasicGSAPSlider();"
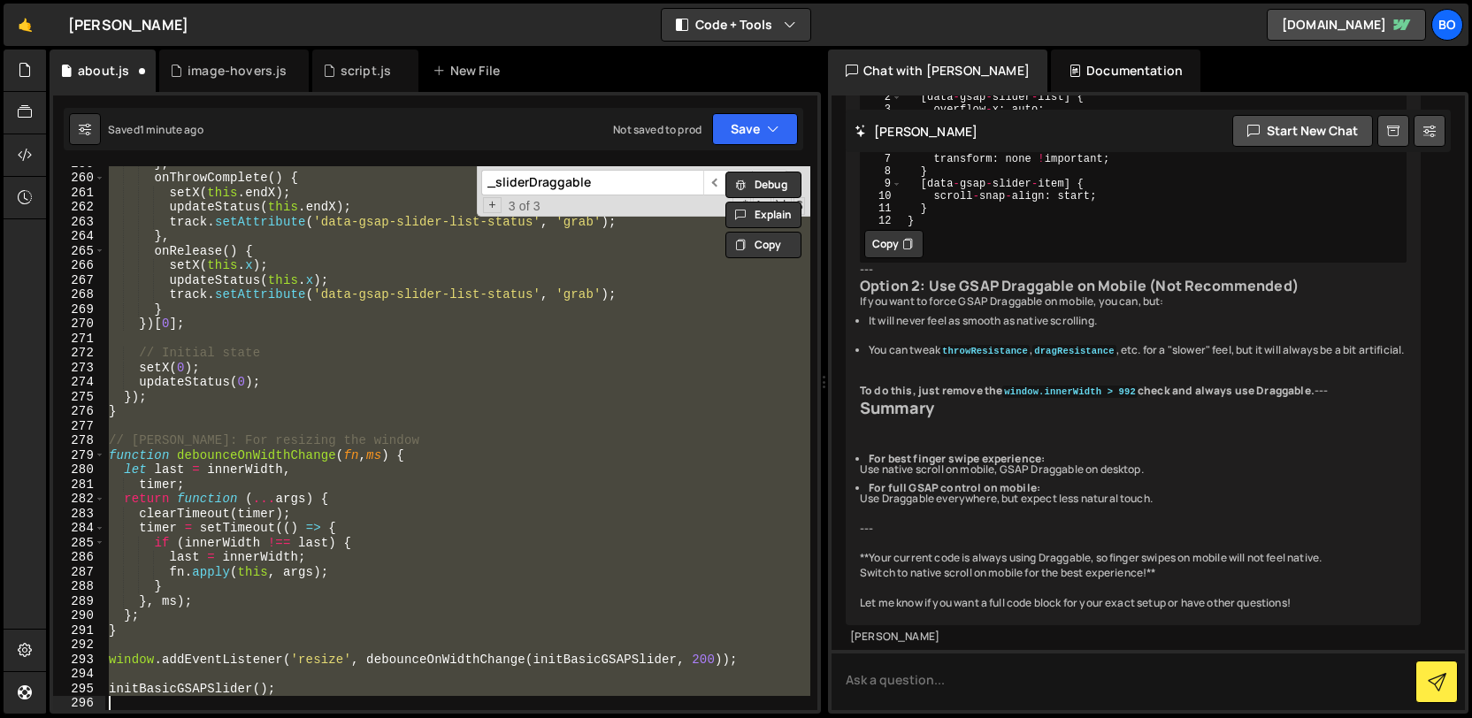
scroll to position [3530, 0]
